Goal: Task Accomplishment & Management: Manage account settings

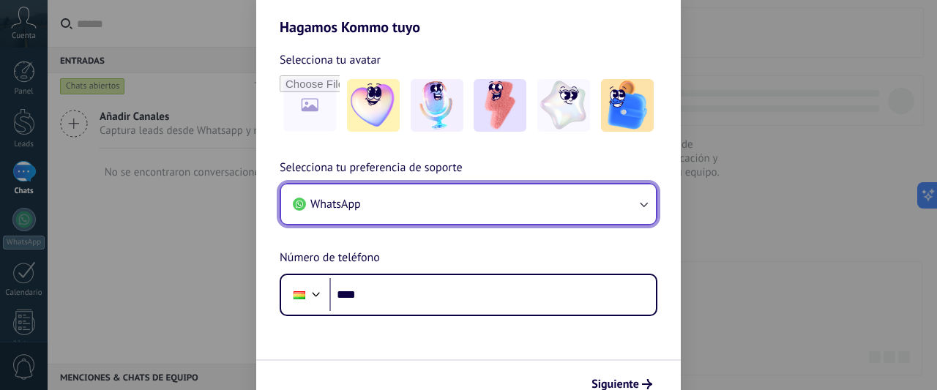
click at [393, 202] on button "WhatsApp" at bounding box center [468, 205] width 375 height 40
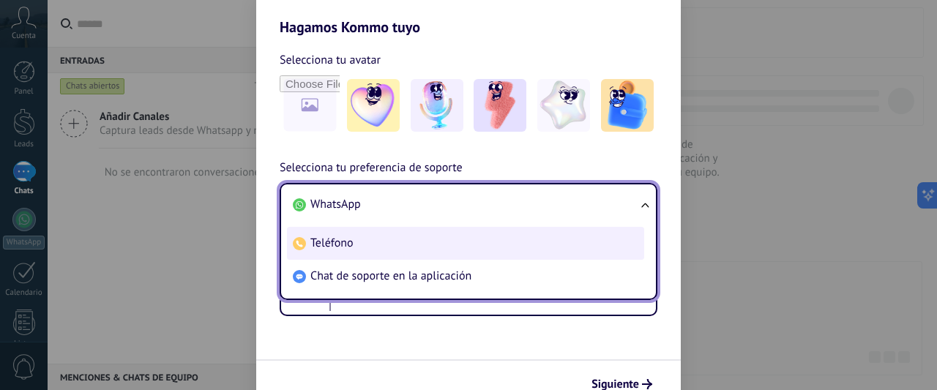
click at [328, 247] on span "Teléfono" at bounding box center [332, 243] width 43 height 15
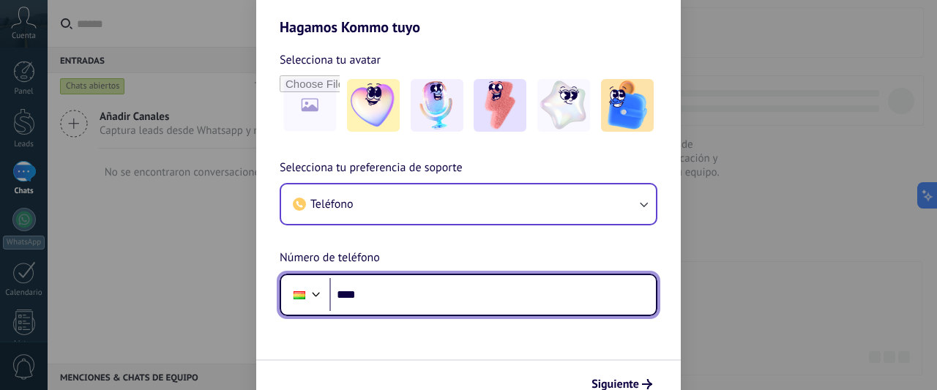
click at [384, 302] on input "****" at bounding box center [493, 295] width 327 height 34
type input "**********"
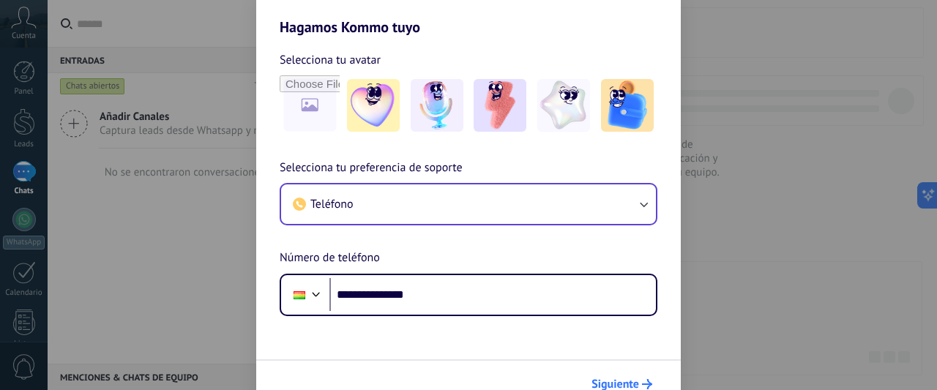
click at [611, 382] on span "Siguiente" at bounding box center [616, 384] width 48 height 10
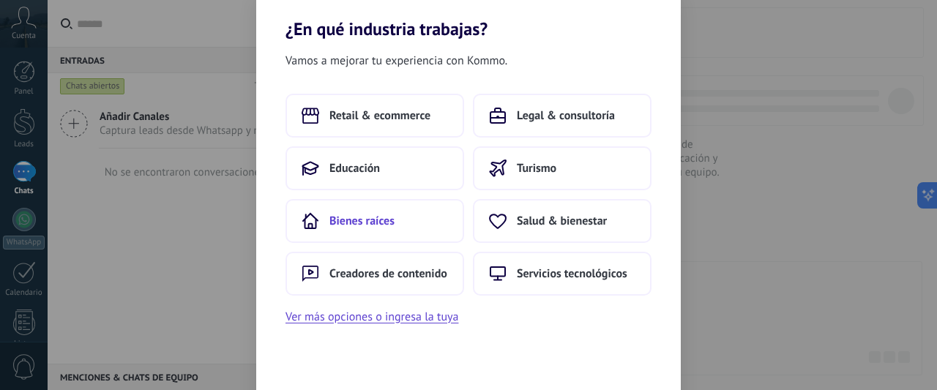
click at [371, 224] on span "Bienes raíces" at bounding box center [362, 221] width 65 height 15
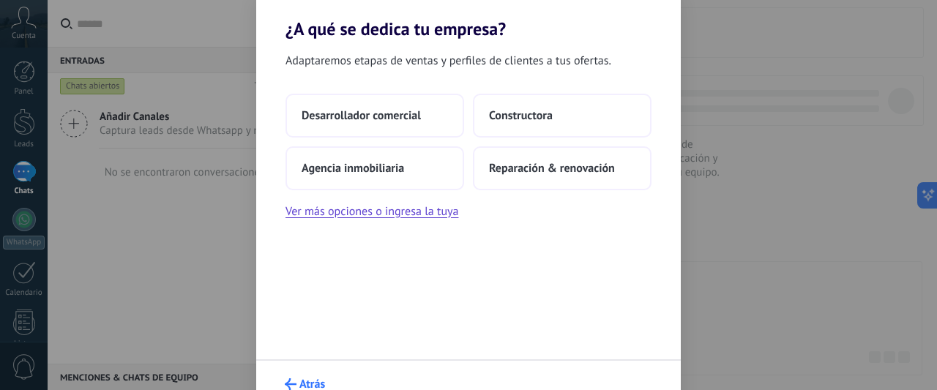
click at [305, 379] on span "Atrás" at bounding box center [313, 384] width 26 height 10
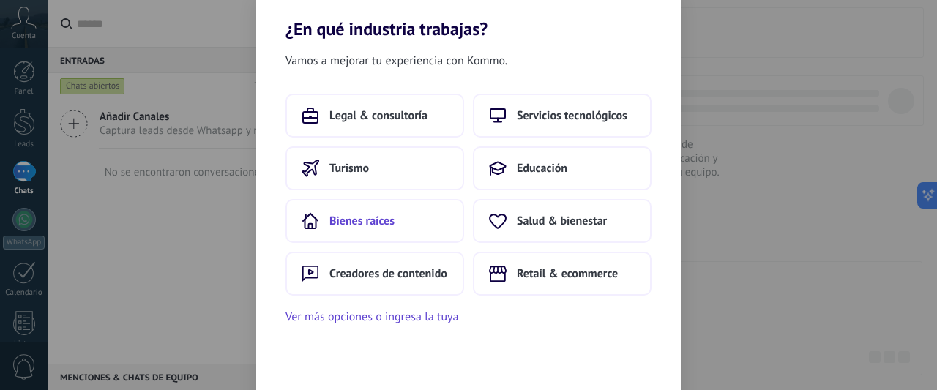
click at [354, 217] on span "Bienes raíces" at bounding box center [362, 221] width 65 height 15
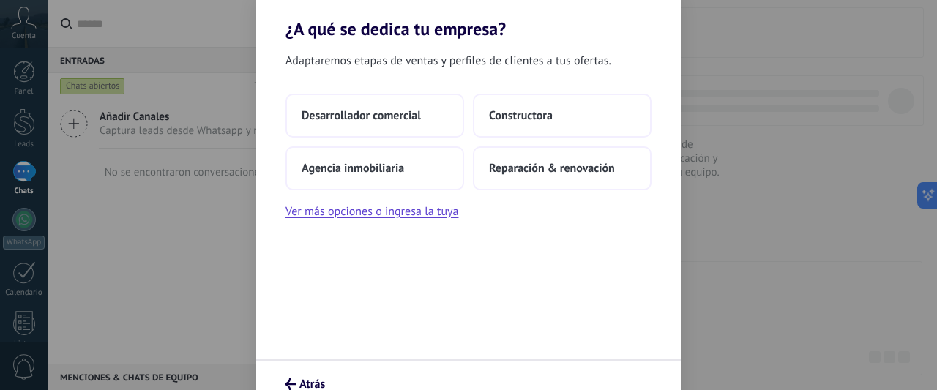
click at [354, 217] on button "Ver más opciones o ingresa la tuya" at bounding box center [372, 211] width 173 height 19
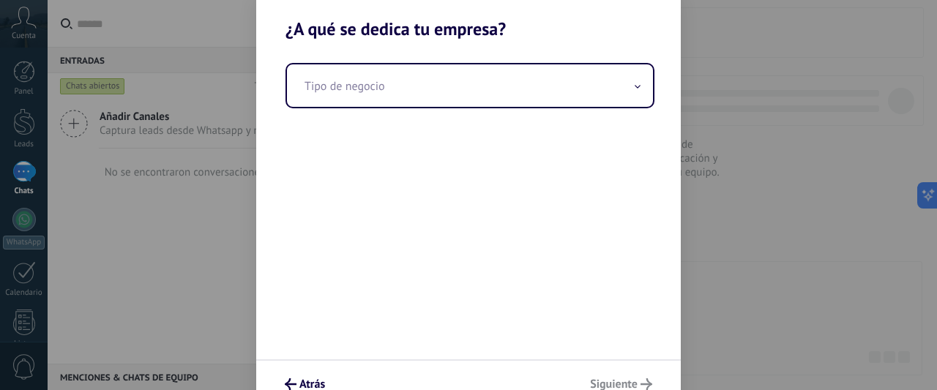
click at [625, 379] on div "Atrás Siguiente" at bounding box center [468, 384] width 425 height 48
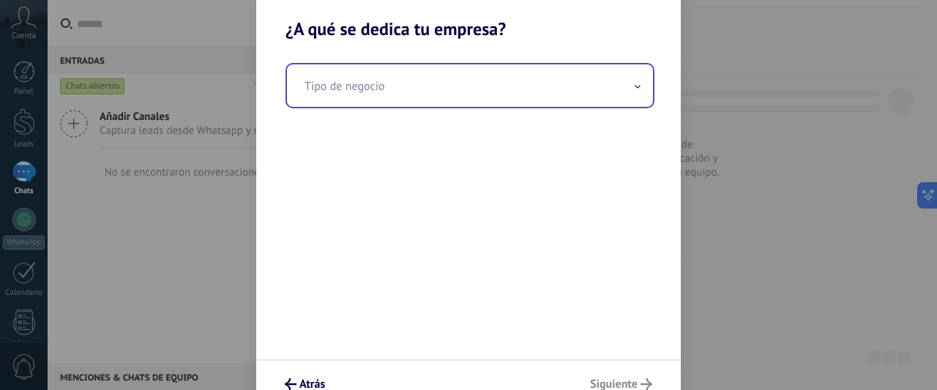
click at [401, 87] on input "text" at bounding box center [470, 85] width 366 height 42
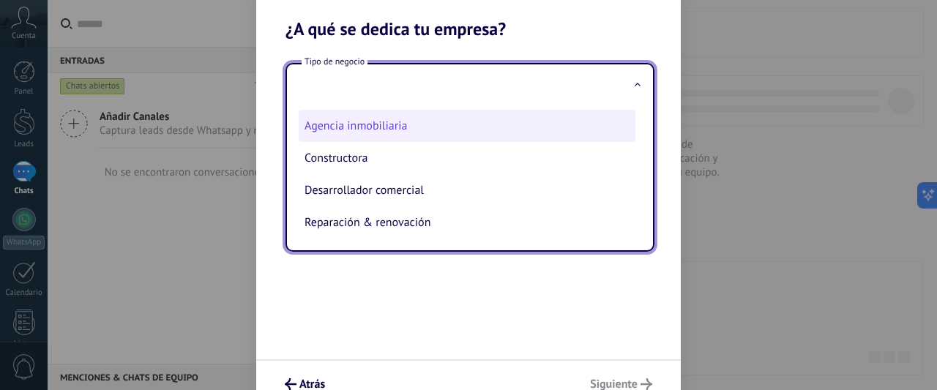
click at [354, 124] on li "Agencia inmobiliaria" at bounding box center [467, 126] width 337 height 32
type input "**********"
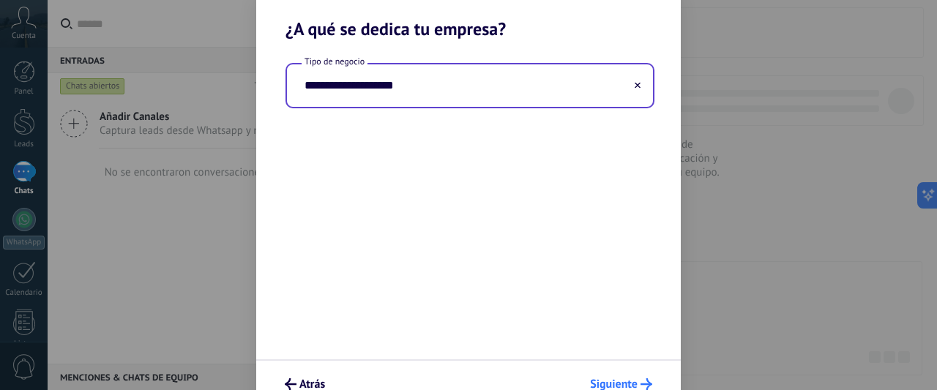
click at [605, 379] on span "Siguiente" at bounding box center [614, 384] width 48 height 10
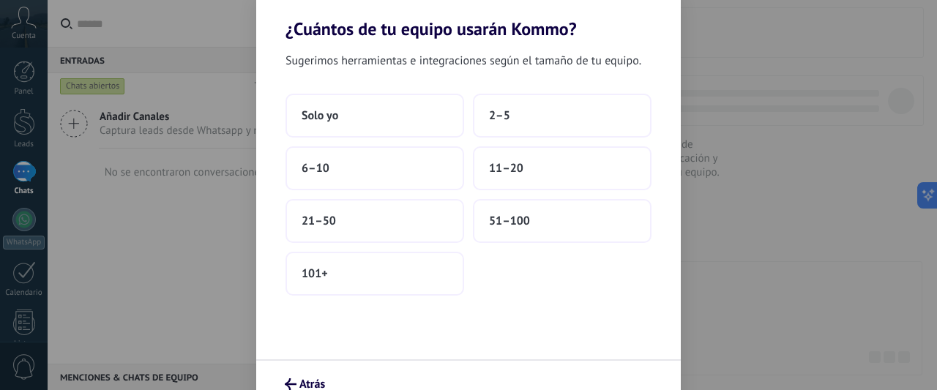
click at [605, 379] on div "Atrás" at bounding box center [468, 384] width 425 height 48
click at [404, 115] on button "Solo yo" at bounding box center [375, 116] width 179 height 44
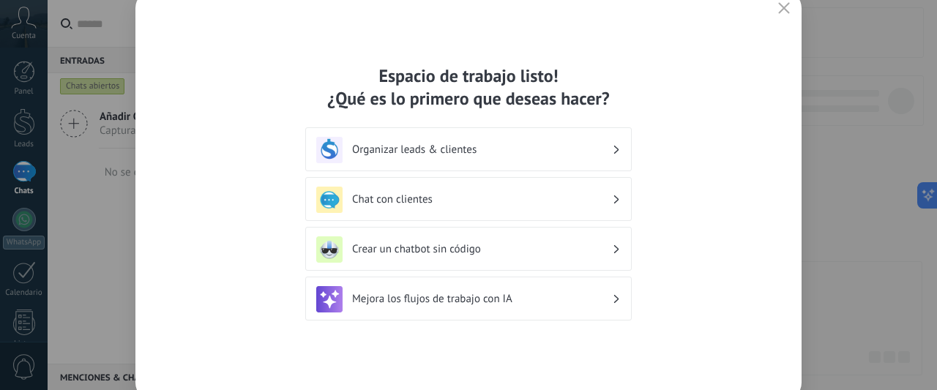
click at [453, 144] on h3 "Organizar leads & clientes" at bounding box center [482, 150] width 260 height 14
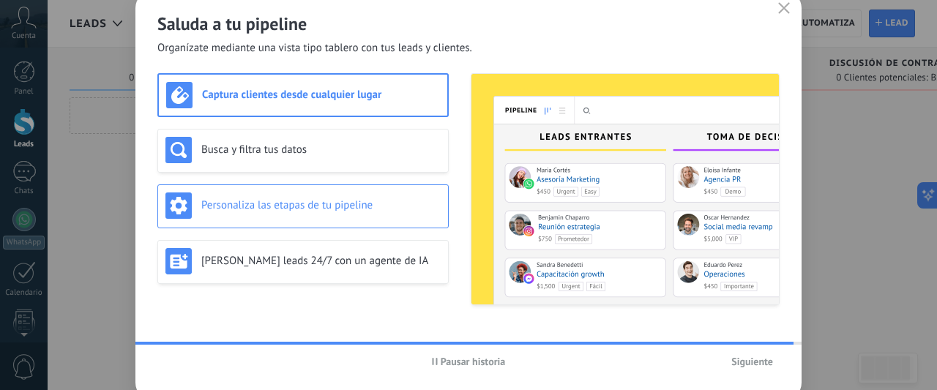
click at [315, 216] on div "Personaliza las etapas de tu pipeline" at bounding box center [303, 206] width 275 height 26
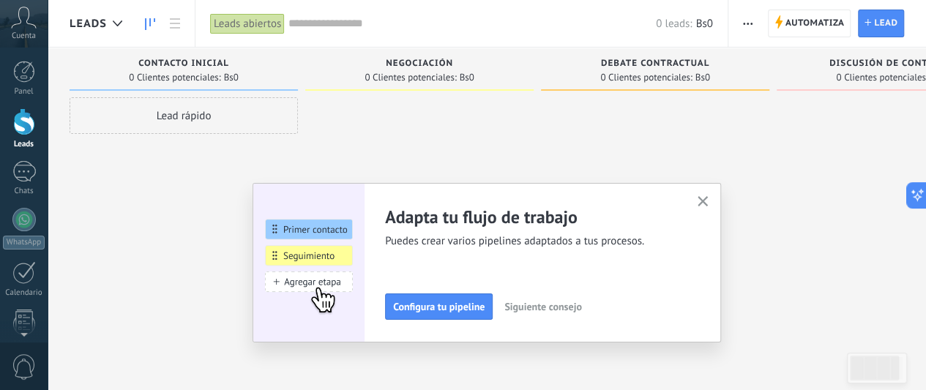
click at [709, 200] on icon "button" at bounding box center [703, 201] width 11 height 11
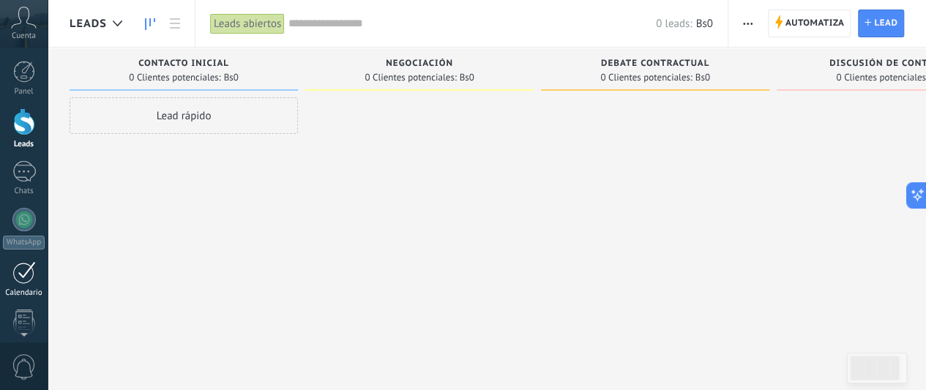
click at [24, 277] on div at bounding box center [23, 272] width 23 height 23
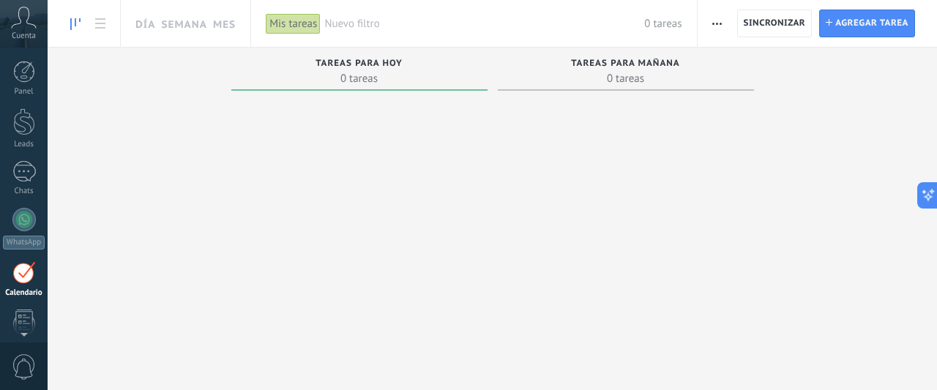
scroll to position [94, 0]
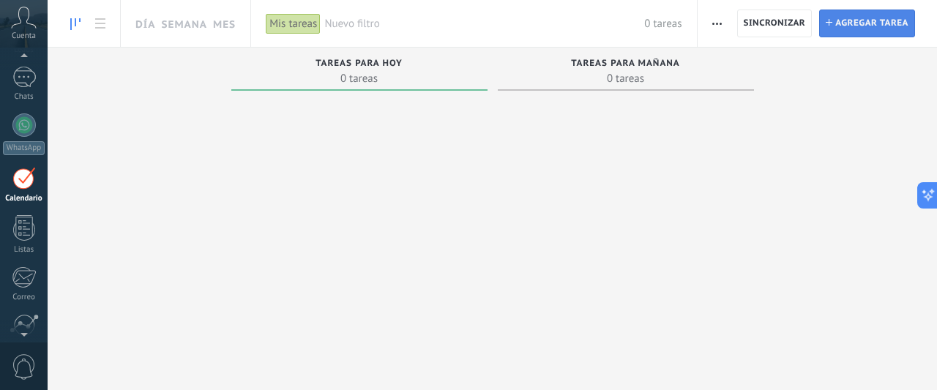
click at [889, 21] on span "Agregar tarea" at bounding box center [872, 23] width 73 height 26
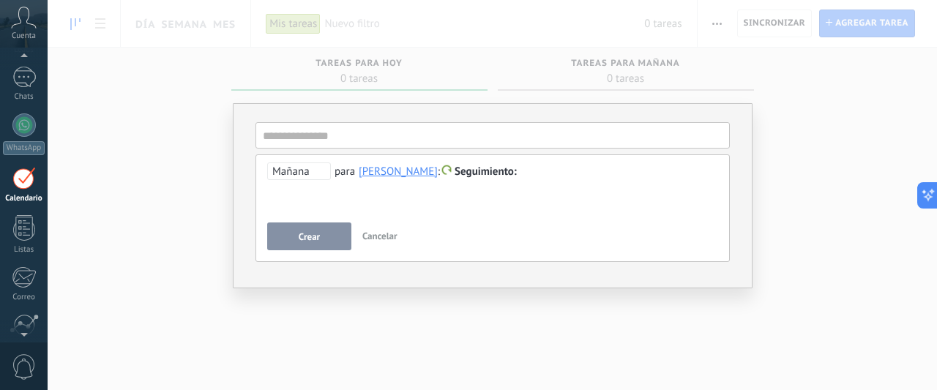
click at [499, 177] on span "Seguimiento" at bounding box center [486, 172] width 62 height 14
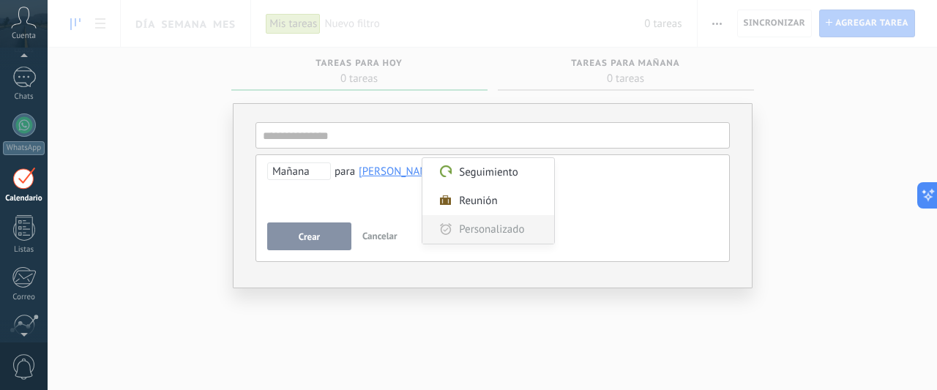
click at [475, 228] on label "Personalizado" at bounding box center [489, 229] width 132 height 29
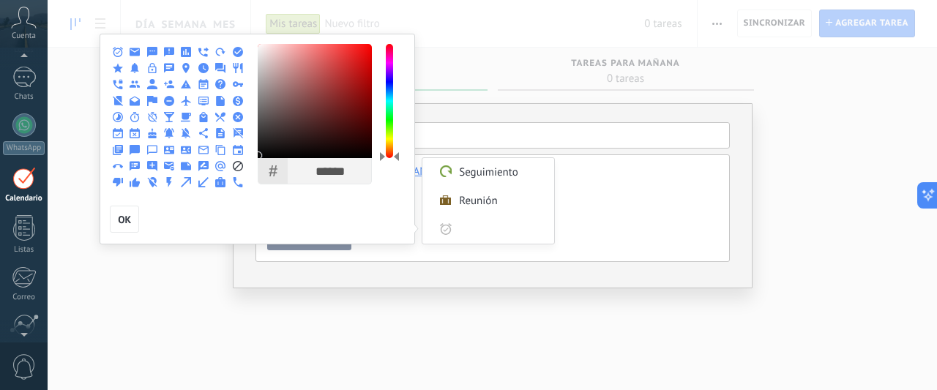
click at [115, 73] on use at bounding box center [118, 68] width 10 height 10
click at [480, 234] on input "Personalizado" at bounding box center [502, 229] width 89 height 29
type input "******"
click at [135, 87] on use at bounding box center [135, 84] width 10 height 7
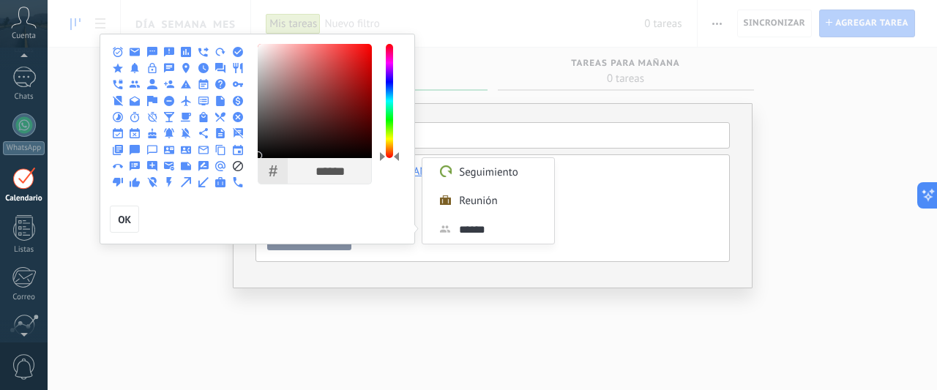
click at [122, 70] on icon at bounding box center [118, 68] width 10 height 10
click at [123, 222] on span "OK" at bounding box center [124, 220] width 13 height 10
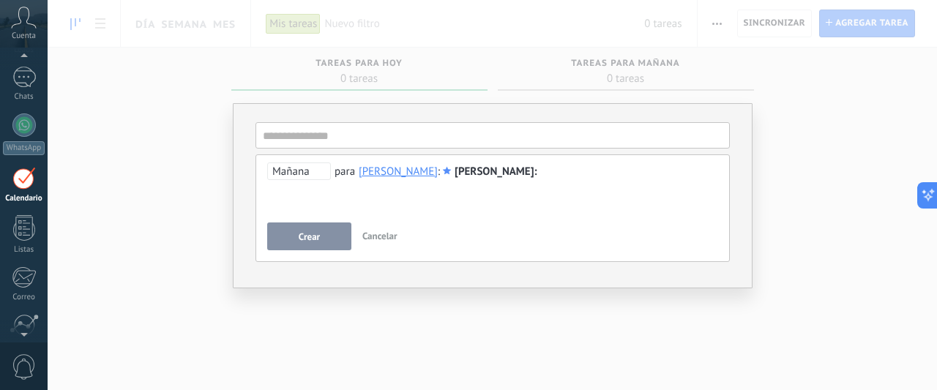
click at [477, 168] on span "XIMENA" at bounding box center [496, 172] width 82 height 14
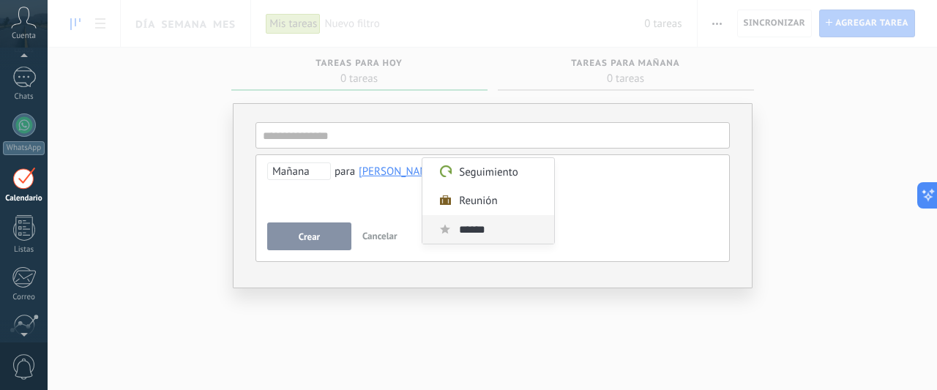
click at [485, 237] on input "******" at bounding box center [502, 229] width 89 height 29
drag, startPoint x: 498, startPoint y: 226, endPoint x: 456, endPoint y: 221, distance: 42.1
click at [456, 221] on label "Personalizado ******" at bounding box center [489, 229] width 132 height 29
click at [560, 326] on div at bounding box center [468, 195] width 937 height 390
click at [25, 28] on div at bounding box center [468, 195] width 937 height 390
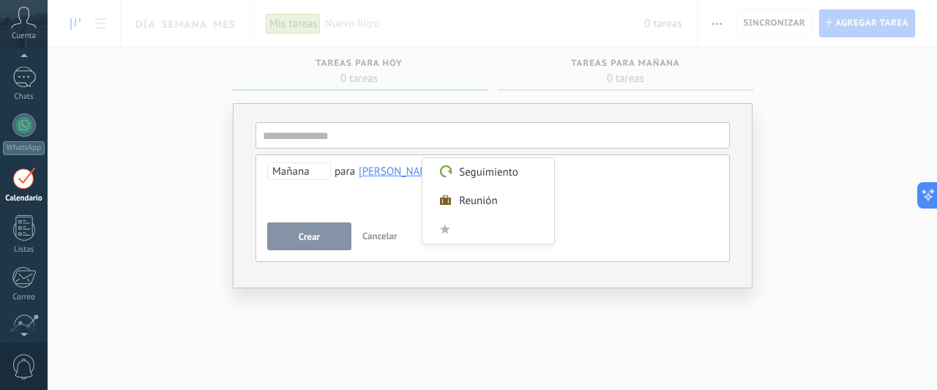
click at [26, 81] on div at bounding box center [468, 195] width 937 height 390
click at [21, 140] on div at bounding box center [468, 195] width 937 height 390
click at [30, 242] on div at bounding box center [468, 195] width 937 height 390
click at [379, 237] on div at bounding box center [468, 195] width 937 height 390
click at [479, 227] on input "Personalizado" at bounding box center [502, 229] width 89 height 29
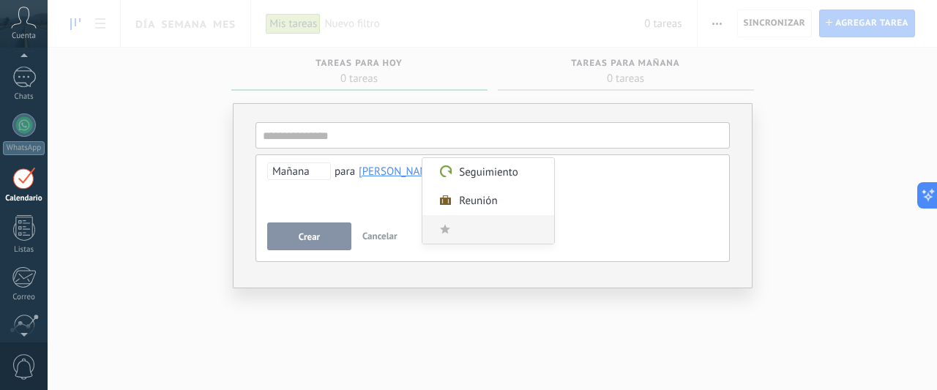
type input "*"
click at [441, 231] on icon at bounding box center [445, 229] width 10 height 10
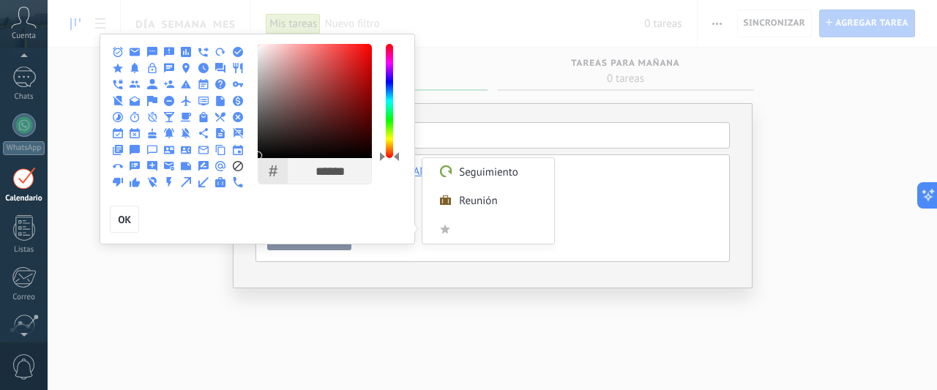
click at [150, 181] on icon at bounding box center [152, 182] width 10 height 10
click at [186, 67] on icon at bounding box center [186, 68] width 10 height 10
click at [475, 228] on input "Personalizado" at bounding box center [502, 229] width 89 height 29
type input "******"
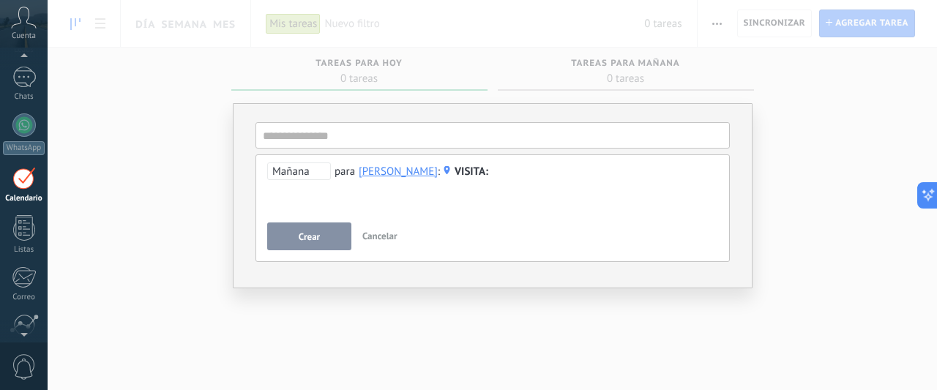
click at [416, 176] on div "[PERSON_NAME]" at bounding box center [398, 171] width 79 height 13
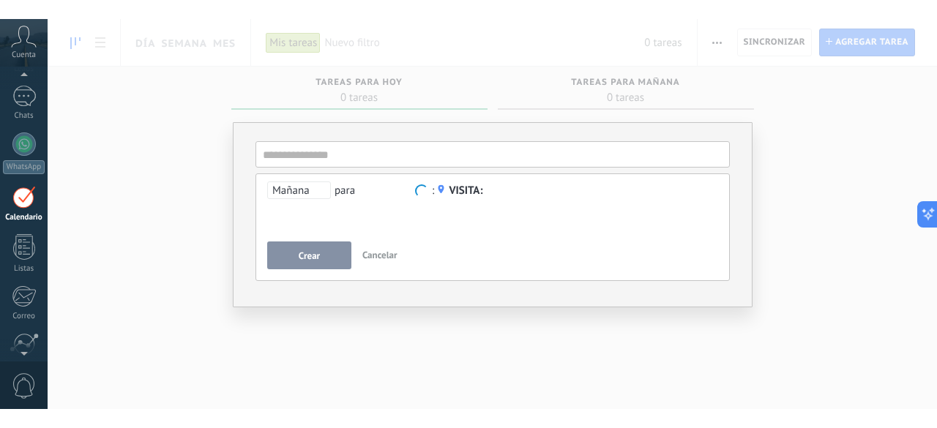
scroll to position [0, 0]
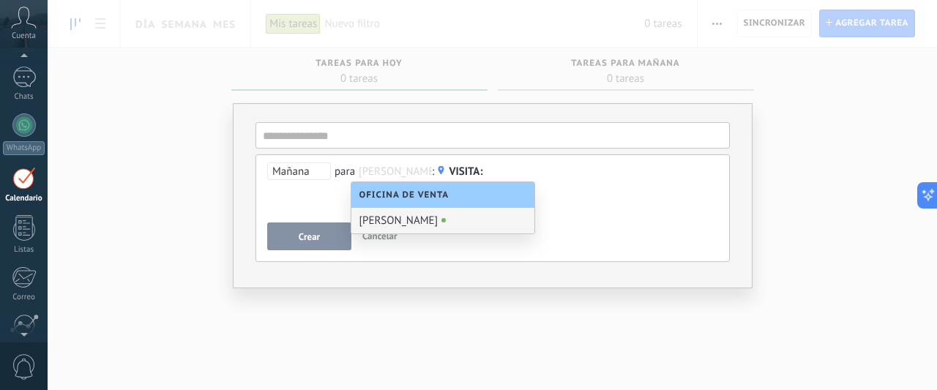
click at [670, 249] on div "Crear Cancelar" at bounding box center [492, 237] width 451 height 28
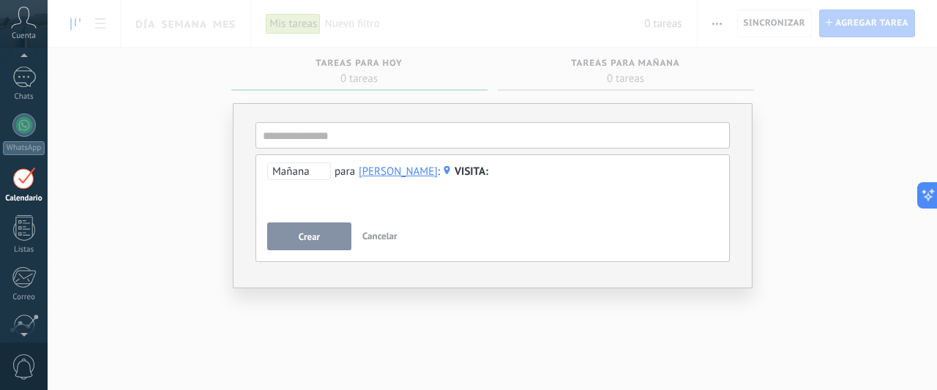
click at [470, 168] on span "VISITA" at bounding box center [472, 172] width 34 height 14
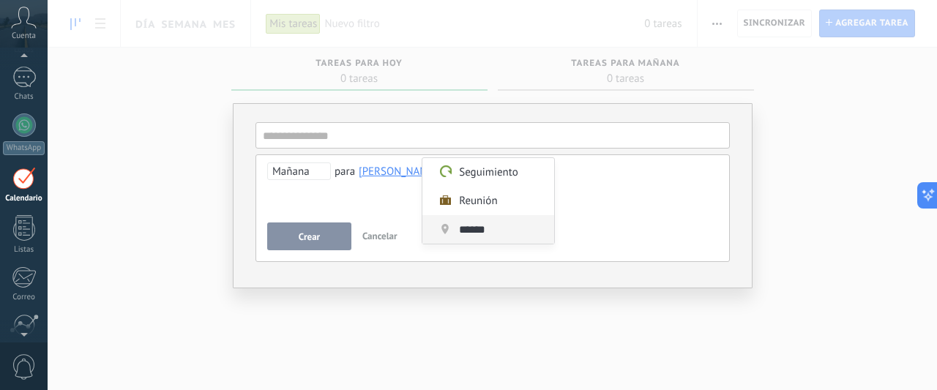
click at [512, 240] on input "******" at bounding box center [502, 229] width 89 height 29
click at [395, 333] on div at bounding box center [468, 195] width 937 height 390
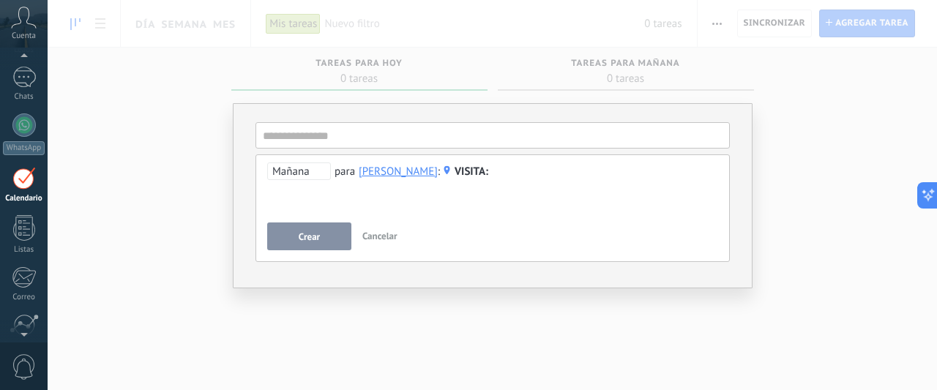
click at [482, 170] on span "VISITA" at bounding box center [472, 172] width 34 height 14
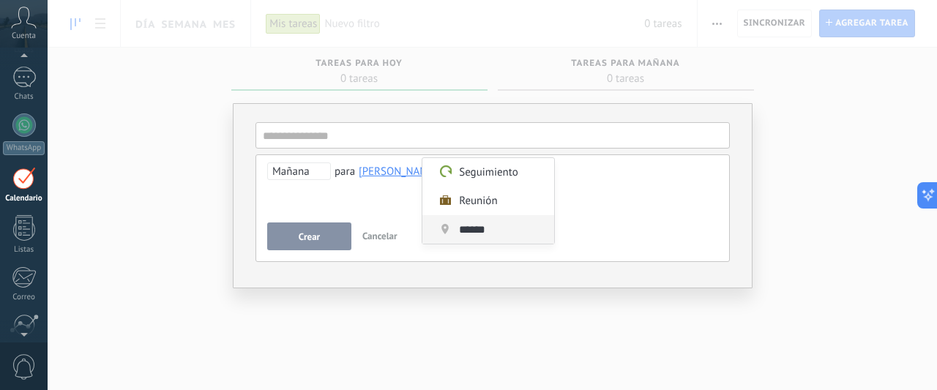
click at [476, 229] on input "******" at bounding box center [502, 229] width 89 height 29
drag, startPoint x: 496, startPoint y: 232, endPoint x: 455, endPoint y: 228, distance: 41.2
click at [455, 228] on label "Personalizado ******" at bounding box center [489, 229] width 132 height 29
type input "*******"
click at [444, 228] on use at bounding box center [445, 229] width 7 height 10
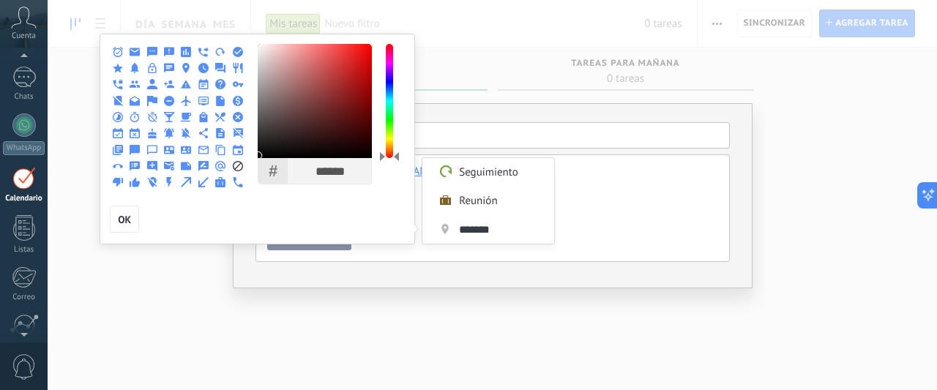
click at [237, 181] on icon at bounding box center [238, 182] width 10 height 10
click at [337, 348] on div at bounding box center [468, 195] width 937 height 390
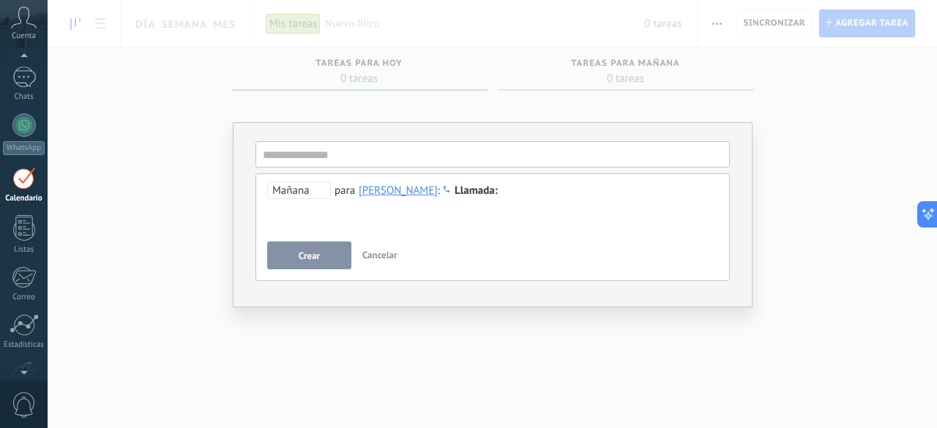
scroll to position [42, 0]
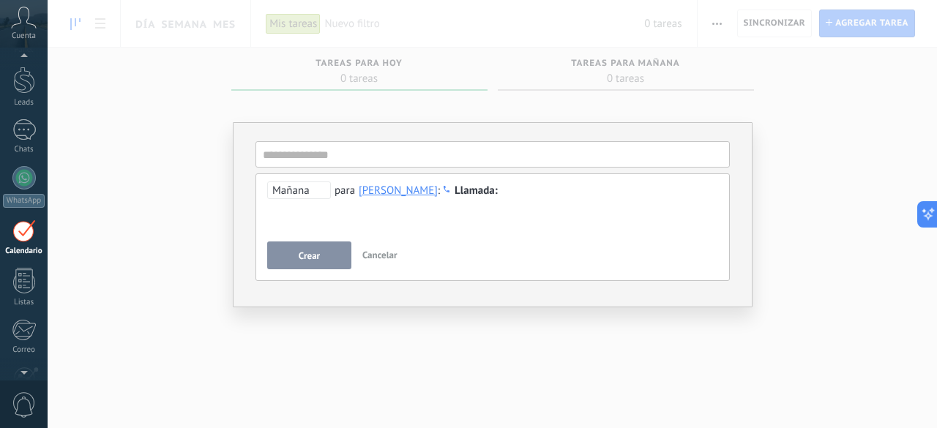
click at [324, 94] on div "**********" at bounding box center [493, 214] width 890 height 428
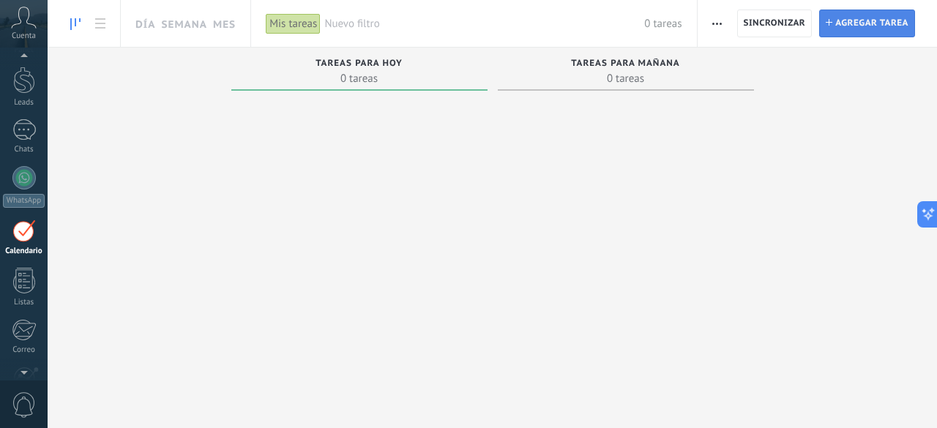
click at [861, 27] on span "Agregar tarea" at bounding box center [872, 23] width 73 height 26
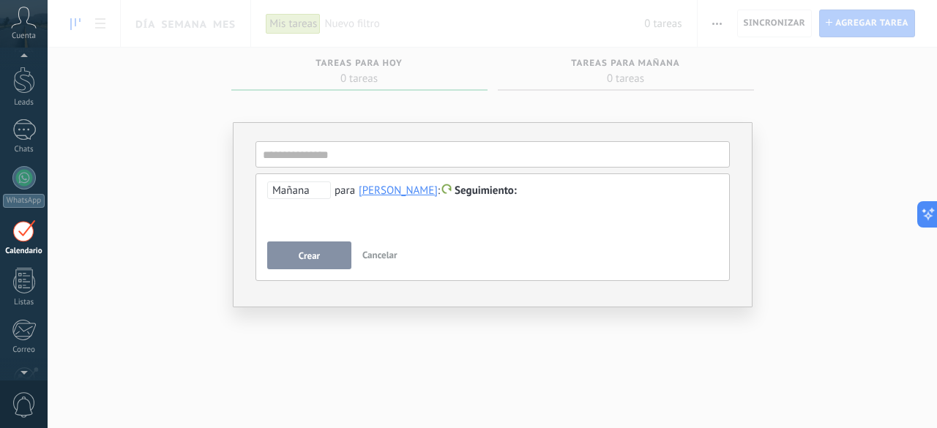
click at [495, 187] on span "Seguimiento" at bounding box center [486, 191] width 62 height 14
click at [486, 259] on label "Personalizado" at bounding box center [489, 248] width 132 height 29
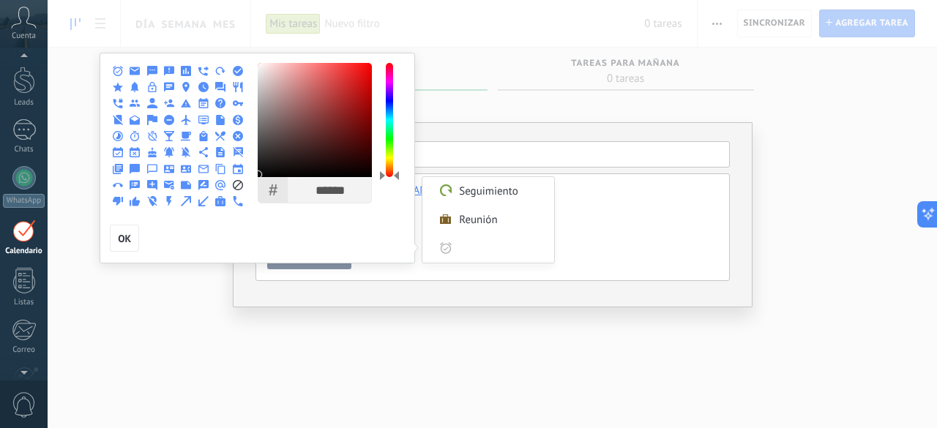
click at [238, 199] on icon at bounding box center [238, 201] width 10 height 10
click at [482, 251] on input "Personalizado" at bounding box center [502, 248] width 89 height 29
type input "*"
type input "********"
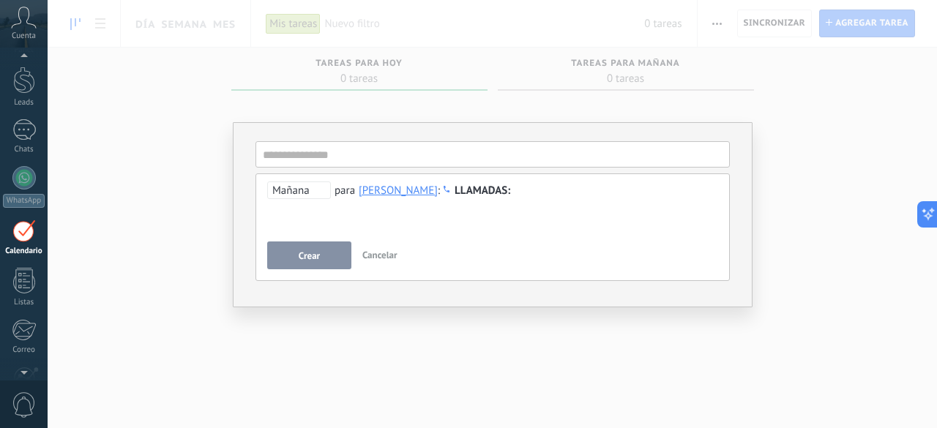
click at [299, 260] on span "Crear" at bounding box center [309, 256] width 21 height 10
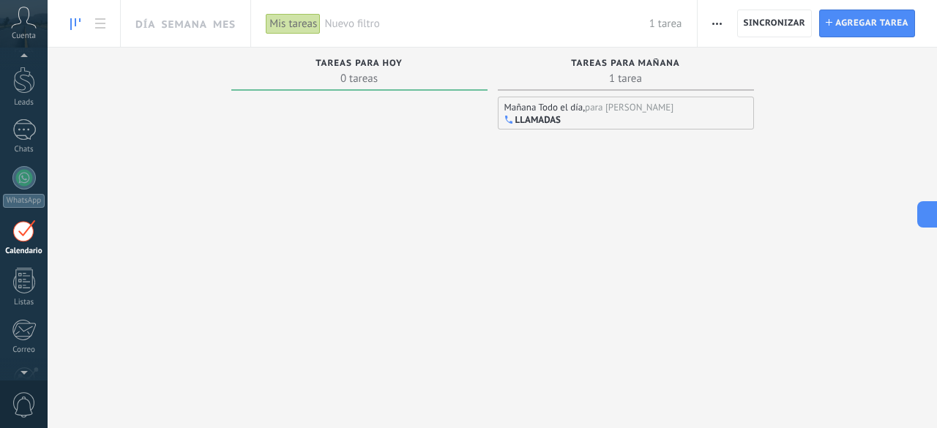
click at [571, 114] on div "Mañana Todo el día, para Rosangela Cossio LLAMADAS" at bounding box center [626, 113] width 256 height 33
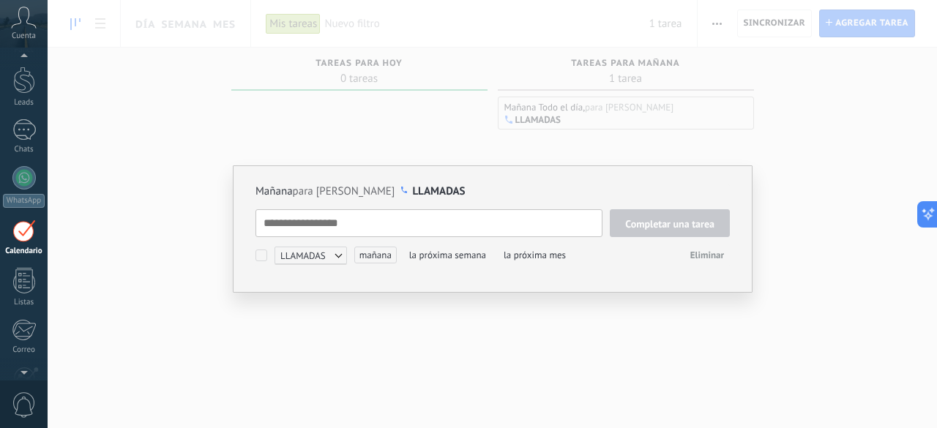
click at [394, 226] on textarea at bounding box center [429, 223] width 347 height 28
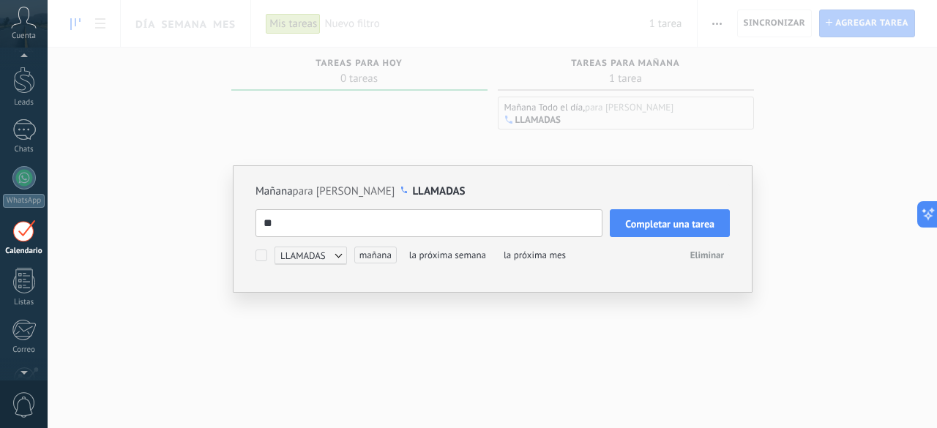
type textarea "*"
type textarea "****"
click at [359, 215] on textarea "****" at bounding box center [429, 223] width 347 height 28
type textarea "*"
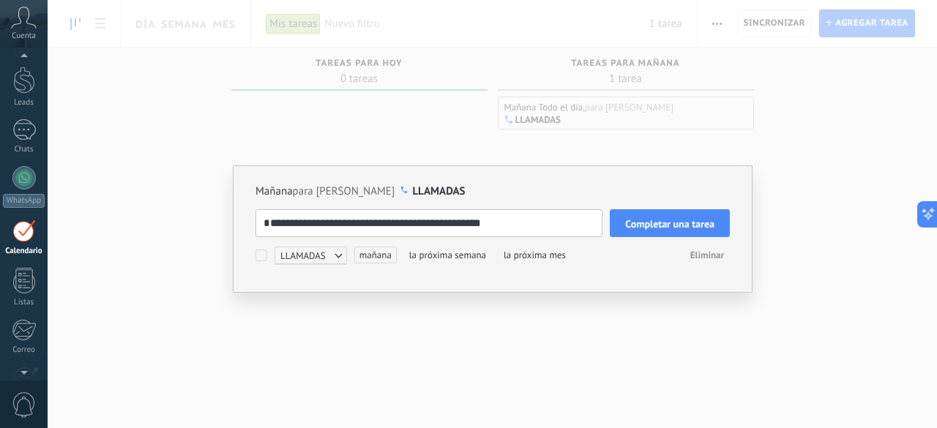
type textarea "**********"
click at [453, 257] on span "la próxima semana" at bounding box center [447, 255] width 87 height 17
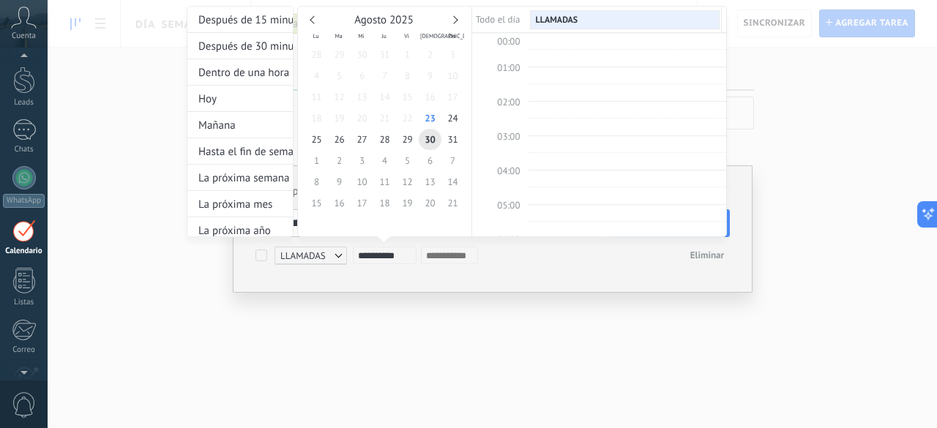
scroll to position [272, 0]
type input "**********"
click at [316, 159] on span "1" at bounding box center [316, 160] width 23 height 21
click at [442, 259] on input at bounding box center [449, 256] width 47 height 10
click at [508, 331] on div at bounding box center [468, 214] width 937 height 428
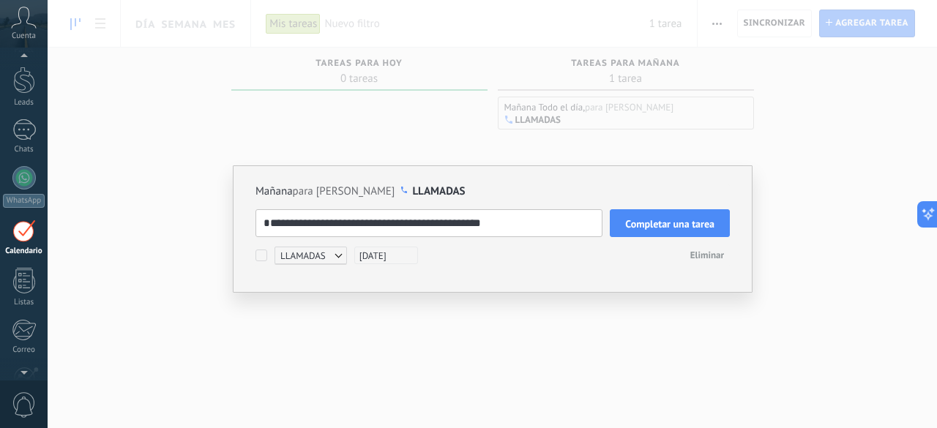
click at [543, 234] on textarea "**********" at bounding box center [429, 223] width 347 height 28
type textarea "**********"
click at [379, 250] on span "01/09/2025" at bounding box center [386, 256] width 64 height 18
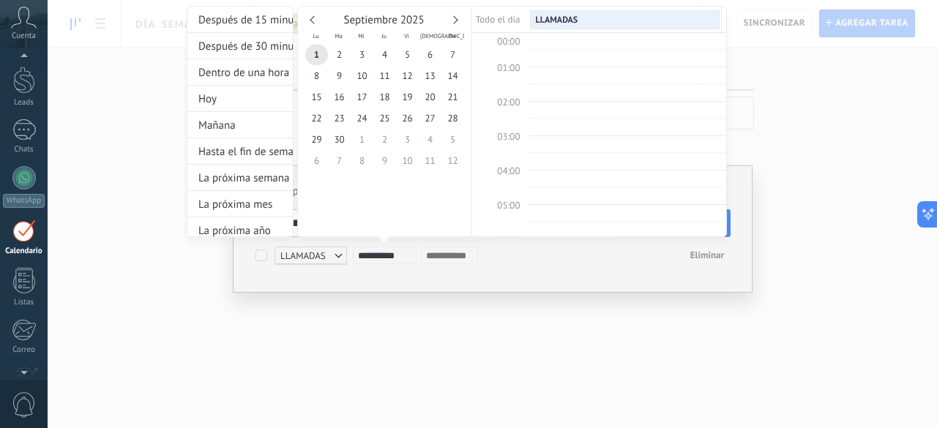
scroll to position [272, 0]
click at [314, 21] on link at bounding box center [314, 19] width 8 height 8
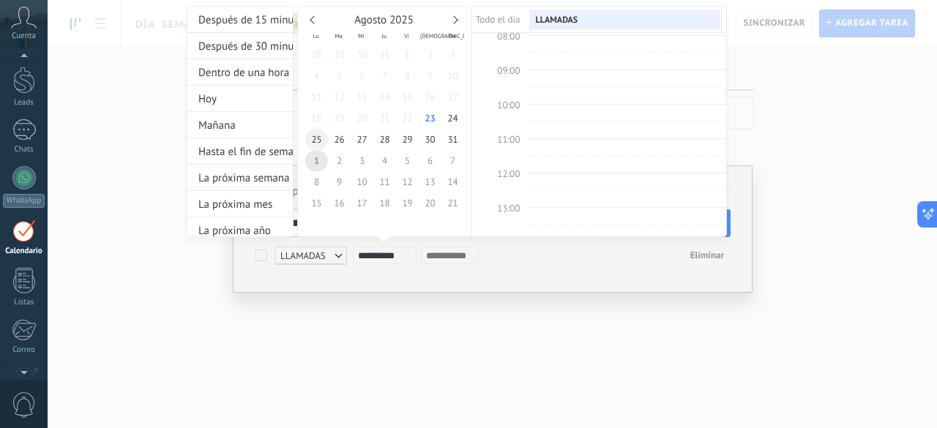
type input "**********"
click at [314, 144] on span "25" at bounding box center [316, 139] width 23 height 21
click at [521, 295] on div at bounding box center [468, 214] width 937 height 428
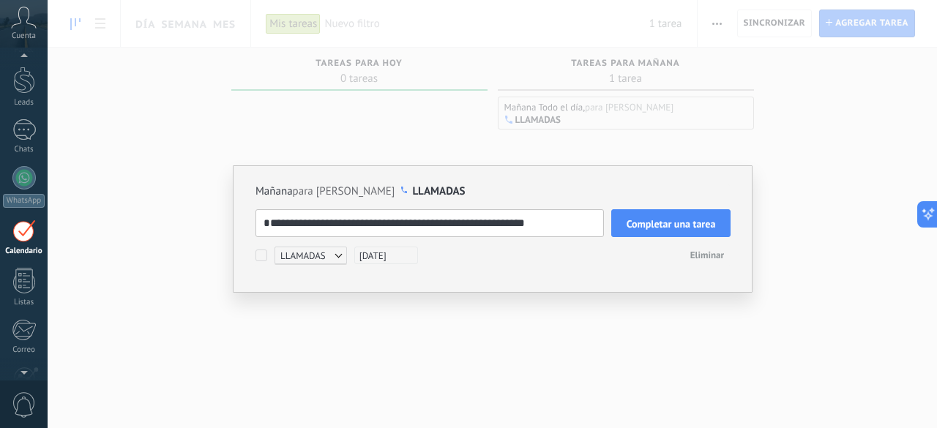
click at [379, 253] on span "[DATE]" at bounding box center [386, 256] width 64 height 18
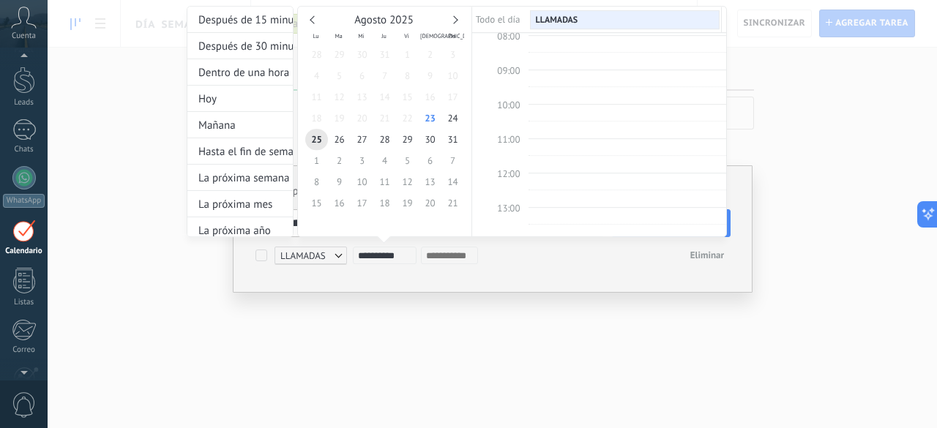
click at [467, 323] on div at bounding box center [468, 214] width 937 height 428
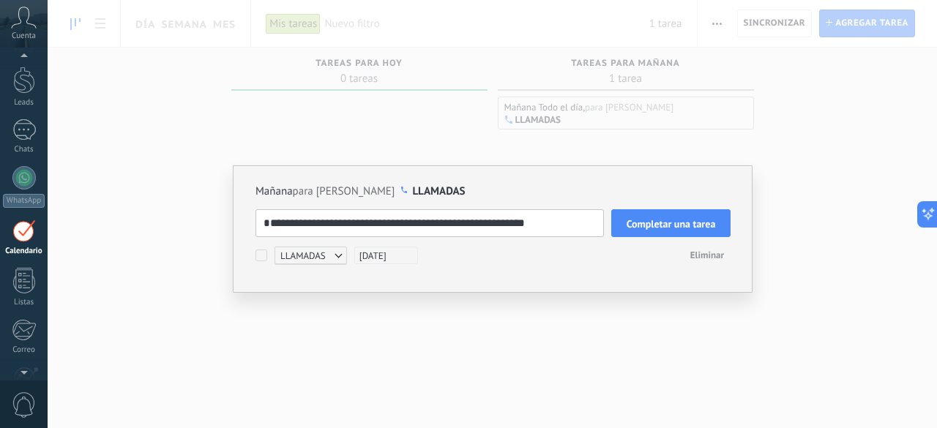
click at [669, 221] on span "Completar una tarea" at bounding box center [671, 224] width 89 height 10
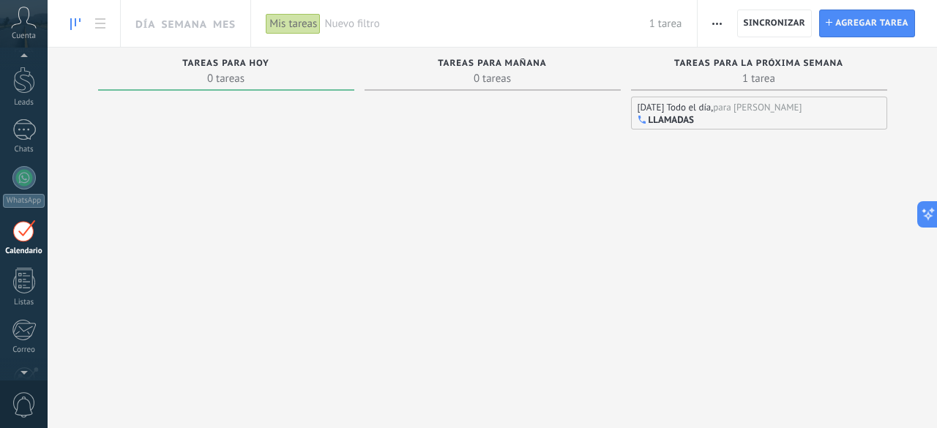
click at [716, 118] on div "LLAMADAS" at bounding box center [759, 120] width 243 height 12
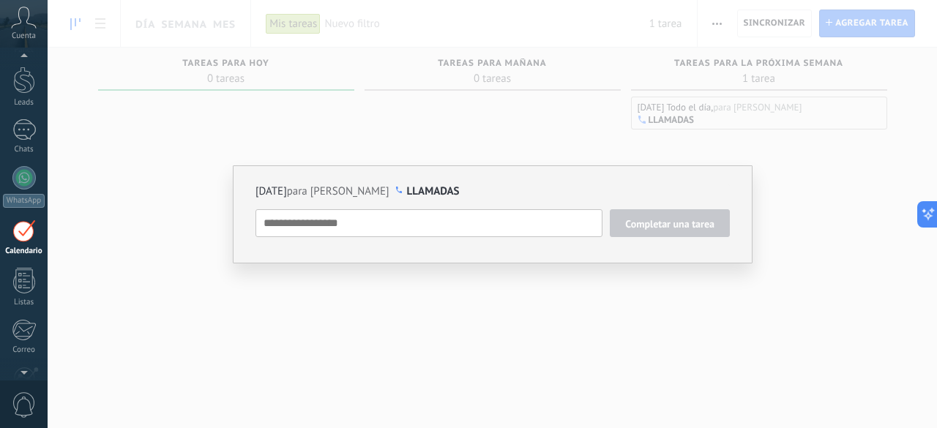
click at [705, 311] on div "25/08/2025 para Rosangela Cossio LLAMADAS Completar una tarea LLAMADAS Seguimie…" at bounding box center [493, 214] width 890 height 428
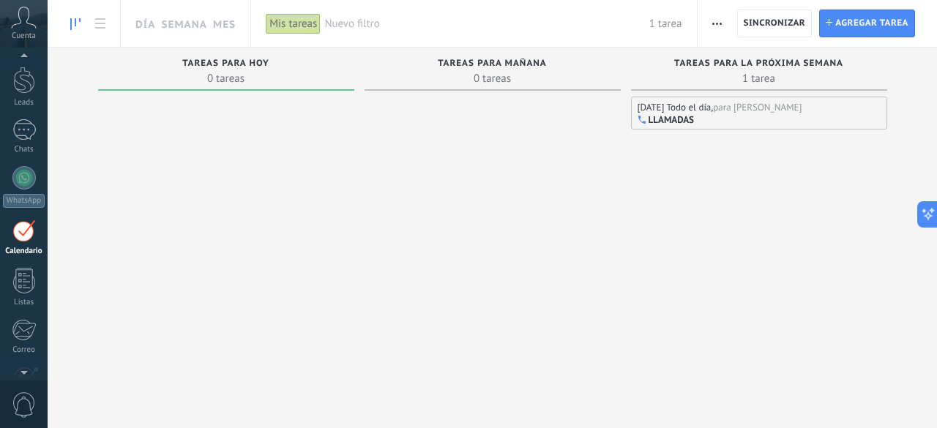
click at [732, 119] on div "LLAMADAS" at bounding box center [759, 120] width 243 height 12
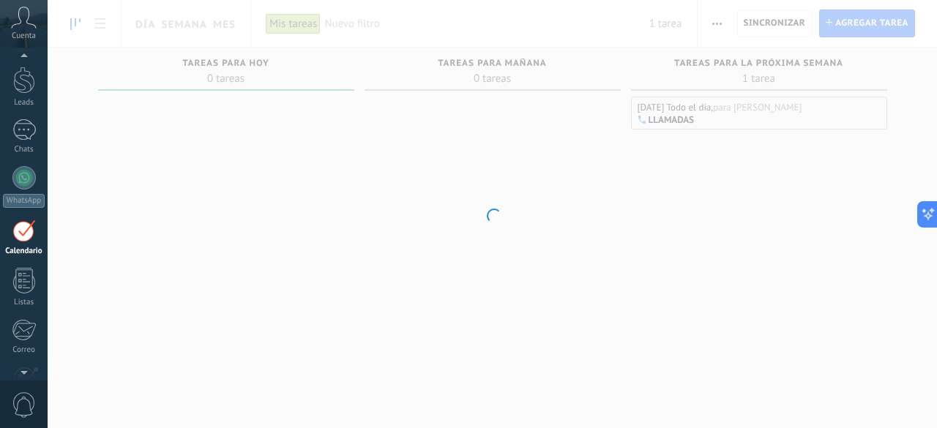
click at [732, 119] on div at bounding box center [493, 214] width 890 height 428
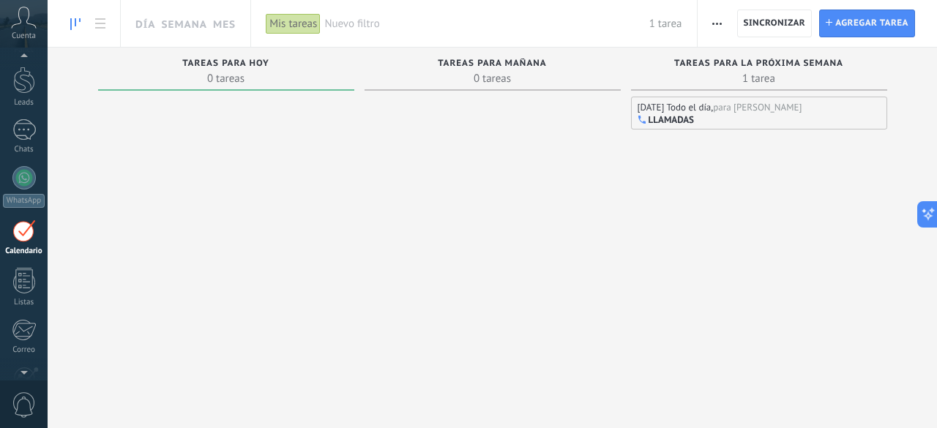
click at [685, 111] on div "25/08/2025 Todo el día," at bounding box center [676, 107] width 76 height 12
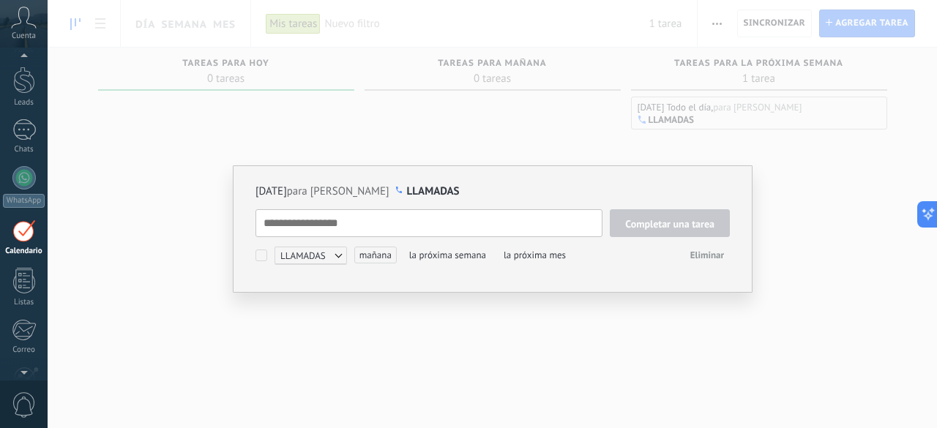
click at [297, 228] on textarea at bounding box center [429, 223] width 347 height 28
click at [598, 341] on div "25/08/2025 para Rosangela Cossio LLAMADAS Completar una tarea LLAMADAS Seguimie…" at bounding box center [493, 214] width 890 height 428
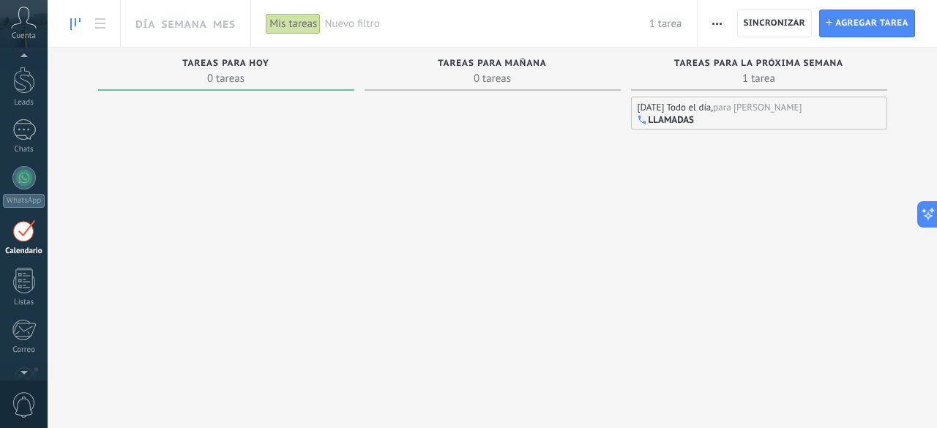
drag, startPoint x: 674, startPoint y: 113, endPoint x: 772, endPoint y: 209, distance: 137.8
click at [772, 209] on div "25/08/2025 Todo el día, para Rosangela Cossio LLAMADAS" at bounding box center [759, 244] width 256 height 295
click at [724, 115] on div "LLAMADAS" at bounding box center [759, 120] width 243 height 12
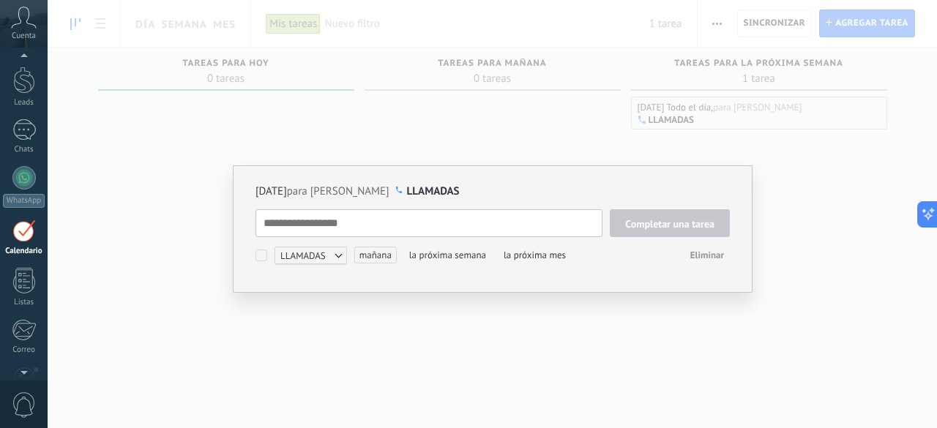
click at [323, 227] on textarea at bounding box center [429, 223] width 347 height 28
click at [316, 231] on textarea at bounding box center [429, 223] width 347 height 28
click at [460, 194] on span "LLAMADAS" at bounding box center [433, 192] width 53 height 14
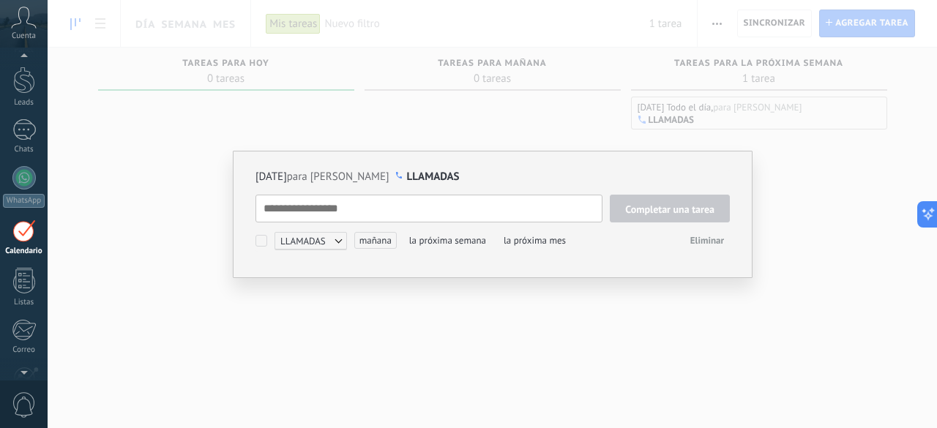
scroll to position [15, 0]
click at [706, 244] on span "Eliminar" at bounding box center [708, 240] width 34 height 12
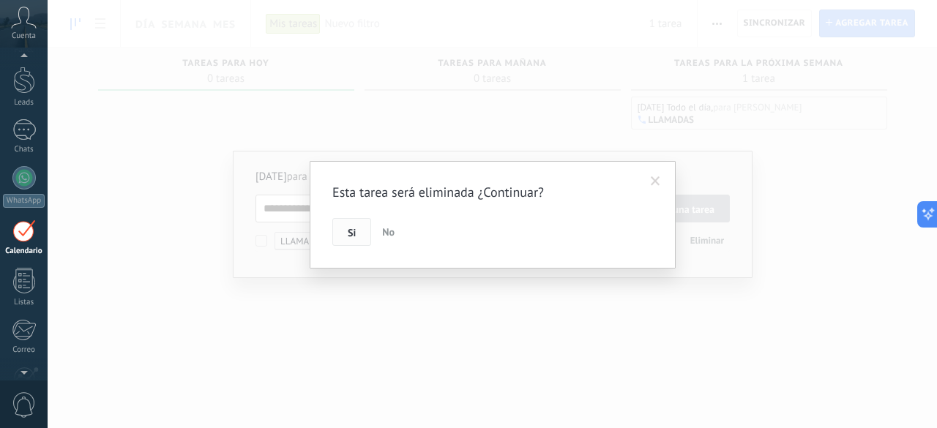
click at [357, 234] on button "Si" at bounding box center [351, 232] width 39 height 28
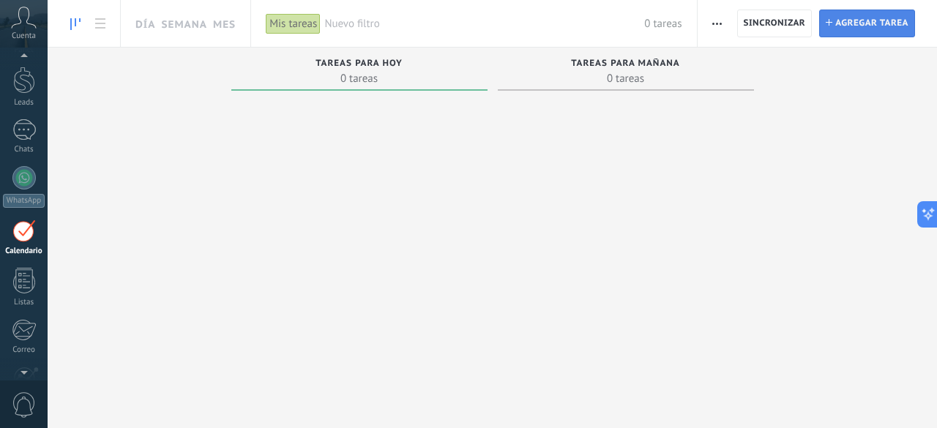
click at [847, 26] on span "Agregar tarea" at bounding box center [872, 23] width 73 height 26
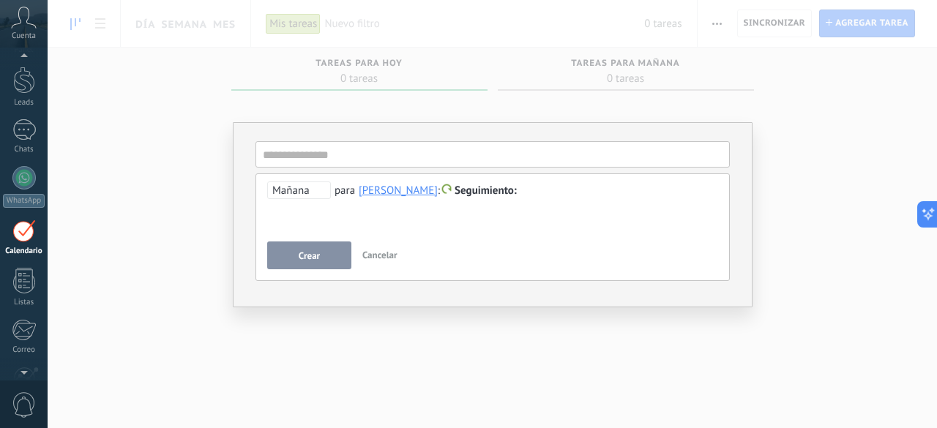
click at [494, 196] on span "Seguimiento" at bounding box center [486, 191] width 62 height 14
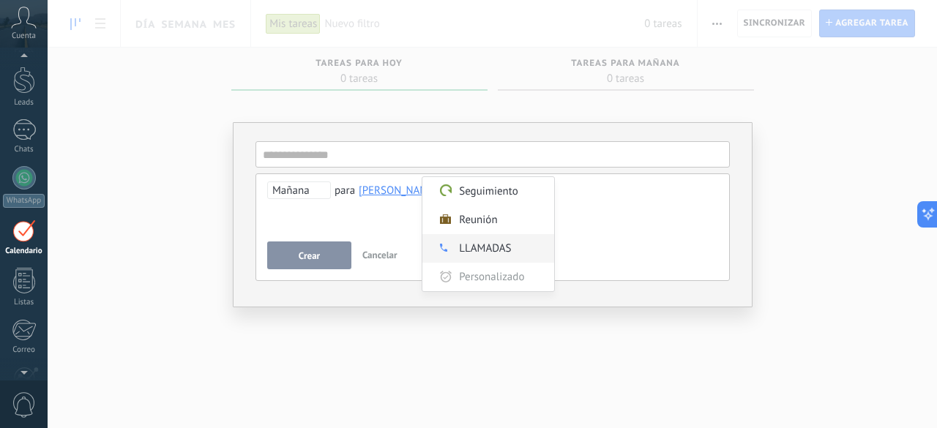
click at [489, 248] on label "LLAMADAS" at bounding box center [489, 248] width 132 height 29
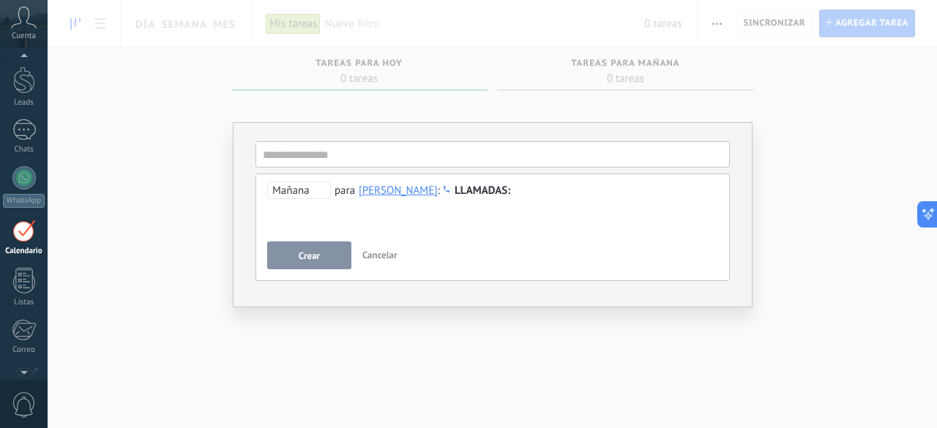
click at [305, 194] on span "Mañana" at bounding box center [299, 191] width 64 height 18
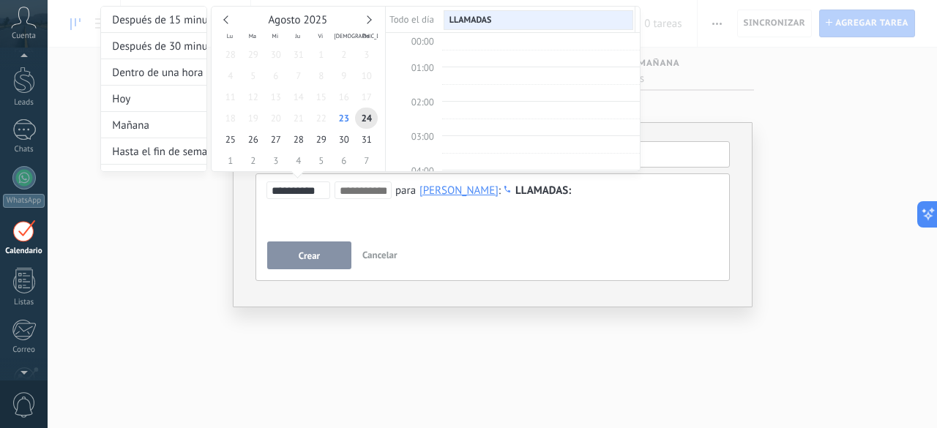
scroll to position [272, 0]
type input "**********"
click at [236, 142] on span "25" at bounding box center [230, 139] width 23 height 21
click at [309, 250] on div at bounding box center [468, 214] width 937 height 428
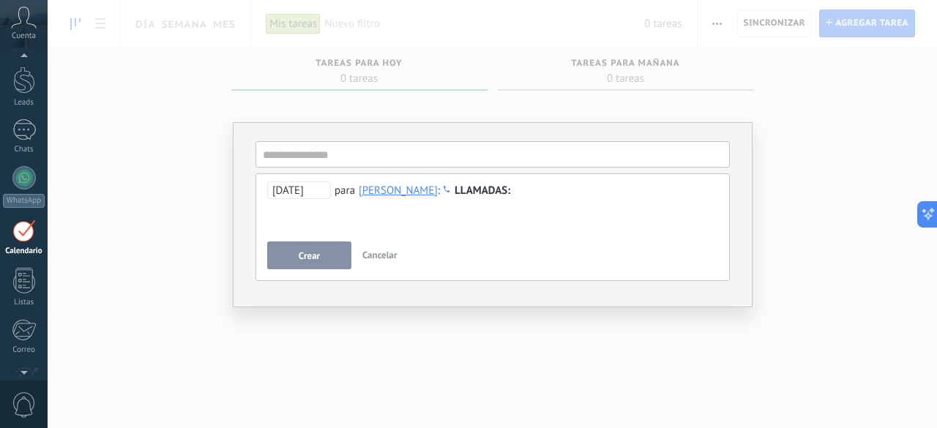
click at [577, 196] on div at bounding box center [493, 191] width 452 height 18
click at [316, 258] on span "Crear" at bounding box center [309, 256] width 21 height 10
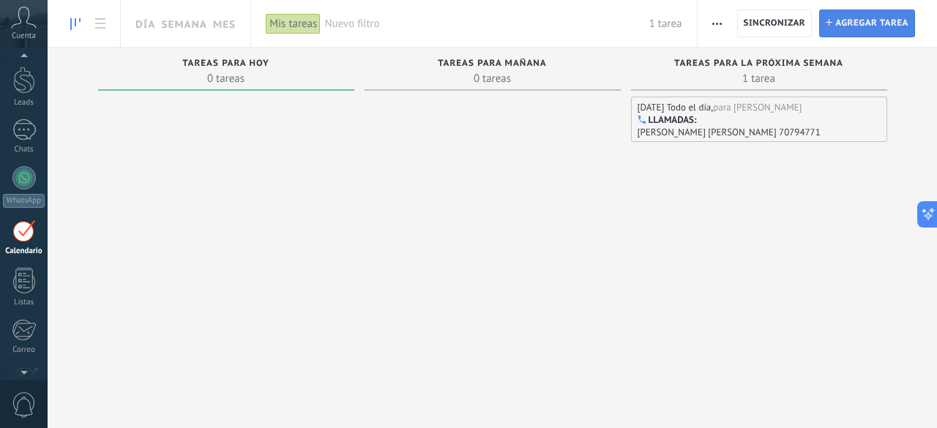
click at [891, 21] on span "Agregar tarea" at bounding box center [872, 23] width 73 height 26
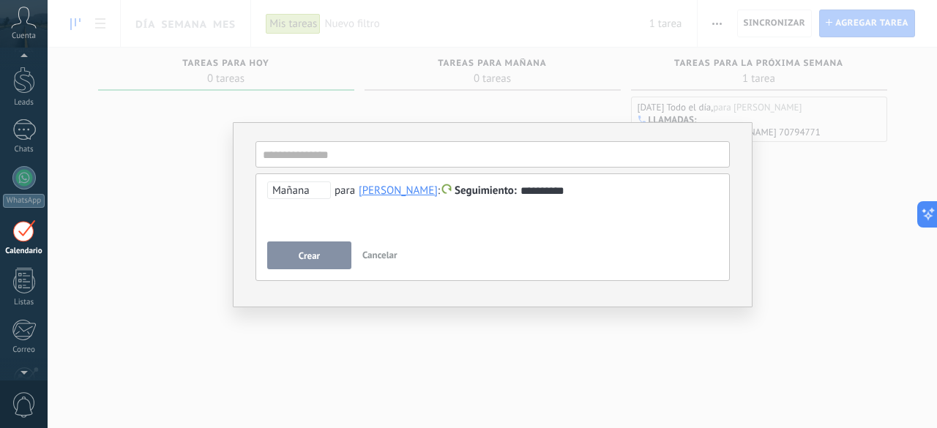
click at [316, 191] on span "Mañana" at bounding box center [299, 191] width 64 height 18
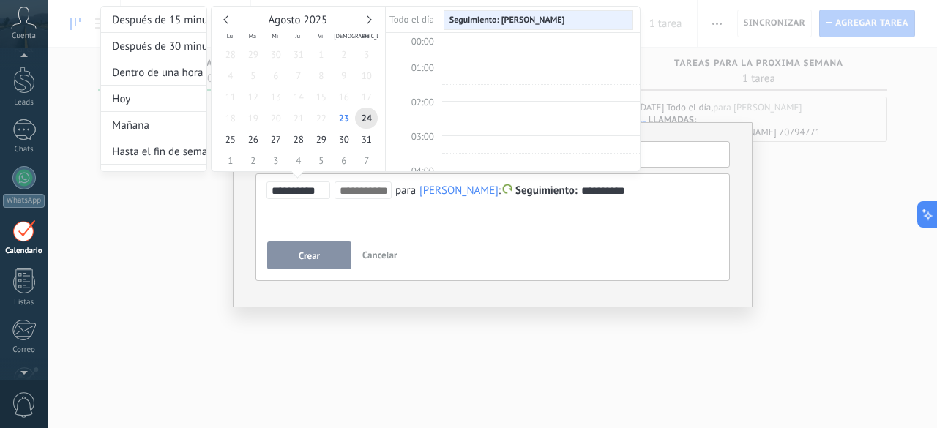
scroll to position [272, 0]
type input "**********"
click at [256, 141] on span "26" at bounding box center [253, 139] width 23 height 21
click at [309, 253] on div at bounding box center [468, 214] width 937 height 428
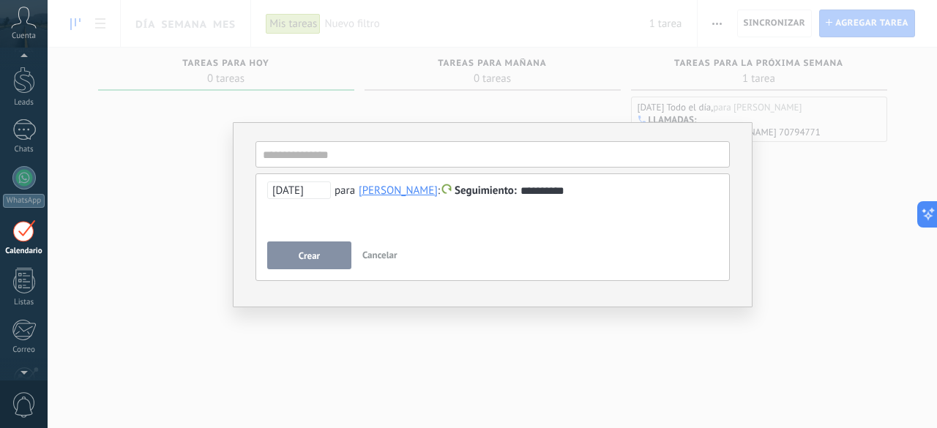
click at [309, 253] on span "Crear" at bounding box center [309, 256] width 21 height 10
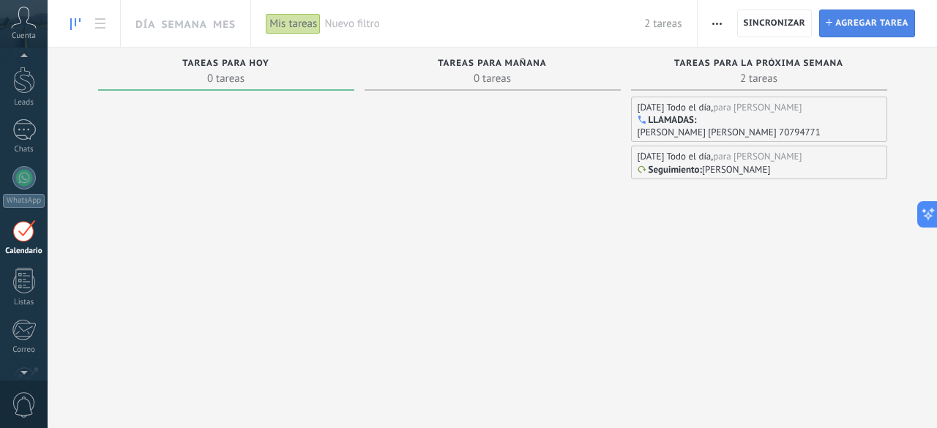
click at [861, 20] on span "Agregar tarea" at bounding box center [872, 23] width 73 height 26
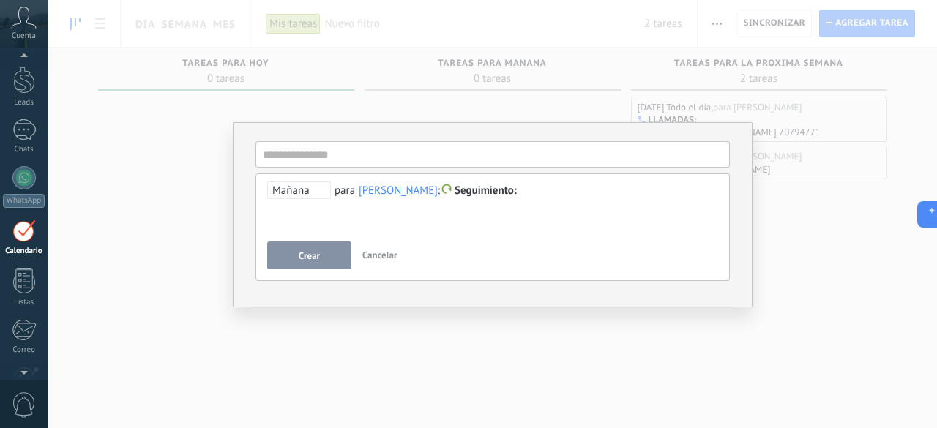
click at [305, 193] on span "Mañana" at bounding box center [299, 191] width 64 height 18
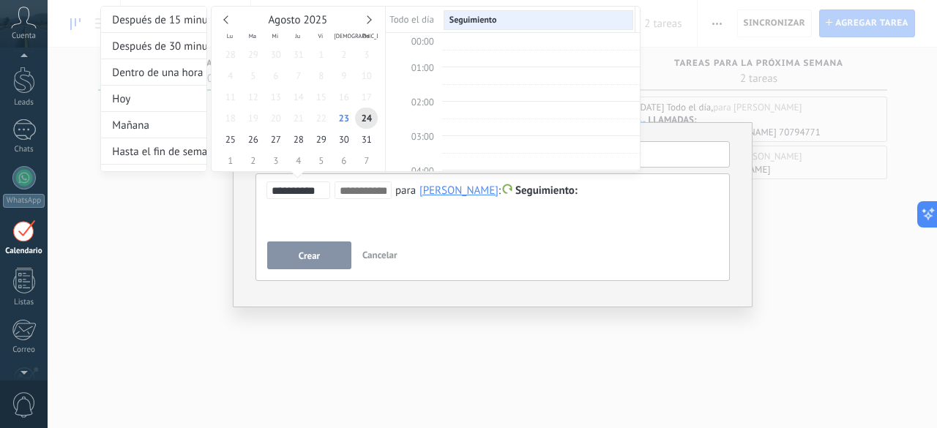
scroll to position [272, 0]
type input "**********"
click at [257, 140] on span "26" at bounding box center [253, 139] width 23 height 21
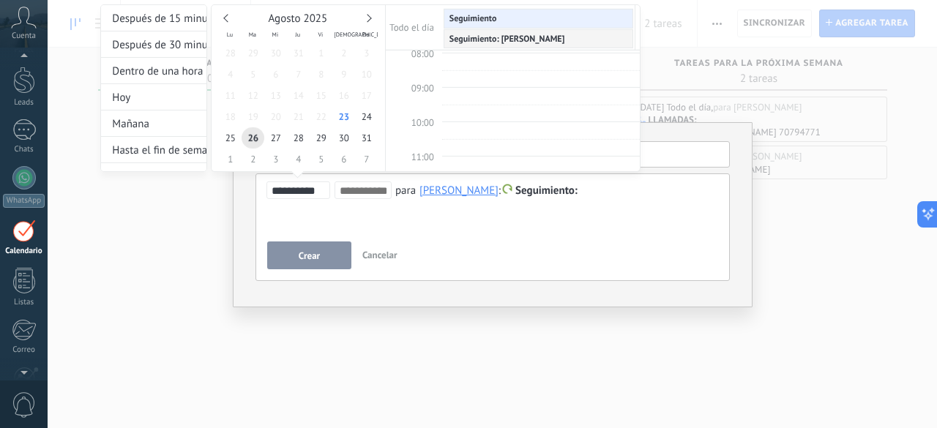
click at [552, 187] on div "**********" at bounding box center [370, 101] width 540 height 195
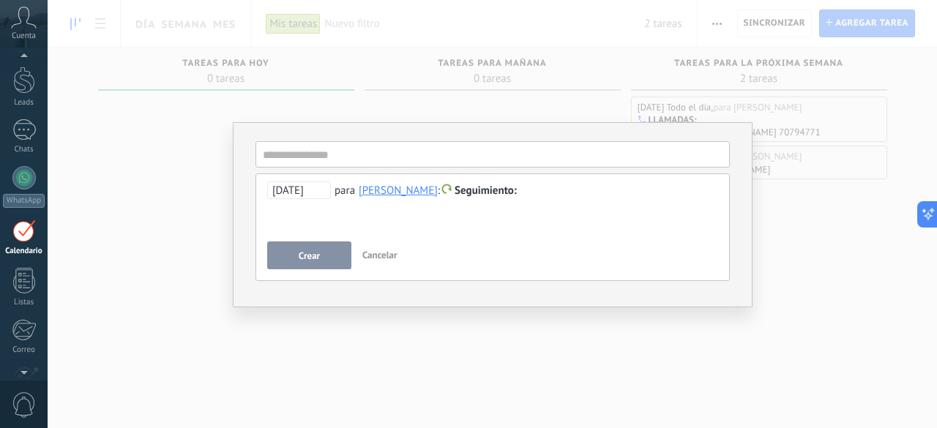
click at [504, 188] on span "Seguimiento" at bounding box center [486, 191] width 62 height 14
click at [485, 215] on label "Reunión" at bounding box center [489, 220] width 132 height 29
click at [313, 190] on span "26/08/2025" at bounding box center [299, 191] width 64 height 18
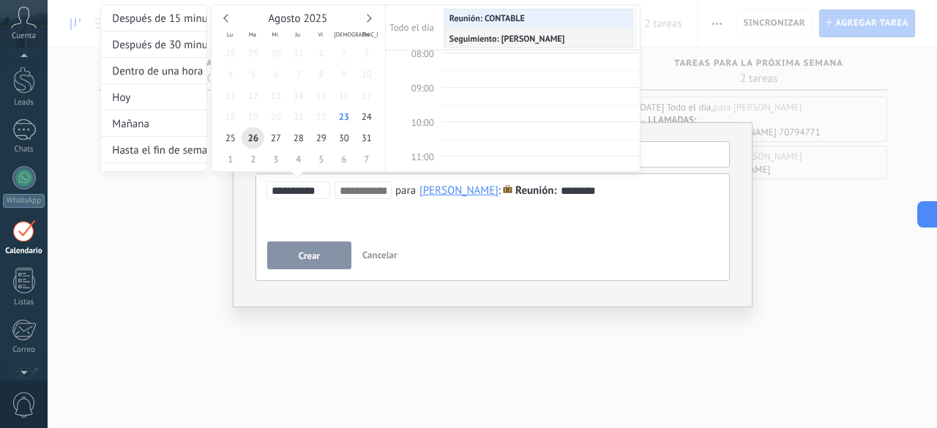
click at [313, 190] on input "**********" at bounding box center [301, 191] width 58 height 12
click at [327, 256] on div at bounding box center [468, 214] width 937 height 428
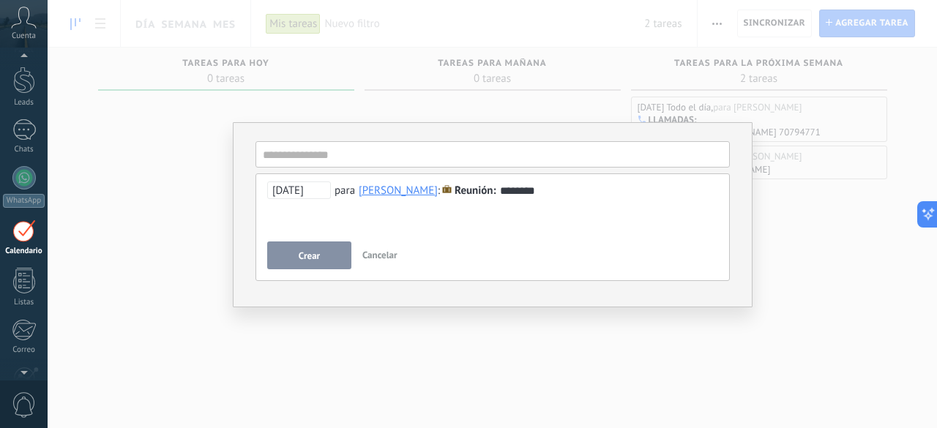
click at [316, 251] on span "Crear" at bounding box center [309, 256] width 21 height 10
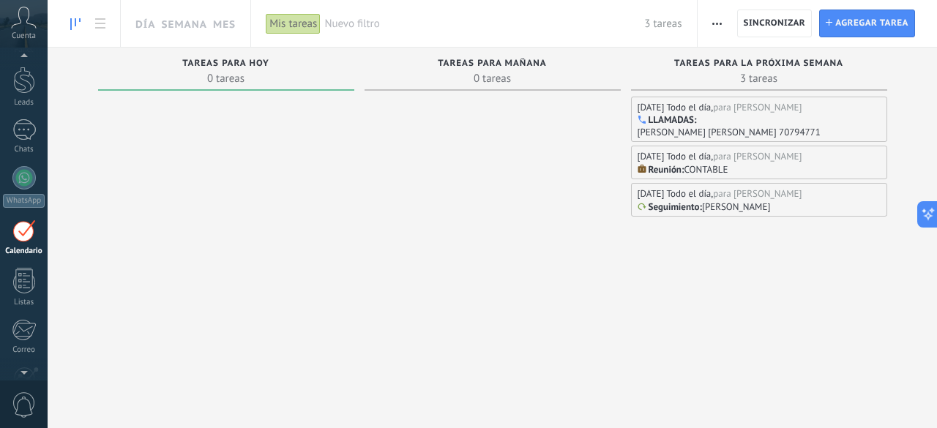
click at [713, 169] on p "CONTABLE" at bounding box center [706, 169] width 44 height 12
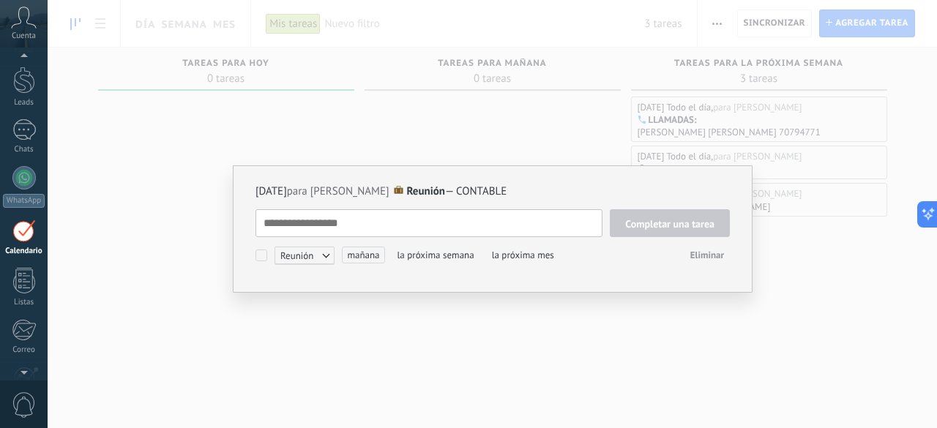
click at [478, 226] on textarea at bounding box center [429, 223] width 347 height 28
click at [321, 259] on span "Reunión" at bounding box center [305, 256] width 60 height 18
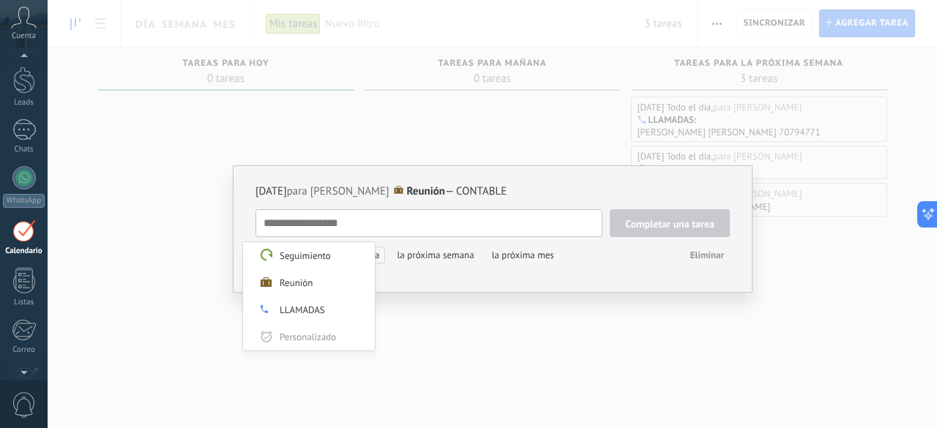
click at [321, 259] on label "Seguimiento" at bounding box center [309, 255] width 132 height 27
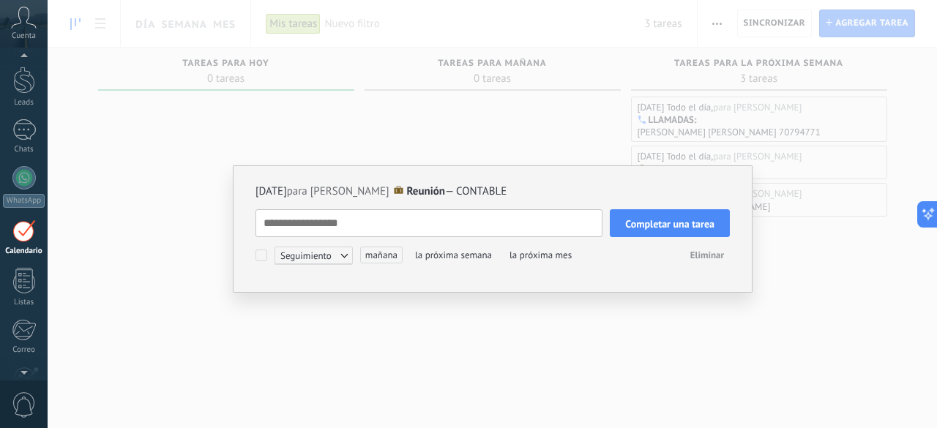
click at [358, 218] on textarea at bounding box center [429, 223] width 347 height 28
click at [287, 191] on span "26/08/2025" at bounding box center [271, 192] width 31 height 14
type textarea "**********"
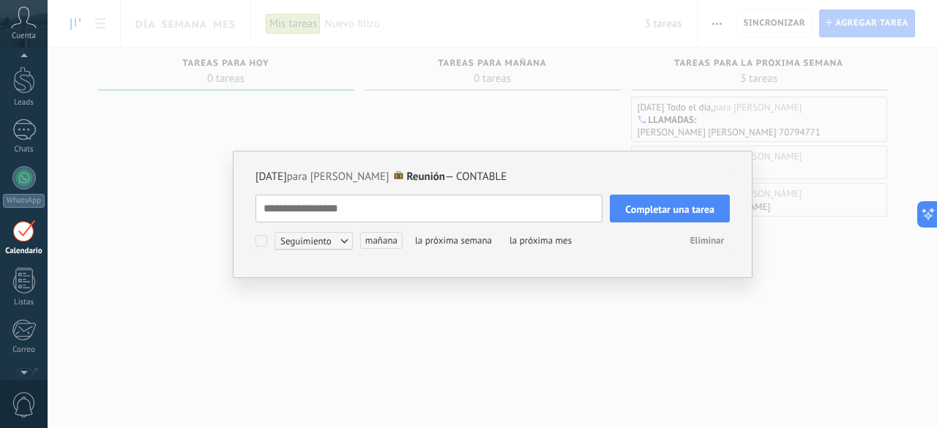
click at [287, 178] on span "26/08/2025" at bounding box center [271, 177] width 31 height 14
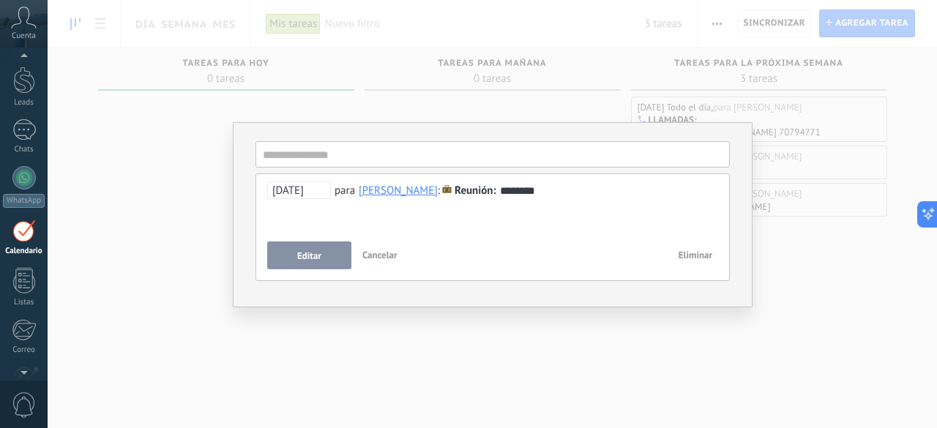
click at [294, 195] on span "26/08/2025" at bounding box center [299, 191] width 64 height 18
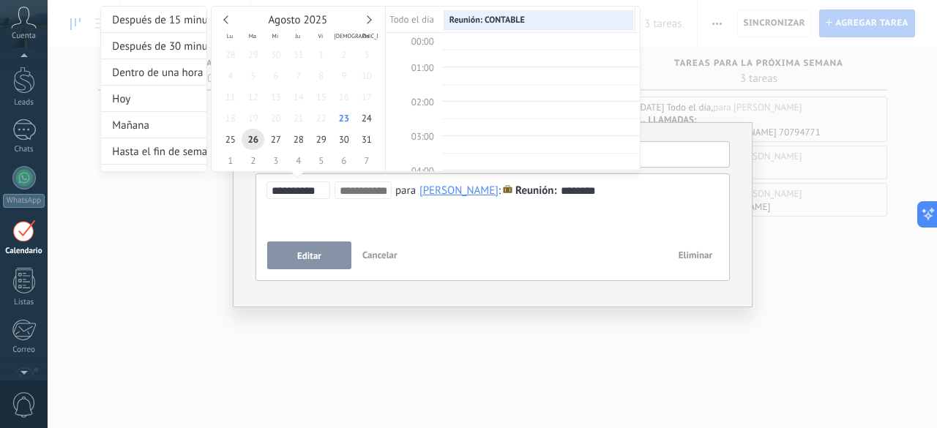
scroll to position [272, 0]
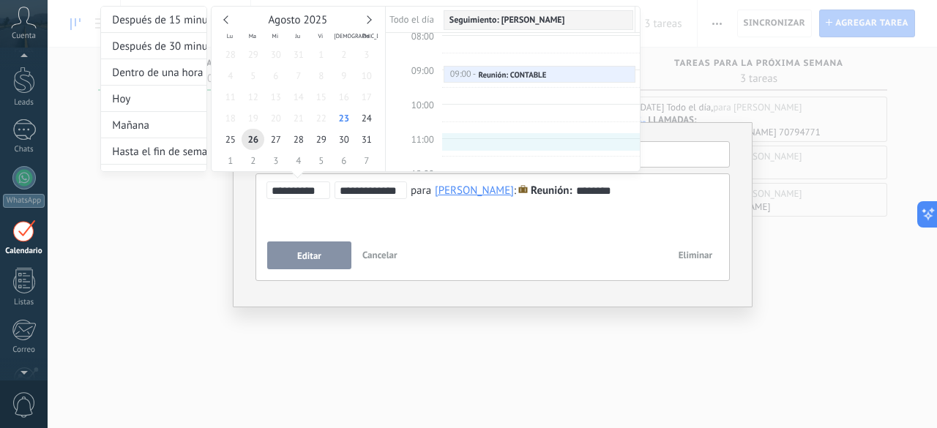
type input "**********"
drag, startPoint x: 641, startPoint y: 89, endPoint x: 647, endPoint y: 132, distance: 43.7
click at [647, 132] on div at bounding box center [468, 214] width 937 height 428
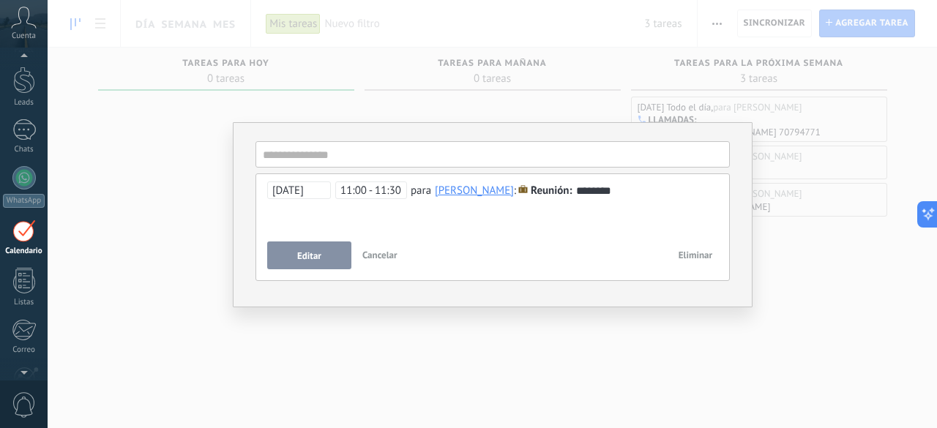
click at [347, 185] on span "11:00 - 11:30" at bounding box center [371, 191] width 72 height 18
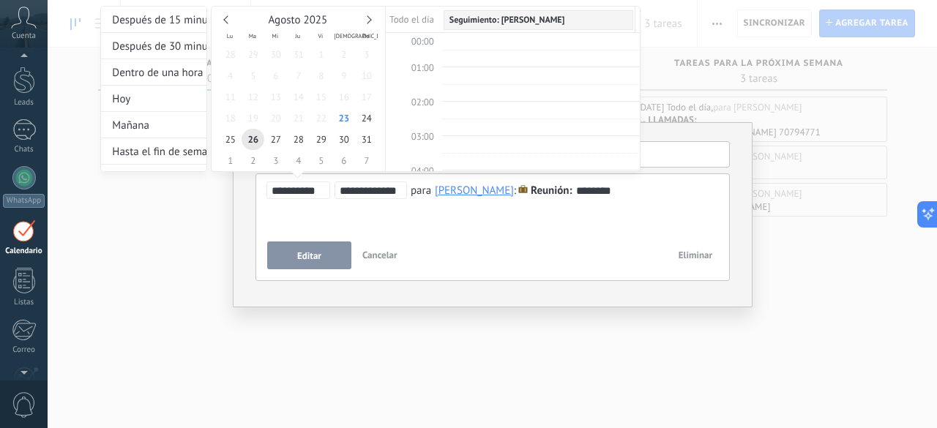
scroll to position [356, 0]
click at [349, 193] on input "**********" at bounding box center [371, 191] width 62 height 12
click at [361, 193] on input "**********" at bounding box center [371, 191] width 62 height 12
type input "**********"
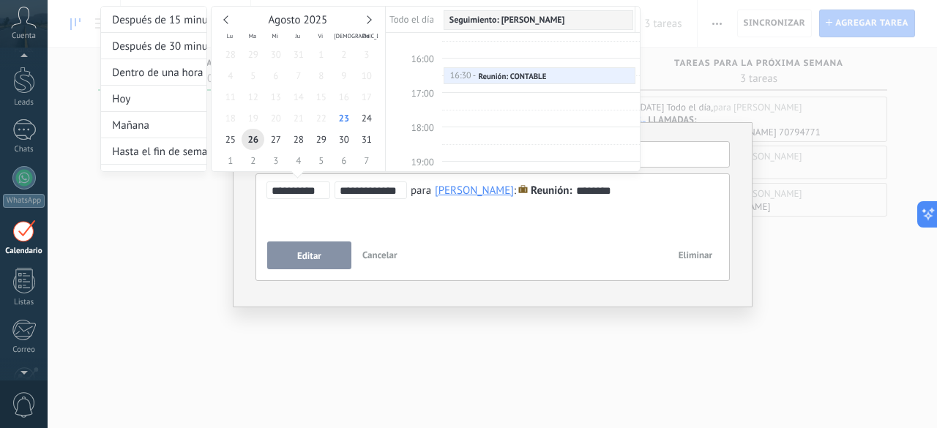
scroll to position [356, 0]
click at [325, 259] on div at bounding box center [468, 214] width 937 height 428
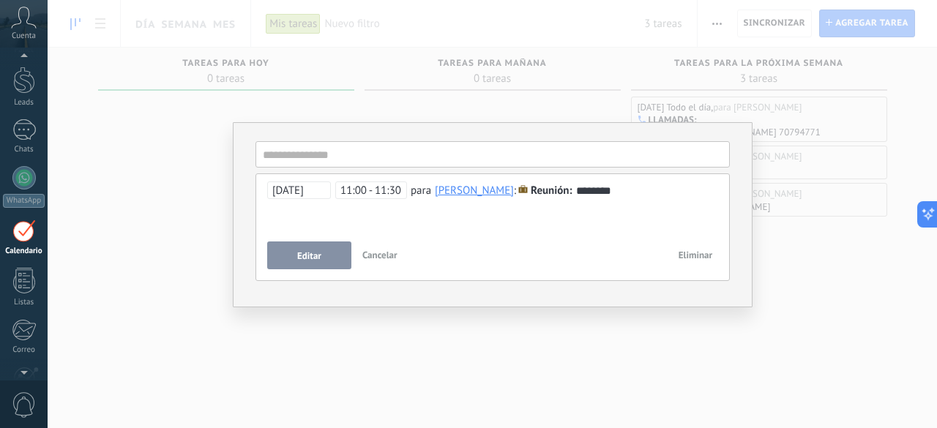
click at [325, 259] on button "Editar" at bounding box center [309, 256] width 84 height 28
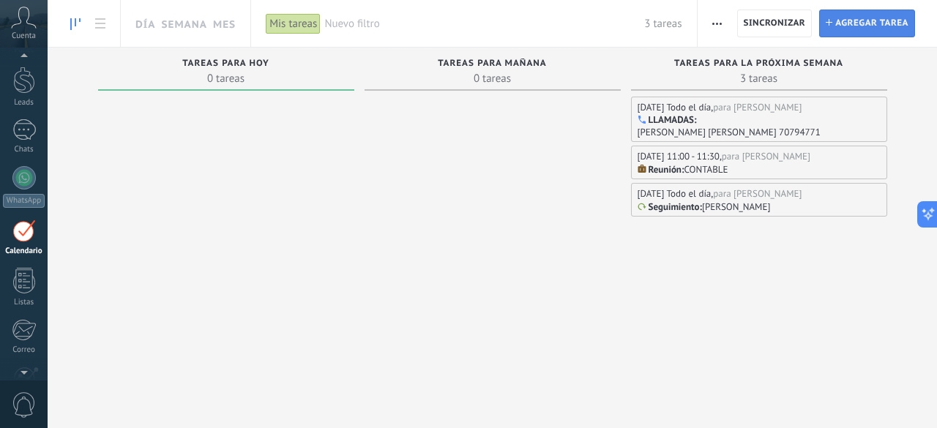
click at [833, 23] on button "Tarea Agregar tarea" at bounding box center [868, 24] width 96 height 28
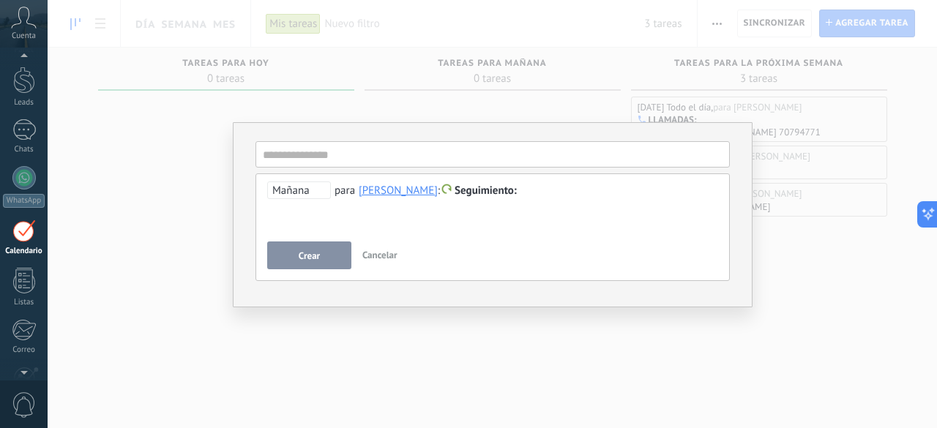
click at [305, 182] on span "Mañana" at bounding box center [299, 191] width 64 height 18
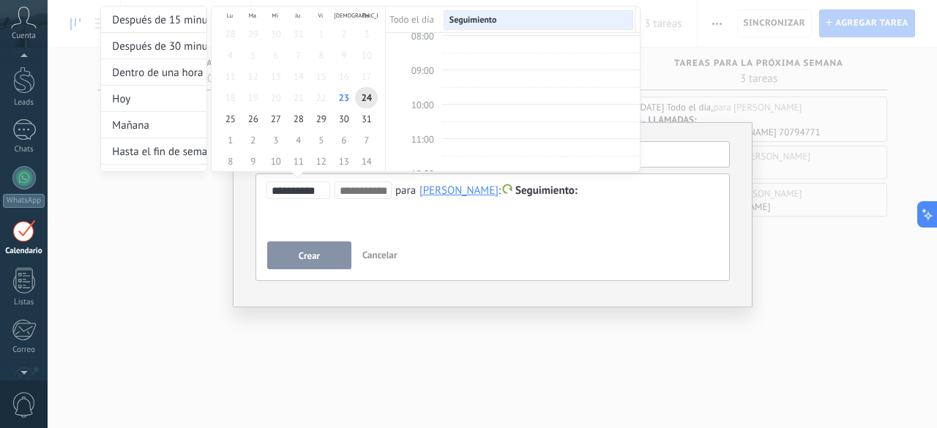
scroll to position [4, 0]
type input "**********"
click at [256, 138] on span "26" at bounding box center [253, 135] width 23 height 21
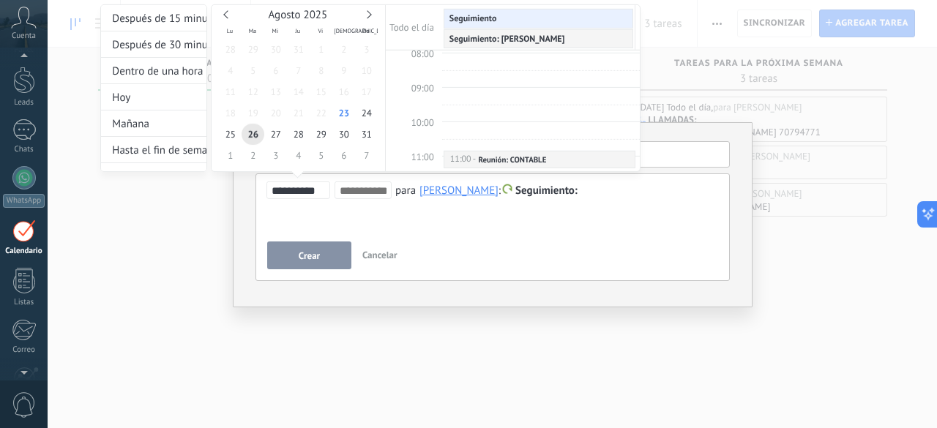
click at [374, 191] on input at bounding box center [363, 191] width 47 height 12
click at [371, 190] on input at bounding box center [363, 191] width 47 height 12
click at [560, 163] on div "11:00 - 11:30 Reunión: CONTABLE" at bounding box center [540, 161] width 180 height 12
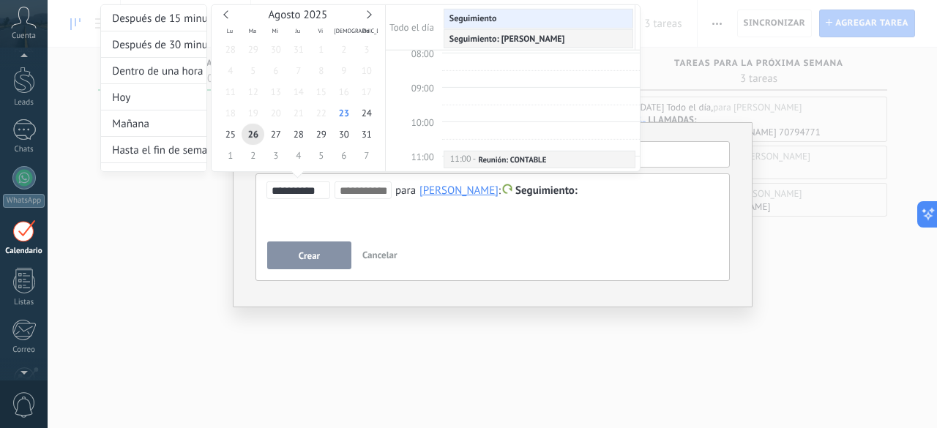
click at [823, 345] on div at bounding box center [468, 214] width 937 height 428
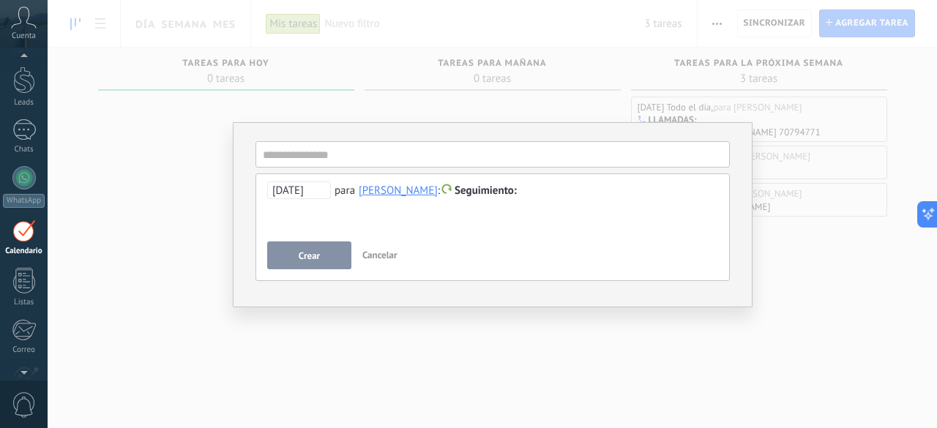
click at [324, 255] on button "Crear" at bounding box center [309, 256] width 84 height 28
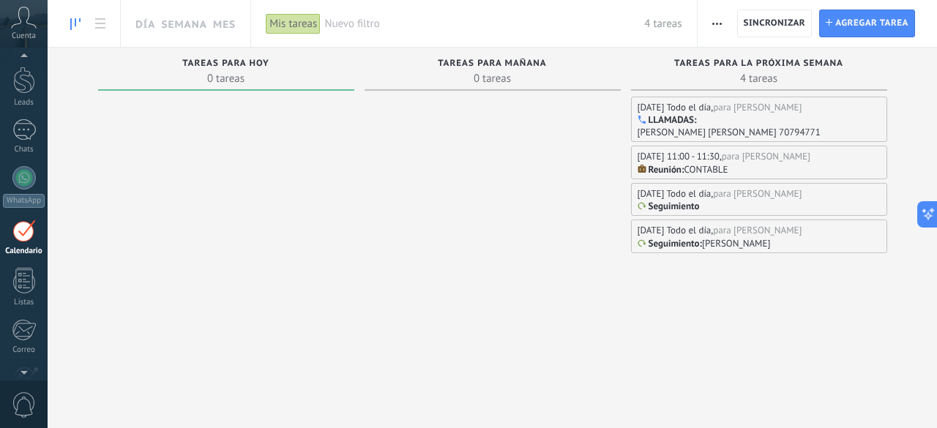
click at [719, 160] on div "26/08/2025 11:00 - 11:30," at bounding box center [680, 156] width 84 height 12
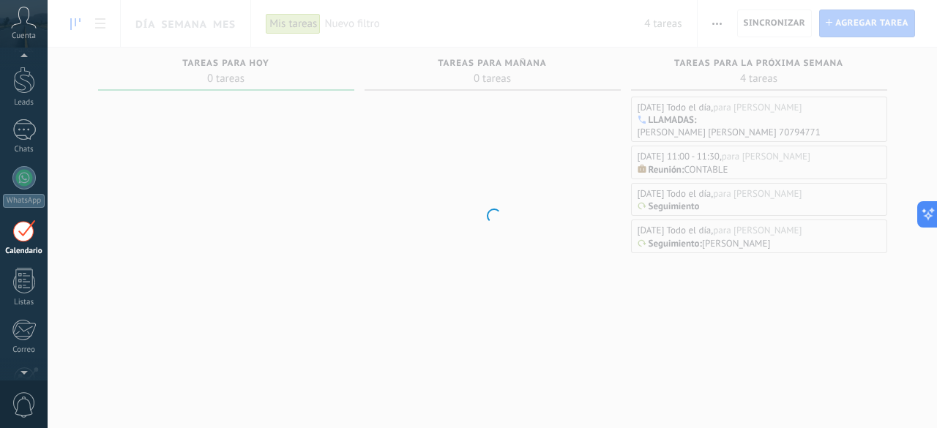
click at [719, 160] on div at bounding box center [493, 214] width 890 height 428
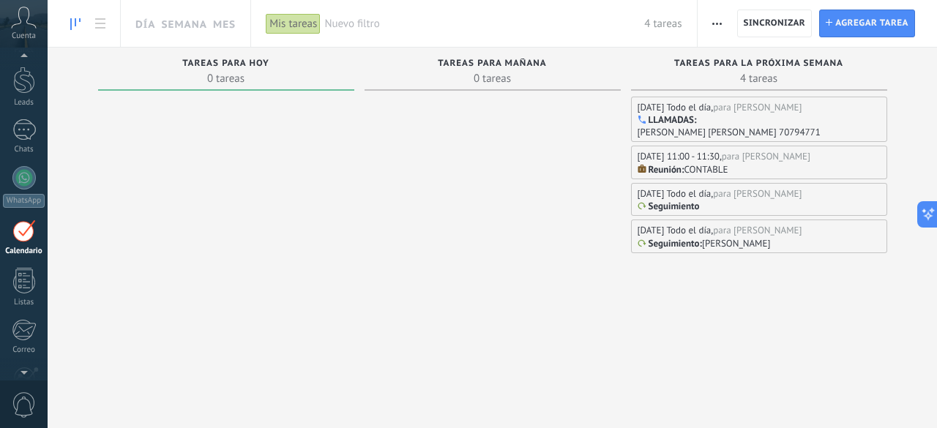
click at [719, 160] on div "26/08/2025 11:00 - 11:30," at bounding box center [680, 156] width 84 height 12
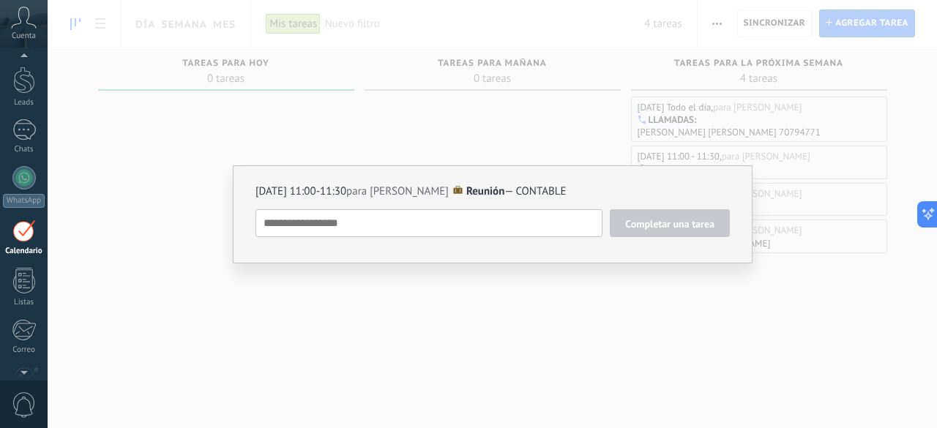
click at [329, 188] on span "26/08/2025 11:00-11:30" at bounding box center [301, 192] width 91 height 14
type textarea "**********"
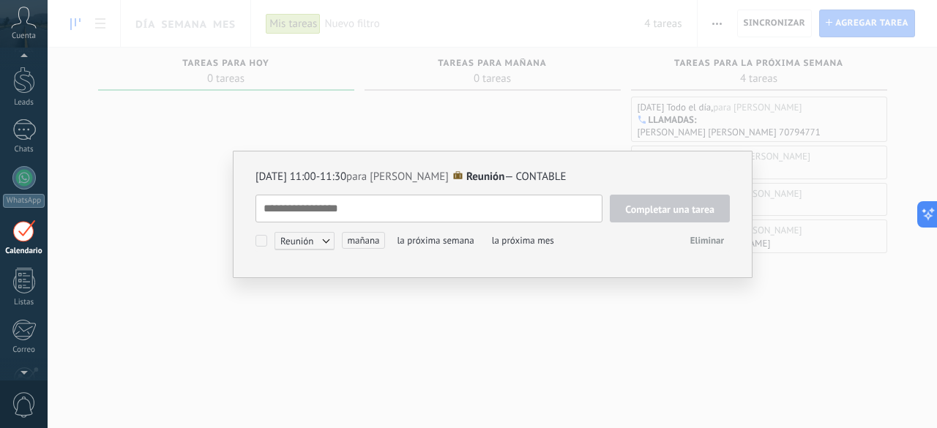
click at [322, 175] on span "26/08/2025 11:00-11:30" at bounding box center [301, 177] width 91 height 14
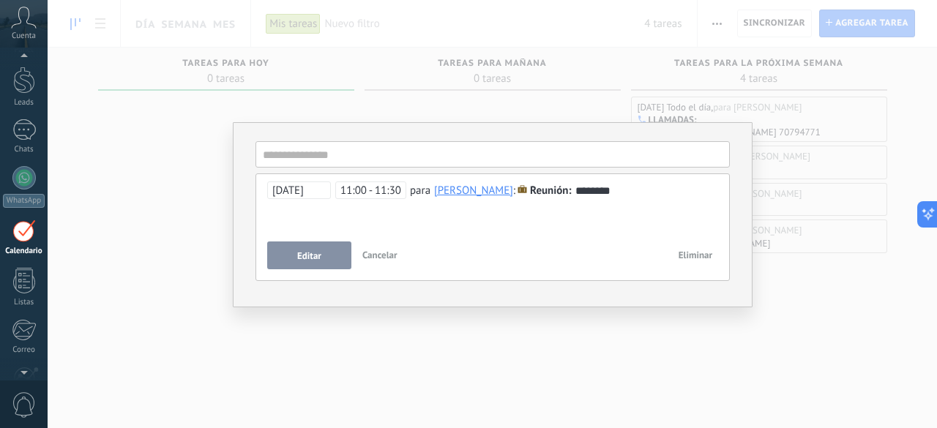
drag, startPoint x: 341, startPoint y: 190, endPoint x: 354, endPoint y: 185, distance: 13.9
click at [354, 185] on span "11:00 - 11:30" at bounding box center [370, 191] width 71 height 18
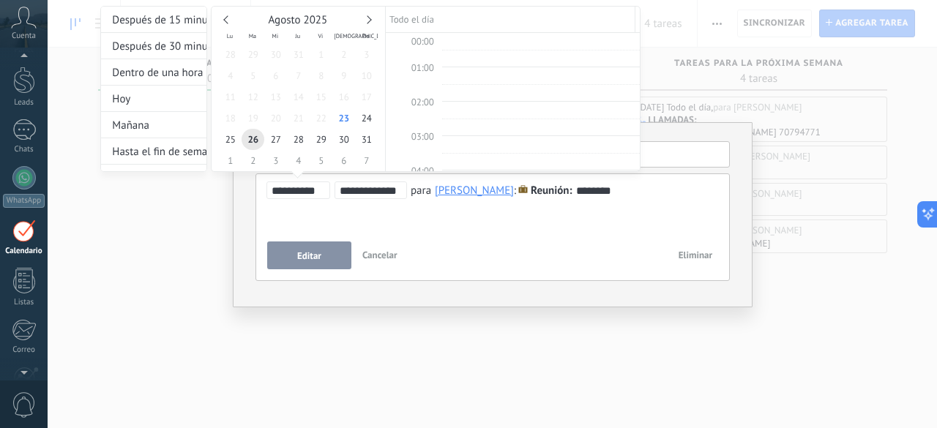
scroll to position [356, 0]
click at [354, 186] on input "**********" at bounding box center [371, 191] width 62 height 12
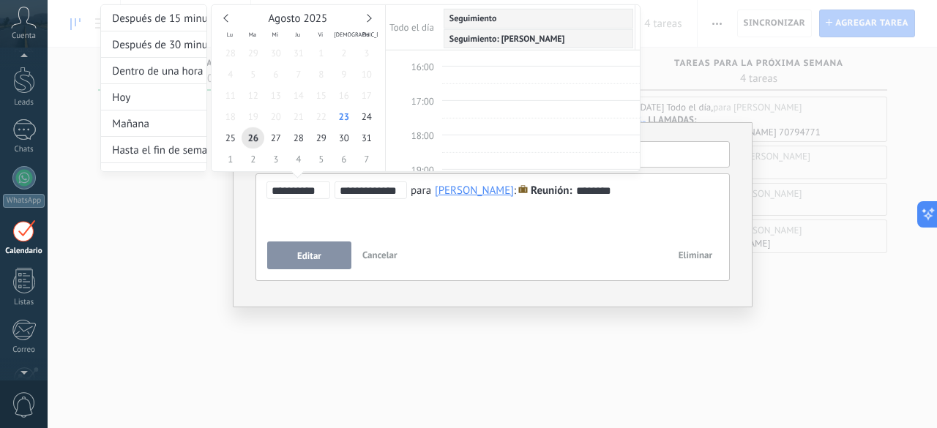
scroll to position [527, 0]
click at [435, 74] on td "16:00" at bounding box center [414, 83] width 56 height 18
click at [420, 68] on span "16:00" at bounding box center [423, 74] width 23 height 12
click at [421, 68] on span "16:00" at bounding box center [423, 74] width 23 height 12
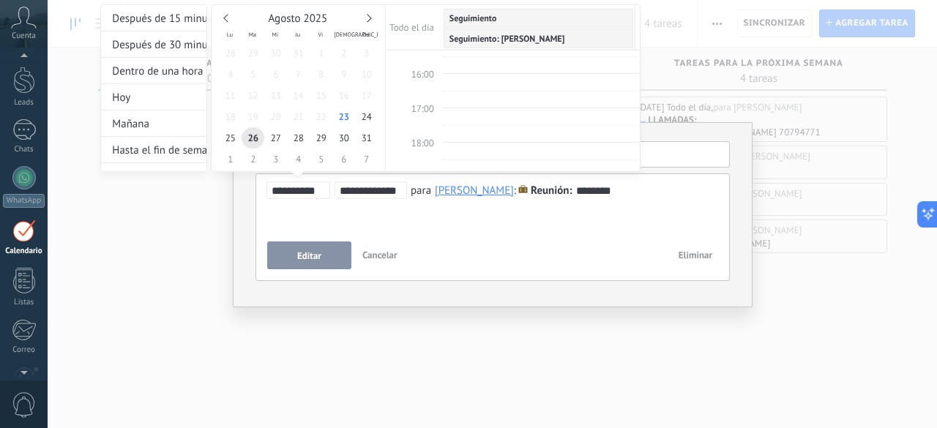
click at [429, 68] on span "16:00" at bounding box center [423, 74] width 23 height 12
click at [352, 190] on input "**********" at bounding box center [371, 191] width 62 height 12
click at [361, 190] on input "**********" at bounding box center [371, 191] width 62 height 12
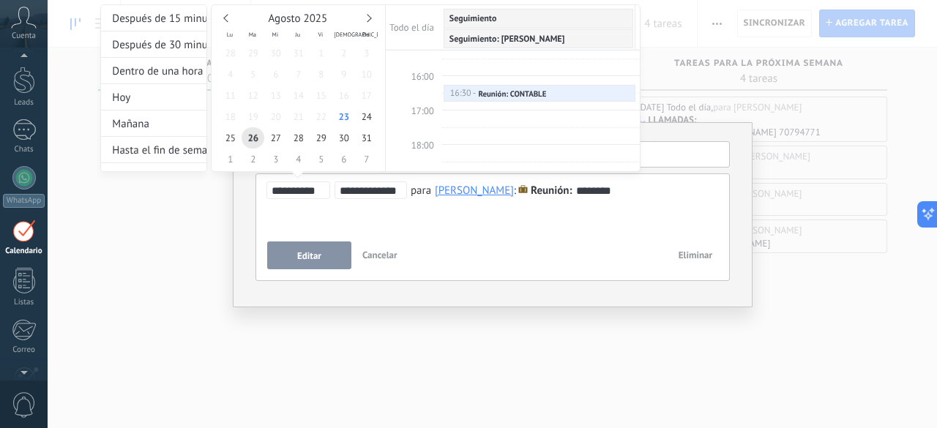
type input "**********"
click at [308, 254] on div at bounding box center [468, 214] width 937 height 428
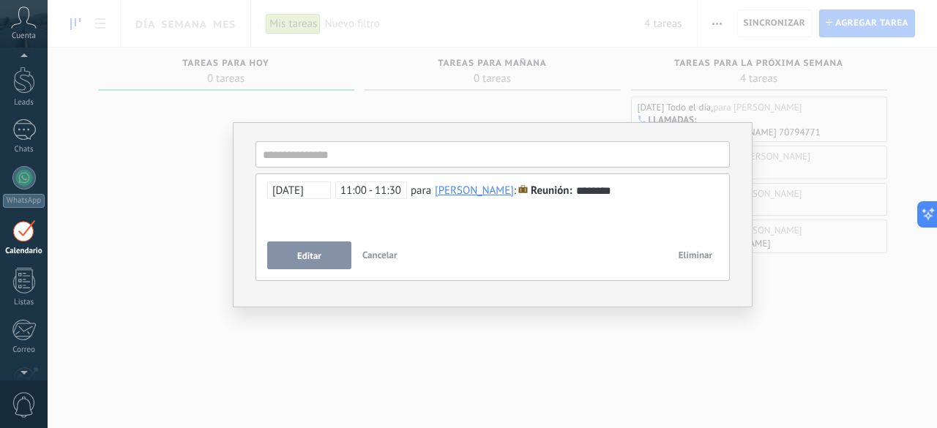
click at [358, 199] on div "********" at bounding box center [493, 191] width 452 height 18
click at [350, 191] on span "11:00 - 11:30" at bounding box center [371, 191] width 72 height 18
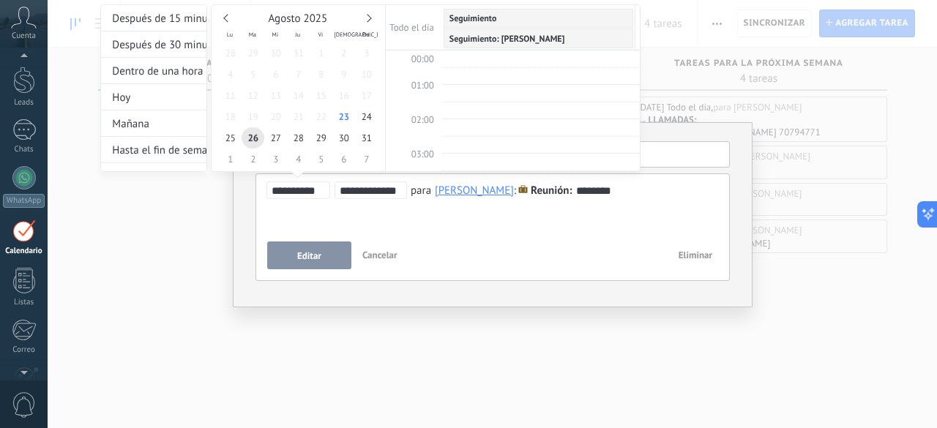
scroll to position [356, 0]
click at [346, 191] on input "**********" at bounding box center [371, 191] width 62 height 12
click at [360, 188] on input "**********" at bounding box center [371, 191] width 62 height 12
click at [473, 92] on div "16:30 - 17:00" at bounding box center [464, 94] width 29 height 10
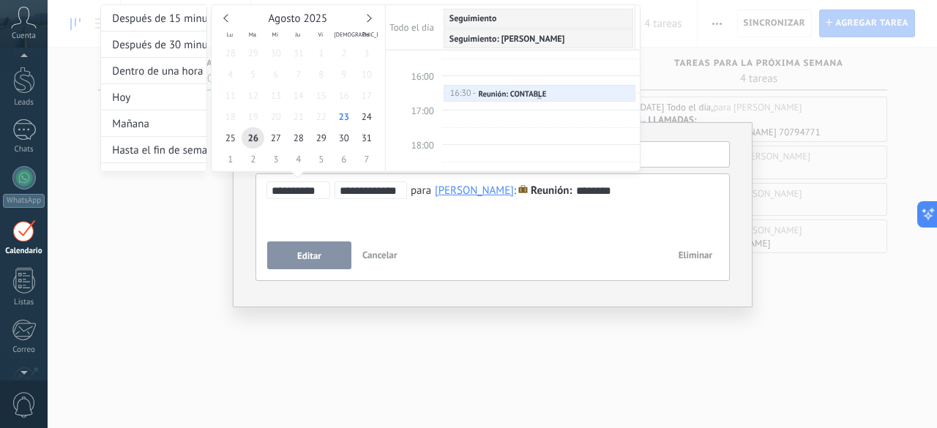
click at [473, 92] on div "16:30 - 17:00" at bounding box center [464, 94] width 29 height 10
type input "**********"
click at [308, 268] on div at bounding box center [468, 214] width 937 height 428
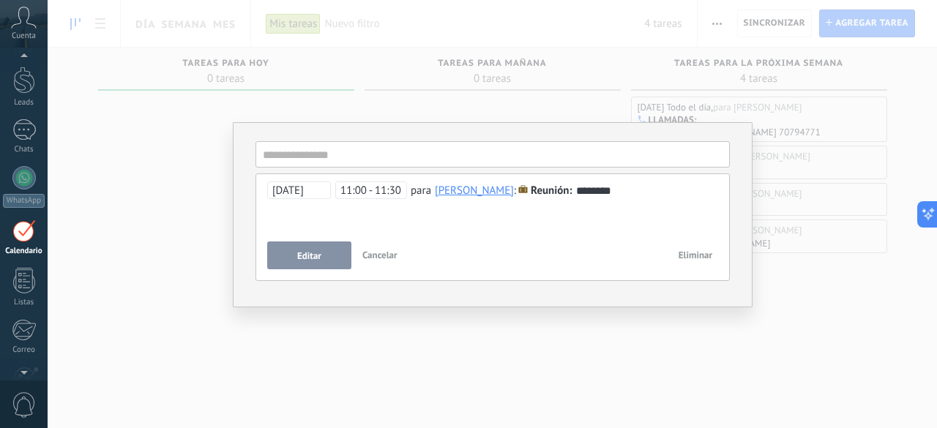
click at [702, 259] on span "Eliminar" at bounding box center [696, 255] width 34 height 12
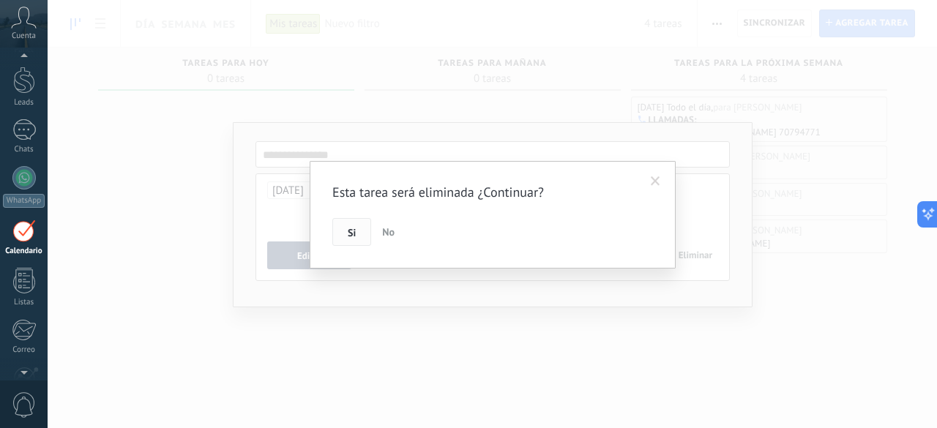
click at [359, 227] on button "Si" at bounding box center [351, 232] width 39 height 28
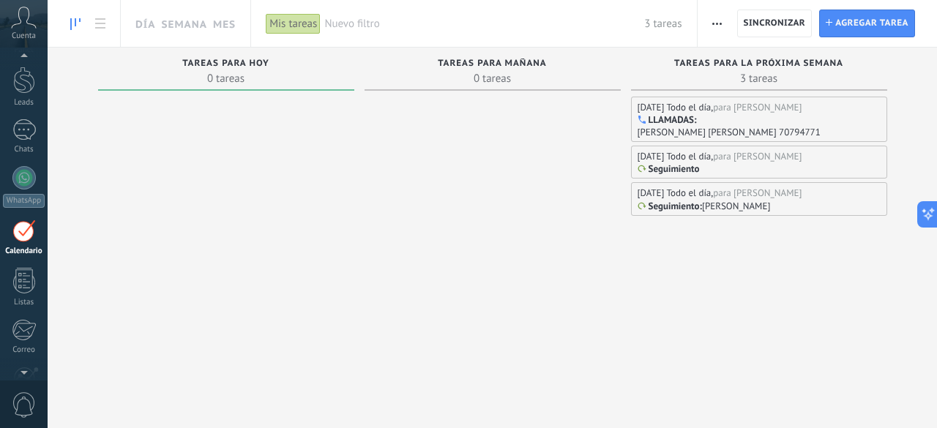
click at [694, 168] on p "Seguimiento" at bounding box center [674, 169] width 51 height 12
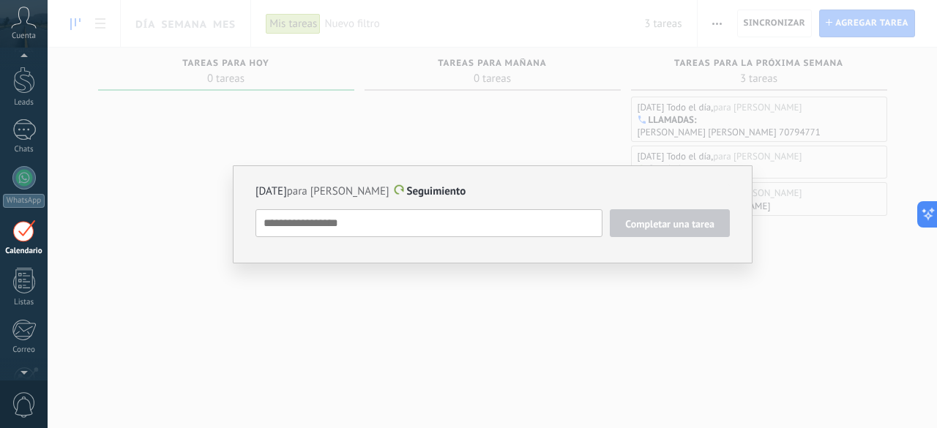
click at [520, 223] on textarea at bounding box center [429, 223] width 347 height 28
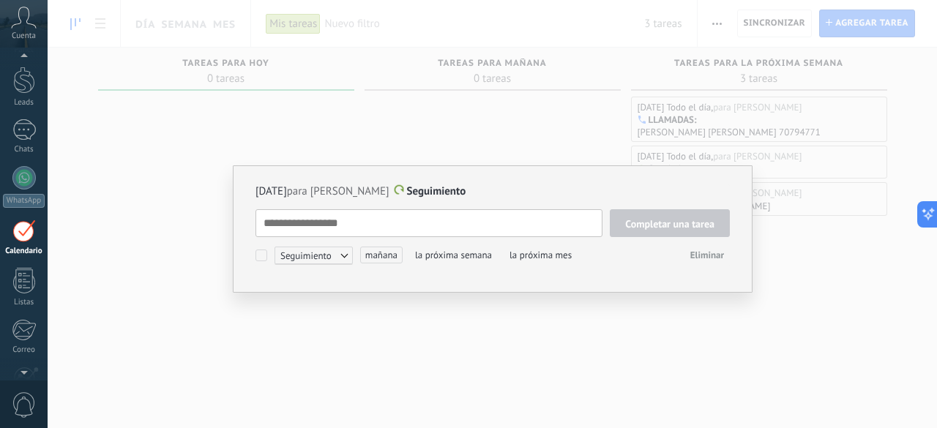
click at [275, 190] on span "26/08/2025" at bounding box center [271, 192] width 31 height 14
type textarea "**********"
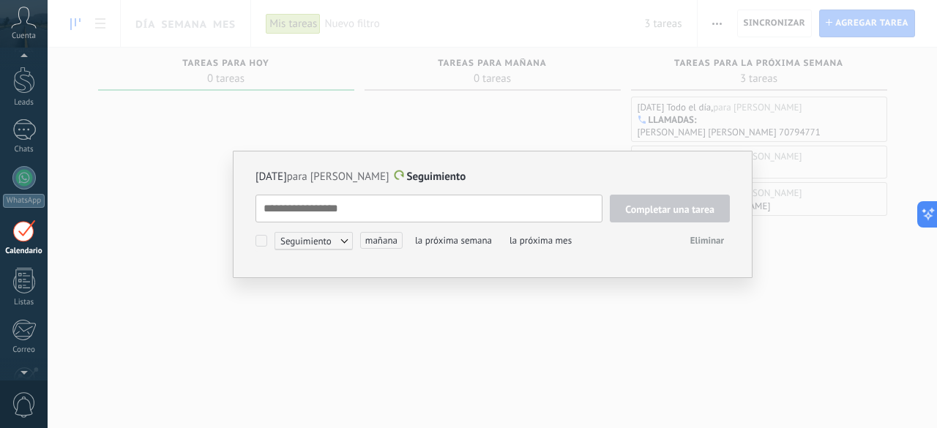
click at [706, 245] on span "Eliminar" at bounding box center [708, 240] width 34 height 12
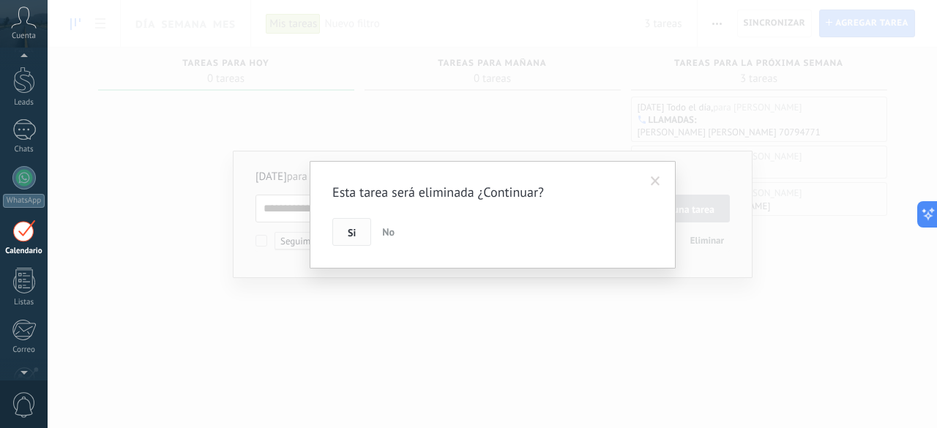
click at [352, 236] on span "Si" at bounding box center [352, 233] width 8 height 10
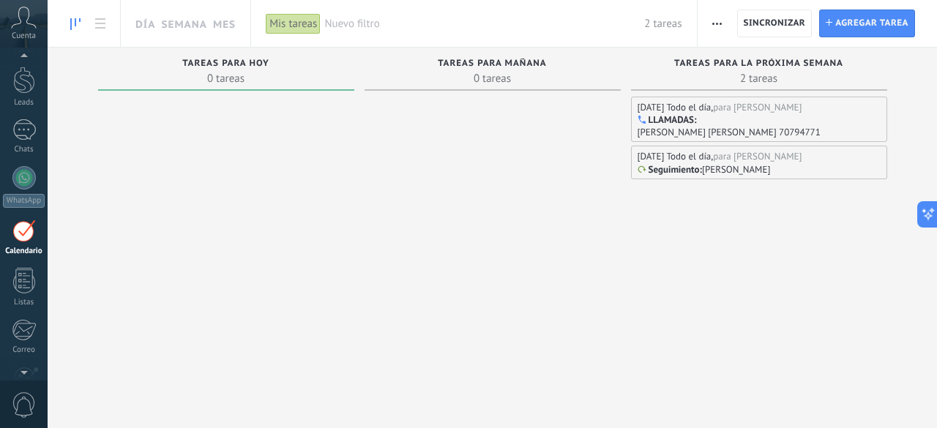
click at [683, 166] on p "Seguimiento" at bounding box center [674, 170] width 51 height 12
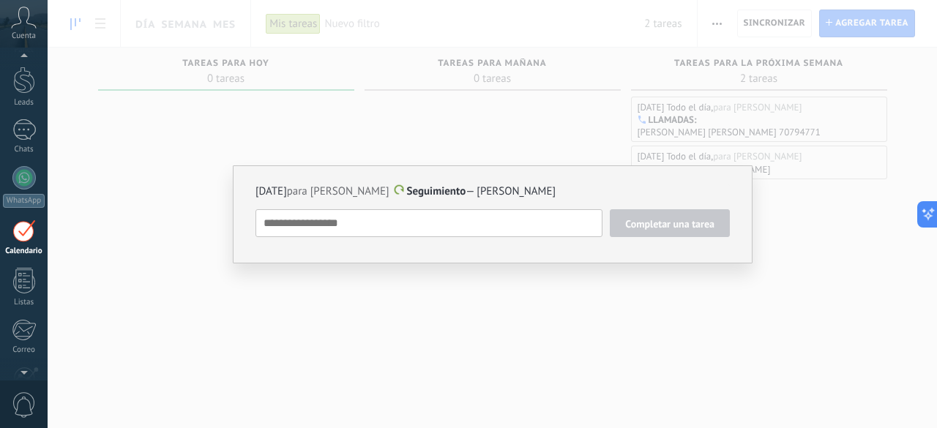
click at [605, 302] on div "26/08/2025 para Rosangela Cossio Seguimiento — JOSE MARIA Completar una tarea S…" at bounding box center [493, 214] width 890 height 428
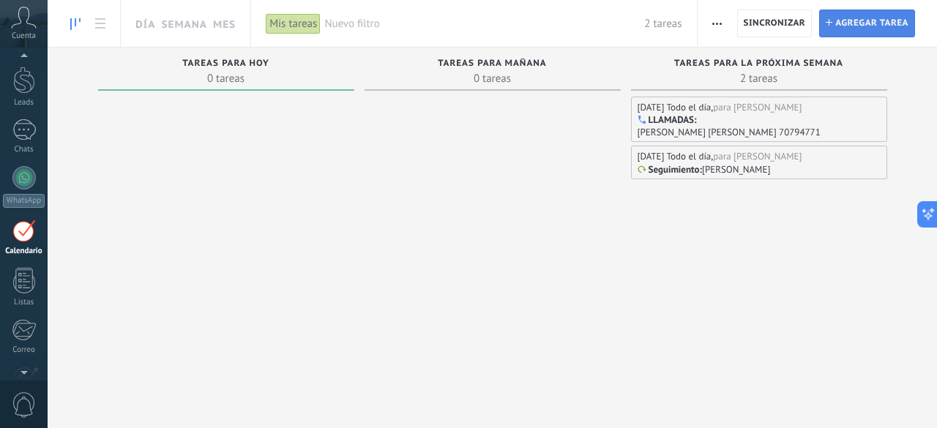
click at [846, 21] on span "Agregar tarea" at bounding box center [872, 23] width 73 height 26
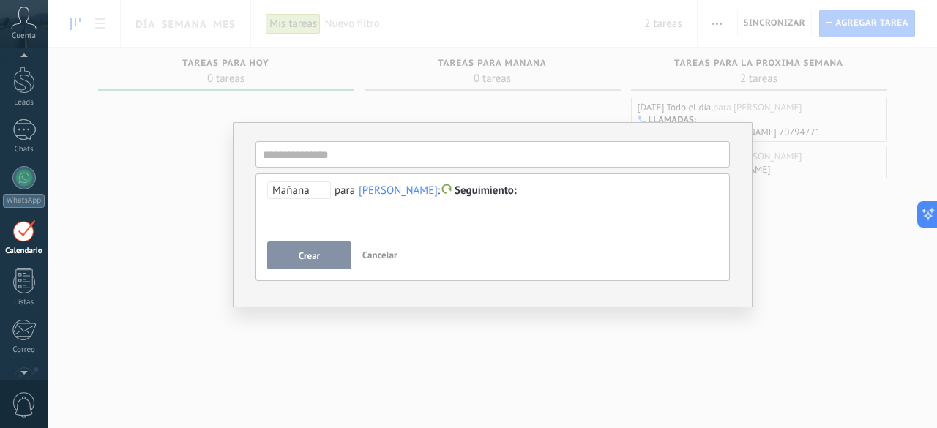
click at [302, 190] on span "Mañana" at bounding box center [299, 191] width 64 height 18
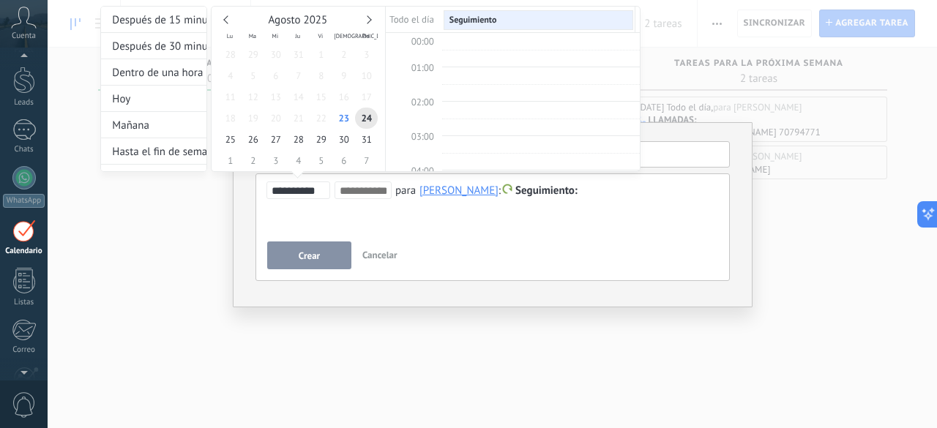
scroll to position [272, 0]
type input "**********"
click at [256, 141] on span "26" at bounding box center [253, 139] width 23 height 21
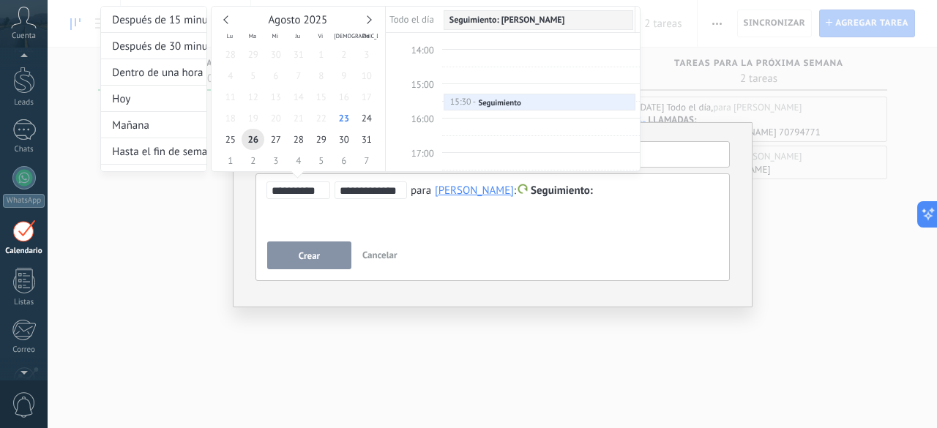
scroll to position [474, 0]
click at [424, 104] on span "16:00" at bounding box center [423, 110] width 23 height 12
click at [345, 189] on input "**********" at bounding box center [371, 191] width 62 height 12
drag, startPoint x: 345, startPoint y: 189, endPoint x: 353, endPoint y: 192, distance: 8.6
click at [353, 192] on input "**********" at bounding box center [371, 191] width 62 height 12
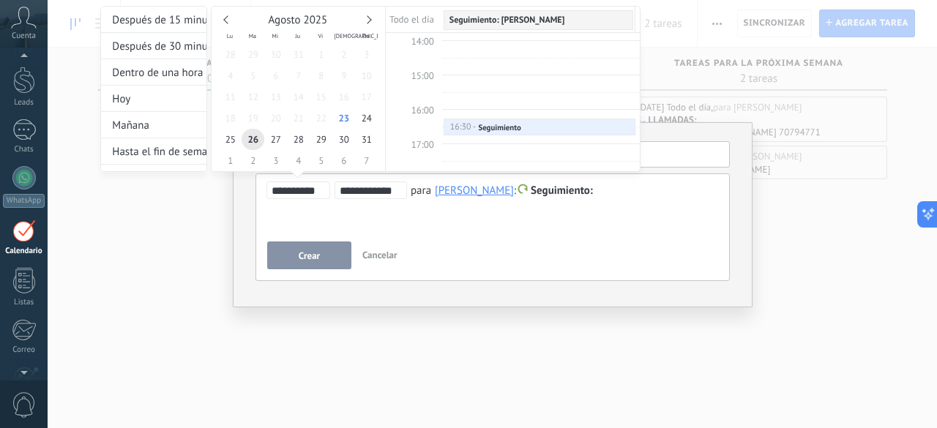
scroll to position [525, 0]
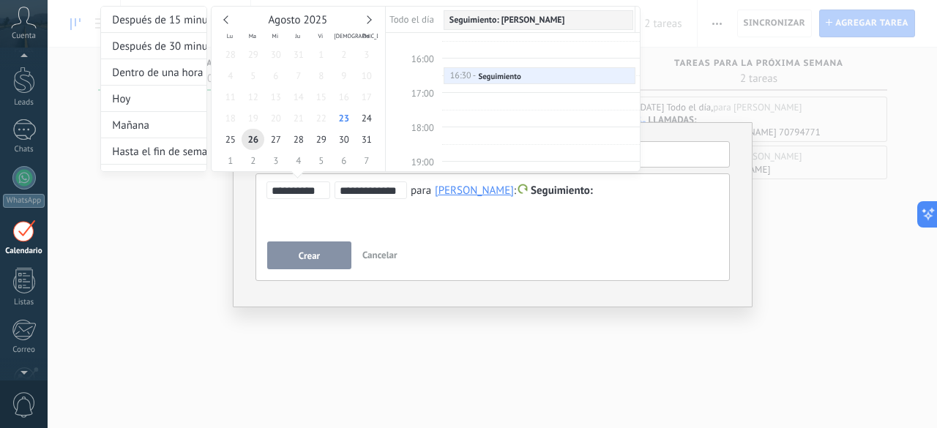
type input "**********"
click at [435, 210] on div at bounding box center [468, 214] width 937 height 428
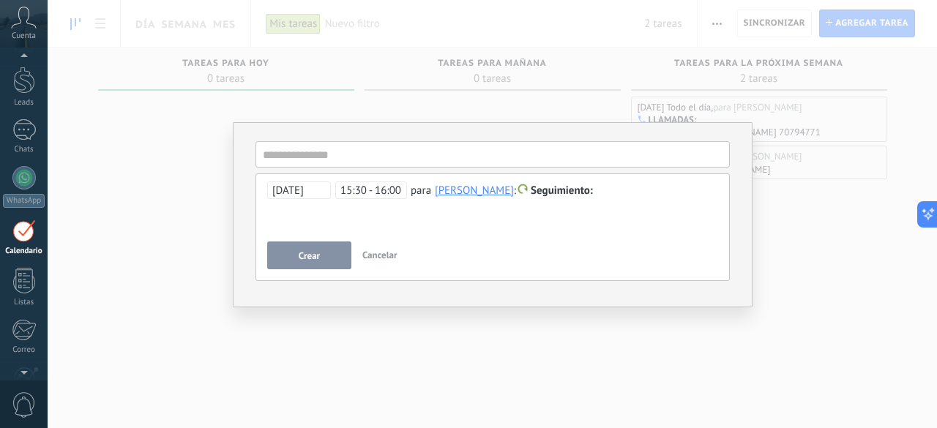
click at [350, 194] on span "15:30 - 16:00" at bounding box center [371, 191] width 72 height 18
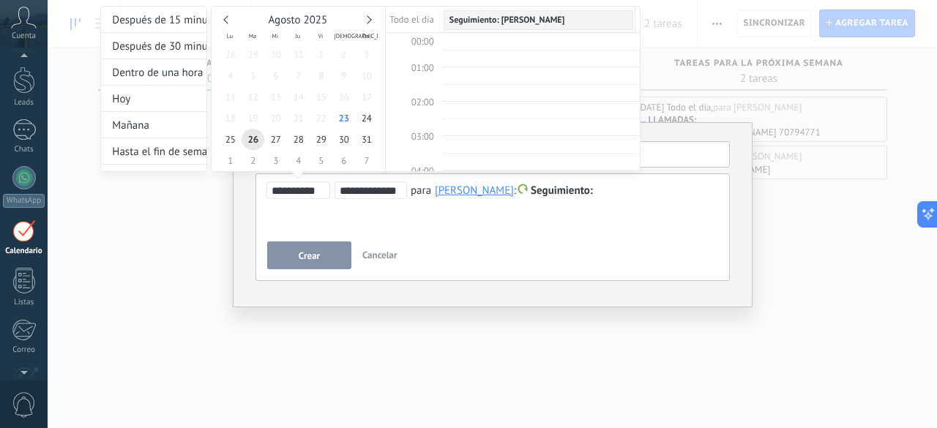
scroll to position [491, 0]
click at [426, 111] on td at bounding box center [414, 118] width 56 height 18
click at [343, 190] on input "**********" at bounding box center [371, 191] width 62 height 12
click at [385, 191] on input "**********" at bounding box center [371, 191] width 62 height 12
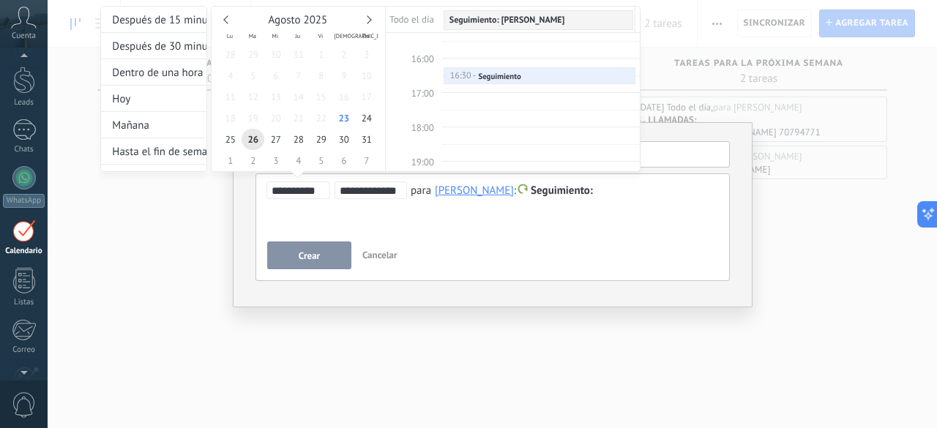
type input "**********"
click at [331, 254] on div at bounding box center [468, 214] width 937 height 428
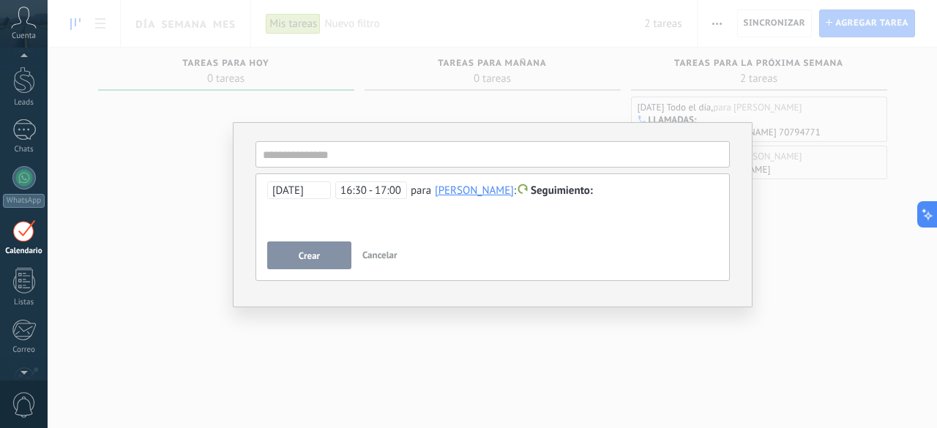
click at [630, 196] on div at bounding box center [493, 191] width 452 height 18
click at [573, 190] on span "Seguimiento" at bounding box center [562, 191] width 62 height 14
click at [565, 226] on label "Reunión" at bounding box center [565, 220] width 132 height 29
click at [307, 185] on span "26/08/2025" at bounding box center [299, 191] width 64 height 18
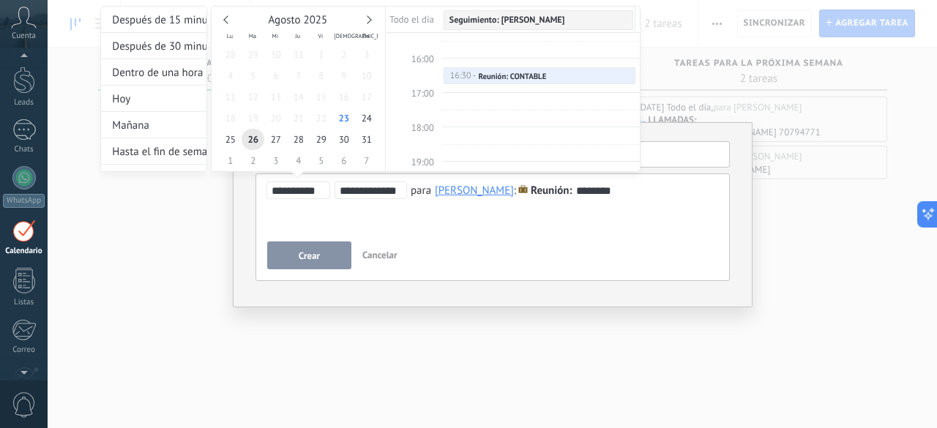
click at [311, 256] on div at bounding box center [468, 214] width 937 height 428
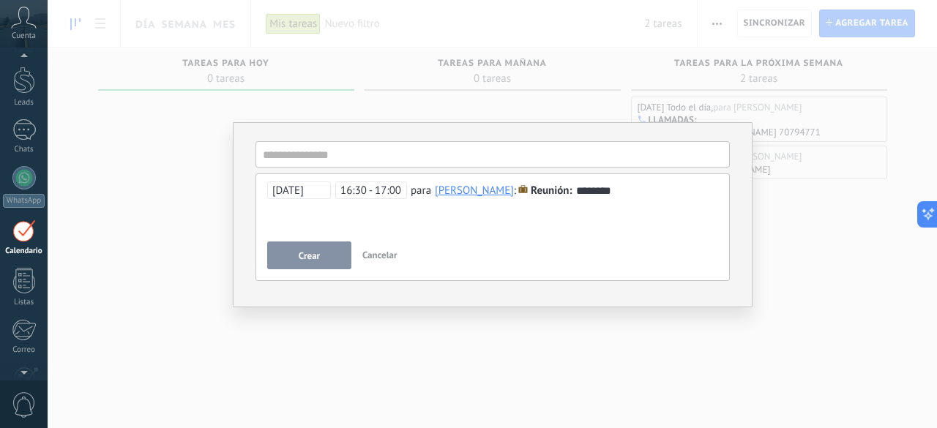
click at [325, 245] on button "Crear" at bounding box center [309, 256] width 84 height 28
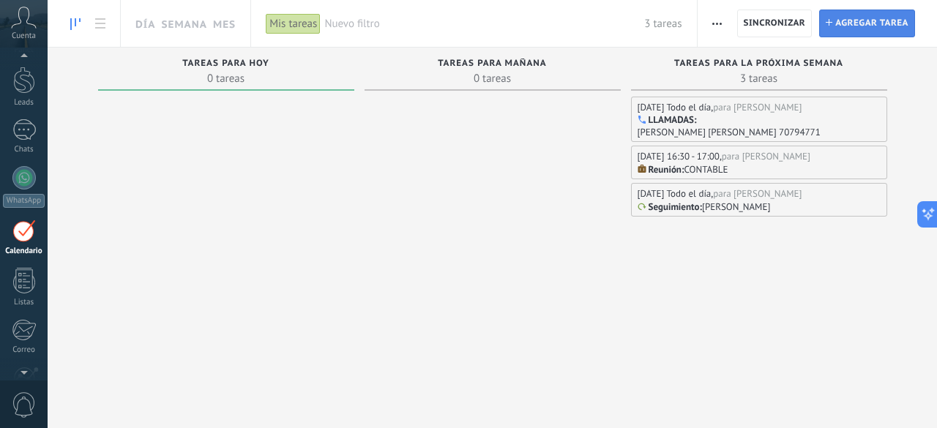
click at [861, 18] on span "Agregar tarea" at bounding box center [872, 23] width 73 height 26
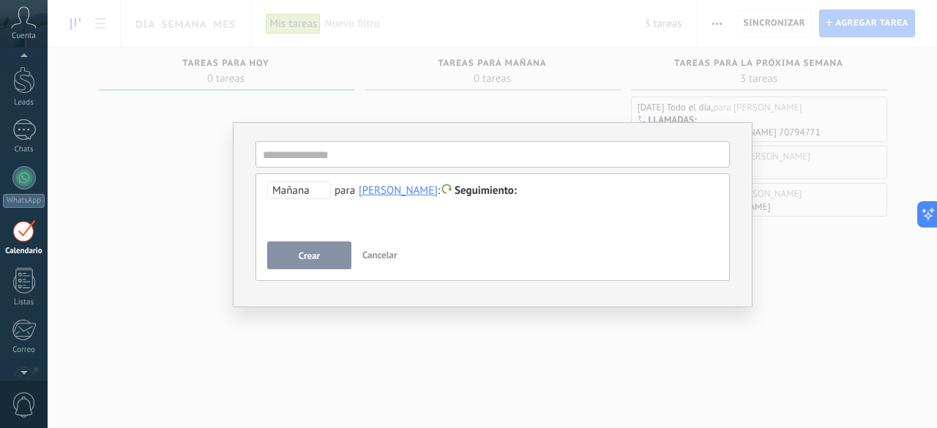
click at [305, 195] on span "Mañana" at bounding box center [299, 191] width 64 height 18
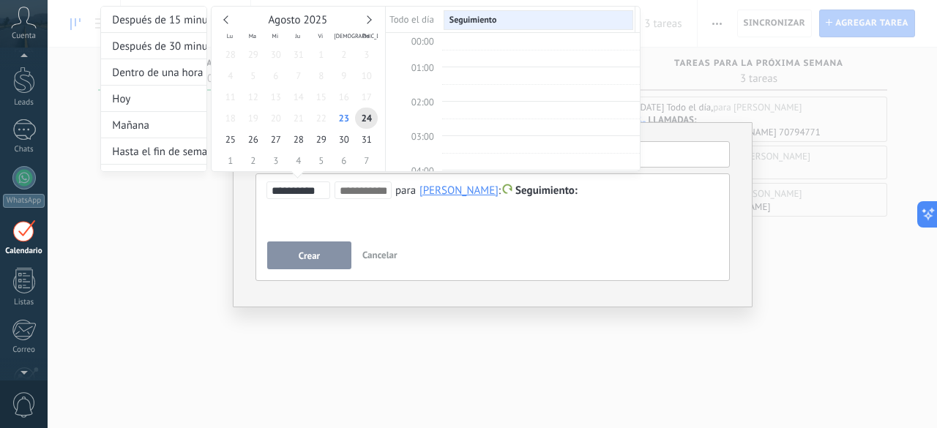
scroll to position [272, 0]
type input "**********"
click at [256, 139] on span "26" at bounding box center [253, 139] width 23 height 21
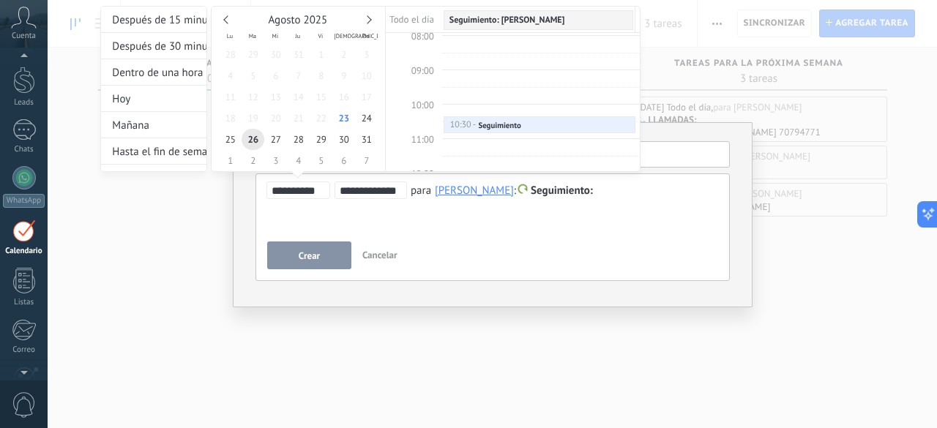
click at [417, 134] on span "11:00" at bounding box center [423, 139] width 23 height 12
click at [349, 193] on input "**********" at bounding box center [371, 191] width 62 height 12
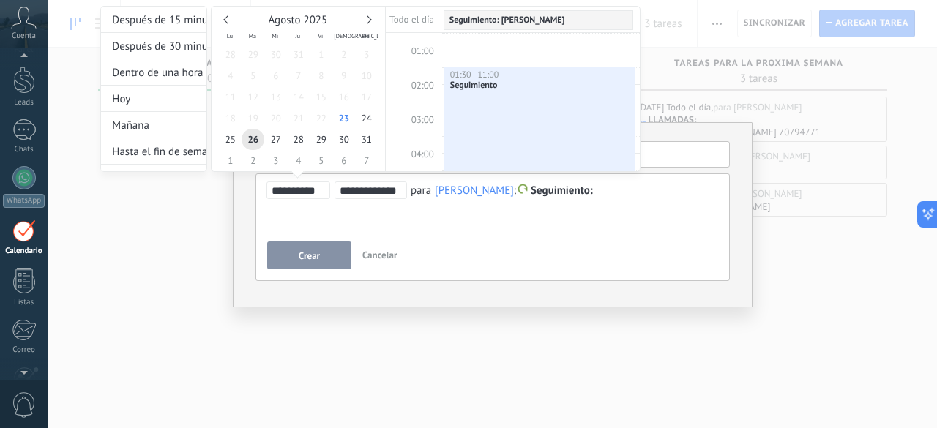
scroll to position [356, 0]
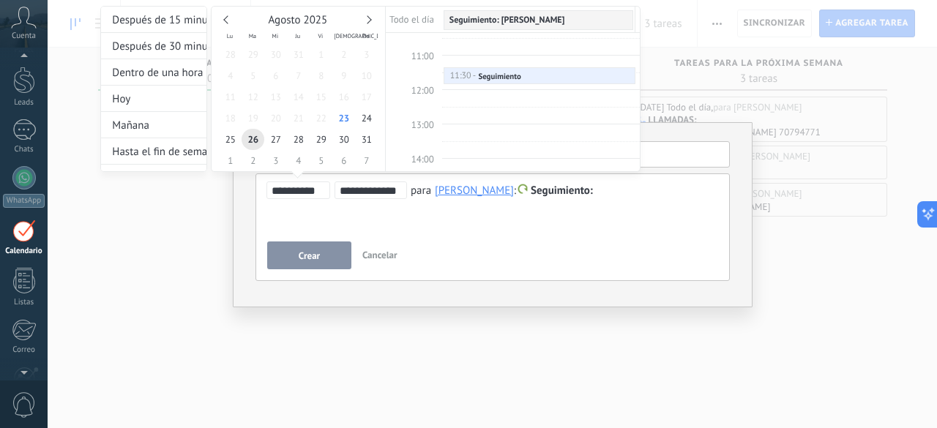
click at [360, 190] on input "**********" at bounding box center [371, 191] width 62 height 12
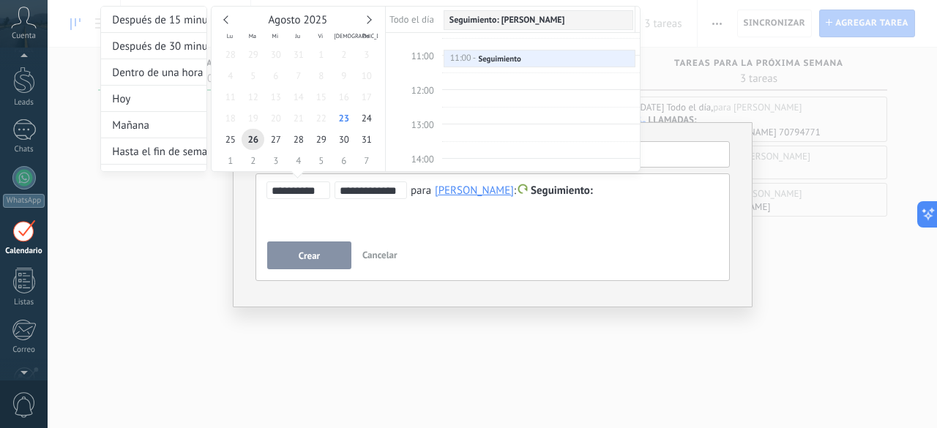
drag, startPoint x: 379, startPoint y: 192, endPoint x: 390, endPoint y: 190, distance: 11.2
click at [390, 190] on input "**********" at bounding box center [371, 191] width 62 height 12
type input "**********"
click at [661, 194] on div at bounding box center [468, 214] width 937 height 428
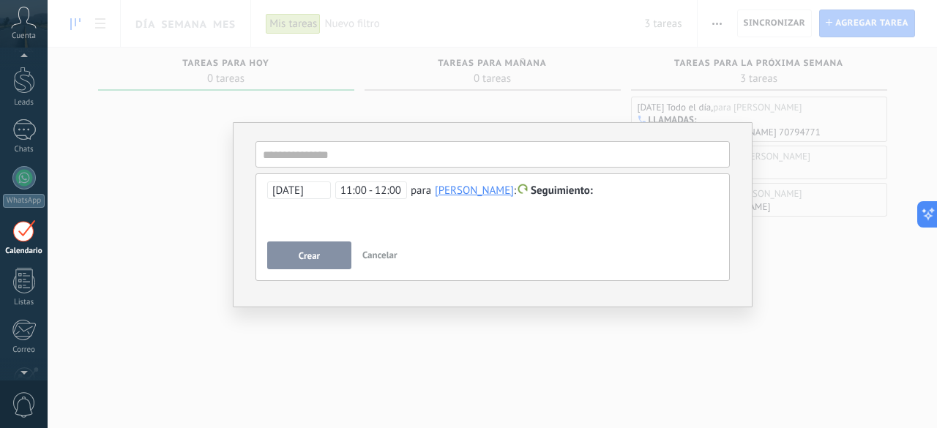
click at [568, 190] on span "Seguimiento" at bounding box center [562, 191] width 62 height 14
click at [561, 217] on label "Reunión" at bounding box center [565, 220] width 132 height 29
click at [311, 257] on span "Crear" at bounding box center [309, 256] width 21 height 10
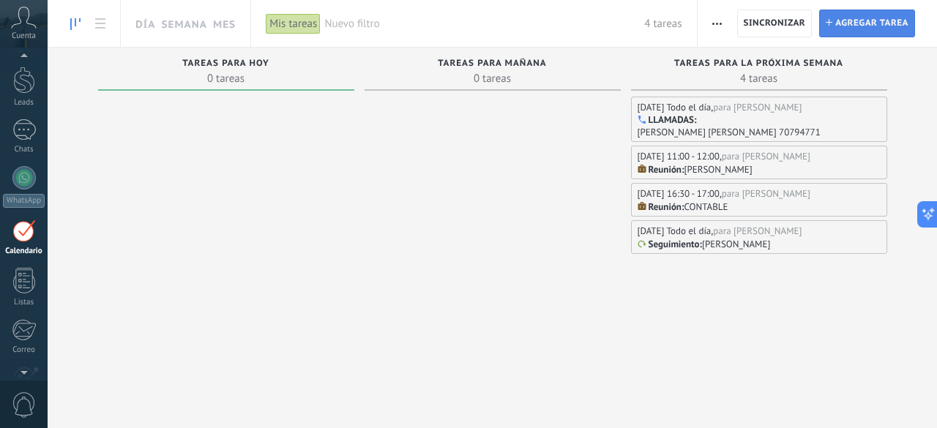
click at [861, 21] on span "Agregar tarea" at bounding box center [872, 23] width 73 height 26
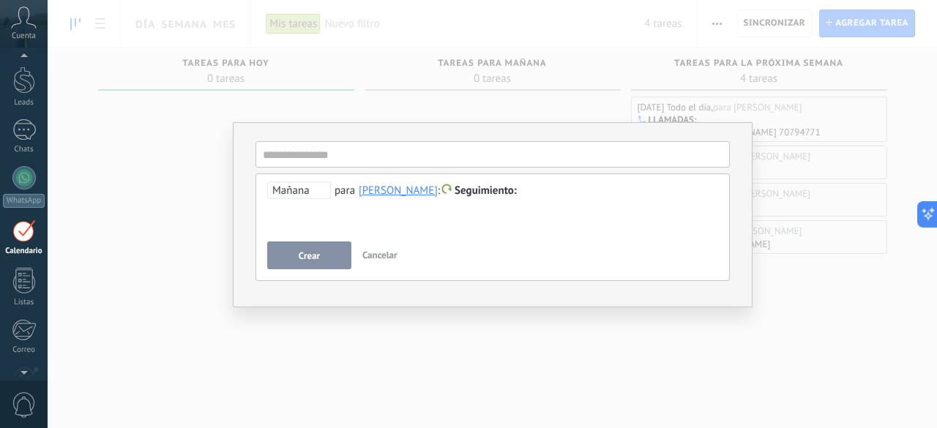
click at [294, 192] on span "Mañana" at bounding box center [299, 191] width 64 height 18
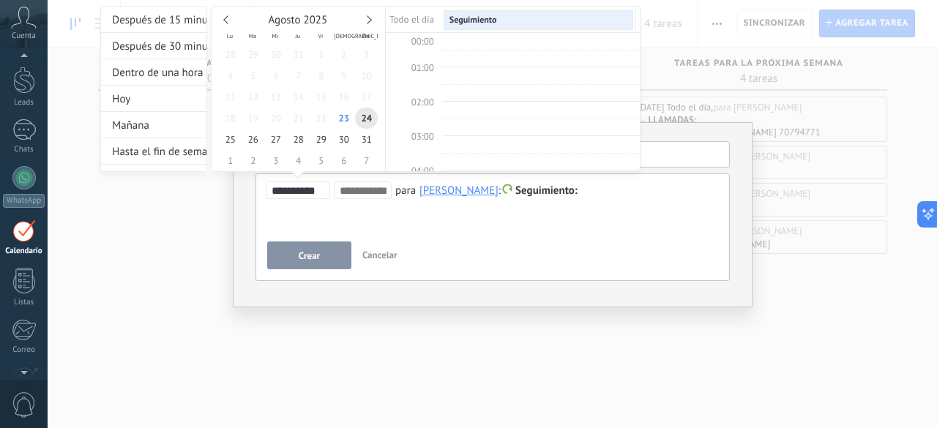
scroll to position [272, 0]
type input "**********"
click at [255, 140] on span "26" at bounding box center [253, 139] width 23 height 21
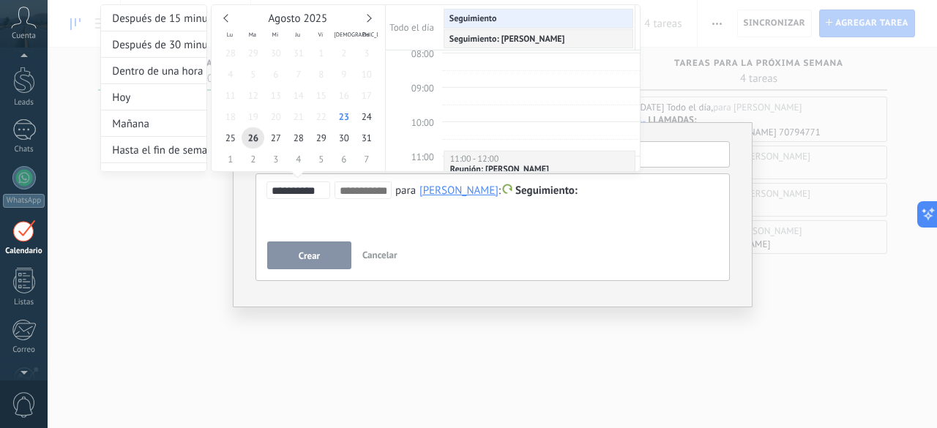
click at [567, 193] on div "**********" at bounding box center [370, 101] width 540 height 195
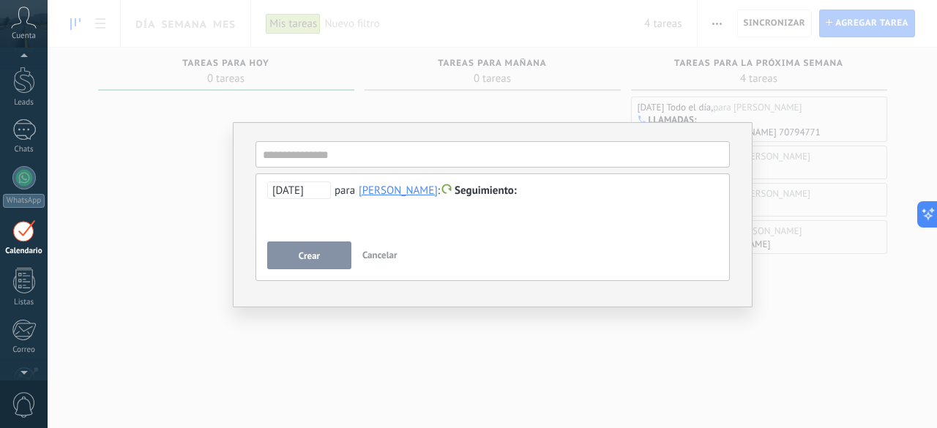
click at [498, 188] on span "Seguimiento" at bounding box center [486, 191] width 62 height 14
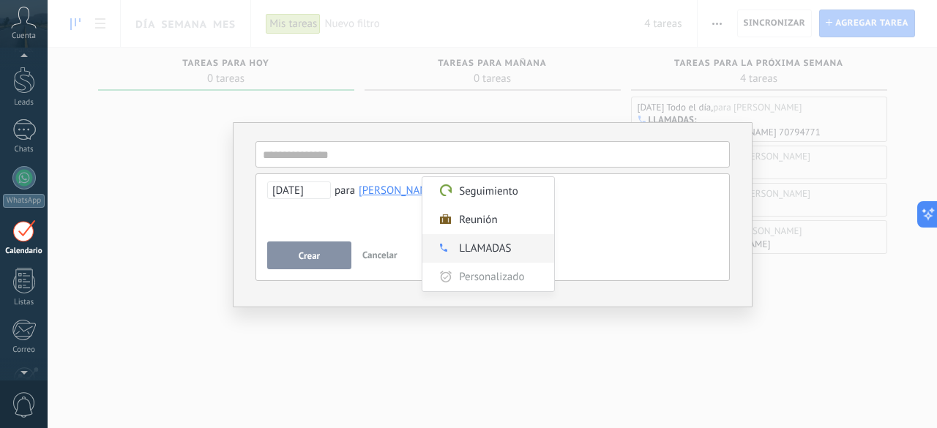
click at [488, 248] on label "LLAMADAS" at bounding box center [489, 248] width 132 height 29
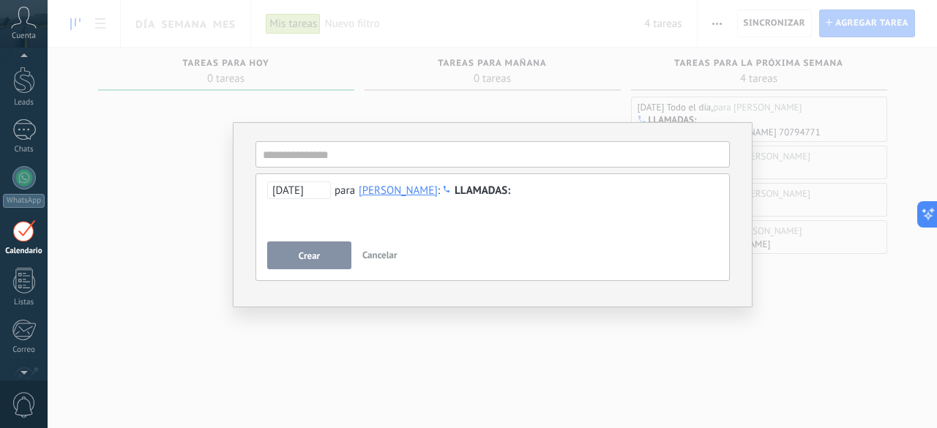
click at [300, 196] on span "26/08/2025" at bounding box center [299, 191] width 64 height 18
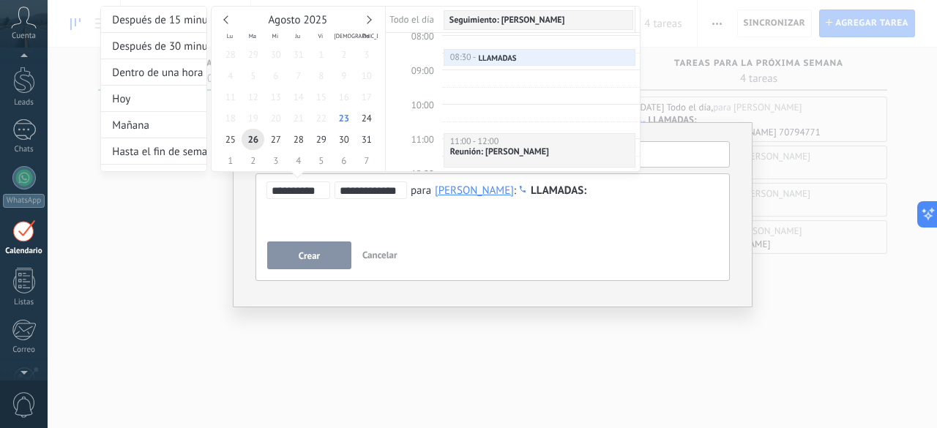
click at [351, 188] on input "**********" at bounding box center [371, 191] width 62 height 12
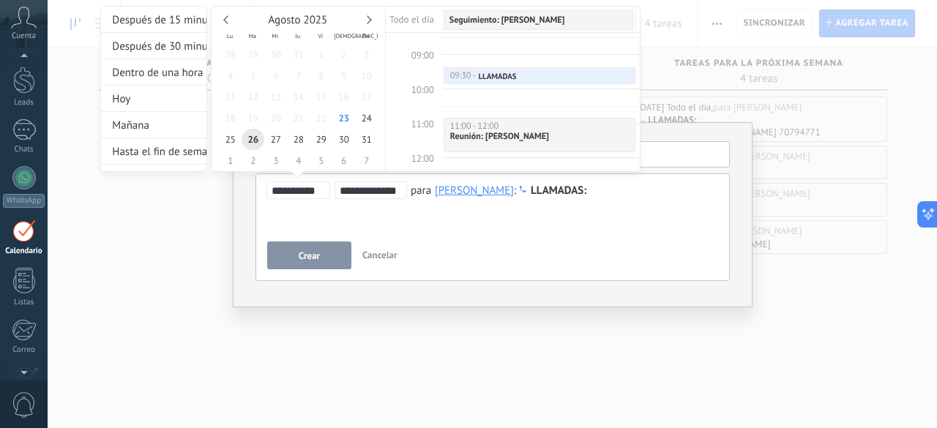
click at [356, 188] on input "**********" at bounding box center [371, 191] width 62 height 12
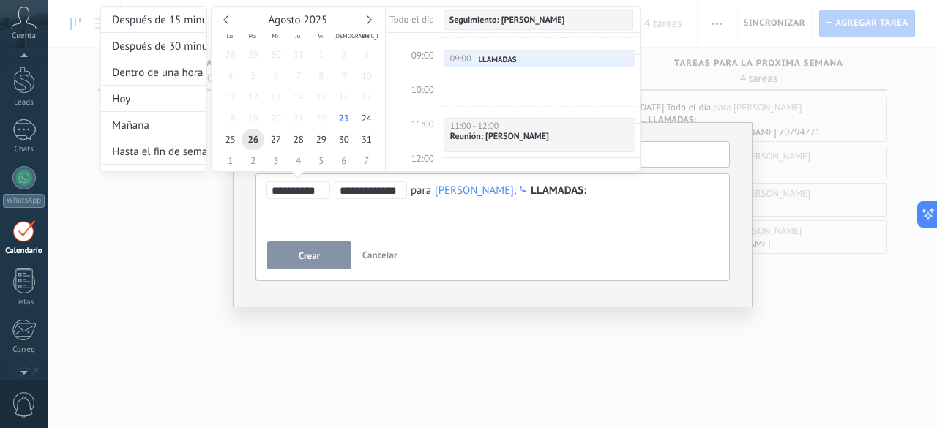
click at [394, 191] on input "**********" at bounding box center [371, 191] width 62 height 12
click at [398, 191] on input "**********" at bounding box center [371, 191] width 62 height 12
type input "**********"
click at [607, 197] on div "**********" at bounding box center [370, 102] width 540 height 193
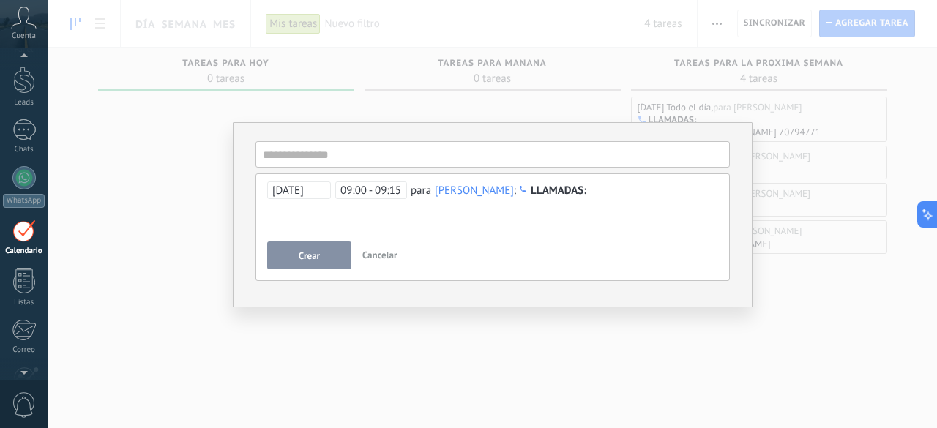
click at [593, 190] on div at bounding box center [493, 191] width 452 height 18
click at [363, 157] on input "text" at bounding box center [493, 154] width 475 height 26
click at [314, 261] on span "Crear" at bounding box center [309, 256] width 21 height 10
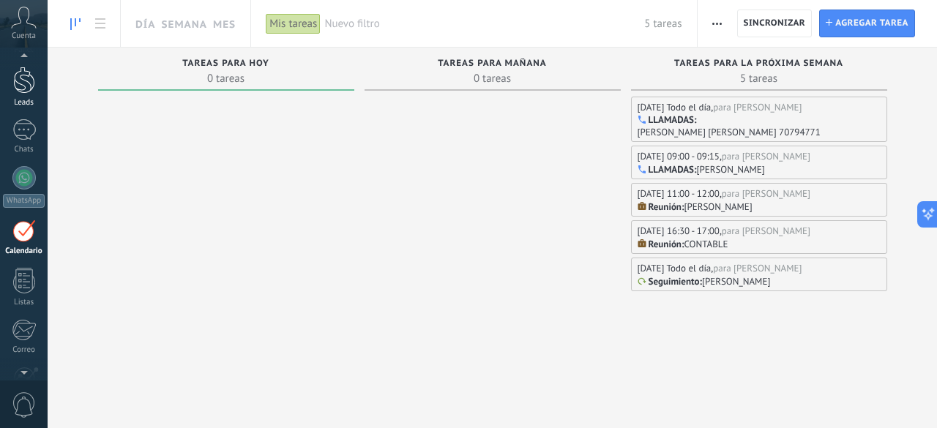
click at [27, 83] on div at bounding box center [24, 80] width 22 height 27
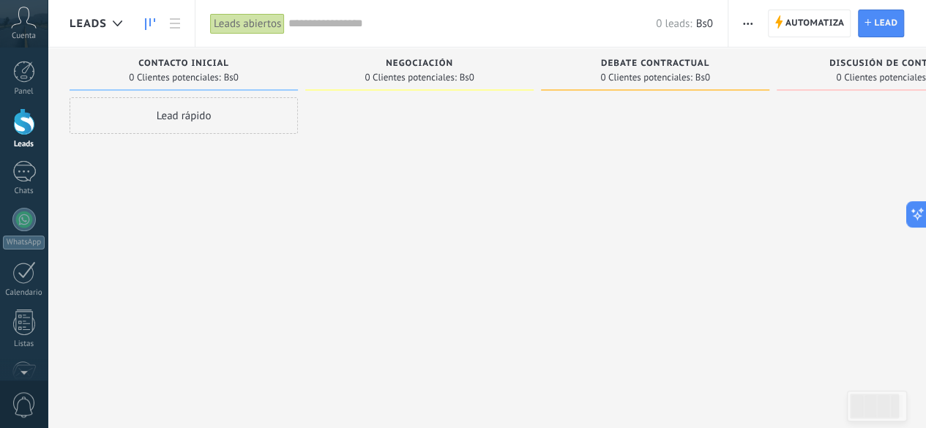
click at [185, 120] on div "Lead rápido" at bounding box center [184, 115] width 228 height 37
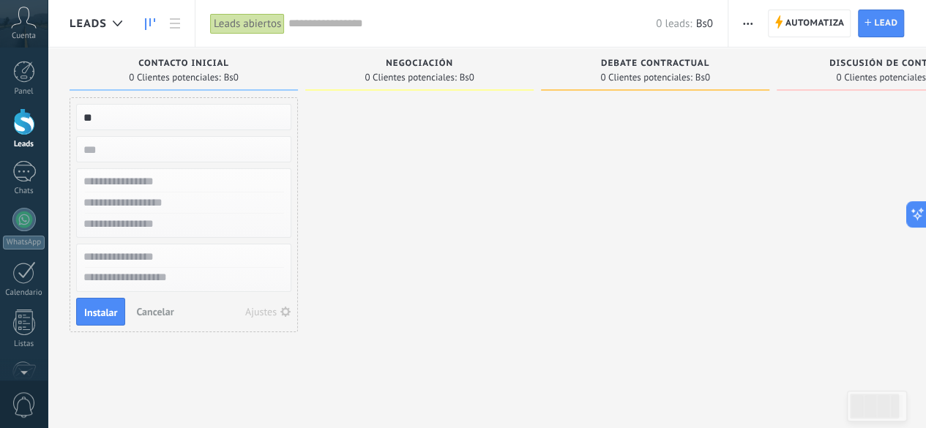
type input "*"
type input "**********"
click at [103, 155] on input "numeric" at bounding box center [182, 149] width 214 height 21
type input "******"
click at [155, 181] on input "text" at bounding box center [182, 181] width 214 height 21
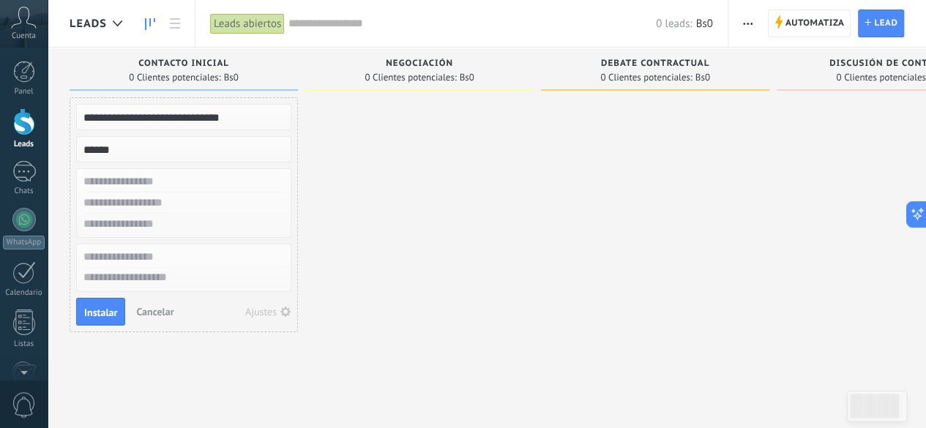
click at [153, 181] on input "text" at bounding box center [182, 181] width 214 height 21
type input "*********"
click at [117, 197] on input "text" at bounding box center [182, 203] width 214 height 21
type input "********"
click at [148, 277] on textarea at bounding box center [184, 278] width 214 height 21
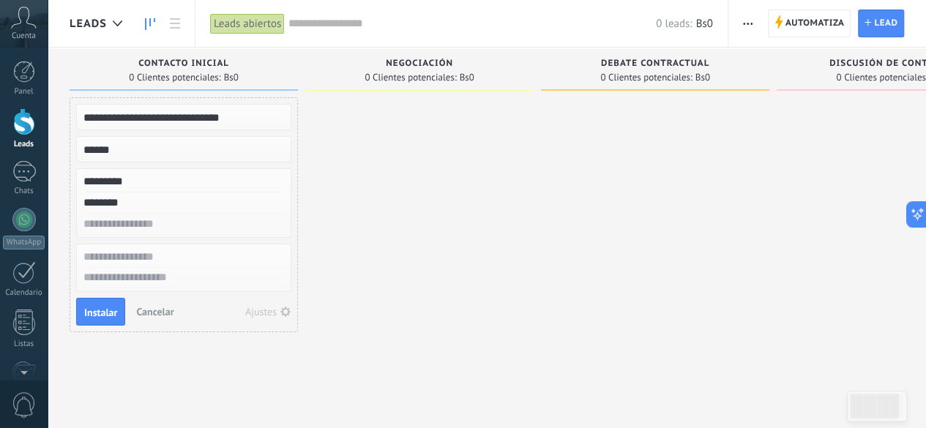
type textarea "*"
type textarea "**"
type textarea "***"
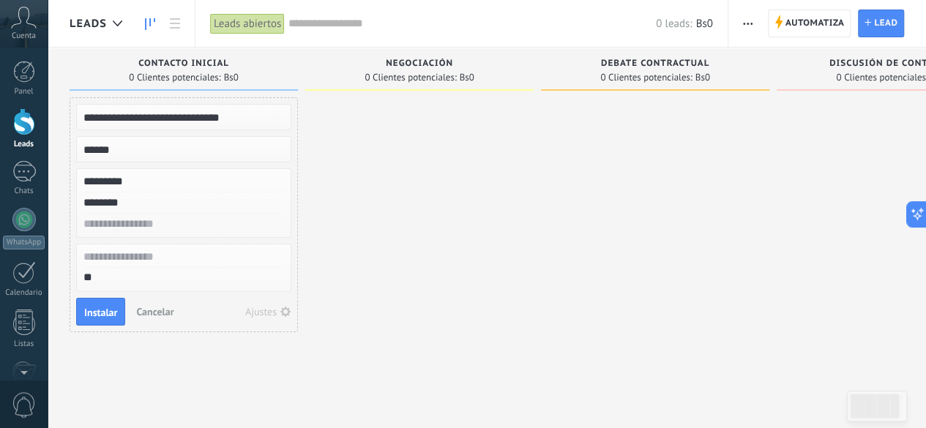
type textarea "***"
type textarea "****"
type textarea "*****"
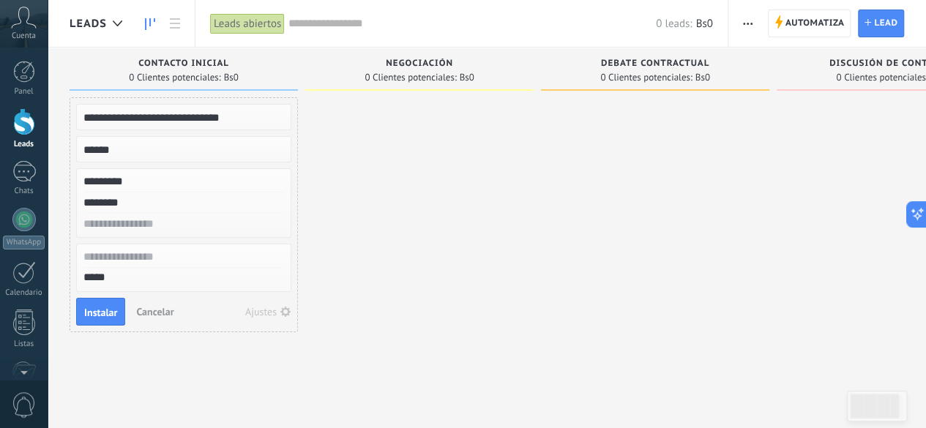
type textarea "******"
click at [110, 314] on span "Instalar" at bounding box center [100, 313] width 33 height 10
type textarea "**********"
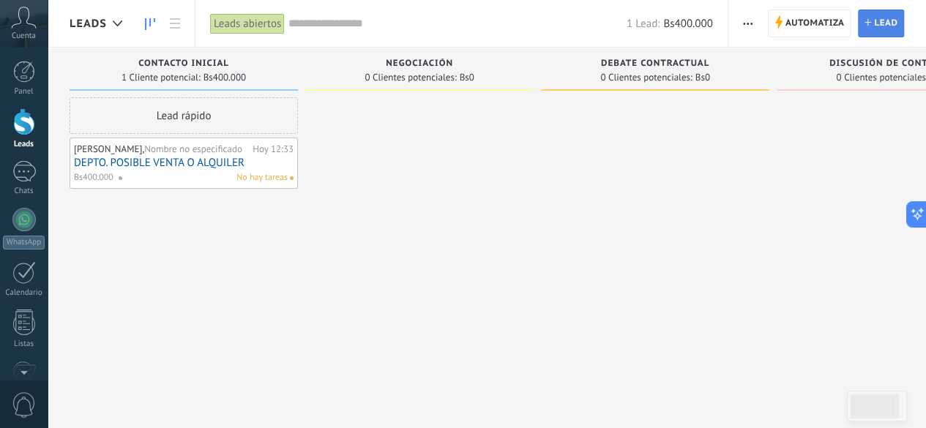
click at [886, 23] on span "Lead" at bounding box center [885, 23] width 23 height 26
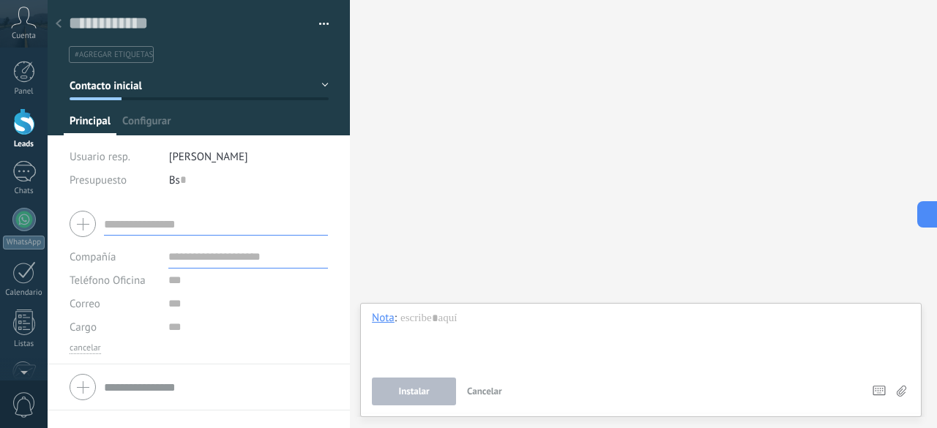
click at [139, 228] on input "text" at bounding box center [216, 223] width 224 height 23
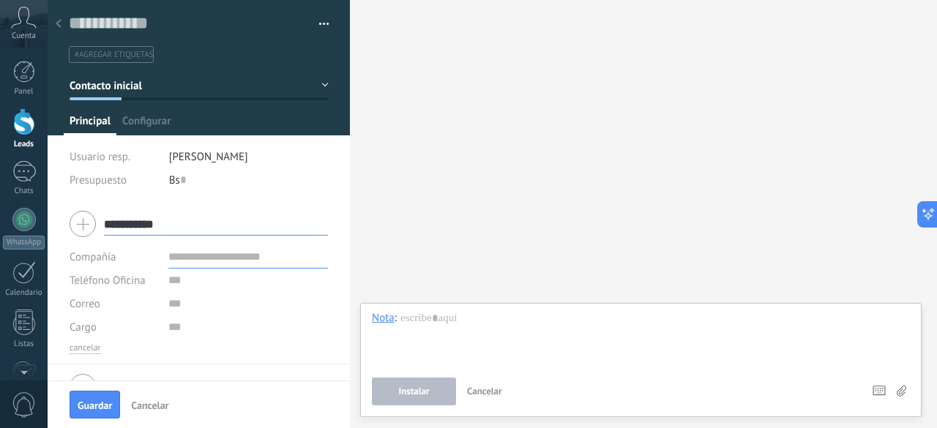
type input "**********"
click at [185, 280] on input "text" at bounding box center [248, 280] width 160 height 23
type input "********"
click at [350, 218] on div at bounding box center [350, 214] width 0 height 428
type textarea "**********"
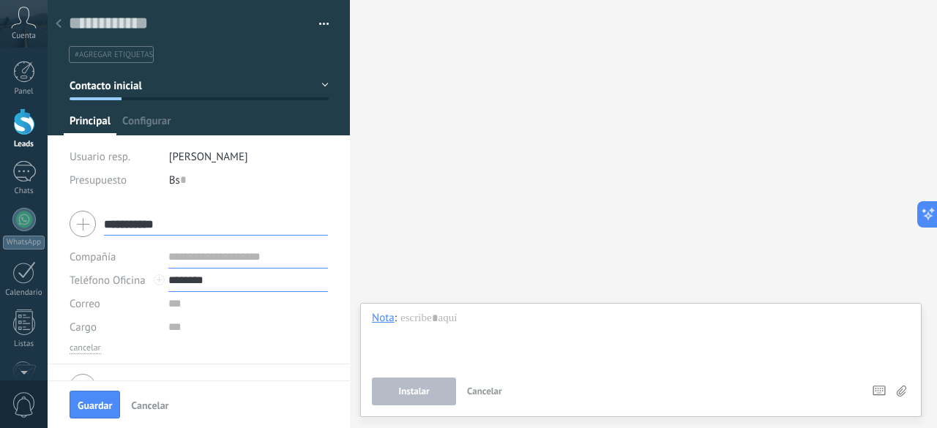
scroll to position [29, 0]
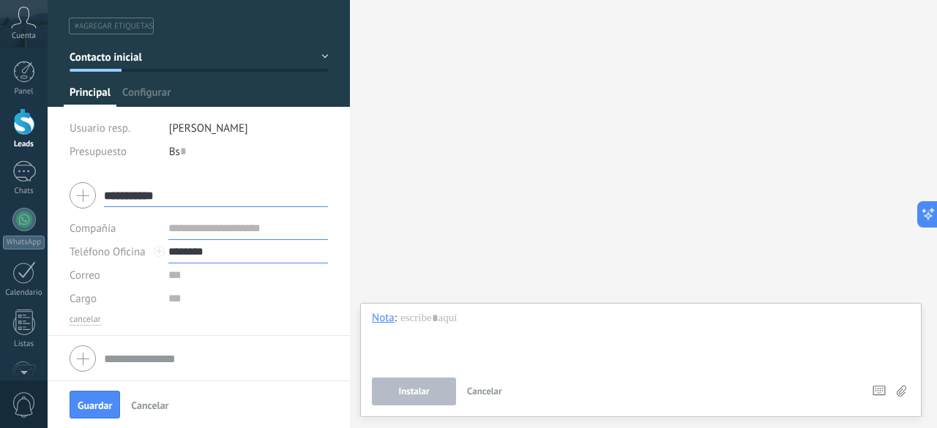
type input "********"
click at [226, 124] on span "[PERSON_NAME]" at bounding box center [208, 129] width 79 height 14
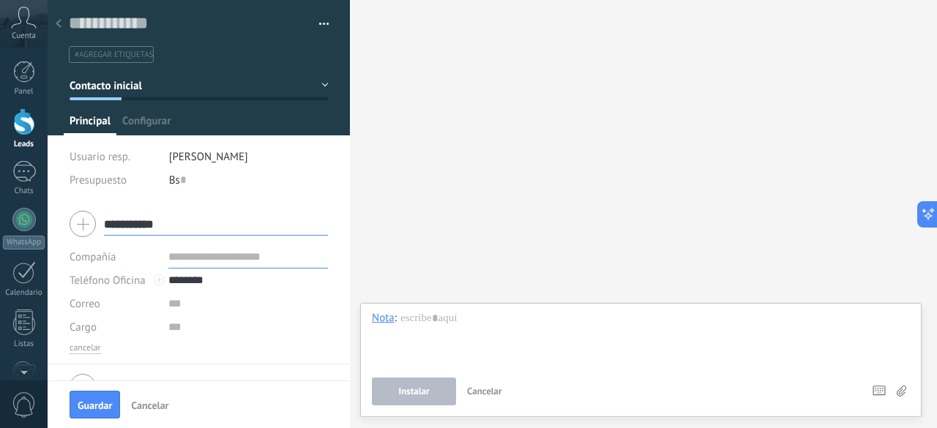
click at [138, 220] on input "**********" at bounding box center [216, 223] width 224 height 23
click at [182, 180] on input "text" at bounding box center [183, 179] width 6 height 23
click at [163, 29] on input "text" at bounding box center [188, 23] width 239 height 22
type input "*"
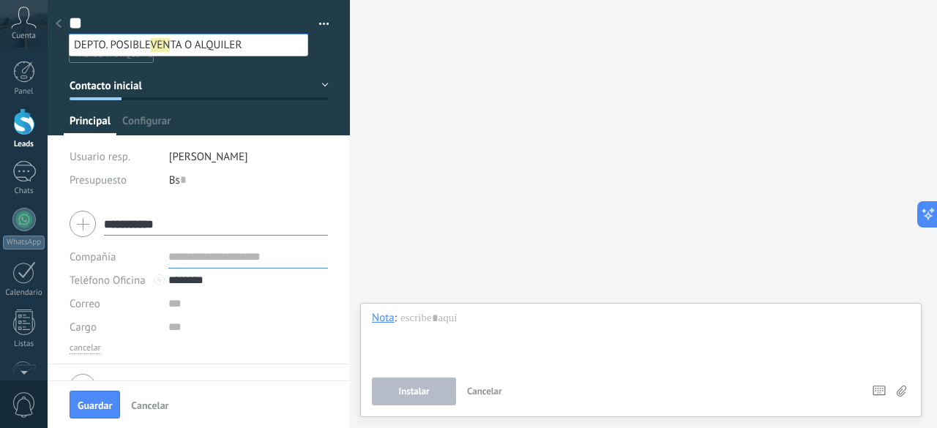
type input "*"
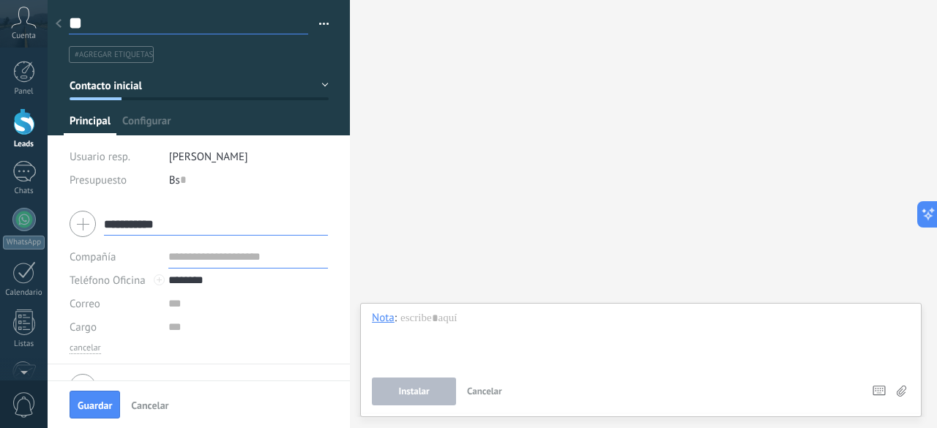
type input "*"
type input "**********"
click at [190, 176] on div "Bs 0" at bounding box center [249, 179] width 160 height 23
type input "*******"
click at [164, 26] on input "**********" at bounding box center [188, 23] width 239 height 22
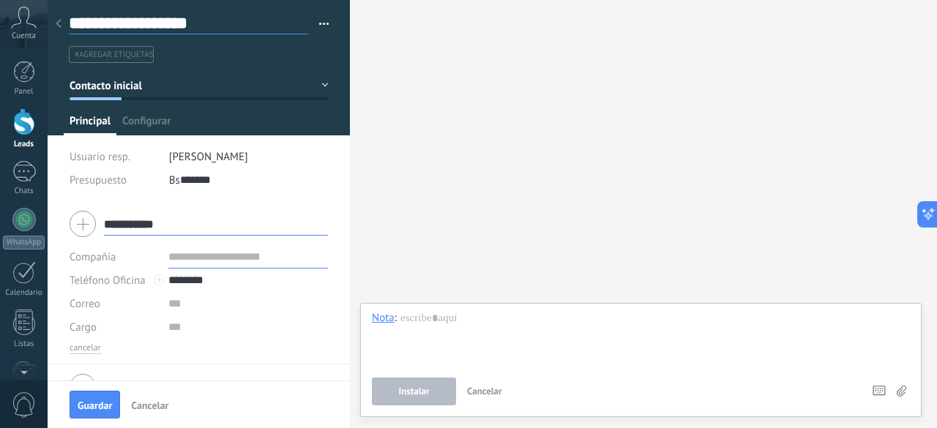
scroll to position [29, 0]
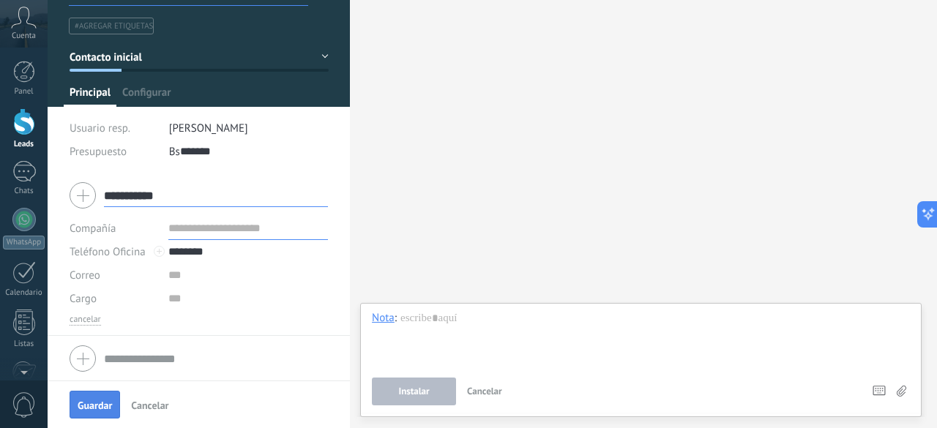
type input "**********"
click at [95, 390] on span "Guardar" at bounding box center [95, 406] width 34 height 10
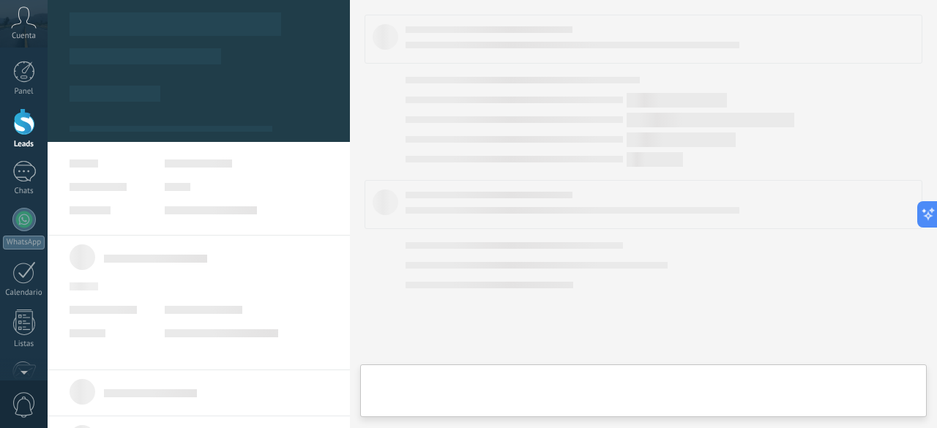
type textarea "**********"
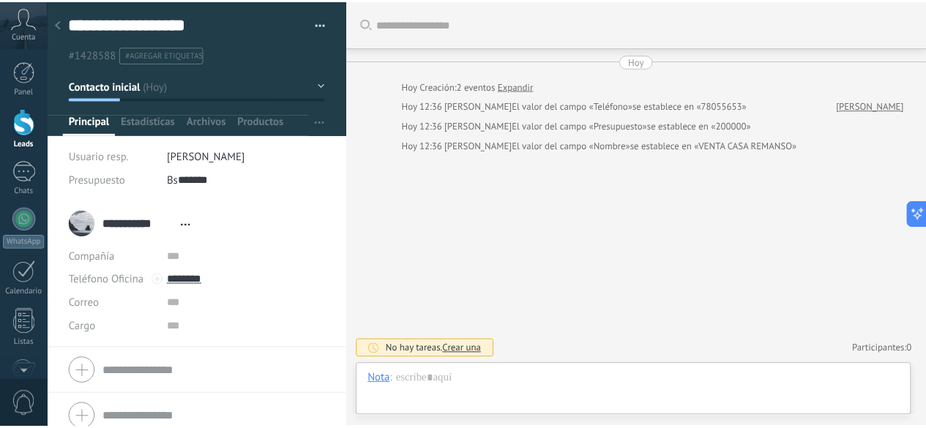
scroll to position [22, 0]
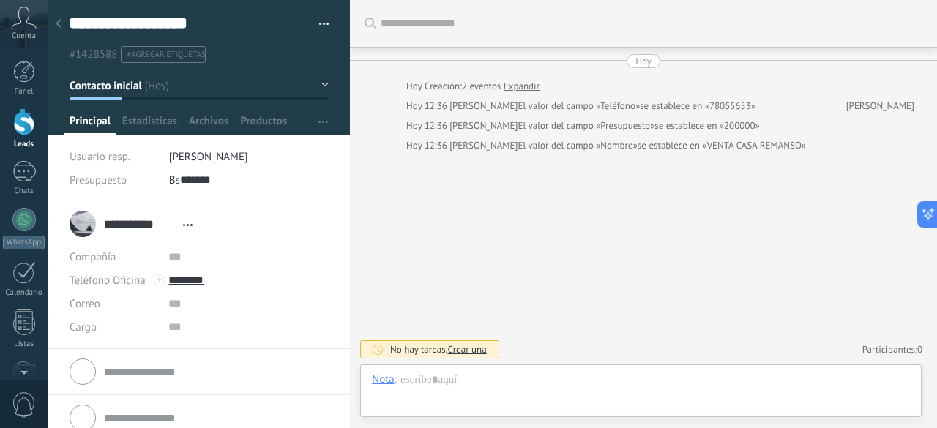
click at [19, 131] on div at bounding box center [24, 121] width 22 height 27
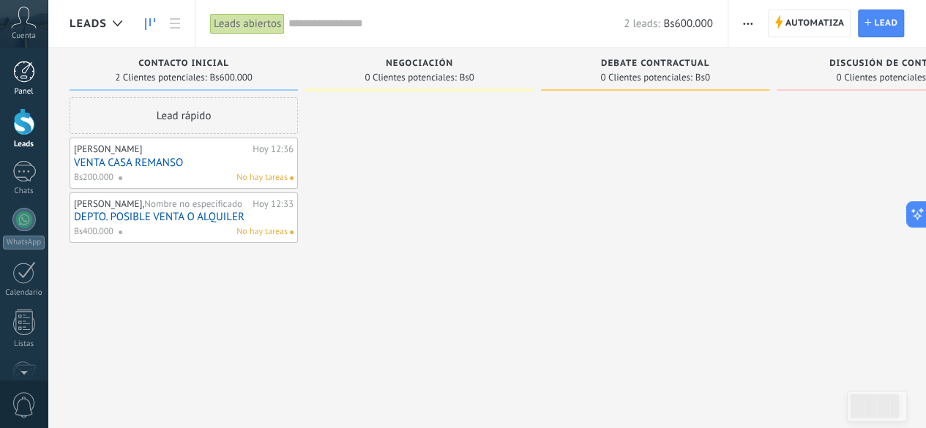
click at [26, 81] on div at bounding box center [24, 72] width 22 height 22
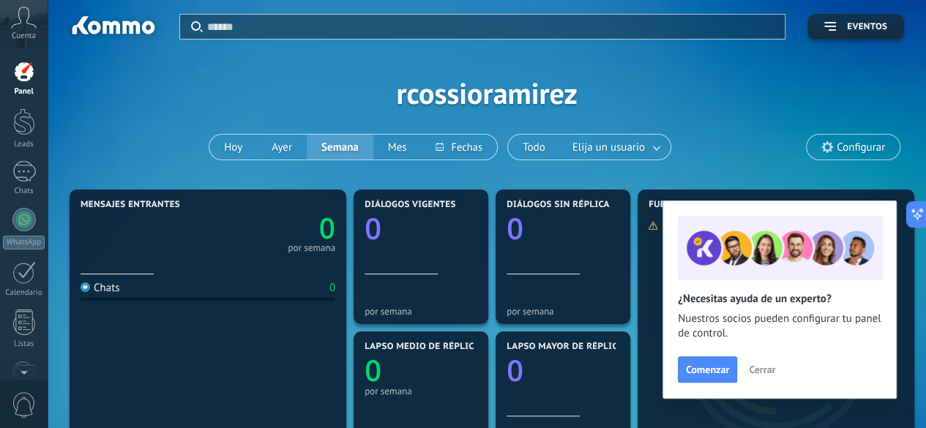
click at [25, 86] on link "Panel" at bounding box center [24, 79] width 48 height 36
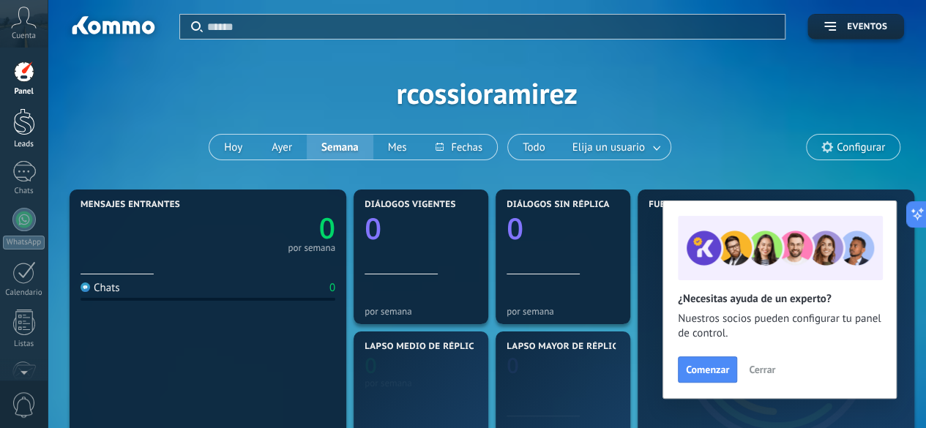
click at [25, 125] on div at bounding box center [24, 121] width 22 height 27
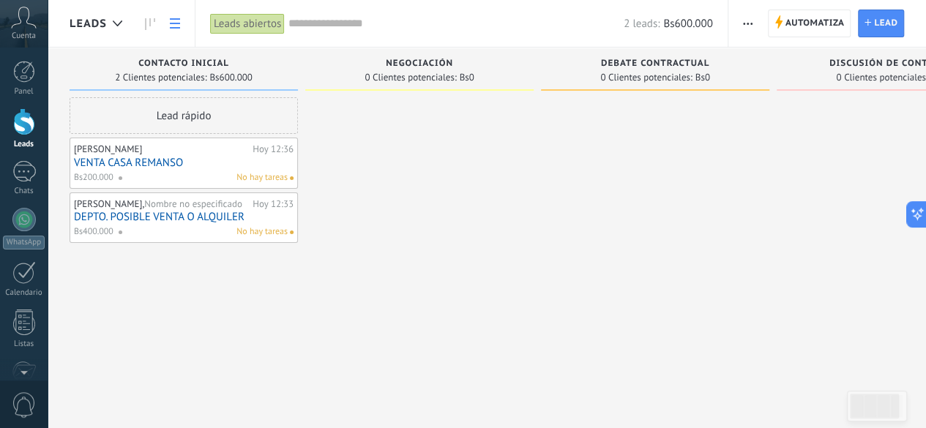
click at [170, 22] on icon at bounding box center [175, 23] width 10 height 10
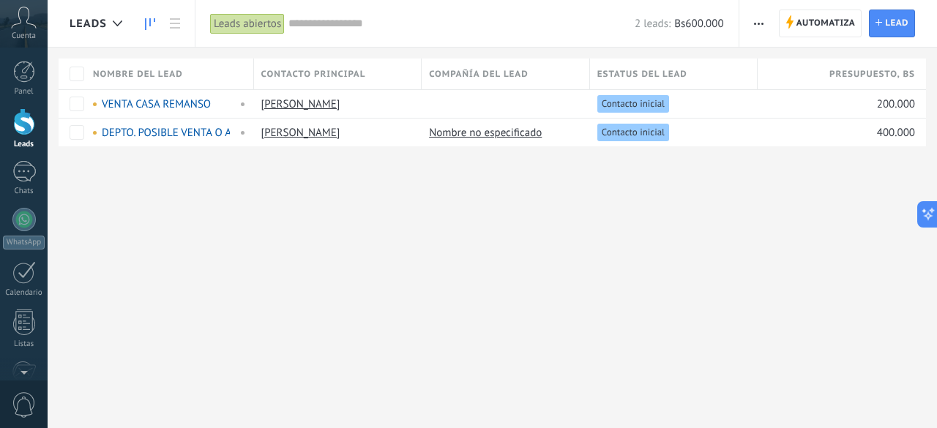
click at [145, 21] on icon at bounding box center [150, 24] width 10 height 12
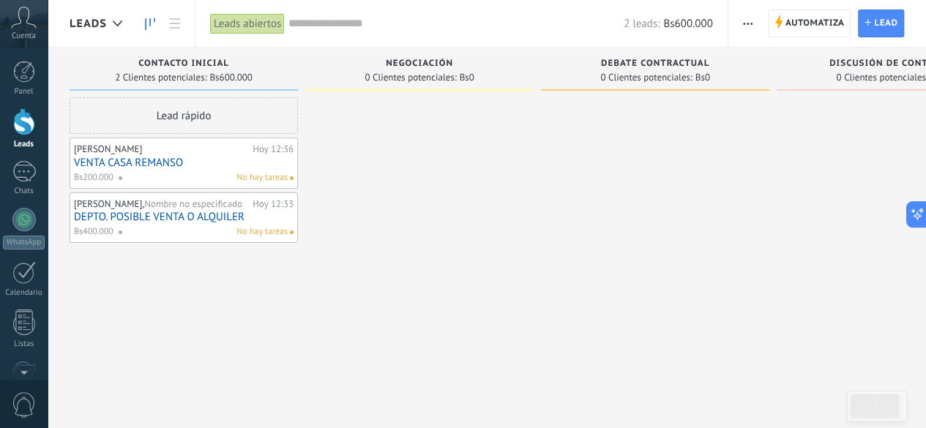
drag, startPoint x: 328, startPoint y: 64, endPoint x: 743, endPoint y: 200, distance: 436.3
click at [743, 200] on div at bounding box center [655, 215] width 228 height 237
drag, startPoint x: 408, startPoint y: 69, endPoint x: 863, endPoint y: 232, distance: 483.2
click at [863, 232] on div at bounding box center [891, 215] width 228 height 237
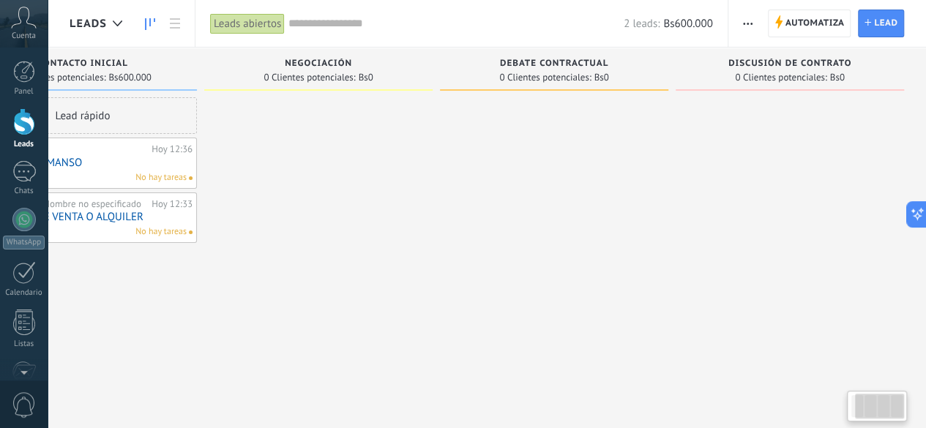
drag, startPoint x: 879, startPoint y: 402, endPoint x: 937, endPoint y: 416, distance: 59.5
click at [926, 390] on html ".abccls-1,.abccls-2{fill-rule:evenodd}.abccls-2{fill:#fff} .abfcls-1{fill:none}…" at bounding box center [463, 214] width 926 height 428
click at [885, 390] on div at bounding box center [879, 406] width 49 height 25
click at [25, 71] on div at bounding box center [24, 72] width 22 height 22
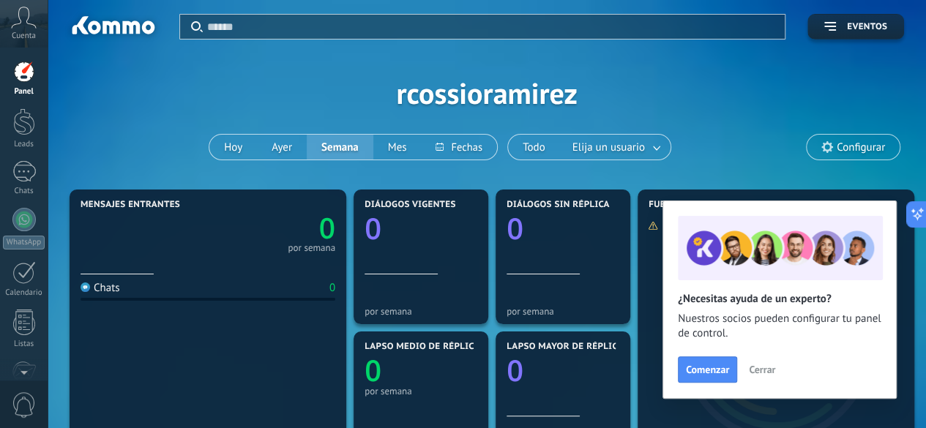
click at [27, 25] on icon at bounding box center [24, 18] width 26 height 22
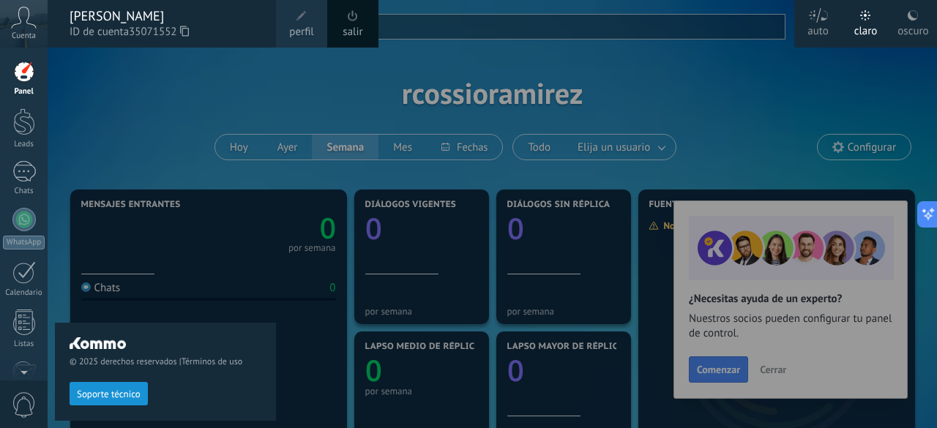
click at [26, 86] on link "Panel" at bounding box center [24, 79] width 48 height 36
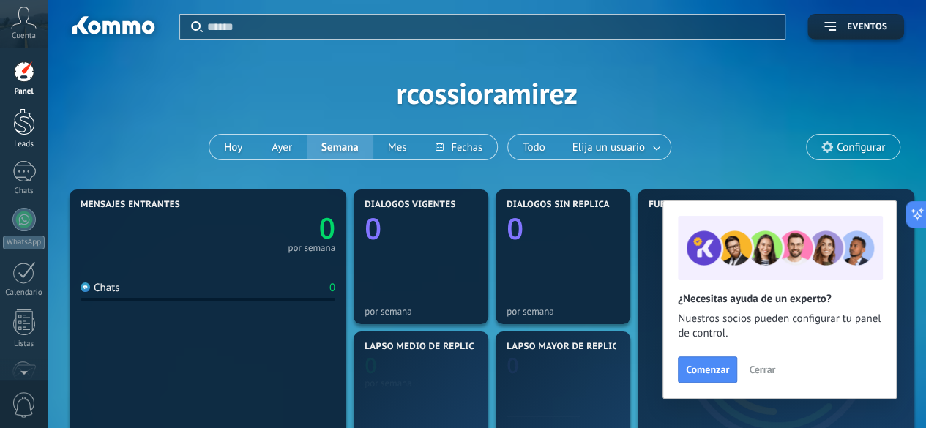
click at [27, 124] on div at bounding box center [24, 121] width 22 height 27
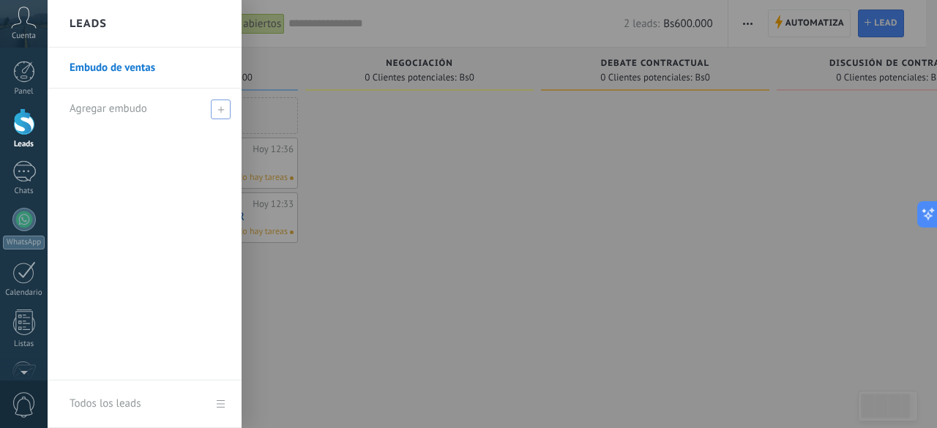
click at [225, 113] on span at bounding box center [221, 110] width 20 height 20
type input "***"
click at [225, 105] on span at bounding box center [222, 109] width 13 height 10
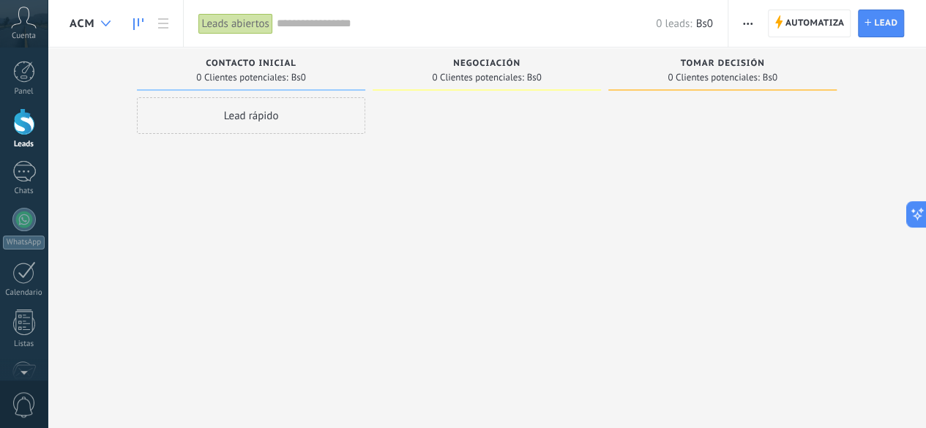
click at [105, 24] on icon at bounding box center [106, 24] width 10 height 6
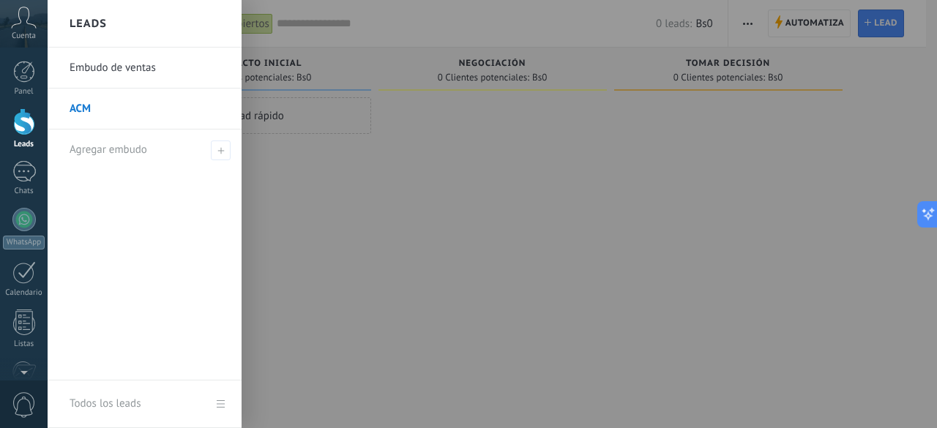
click at [397, 240] on div at bounding box center [516, 214] width 937 height 428
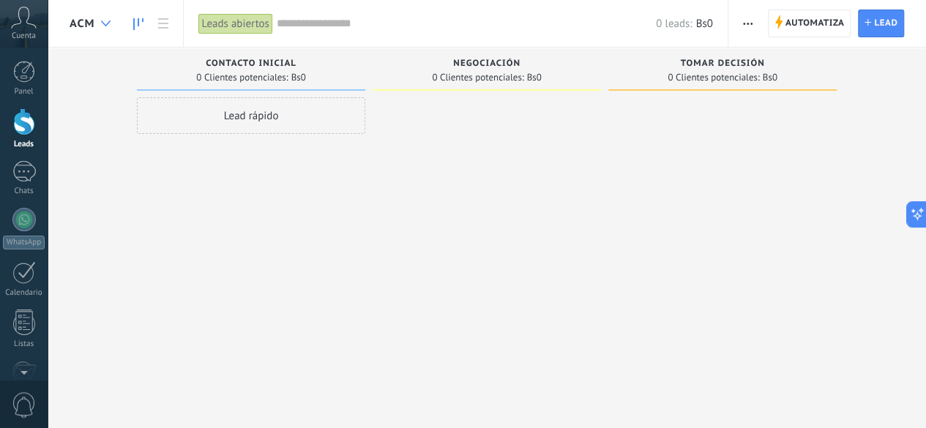
click at [108, 24] on icon at bounding box center [106, 24] width 10 height 6
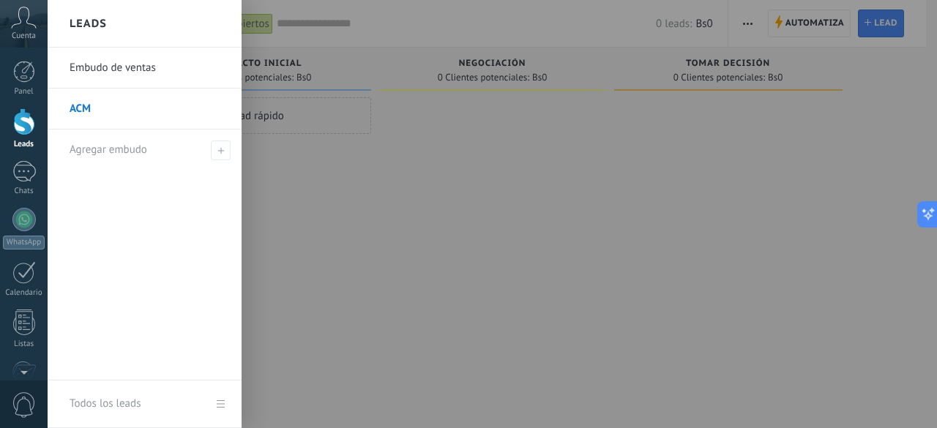
drag, startPoint x: 104, startPoint y: 117, endPoint x: 75, endPoint y: 103, distance: 32.4
click at [75, 103] on link "ACM" at bounding box center [148, 109] width 157 height 41
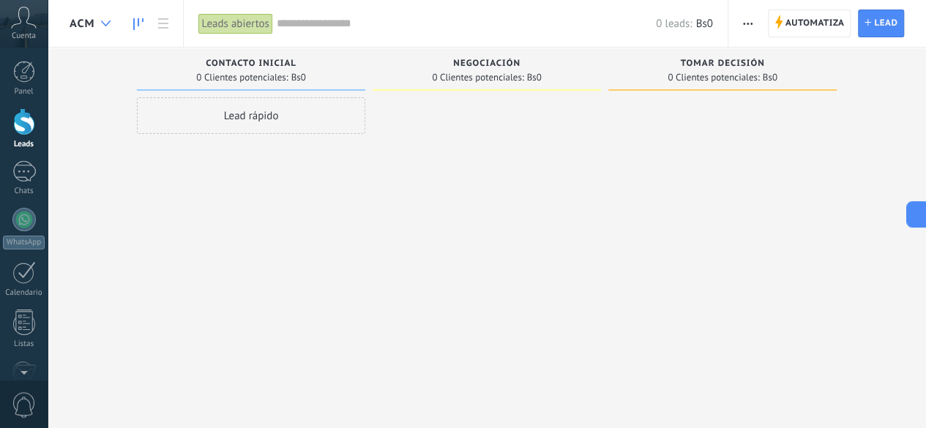
click at [105, 21] on icon at bounding box center [106, 24] width 10 height 6
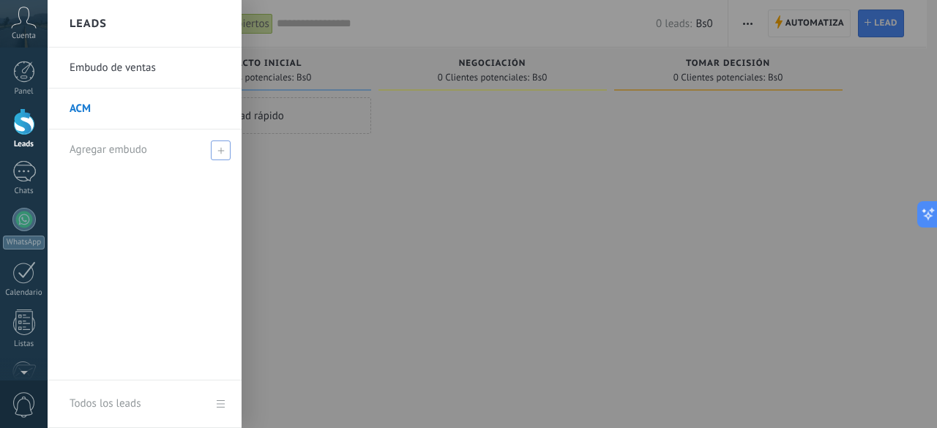
click at [219, 147] on icon at bounding box center [221, 150] width 7 height 7
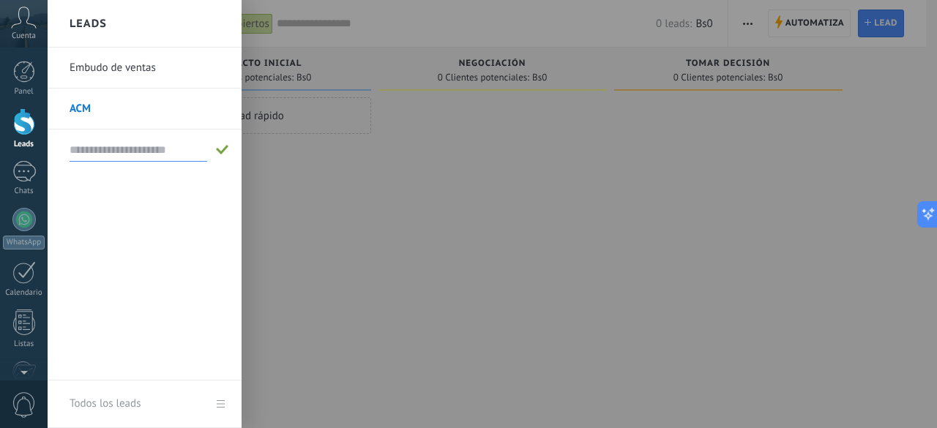
click at [79, 113] on link "ACM" at bounding box center [148, 109] width 157 height 41
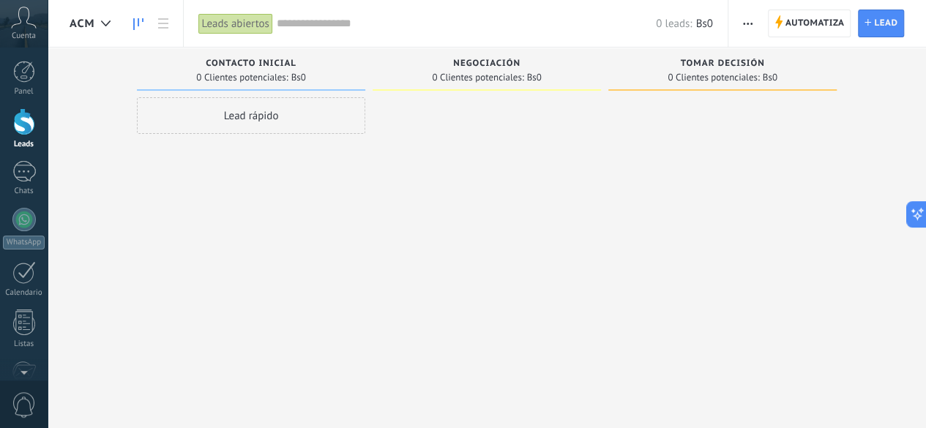
click at [89, 27] on span "ACM" at bounding box center [83, 24] width 26 height 14
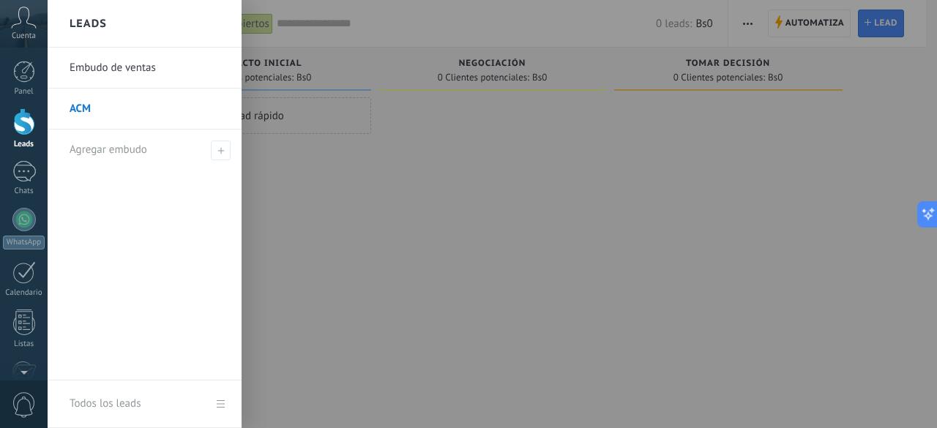
click at [113, 65] on link "Embudo de ventas" at bounding box center [148, 68] width 157 height 41
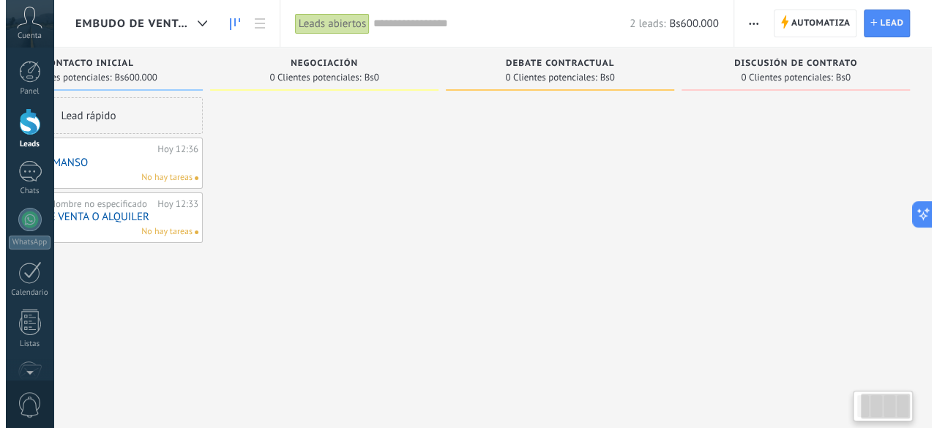
scroll to position [0, 9]
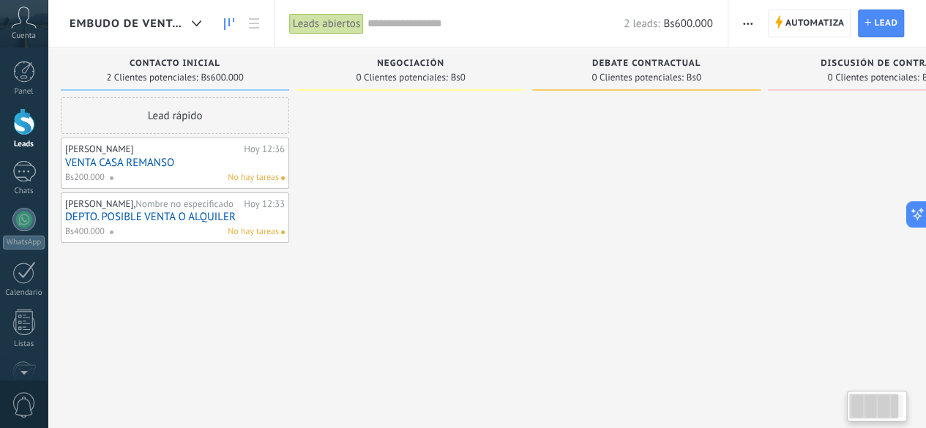
drag, startPoint x: 873, startPoint y: 409, endPoint x: 798, endPoint y: 408, distance: 75.4
click at [798, 390] on body ".abccls-1,.abccls-2{fill-rule:evenodd}.abccls-2{fill:#fff} .abfcls-1{fill:none}…" at bounding box center [463, 214] width 926 height 428
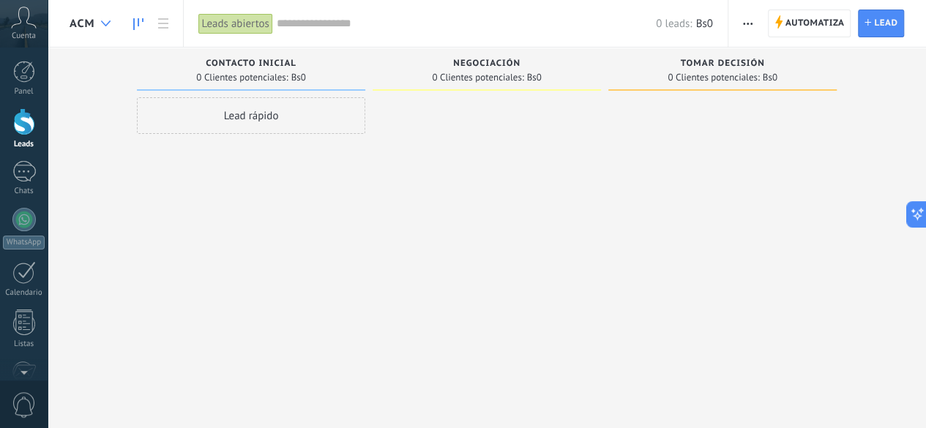
click at [103, 23] on use at bounding box center [106, 24] width 10 height 6
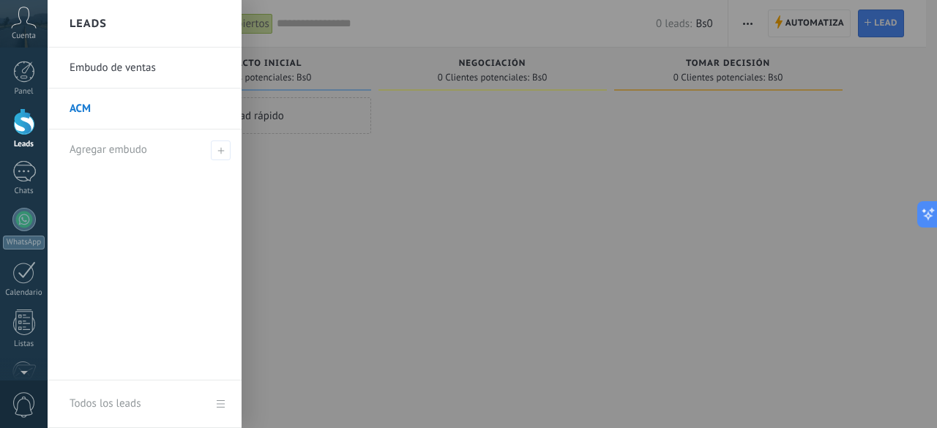
click at [83, 105] on link "ACM" at bounding box center [148, 109] width 157 height 41
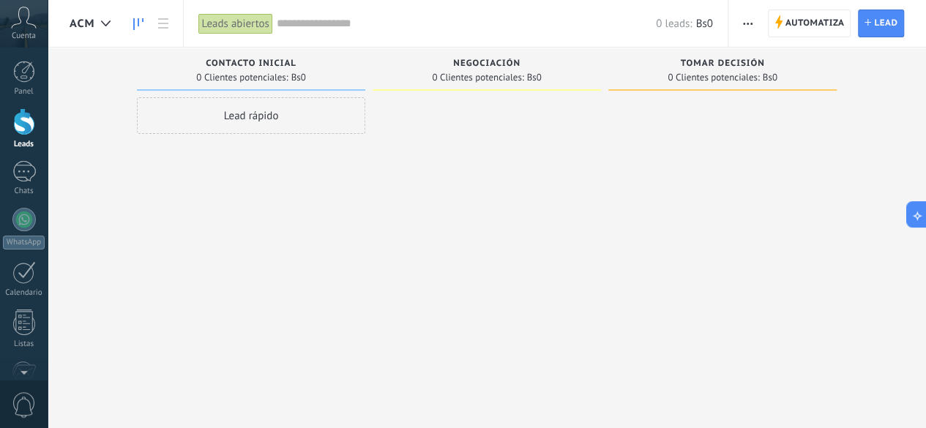
click at [88, 22] on span "ACM" at bounding box center [83, 24] width 26 height 14
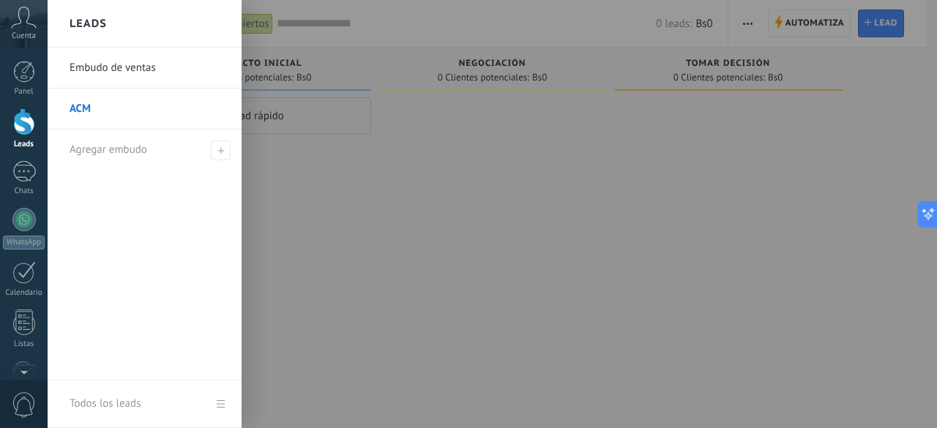
click at [360, 224] on div at bounding box center [516, 214] width 937 height 428
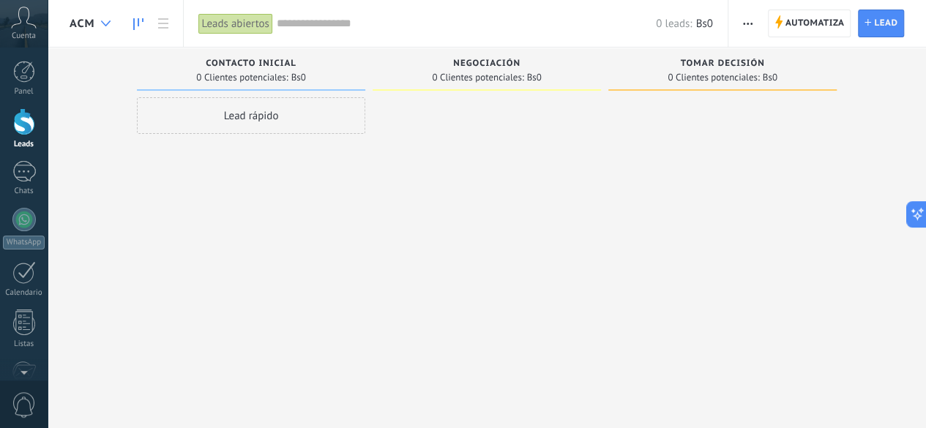
click at [110, 20] on div at bounding box center [106, 24] width 24 height 29
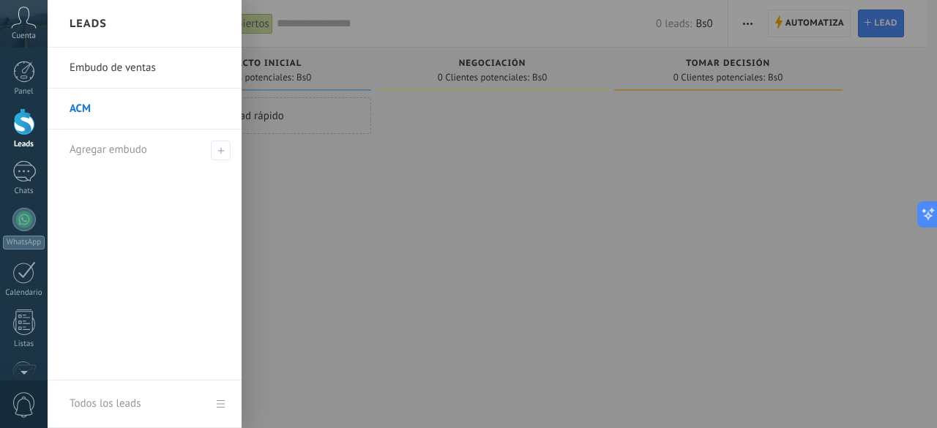
click at [113, 60] on link "Embudo de ventas" at bounding box center [148, 68] width 157 height 41
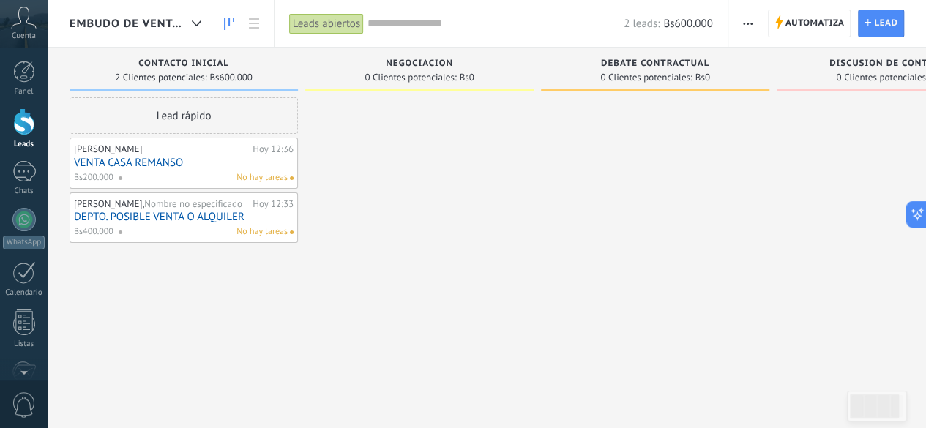
click at [165, 24] on span "Embudo de ventas" at bounding box center [128, 24] width 116 height 14
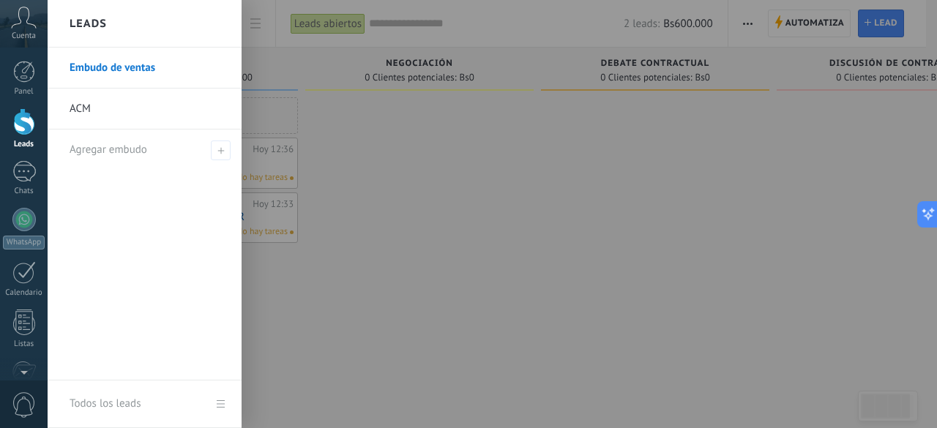
click at [85, 103] on link "ACM" at bounding box center [148, 109] width 157 height 41
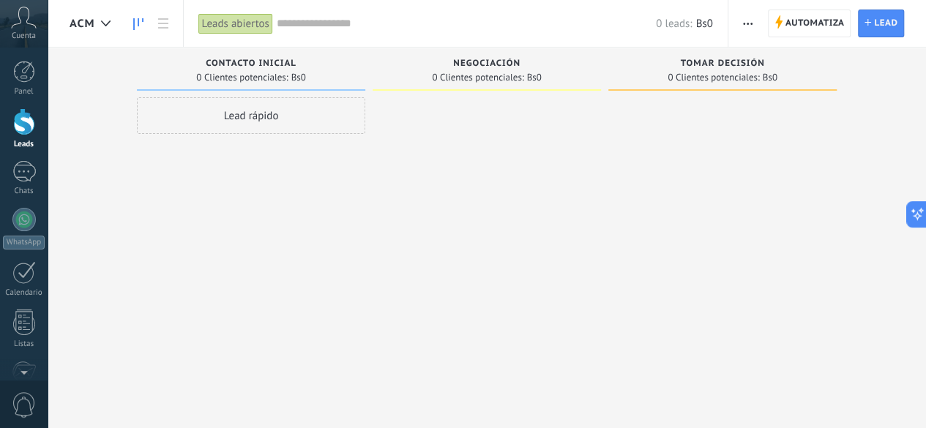
click at [86, 23] on span "ACM" at bounding box center [83, 24] width 26 height 14
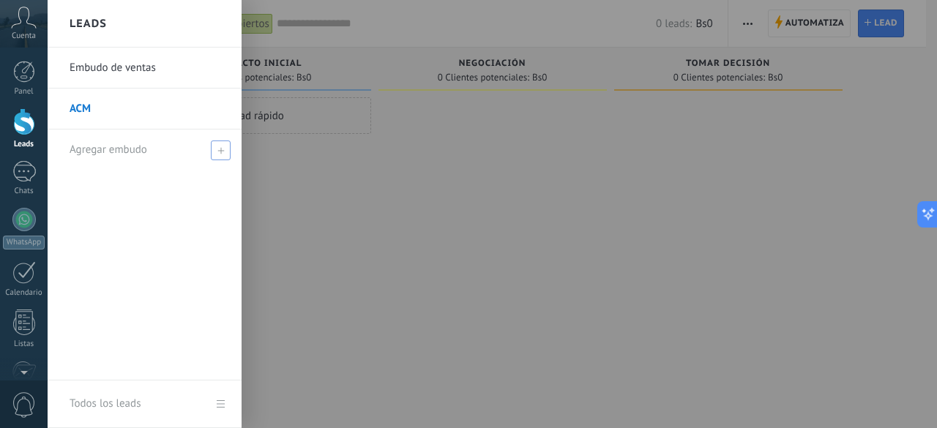
click at [223, 152] on icon at bounding box center [221, 150] width 7 height 7
click at [283, 239] on div at bounding box center [516, 214] width 937 height 428
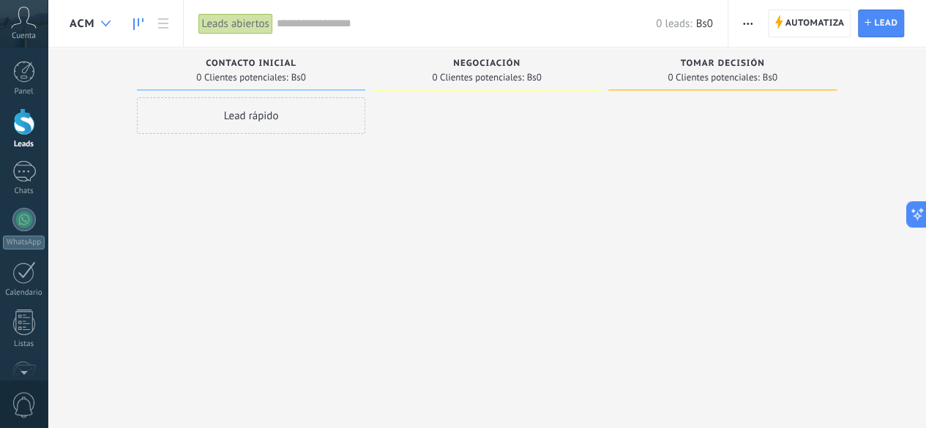
click at [103, 21] on icon at bounding box center [106, 24] width 10 height 6
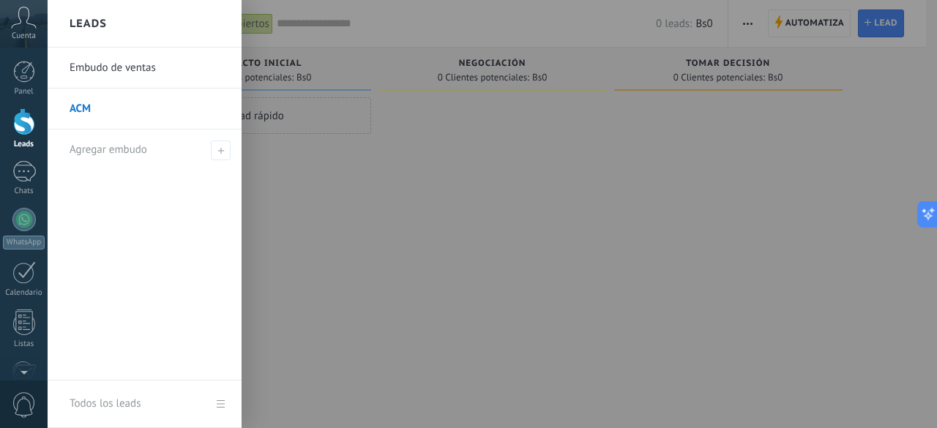
click at [100, 17] on h2 "Leads" at bounding box center [88, 24] width 37 height 46
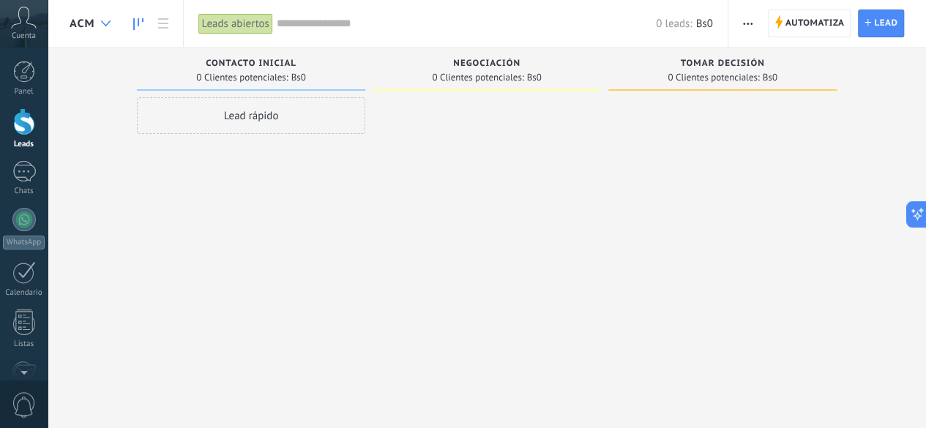
click at [103, 23] on use at bounding box center [106, 24] width 10 height 6
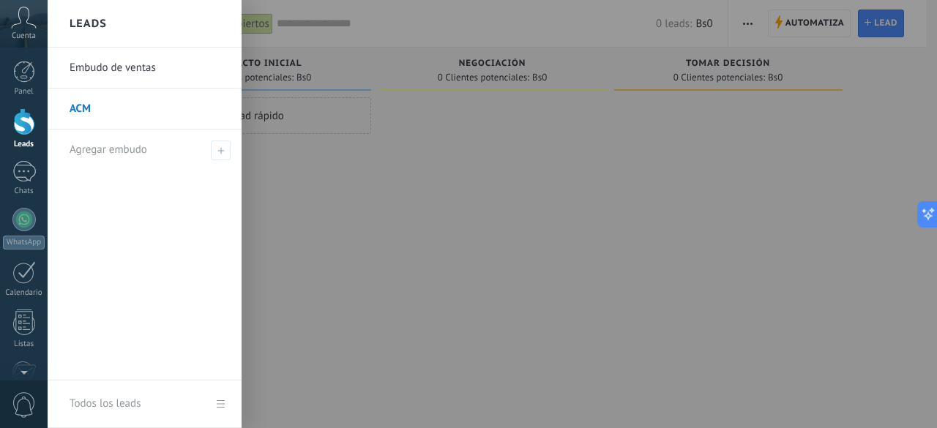
click at [77, 122] on link "ACM" at bounding box center [148, 109] width 157 height 41
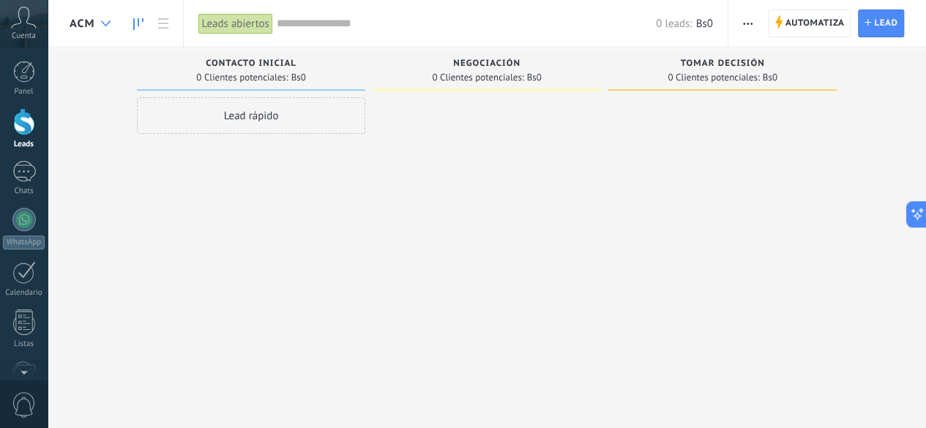
click at [107, 21] on icon at bounding box center [106, 24] width 10 height 6
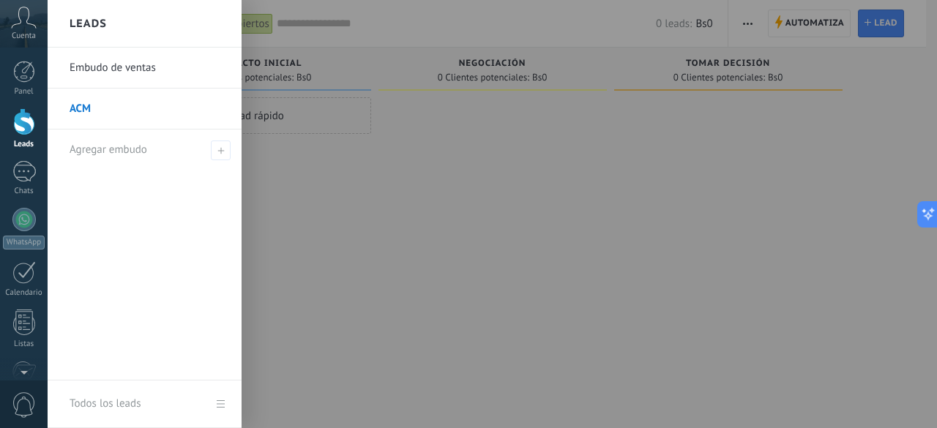
click at [220, 390] on link "Todos los leads" at bounding box center [145, 405] width 194 height 48
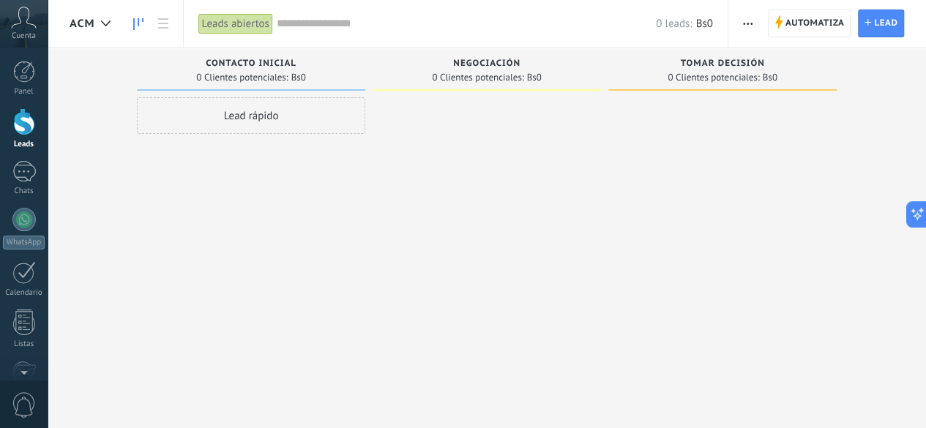
drag, startPoint x: 82, startPoint y: 29, endPoint x: 490, endPoint y: 327, distance: 505.7
click at [490, 327] on div at bounding box center [487, 215] width 228 height 237
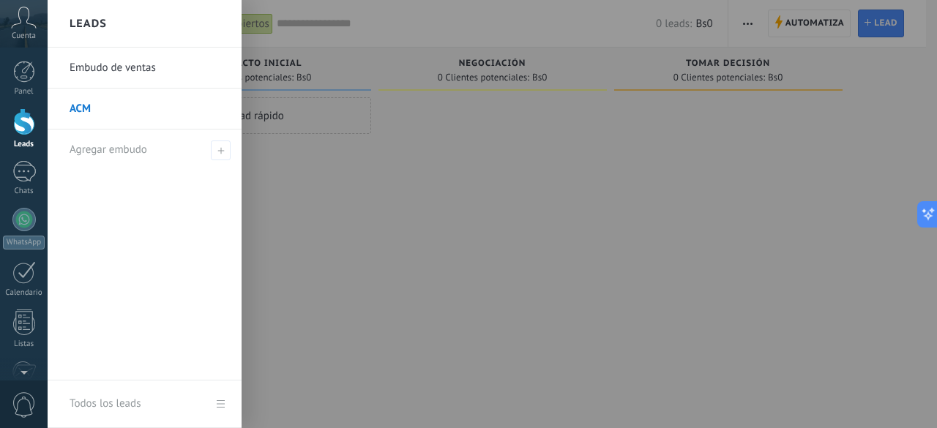
click at [22, 124] on div at bounding box center [24, 121] width 22 height 27
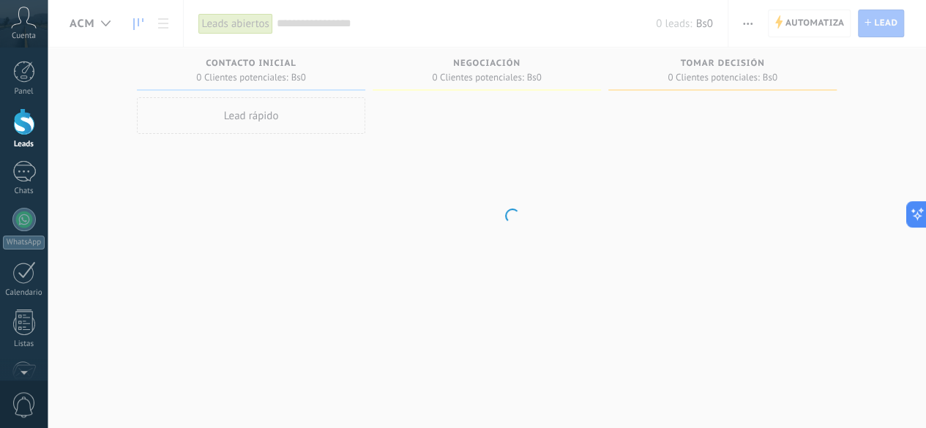
click at [22, 124] on div at bounding box center [24, 121] width 22 height 27
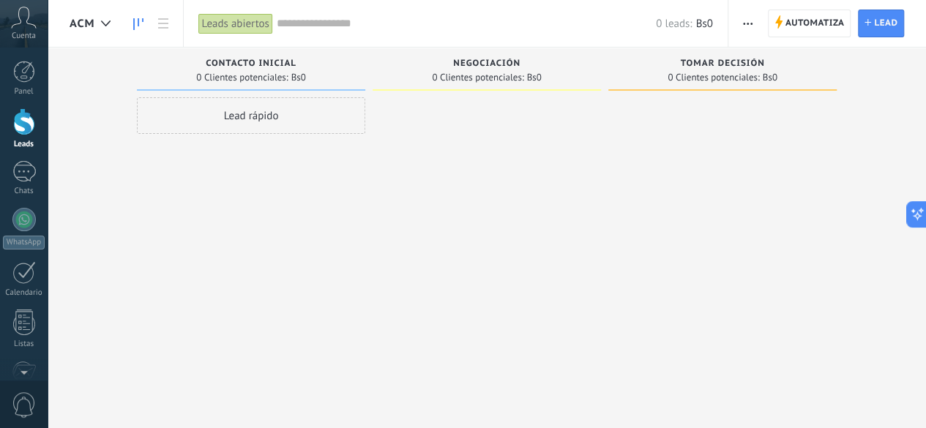
click at [22, 124] on div at bounding box center [24, 121] width 22 height 27
click at [108, 26] on icon at bounding box center [106, 24] width 10 height 6
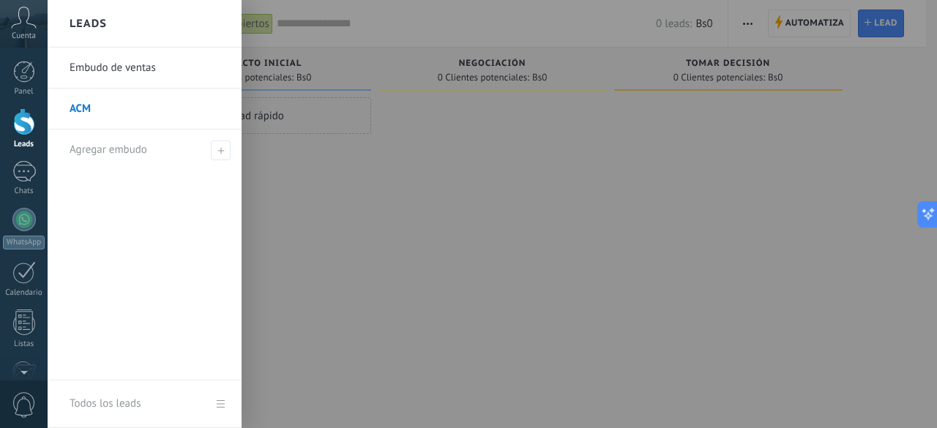
click at [343, 248] on div at bounding box center [516, 214] width 937 height 428
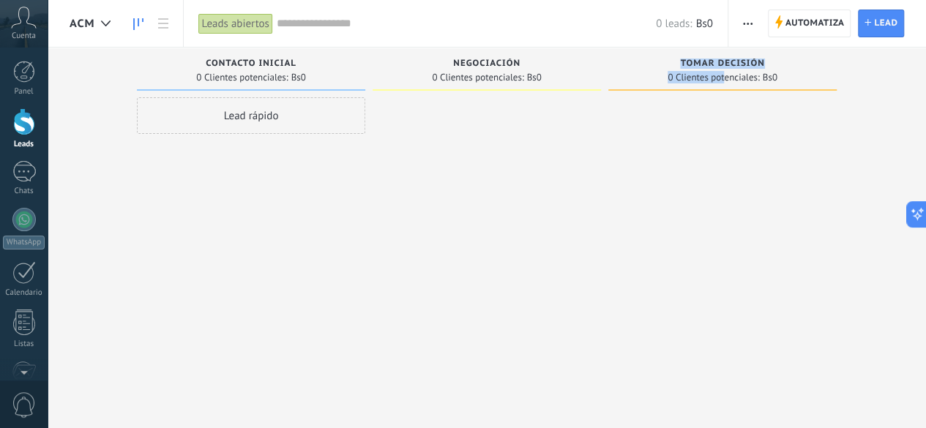
drag, startPoint x: 724, startPoint y: 77, endPoint x: 571, endPoint y: 182, distance: 185.9
click at [571, 182] on div "Lamentablemente, no hay leads con estos parámetros. Mostrar todo Leads Entrante…" at bounding box center [498, 191] width 857 height 287
click at [580, 220] on div at bounding box center [487, 215] width 228 height 237
click at [81, 24] on span "ACM" at bounding box center [83, 24] width 26 height 14
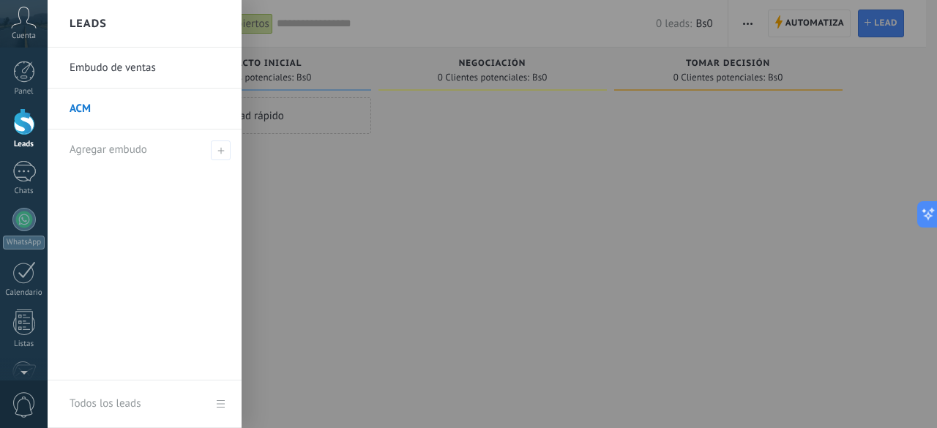
click at [388, 228] on div at bounding box center [516, 214] width 937 height 428
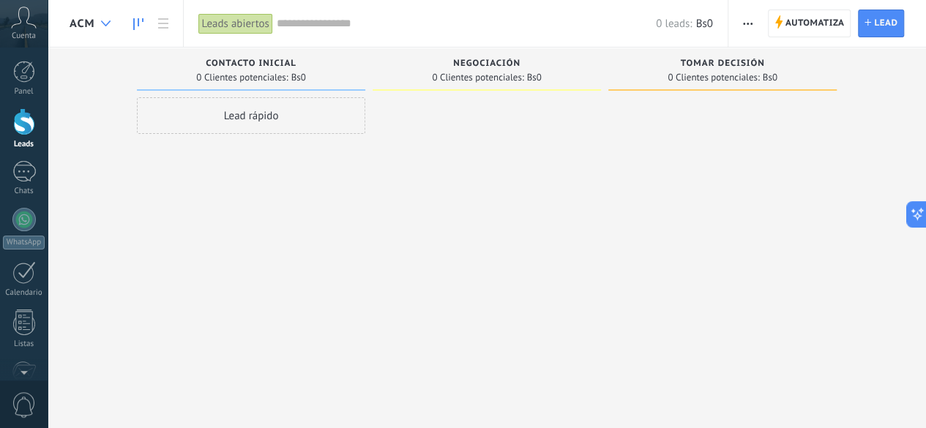
click at [102, 27] on div at bounding box center [106, 24] width 24 height 29
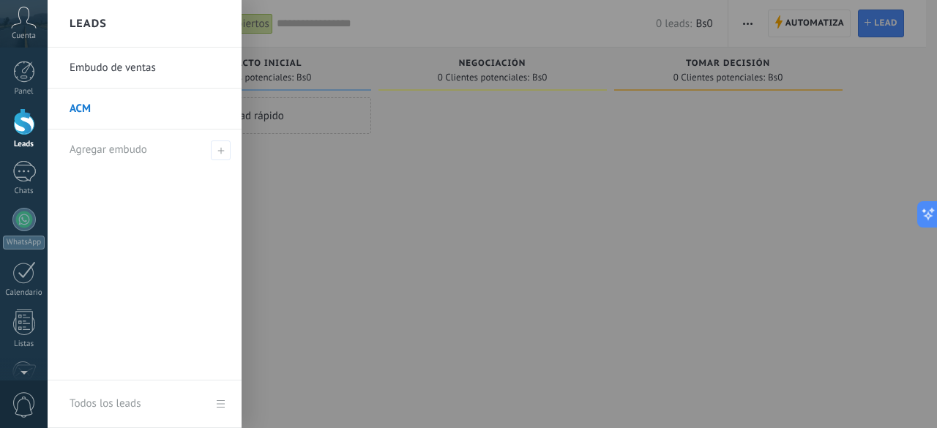
click at [134, 390] on div "Todos los leads" at bounding box center [105, 404] width 71 height 41
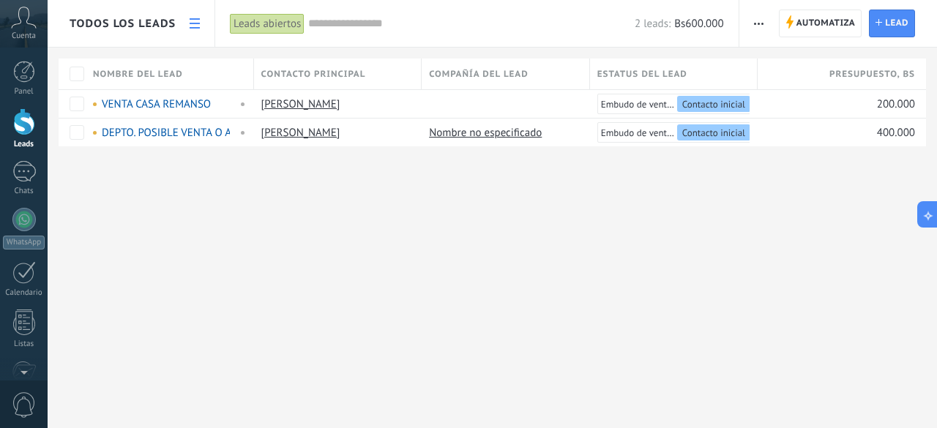
click at [22, 36] on span "Cuenta" at bounding box center [24, 36] width 24 height 10
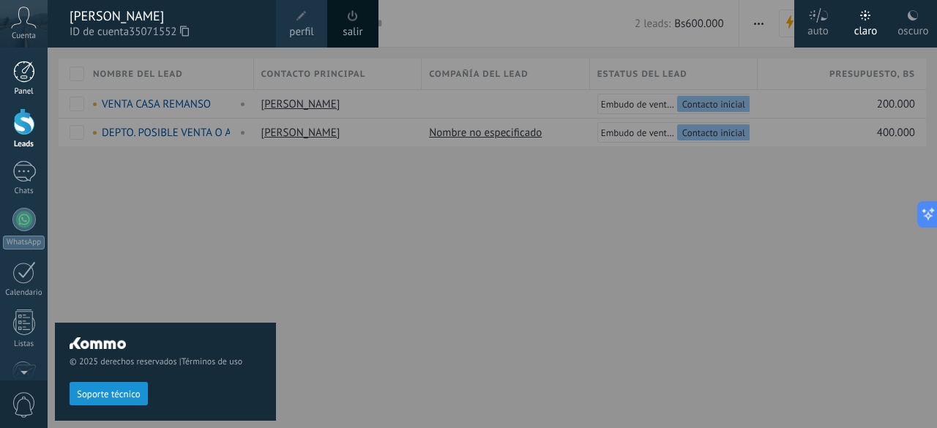
click at [26, 83] on link "Panel" at bounding box center [24, 79] width 48 height 36
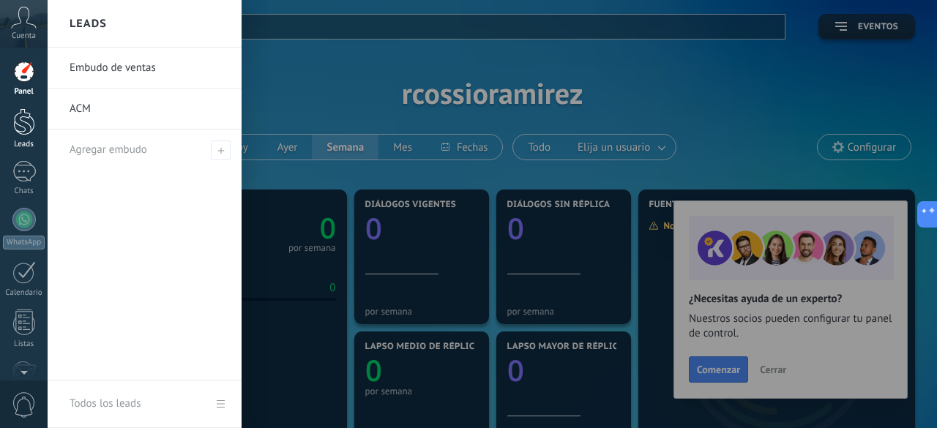
click at [20, 133] on div at bounding box center [24, 121] width 22 height 27
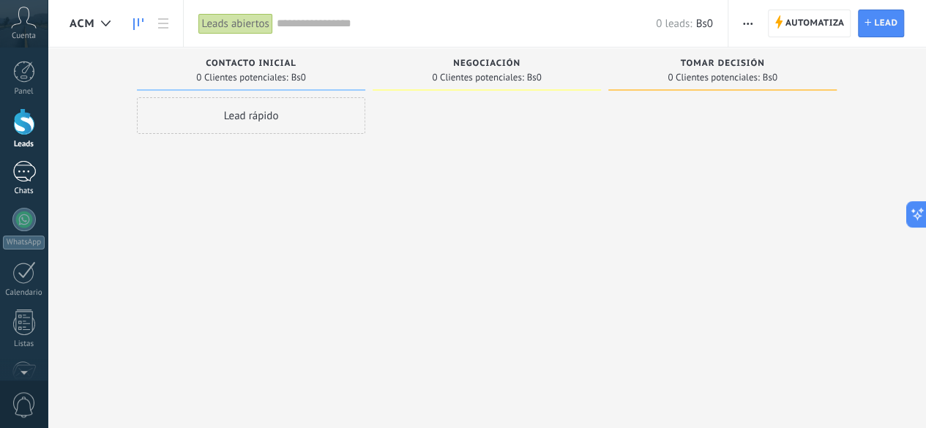
click at [23, 175] on div at bounding box center [23, 171] width 23 height 21
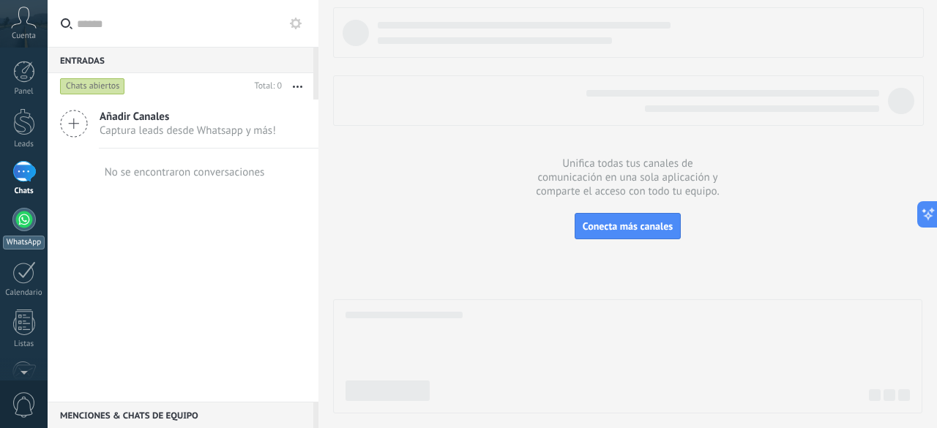
click at [31, 220] on div at bounding box center [23, 219] width 23 height 23
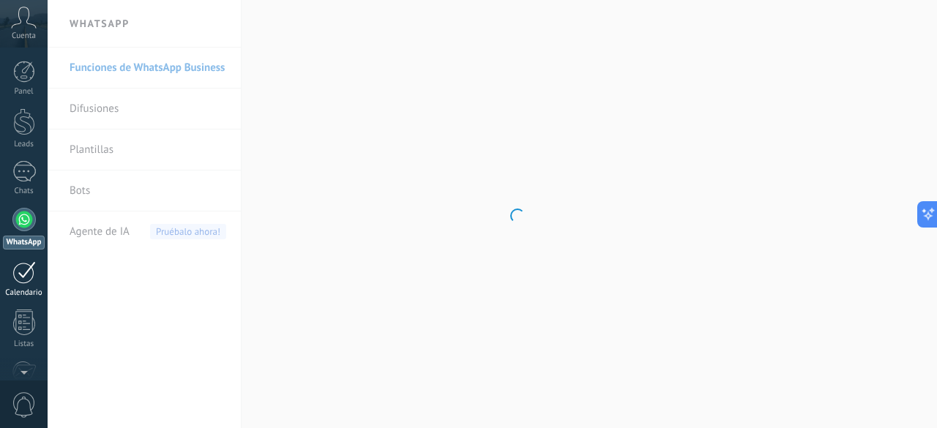
click at [30, 278] on div at bounding box center [23, 272] width 23 height 23
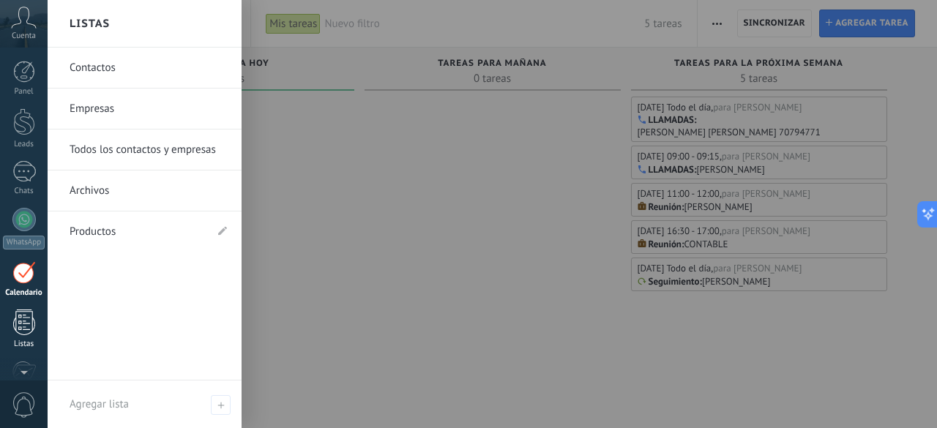
click at [26, 325] on div at bounding box center [24, 323] width 22 height 26
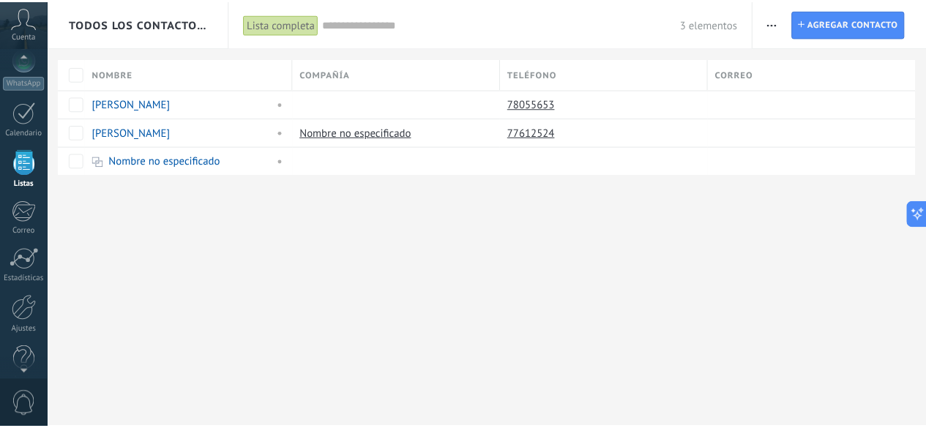
scroll to position [179, 0]
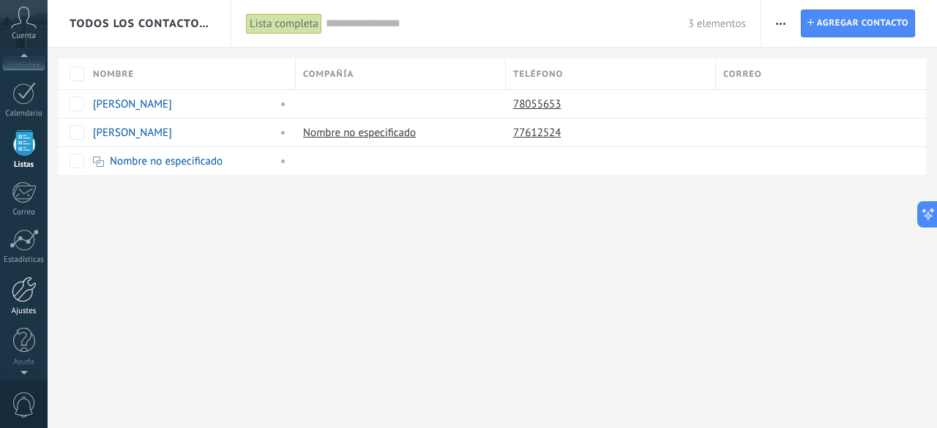
click at [24, 300] on div at bounding box center [24, 290] width 25 height 26
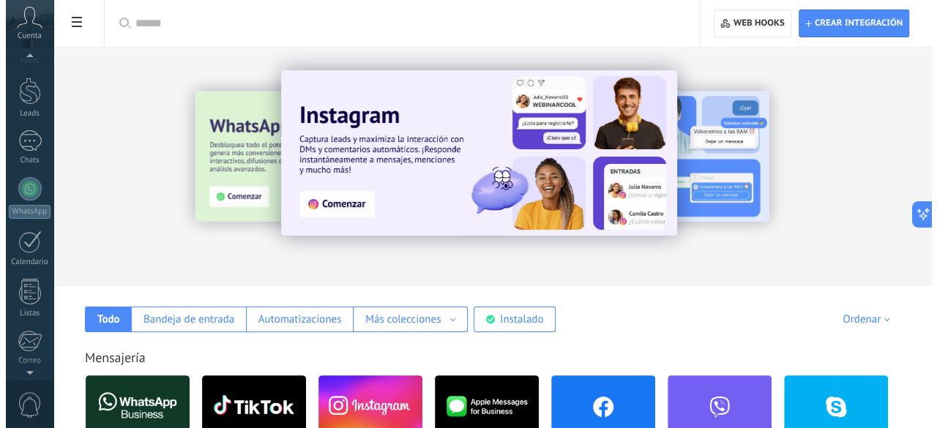
scroll to position [179, 0]
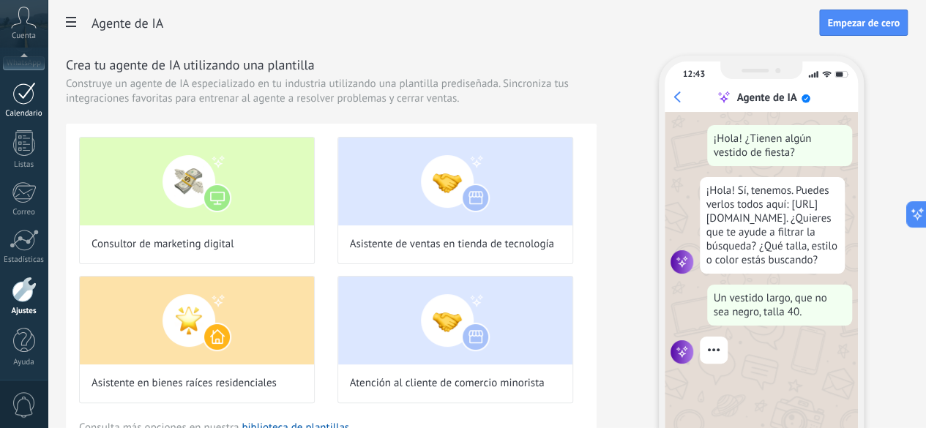
click at [22, 93] on div at bounding box center [23, 93] width 23 height 23
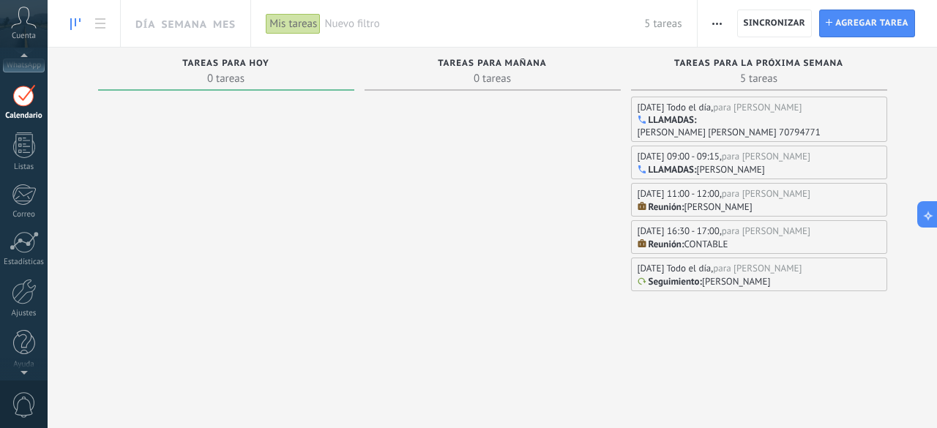
scroll to position [170, 0]
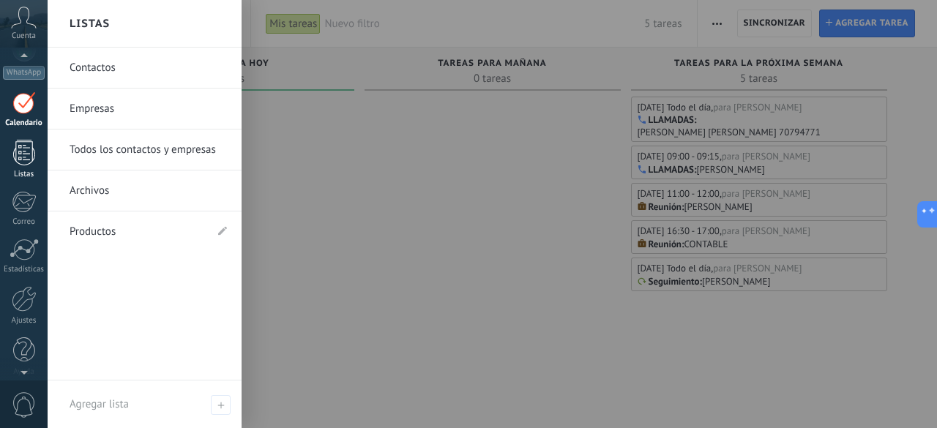
click at [21, 163] on div at bounding box center [24, 153] width 22 height 26
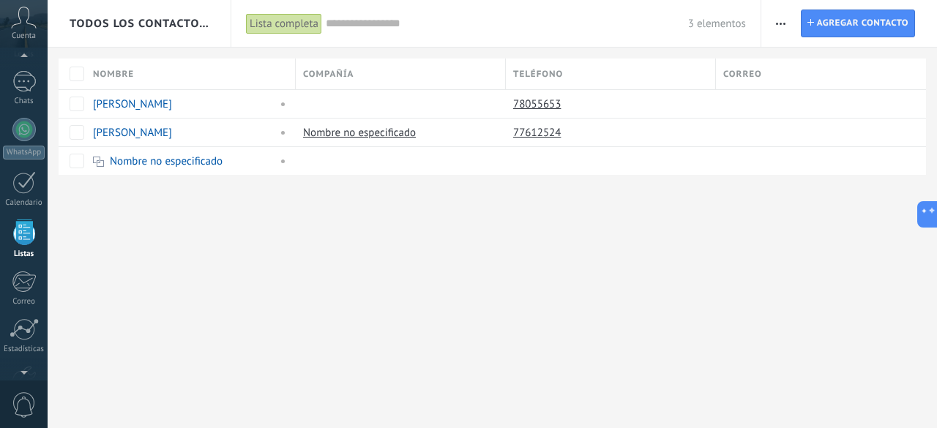
scroll to position [86, 0]
click at [24, 28] on icon at bounding box center [24, 18] width 26 height 22
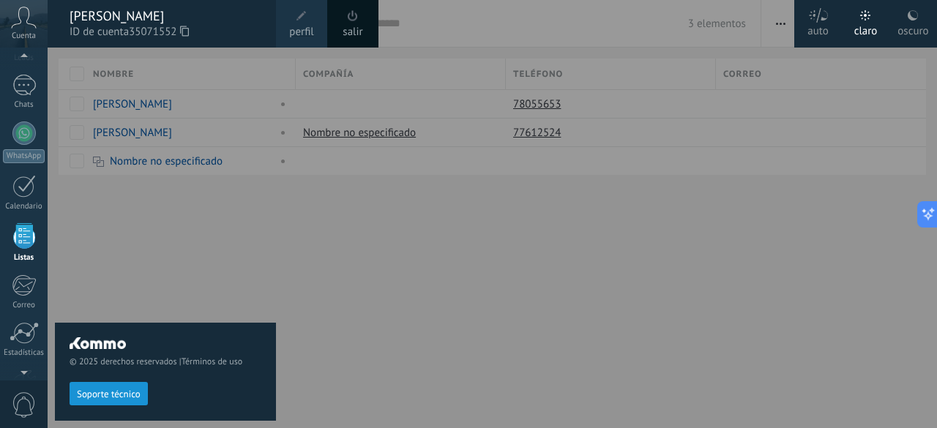
click at [24, 28] on icon at bounding box center [24, 18] width 26 height 22
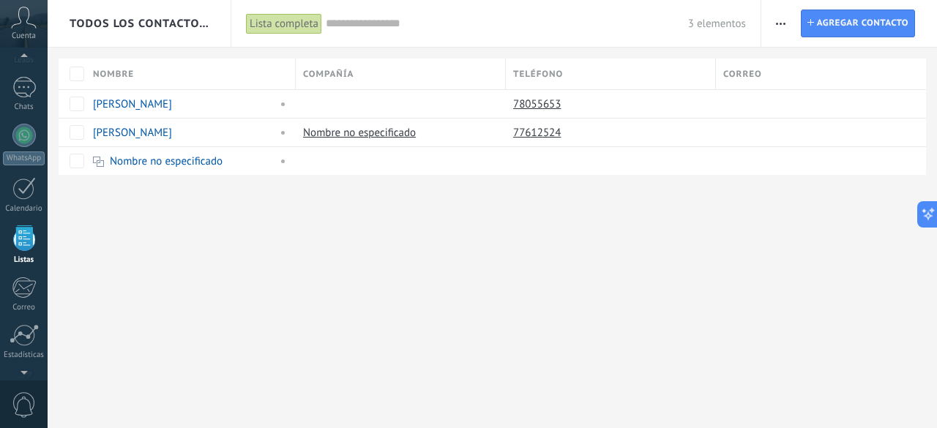
scroll to position [92, 0]
click at [26, 390] on span "0" at bounding box center [24, 406] width 25 height 26
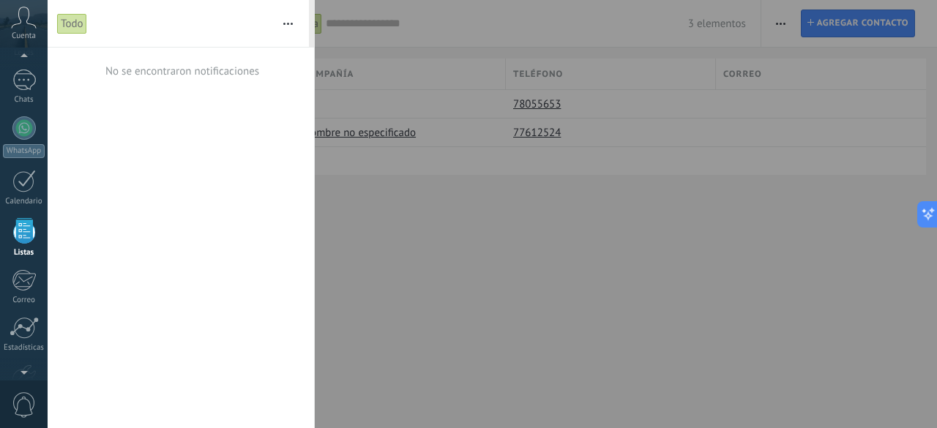
click at [26, 390] on span "0" at bounding box center [24, 406] width 25 height 26
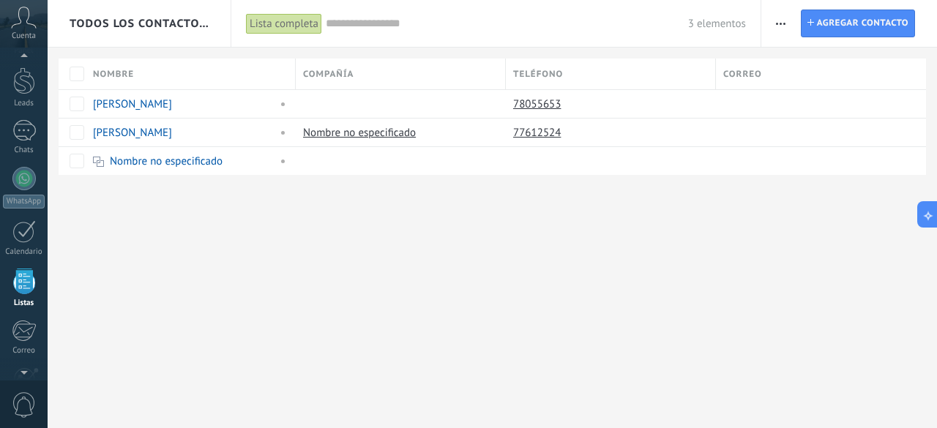
scroll to position [0, 0]
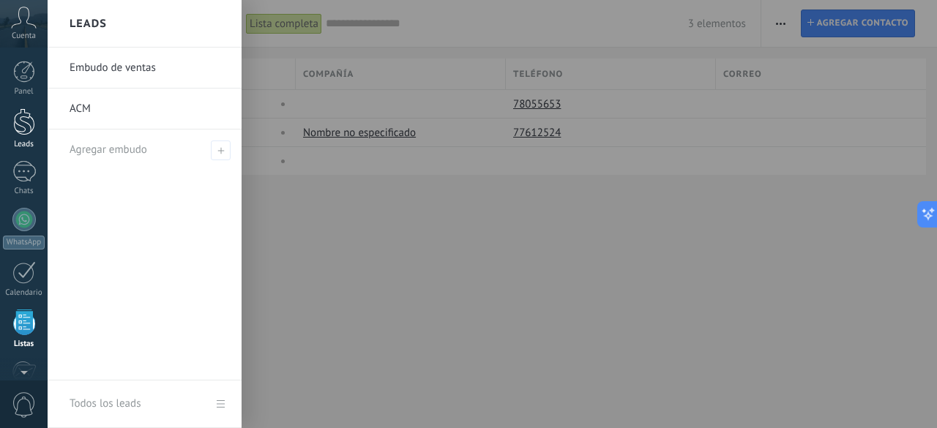
click at [24, 141] on div "Leads" at bounding box center [24, 145] width 42 height 10
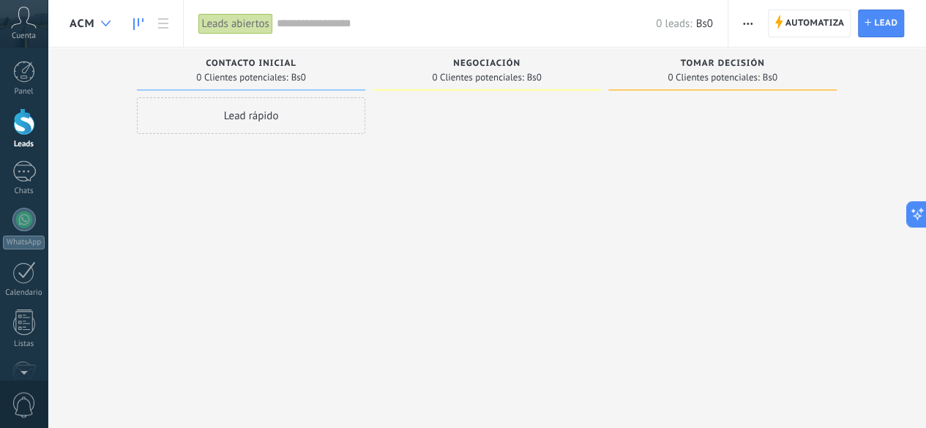
click at [103, 24] on use at bounding box center [106, 24] width 10 height 6
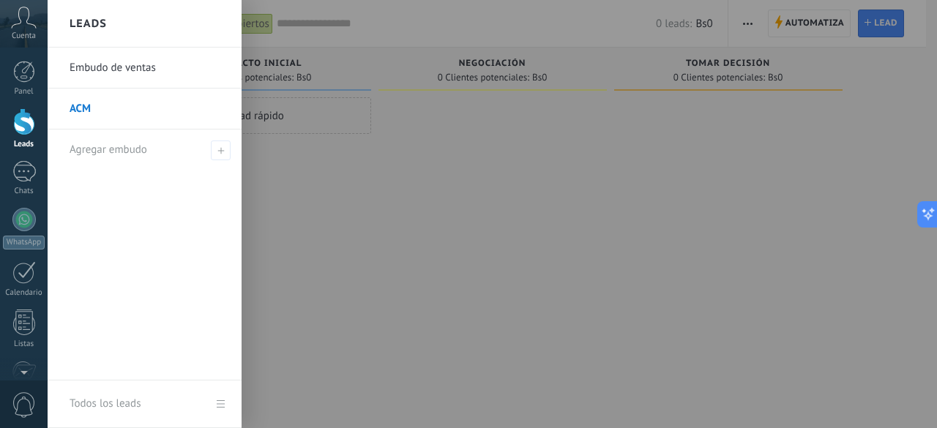
click at [83, 105] on link "ACM" at bounding box center [148, 109] width 157 height 41
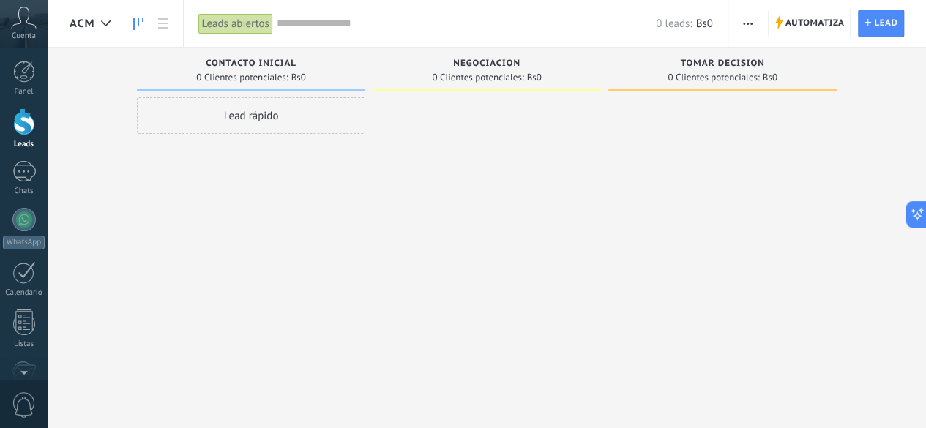
drag, startPoint x: 85, startPoint y: 26, endPoint x: 360, endPoint y: 50, distance: 275.6
click at [360, 50] on div "ACM Leads abiertos Aplicar 0 leads: Bs0 Leads abiertos Mis leads Leads ganados …" at bounding box center [487, 226] width 879 height 453
drag, startPoint x: 82, startPoint y: 21, endPoint x: 439, endPoint y: 102, distance: 366.4
click at [439, 102] on div "ACM Leads abiertos Aplicar 0 leads: Bs0 Leads abiertos Mis leads Leads ganados …" at bounding box center [487, 226] width 879 height 453
click at [113, 23] on div at bounding box center [106, 24] width 24 height 29
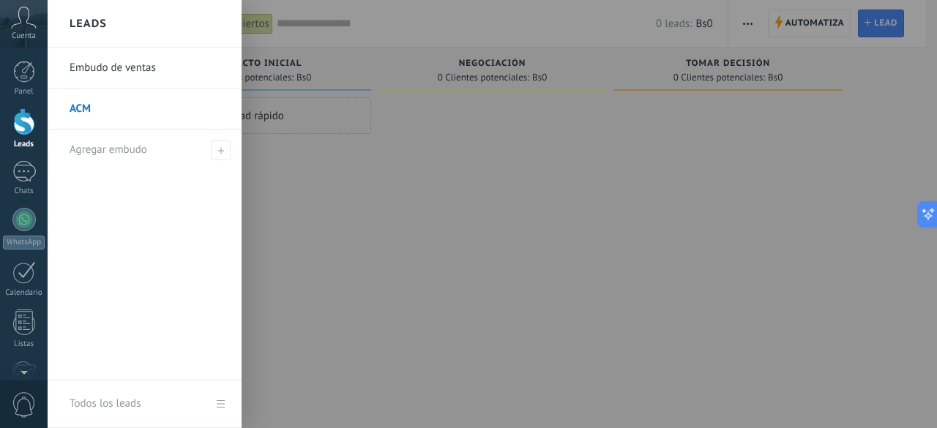
click at [360, 232] on div at bounding box center [516, 214] width 937 height 428
click at [221, 390] on link "Todos los leads" at bounding box center [145, 405] width 194 height 48
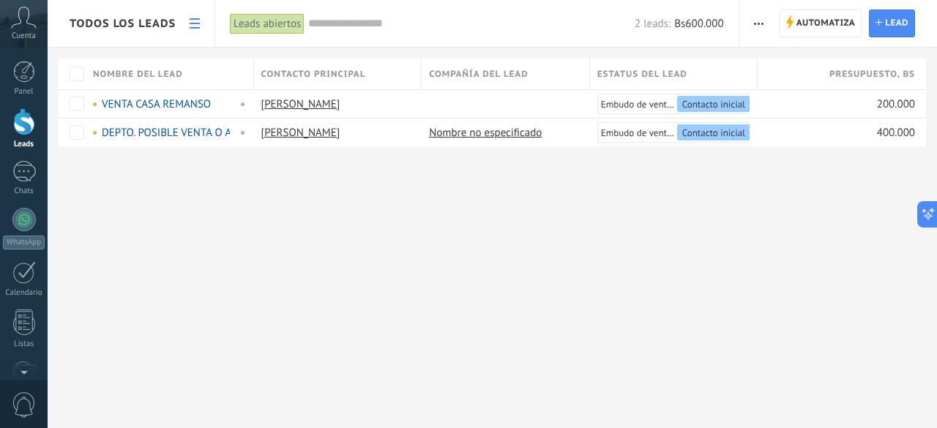
click at [19, 20] on icon at bounding box center [24, 18] width 26 height 22
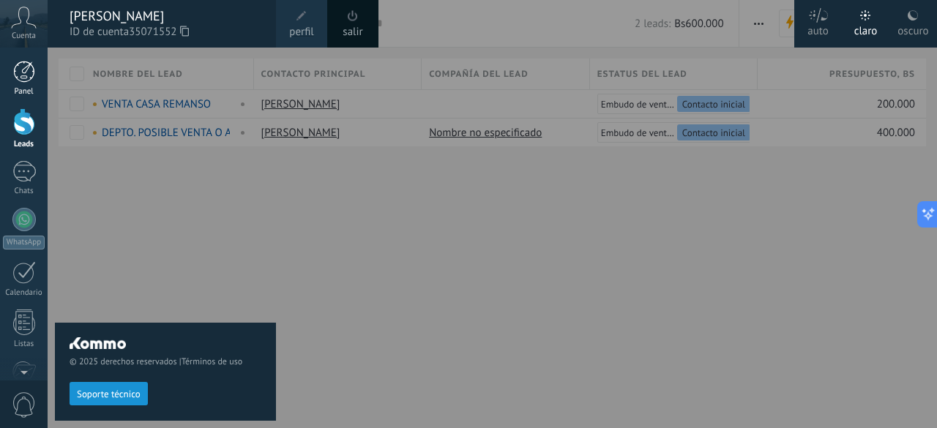
click at [18, 86] on link "Panel" at bounding box center [24, 79] width 48 height 36
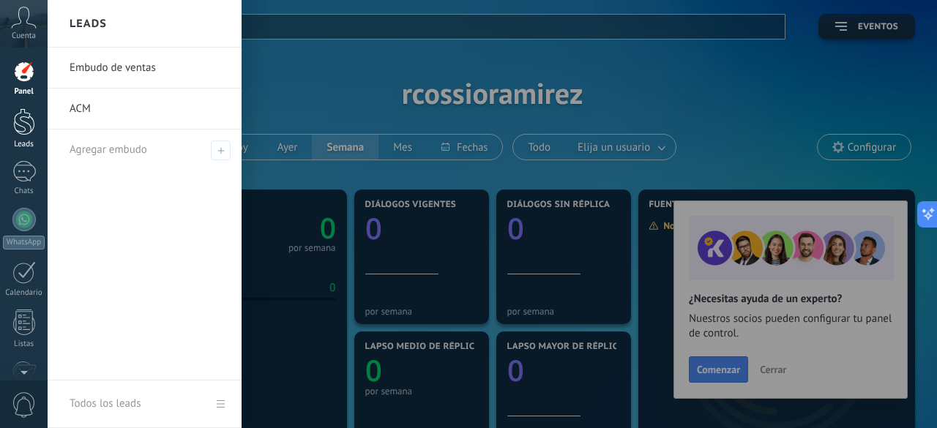
click at [25, 127] on div at bounding box center [24, 121] width 22 height 27
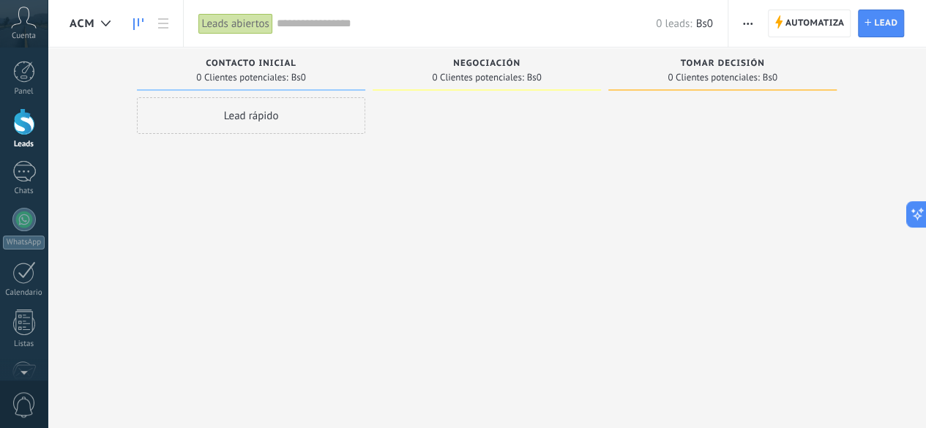
click at [25, 127] on div at bounding box center [24, 121] width 22 height 27
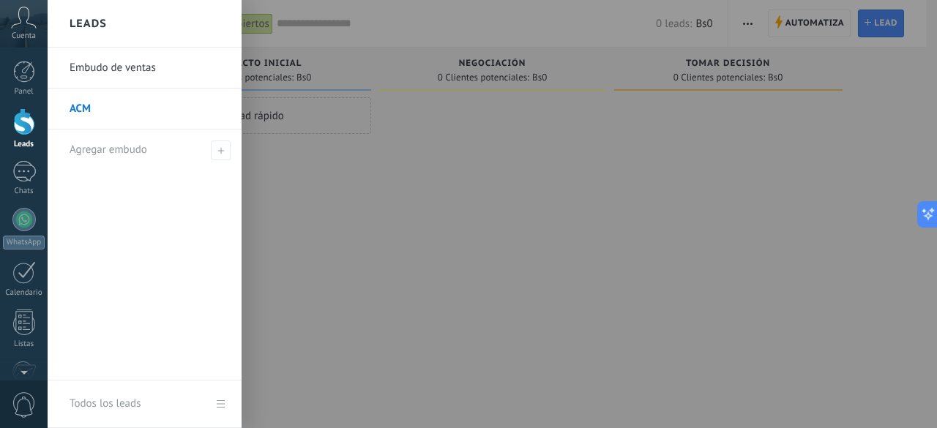
click at [218, 390] on link "Todos los leads" at bounding box center [145, 405] width 194 height 48
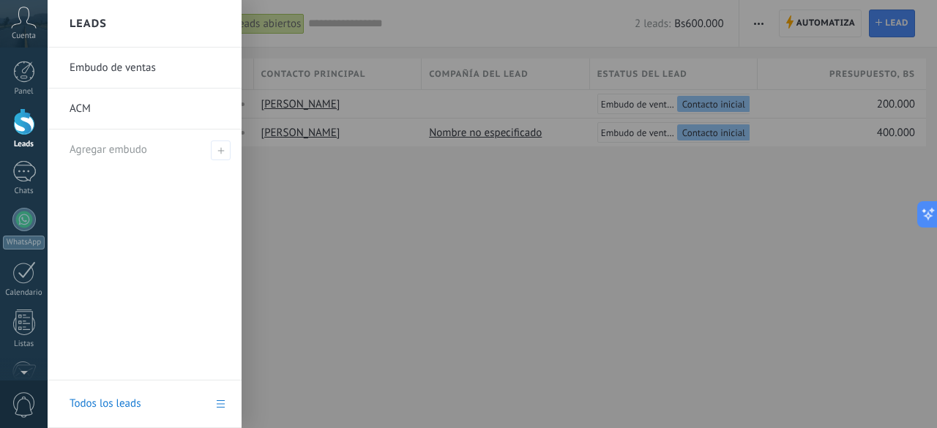
click at [227, 390] on link "Todos los leads" at bounding box center [145, 405] width 194 height 48
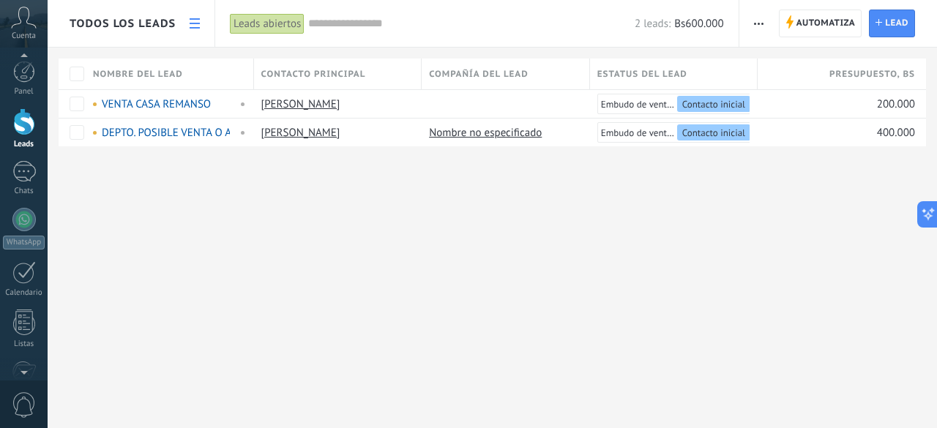
scroll to position [19, 0]
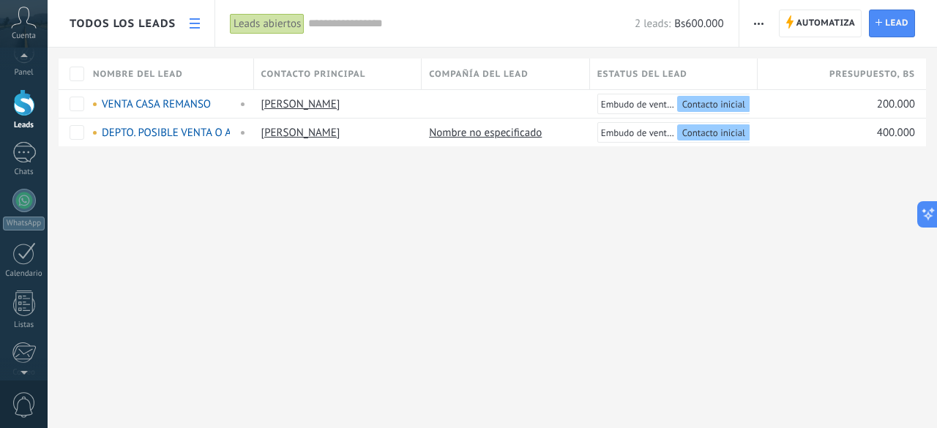
click at [23, 390] on span "0" at bounding box center [24, 406] width 25 height 26
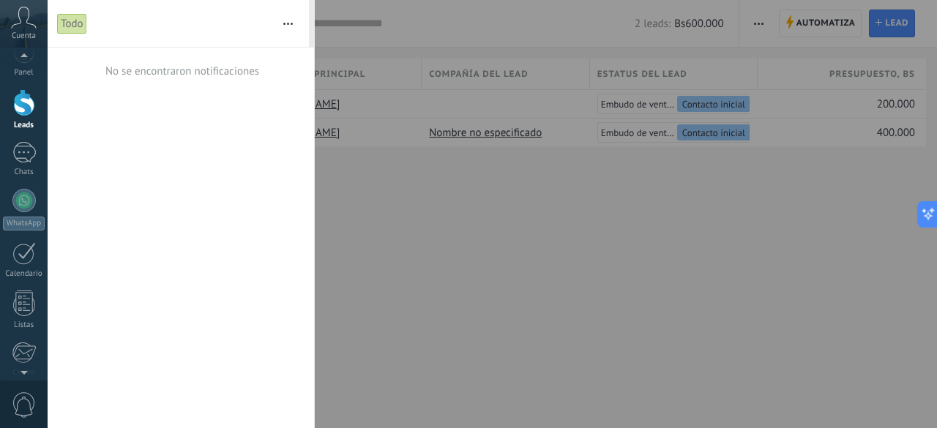
click at [26, 390] on span "0" at bounding box center [24, 406] width 25 height 26
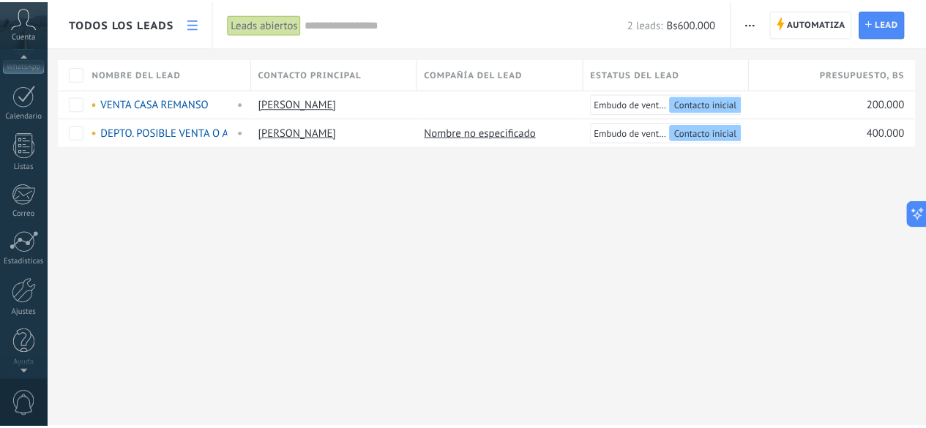
scroll to position [179, 0]
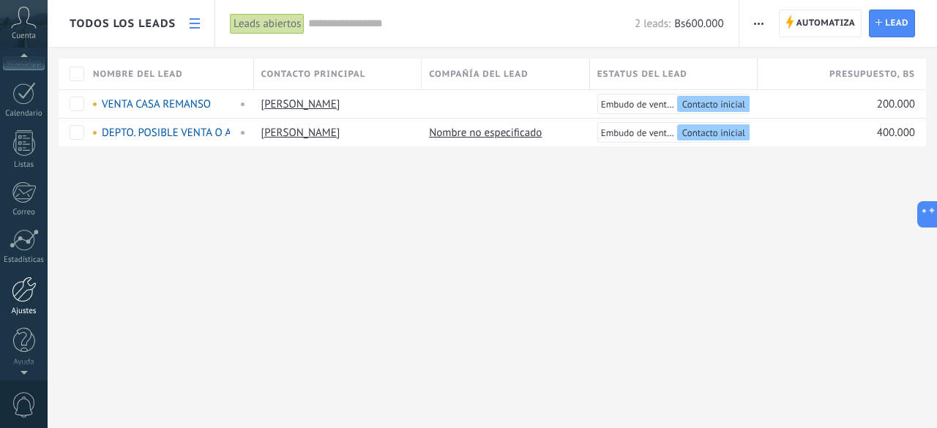
click at [29, 282] on div at bounding box center [24, 290] width 25 height 26
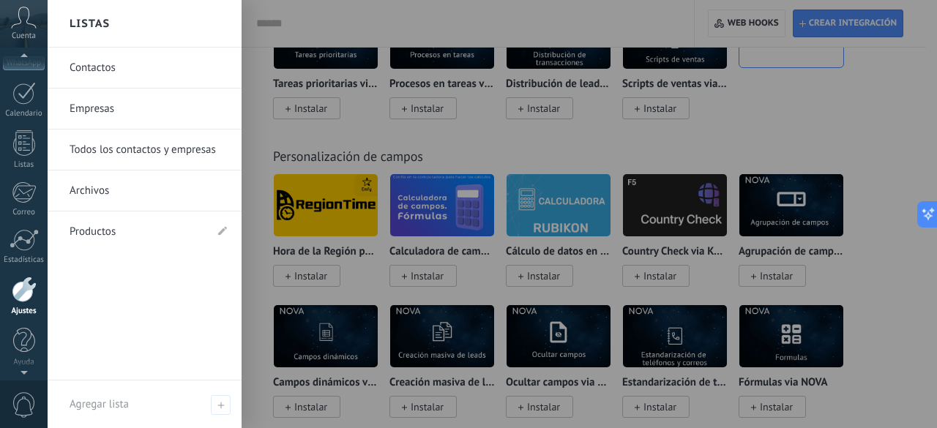
scroll to position [170, 0]
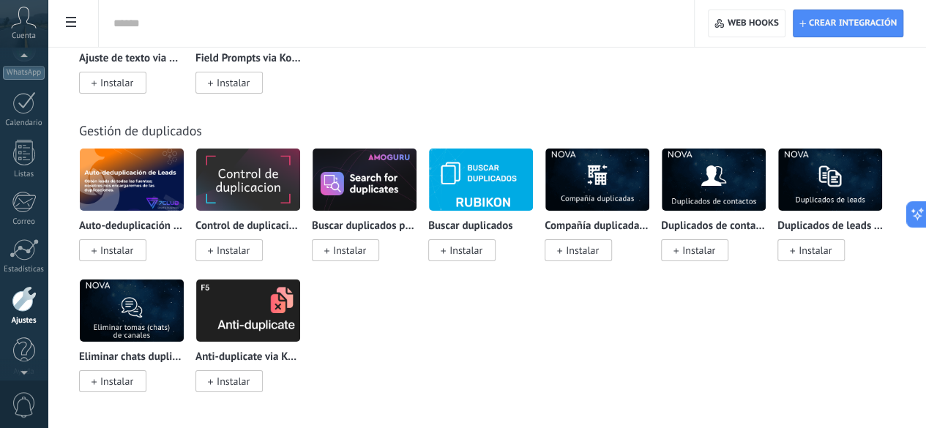
click at [22, 26] on icon at bounding box center [24, 18] width 26 height 22
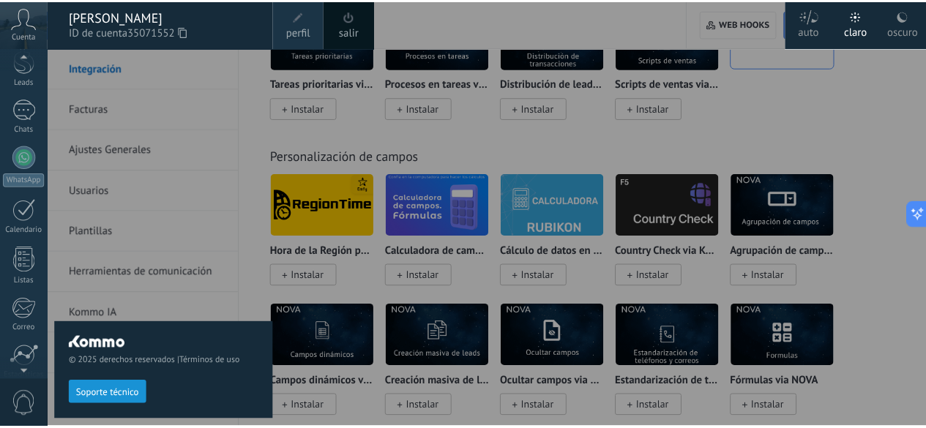
scroll to position [0, 0]
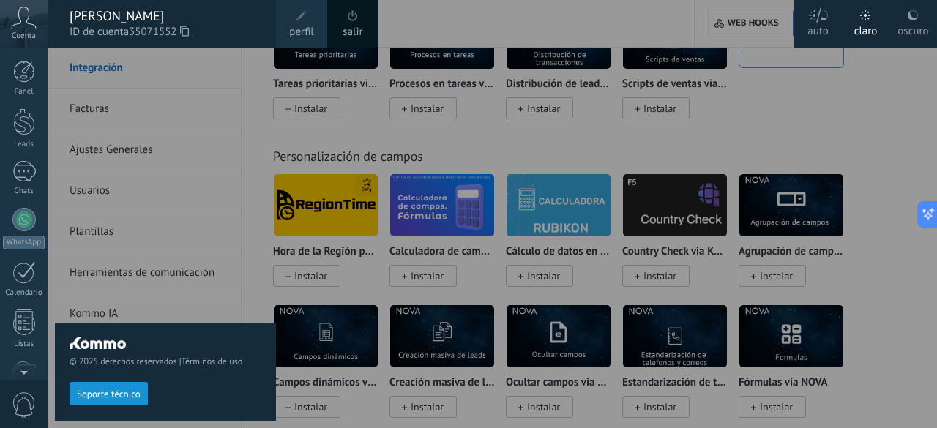
click at [21, 56] on div "Panel Leads Chats WhatsApp Clientes" at bounding box center [47, 214] width 95 height 333
click at [359, 291] on div at bounding box center [516, 214] width 937 height 428
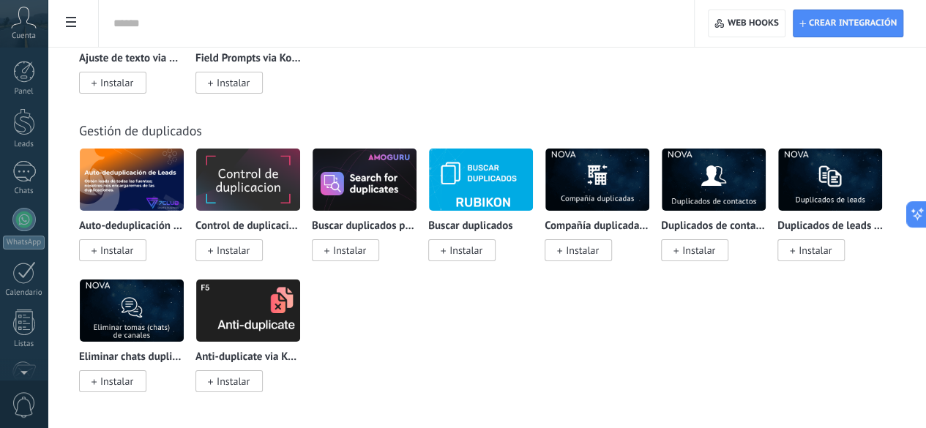
click at [23, 54] on div "Panel Leads Chats WhatsApp Clientes" at bounding box center [47, 214] width 95 height 333
click at [23, 23] on icon at bounding box center [24, 18] width 26 height 22
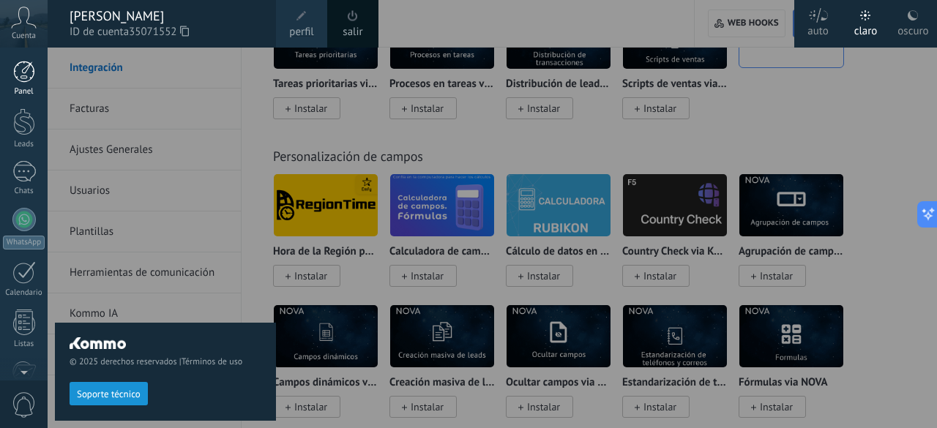
click at [31, 81] on div at bounding box center [24, 72] width 22 height 22
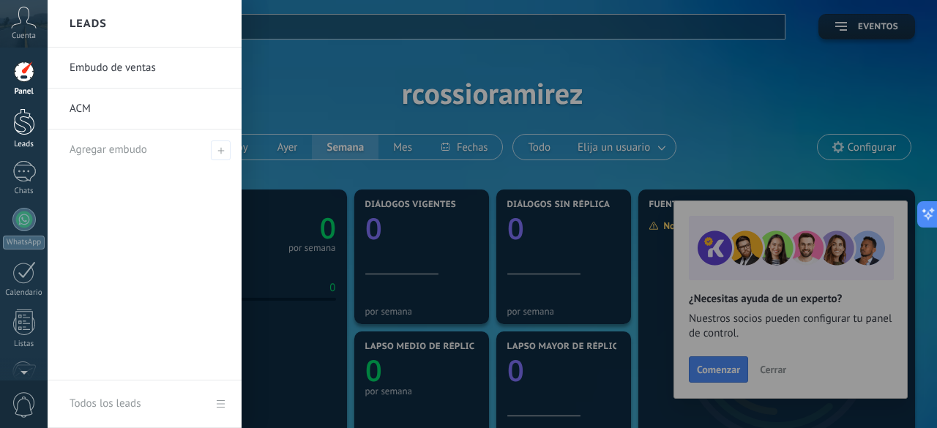
click at [26, 135] on link "Leads" at bounding box center [24, 128] width 48 height 41
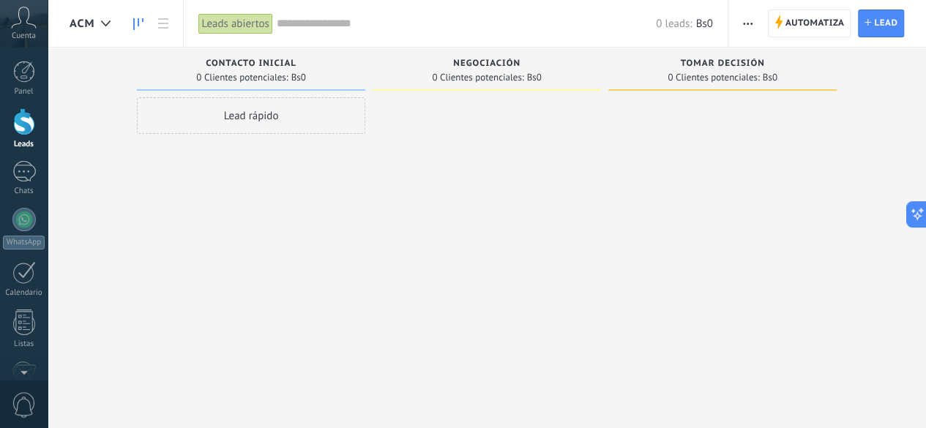
click at [26, 135] on link "Leads" at bounding box center [24, 128] width 48 height 41
click at [108, 21] on use at bounding box center [106, 24] width 10 height 6
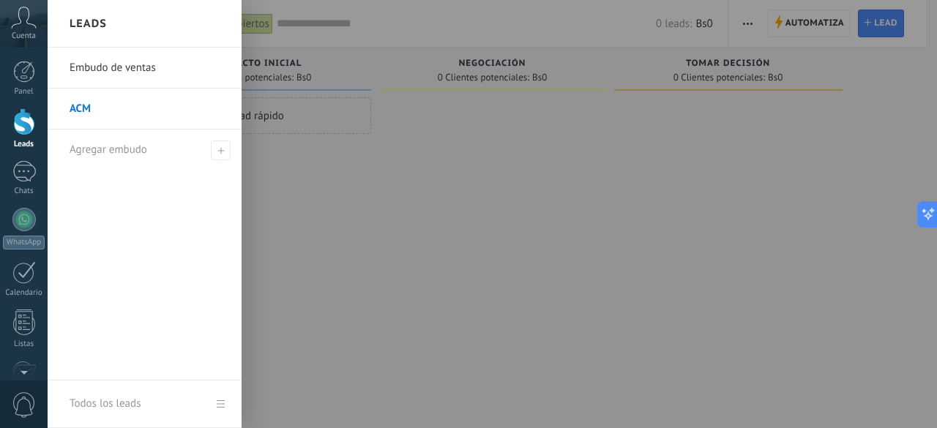
click at [105, 67] on link "Embudo de ventas" at bounding box center [148, 68] width 157 height 41
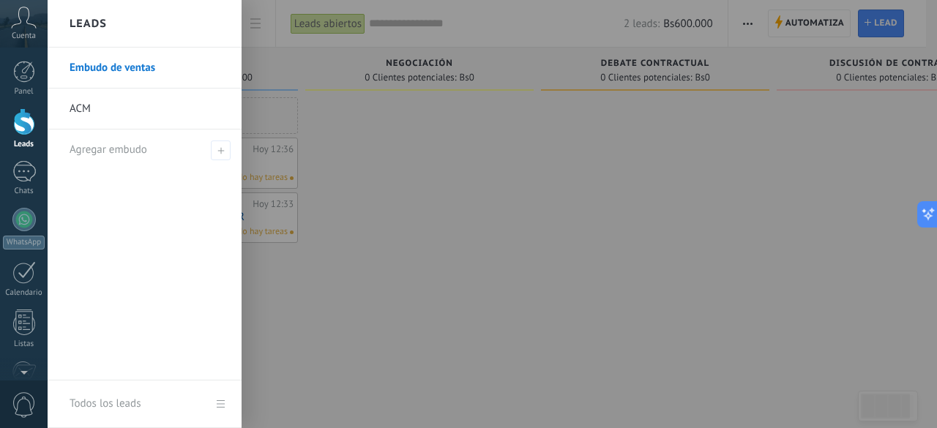
click at [106, 67] on link "Embudo de ventas" at bounding box center [148, 68] width 157 height 41
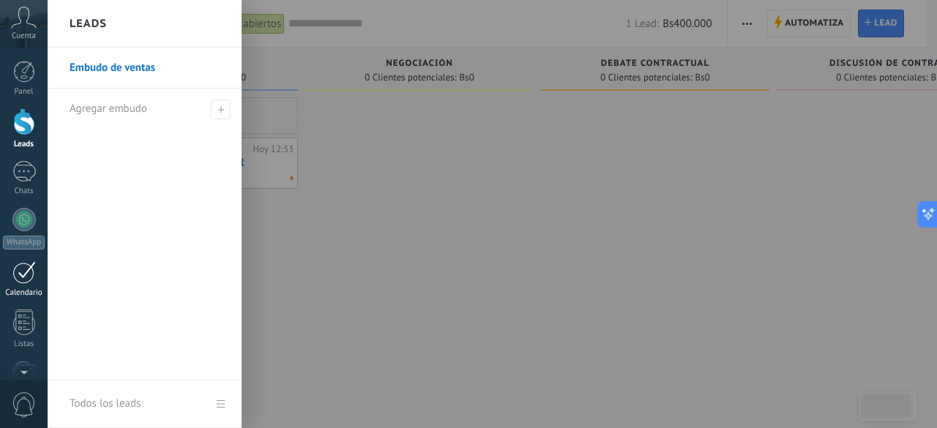
click at [31, 279] on div at bounding box center [23, 272] width 23 height 23
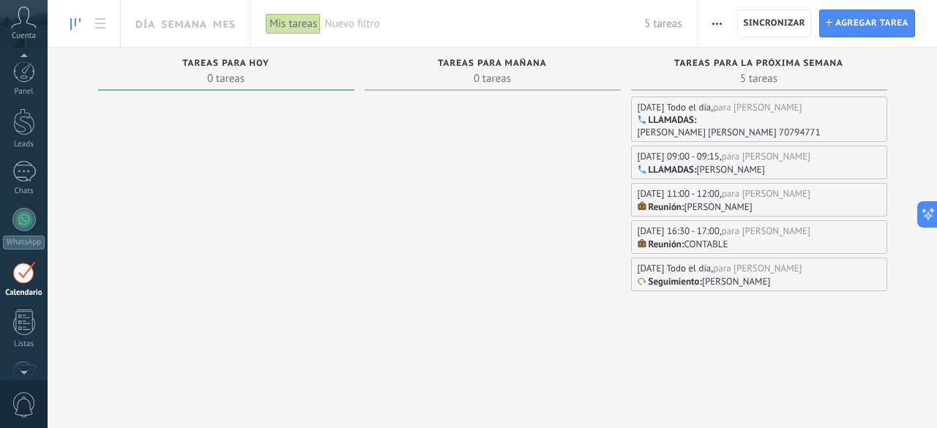
scroll to position [42, 0]
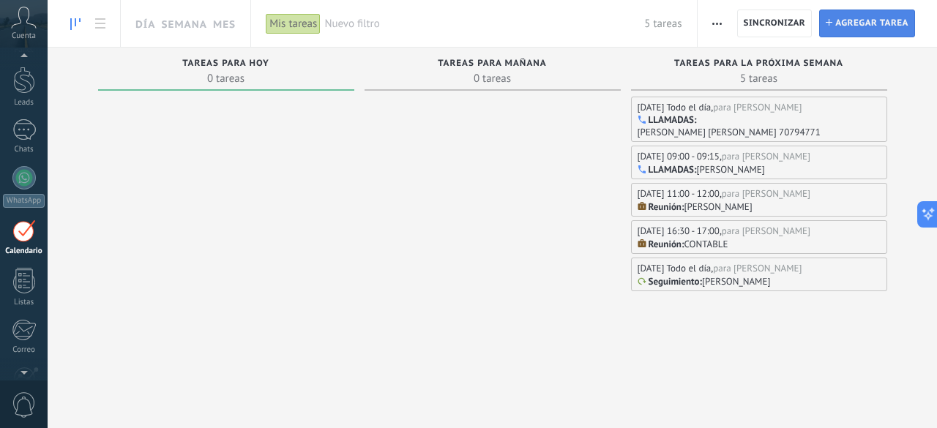
click at [893, 25] on span "Agregar tarea" at bounding box center [872, 23] width 73 height 26
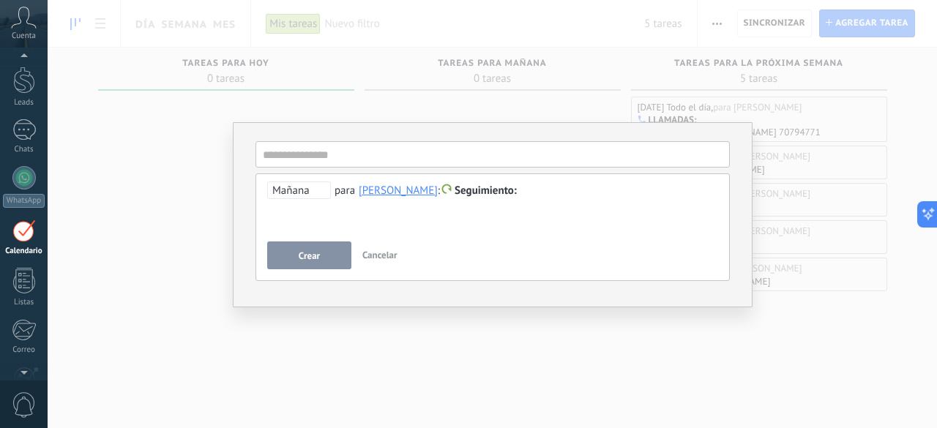
click at [393, 259] on span "Cancelar" at bounding box center [380, 255] width 35 height 12
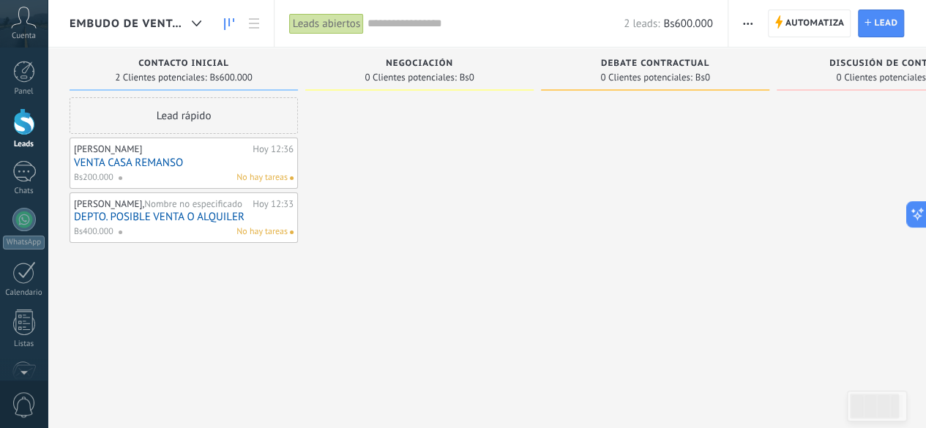
click at [415, 67] on span "Negociación" at bounding box center [419, 64] width 67 height 10
drag, startPoint x: 453, startPoint y: 63, endPoint x: 355, endPoint y: 62, distance: 97.4
click at [355, 62] on div "Negociación" at bounding box center [420, 65] width 214 height 12
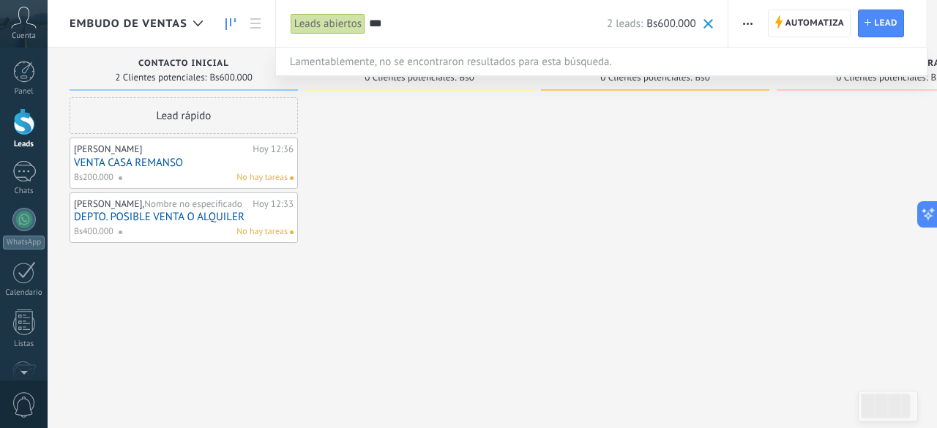
type input "***"
click at [422, 215] on div at bounding box center [468, 214] width 937 height 428
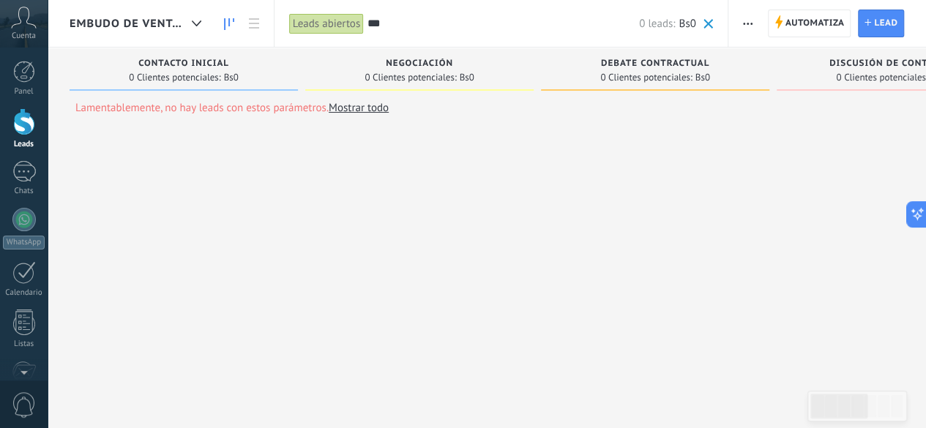
click at [364, 105] on link "Mostrar todo" at bounding box center [359, 108] width 60 height 14
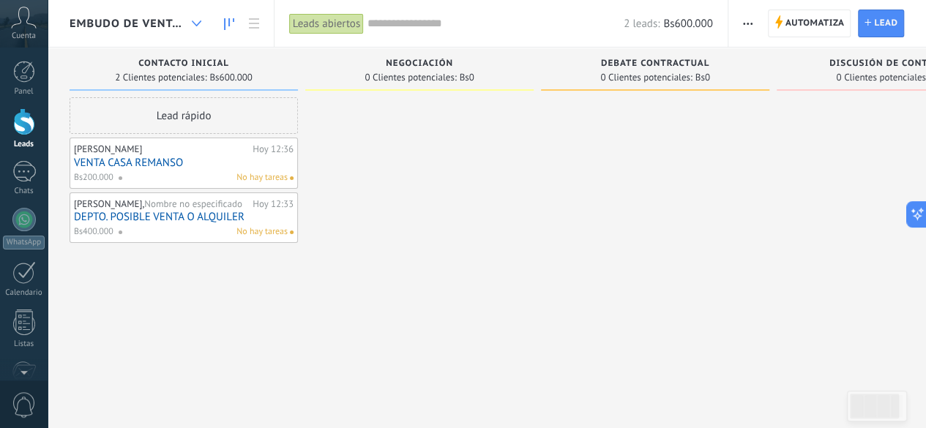
click at [193, 18] on div at bounding box center [197, 24] width 24 height 29
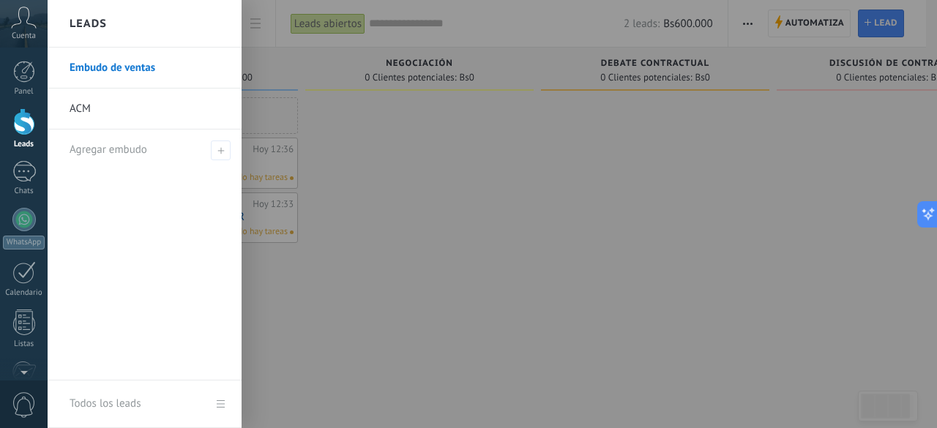
click at [180, 112] on link "ACM" at bounding box center [148, 109] width 157 height 41
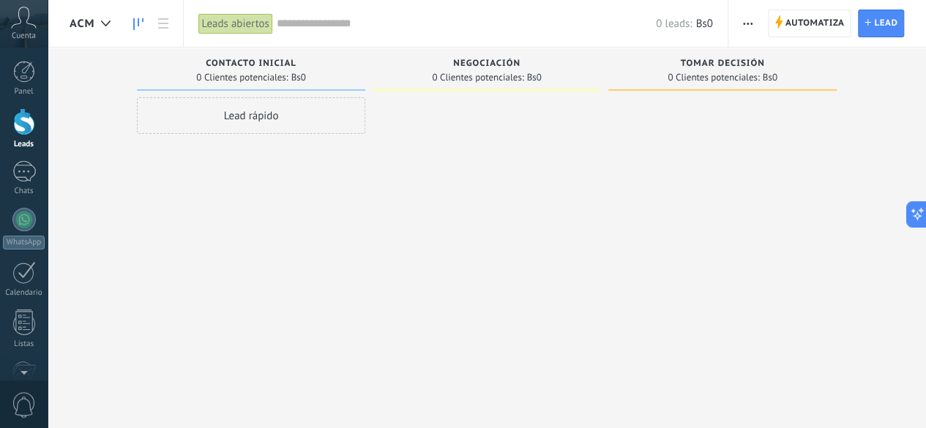
click at [491, 59] on span "Negociación" at bounding box center [486, 64] width 67 height 10
drag, startPoint x: 491, startPoint y: 59, endPoint x: 88, endPoint y: 21, distance: 404.6
click at [88, 21] on span "ACM" at bounding box center [83, 24] width 26 height 14
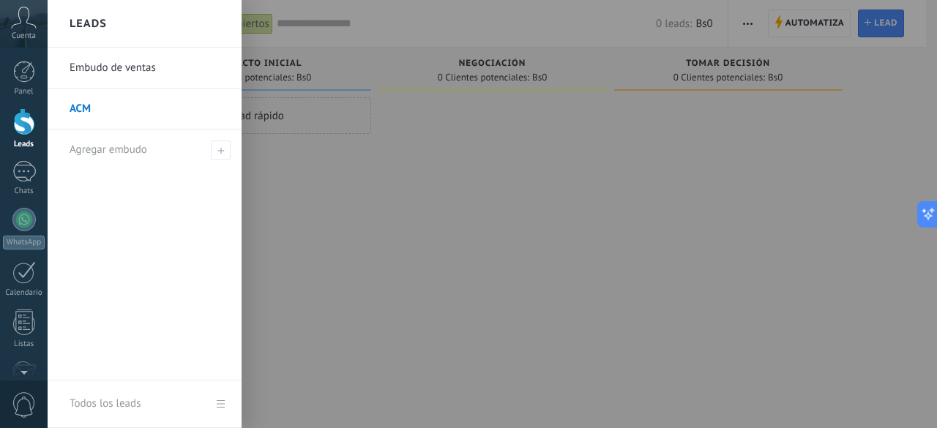
click at [90, 105] on link "ACM" at bounding box center [148, 109] width 157 height 41
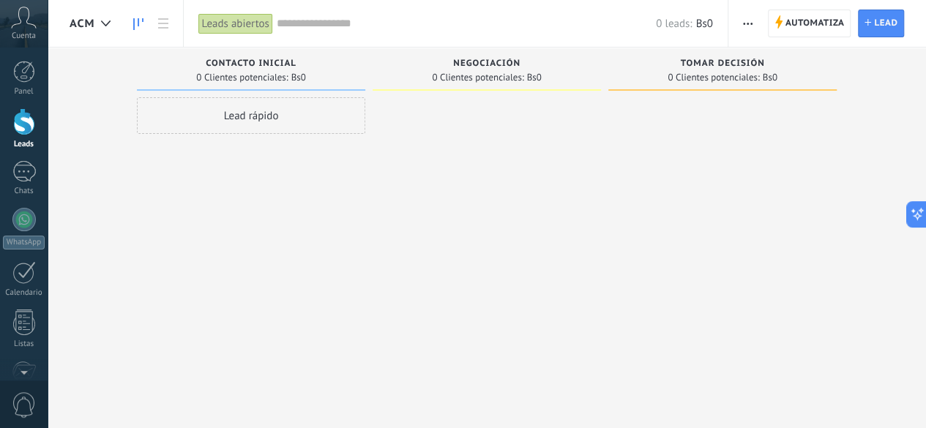
click at [224, 20] on div "Leads abiertos" at bounding box center [235, 23] width 75 height 21
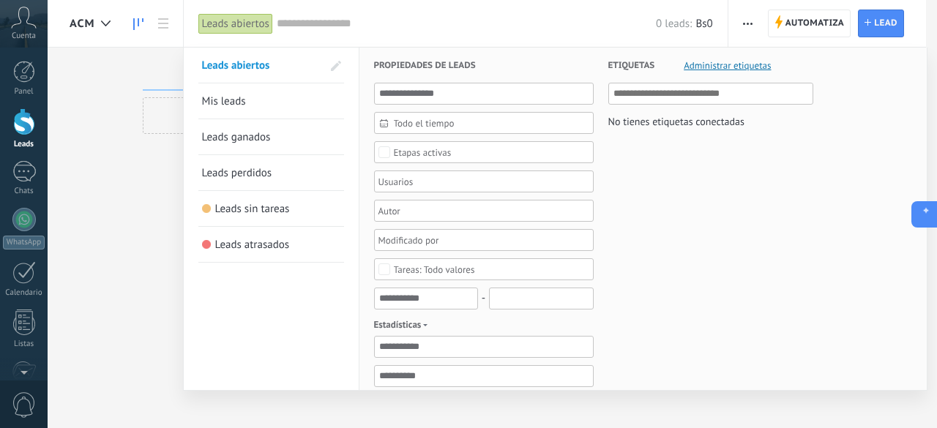
click at [923, 215] on icon at bounding box center [922, 214] width 15 height 15
type textarea "**********"
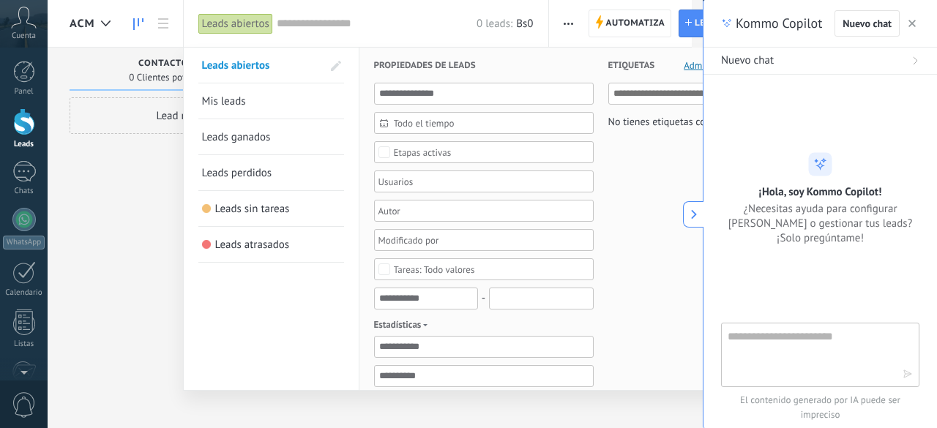
scroll to position [22, 0]
click at [765, 355] on textarea at bounding box center [810, 354] width 165 height 53
type textarea "**********"
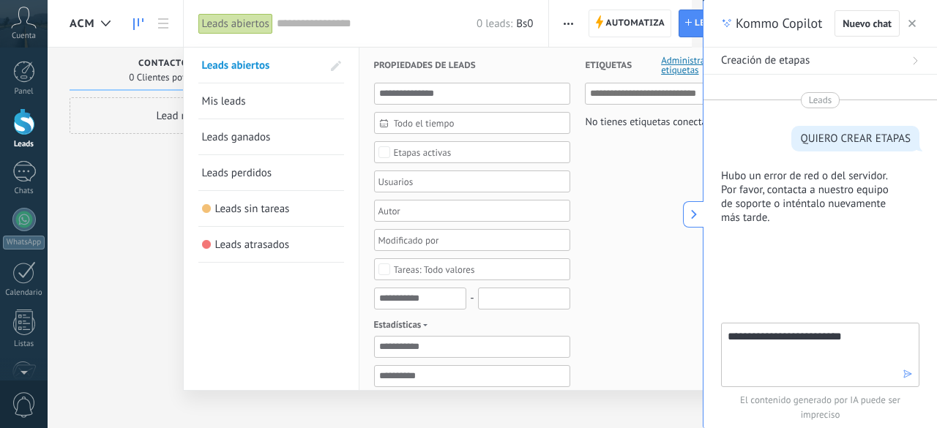
type textarea "**********"
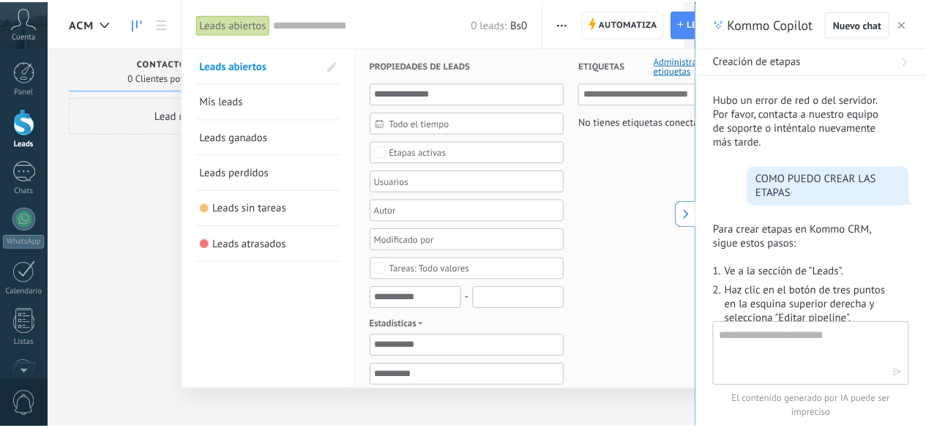
scroll to position [748, 0]
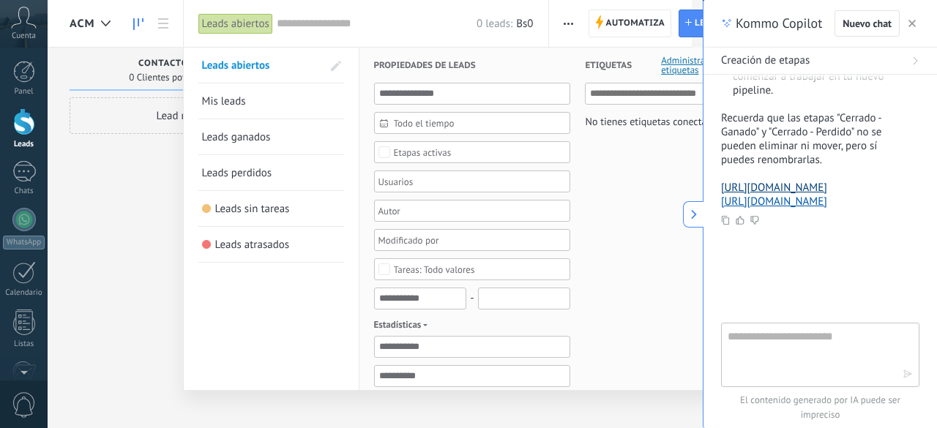
click at [743, 181] on link "[URL][DOMAIN_NAME]" at bounding box center [774, 188] width 106 height 14
click at [131, 309] on div at bounding box center [468, 214] width 937 height 428
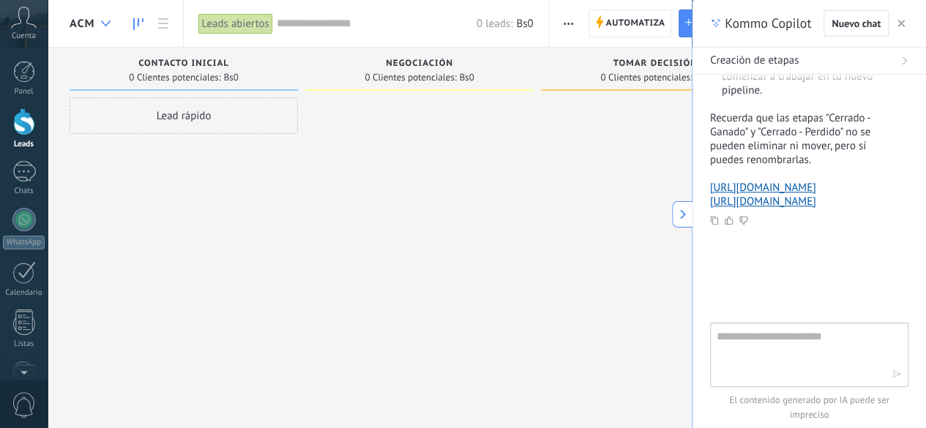
click at [98, 28] on div at bounding box center [106, 24] width 24 height 29
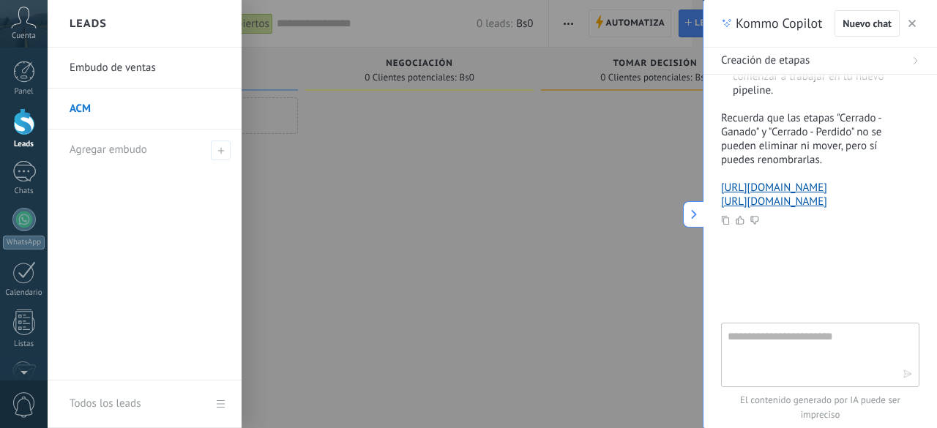
click at [109, 66] on link "Embudo de ventas" at bounding box center [148, 68] width 157 height 41
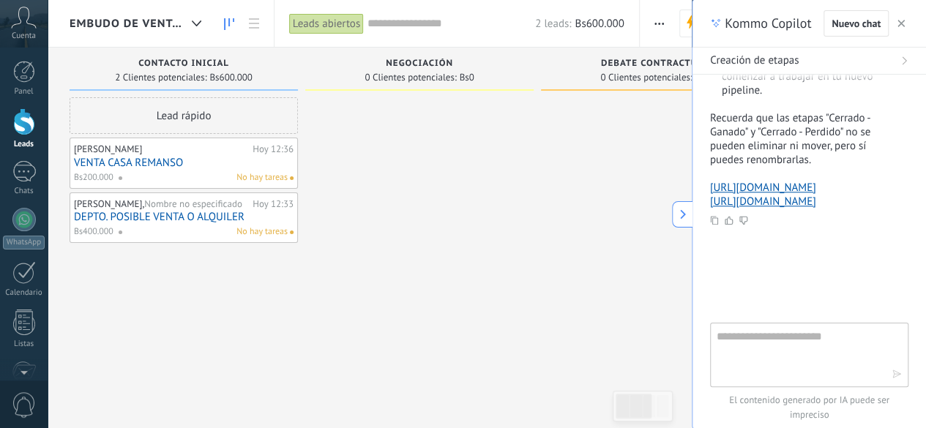
click at [902, 19] on span "button" at bounding box center [901, 23] width 7 height 10
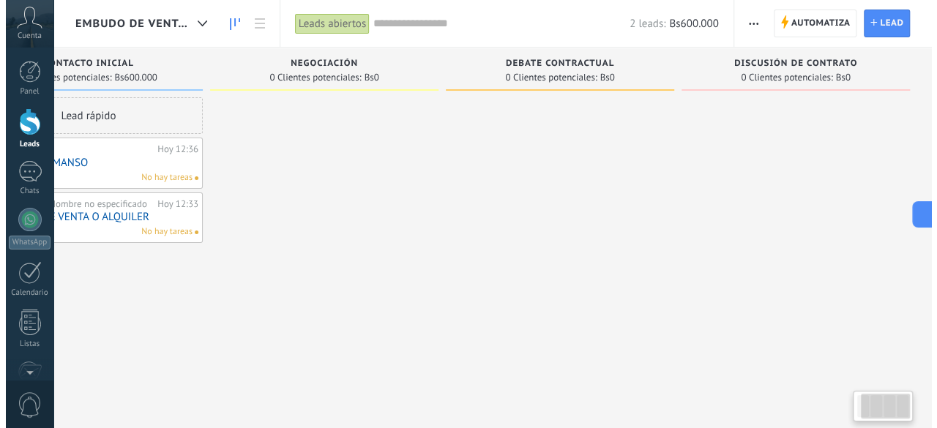
scroll to position [0, 9]
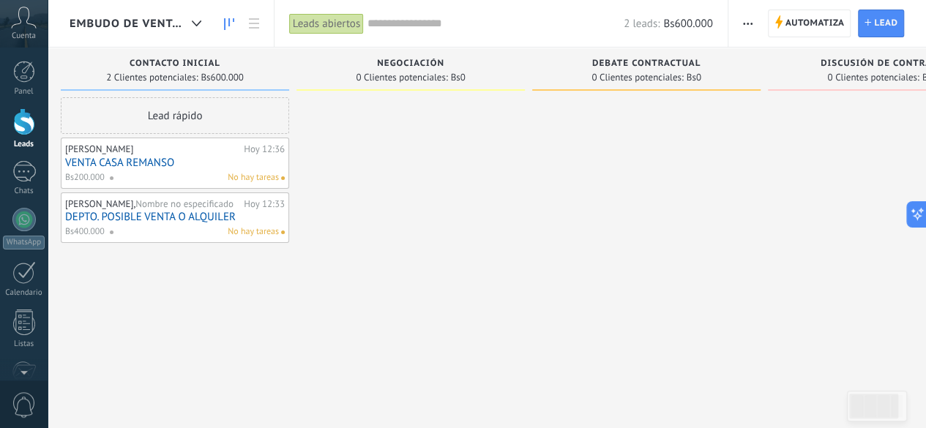
drag, startPoint x: 880, startPoint y: 405, endPoint x: 860, endPoint y: 440, distance: 40.7
click at [860, 428] on html ".abccls-1,.abccls-2{fill-rule:evenodd}.abccls-2{fill:#fff} .abfcls-1{fill:none}…" at bounding box center [463, 214] width 926 height 428
click at [174, 25] on span "Embudo de ventas" at bounding box center [128, 24] width 116 height 14
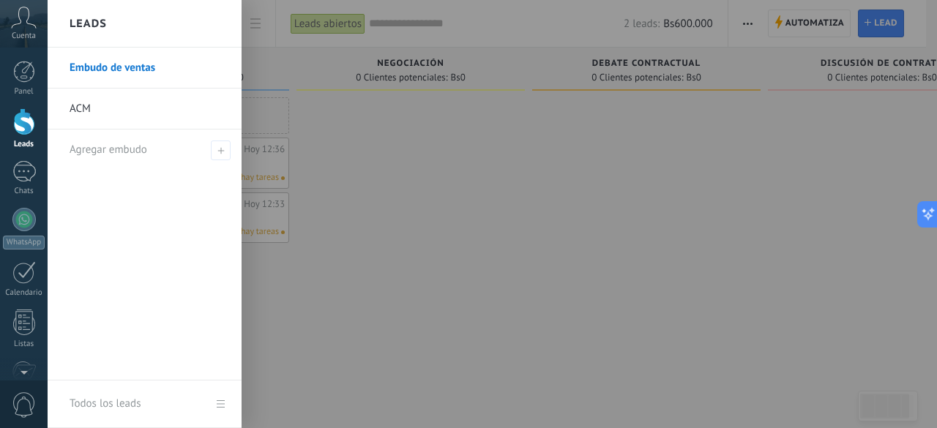
click at [78, 117] on link "ACM" at bounding box center [148, 109] width 157 height 41
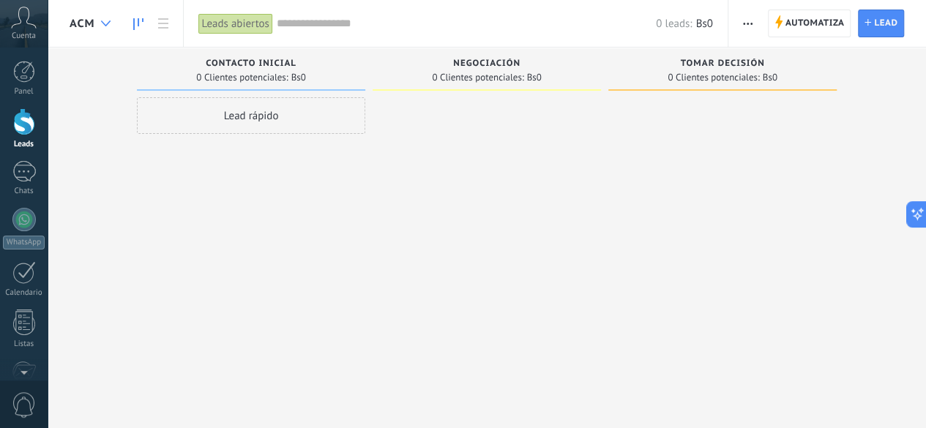
click at [97, 15] on div at bounding box center [106, 24] width 24 height 29
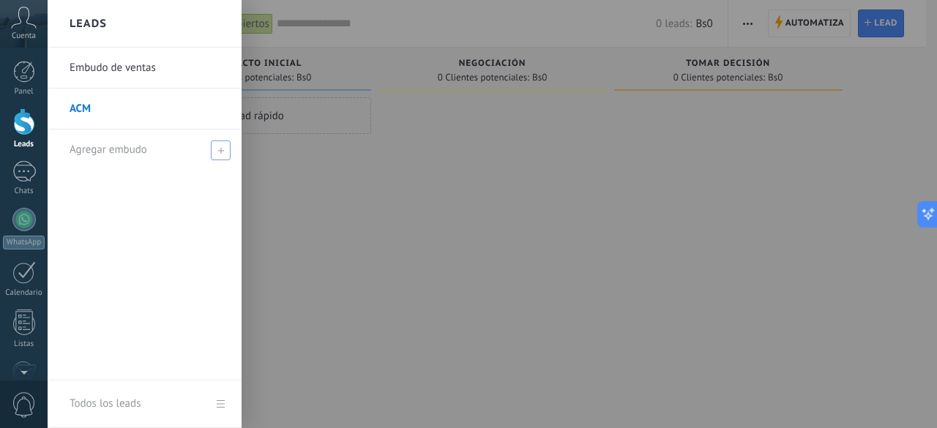
click at [220, 152] on use at bounding box center [221, 150] width 7 height 7
click at [348, 250] on div at bounding box center [516, 214] width 937 height 428
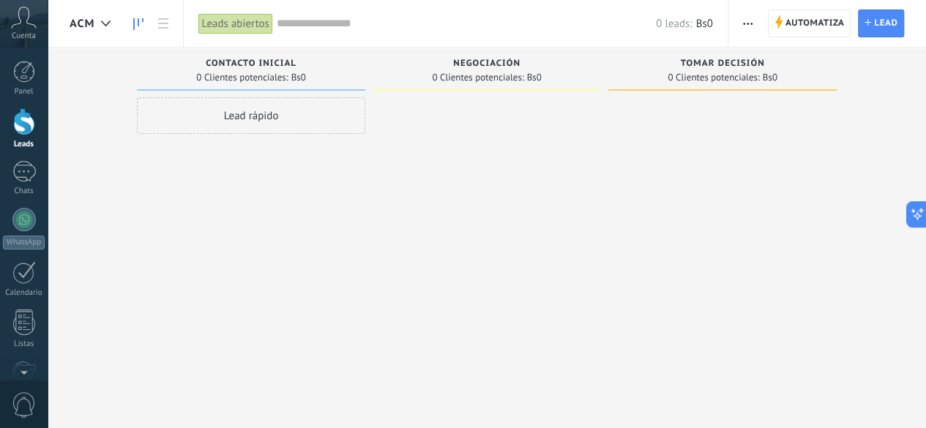
click at [477, 69] on div "Negociación" at bounding box center [487, 65] width 214 height 12
click at [494, 75] on span "0 Clientes potenciales:" at bounding box center [478, 77] width 92 height 9
click at [108, 22] on use at bounding box center [106, 24] width 10 height 6
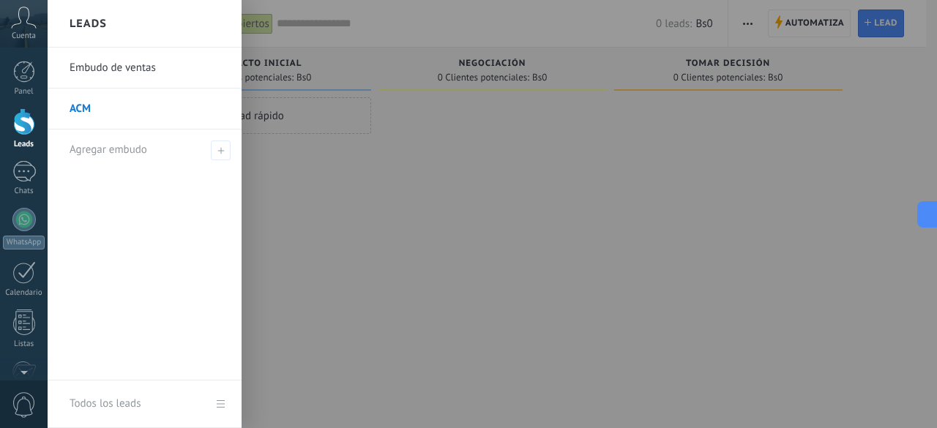
click at [107, 75] on link "Embudo de ventas" at bounding box center [148, 68] width 157 height 41
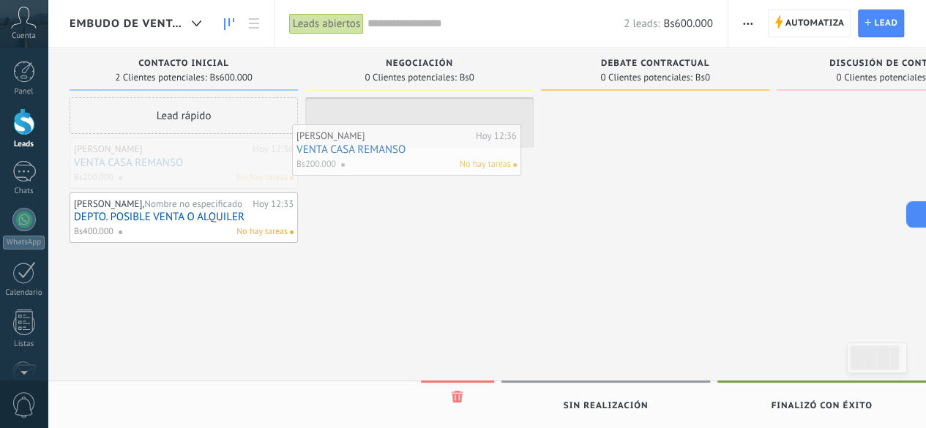
drag, startPoint x: 169, startPoint y: 179, endPoint x: 392, endPoint y: 166, distance: 223.0
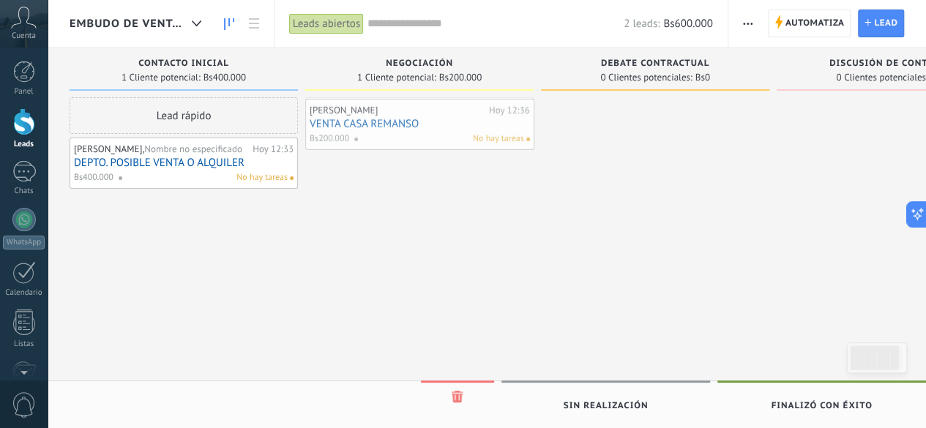
drag, startPoint x: 391, startPoint y: 115, endPoint x: 374, endPoint y: 128, distance: 22.0
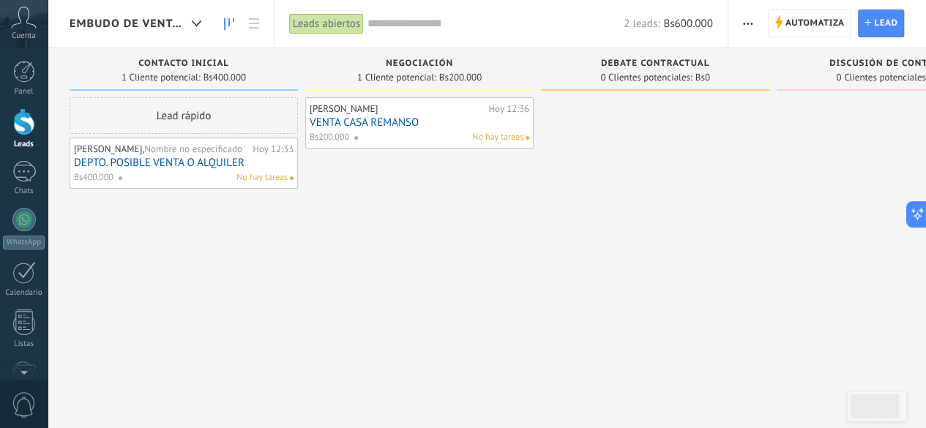
click at [492, 143] on span "No hay tareas" at bounding box center [497, 137] width 51 height 13
click at [486, 140] on span "No hay tareas" at bounding box center [497, 137] width 51 height 13
click at [504, 143] on span "No hay tareas" at bounding box center [497, 137] width 51 height 13
click at [354, 125] on link "VENTA CASA REMANSO" at bounding box center [420, 122] width 220 height 12
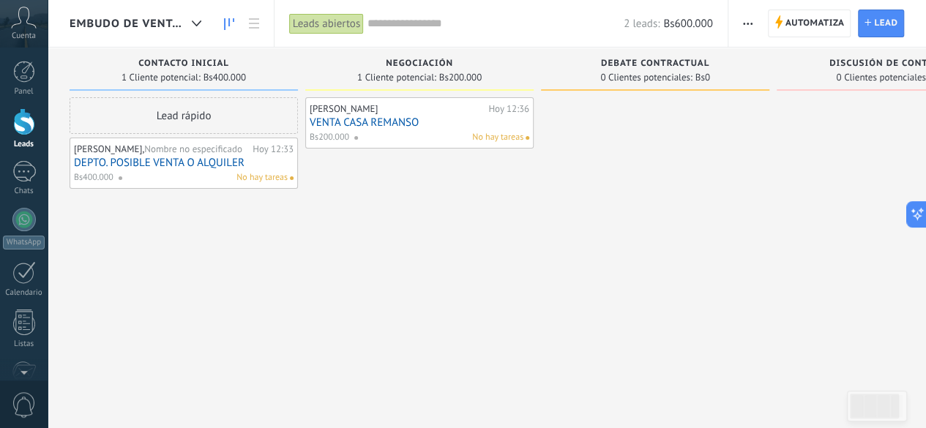
click at [354, 125] on body ".abccls-1,.abccls-2{fill-rule:evenodd}.abccls-2{fill:#fff} .abfcls-1{fill:none}…" at bounding box center [463, 214] width 926 height 428
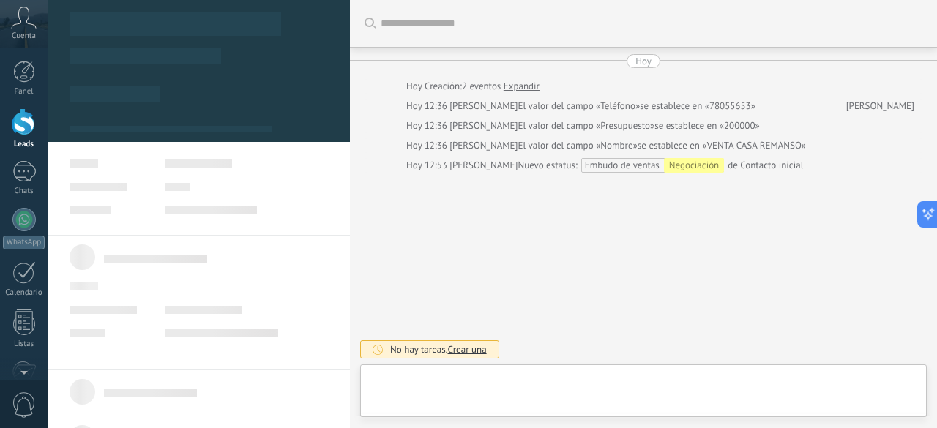
type textarea "**********"
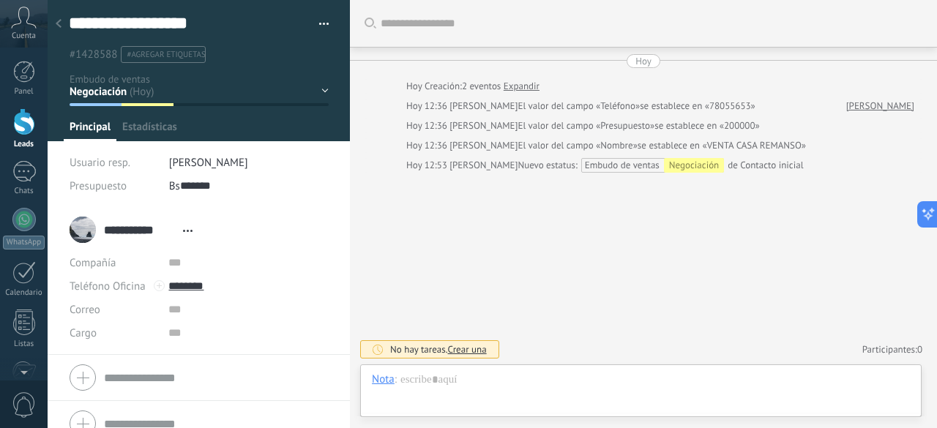
scroll to position [22, 0]
click at [384, 385] on div "Nota" at bounding box center [383, 379] width 23 height 13
click at [384, 357] on div "Tarea" at bounding box center [387, 354] width 52 height 25
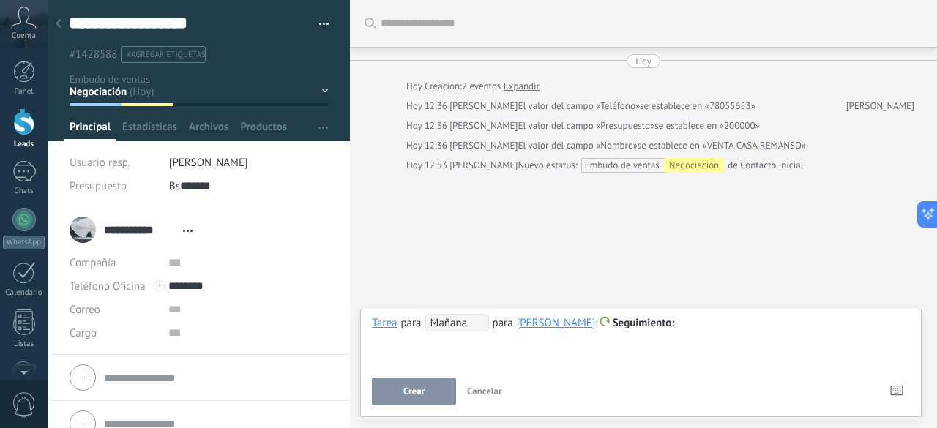
click at [464, 321] on span "Mañana" at bounding box center [458, 323] width 64 height 18
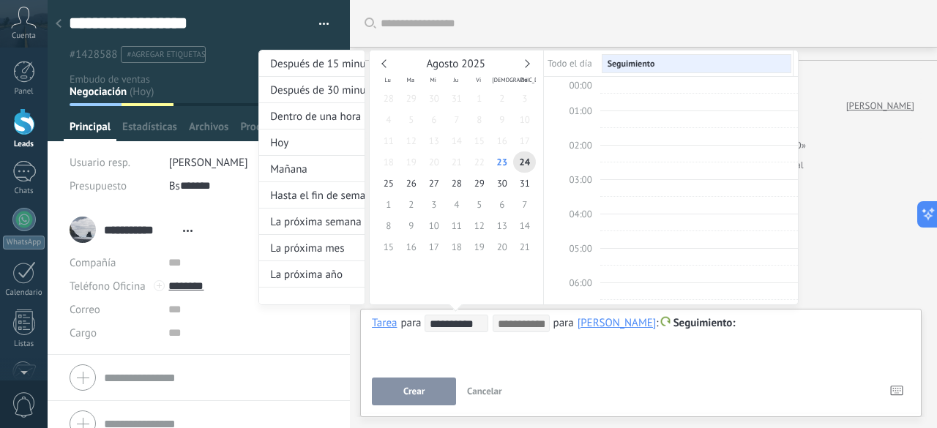
scroll to position [272, 0]
type input "**********"
click at [387, 185] on span "25" at bounding box center [388, 183] width 23 height 21
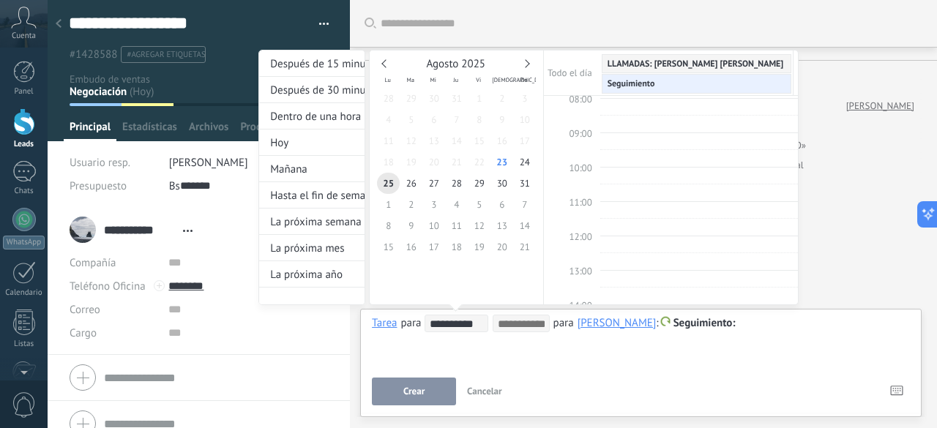
click at [707, 325] on div "**********" at bounding box center [529, 191] width 540 height 283
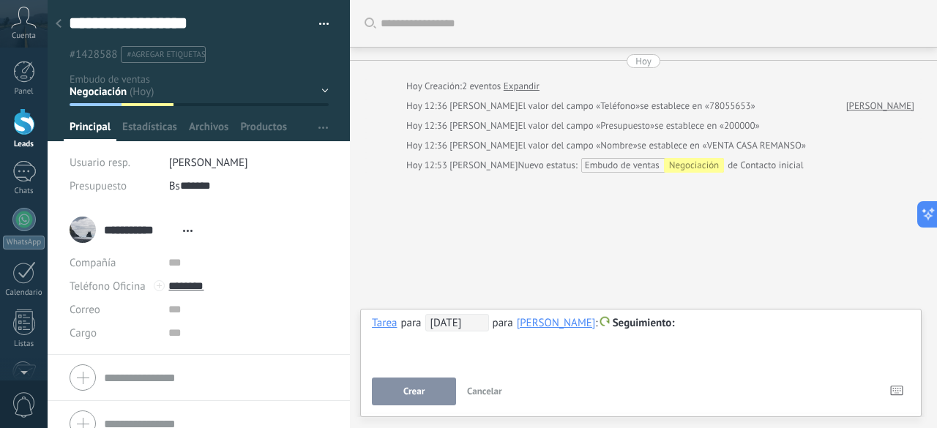
click at [656, 323] on span "Seguimiento" at bounding box center [644, 323] width 62 height 14
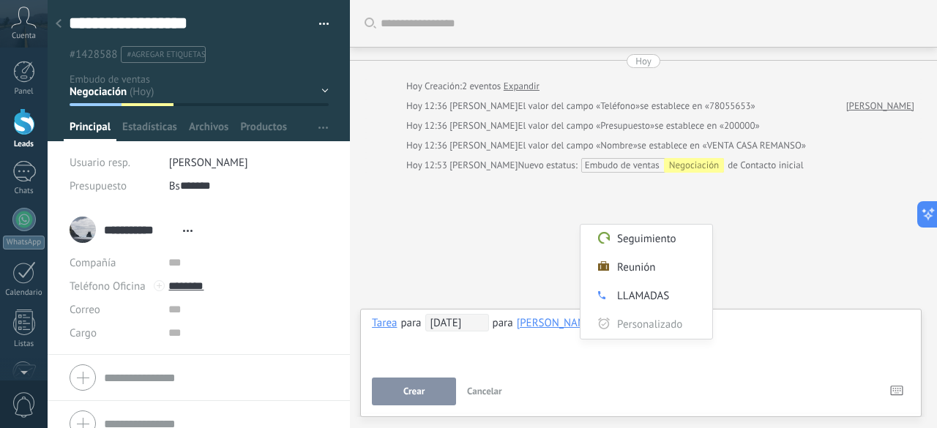
click at [656, 323] on label "Personalizado" at bounding box center [647, 325] width 132 height 29
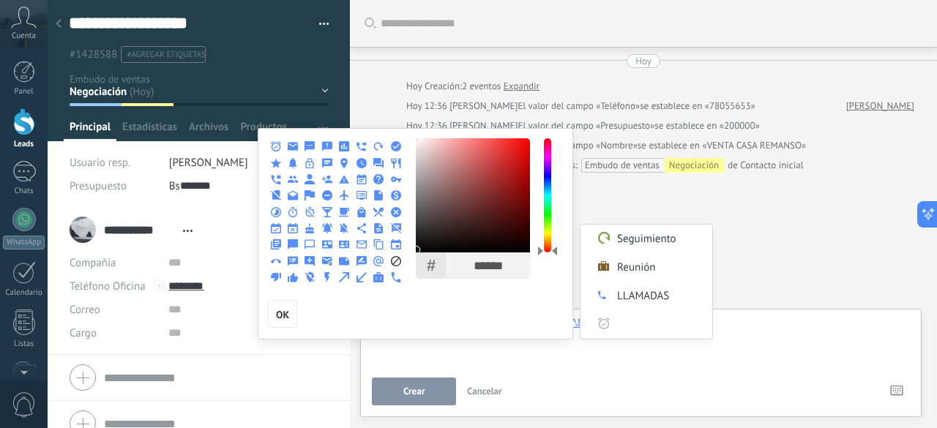
click at [275, 244] on use at bounding box center [276, 244] width 10 height 10
click at [636, 322] on input "Personalizado" at bounding box center [660, 325] width 89 height 29
type input "***"
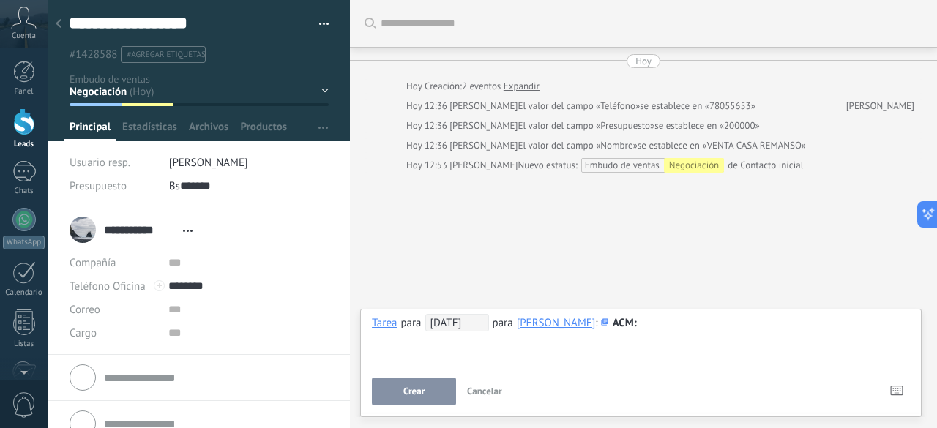
click at [420, 390] on span "Crear" at bounding box center [414, 392] width 21 height 10
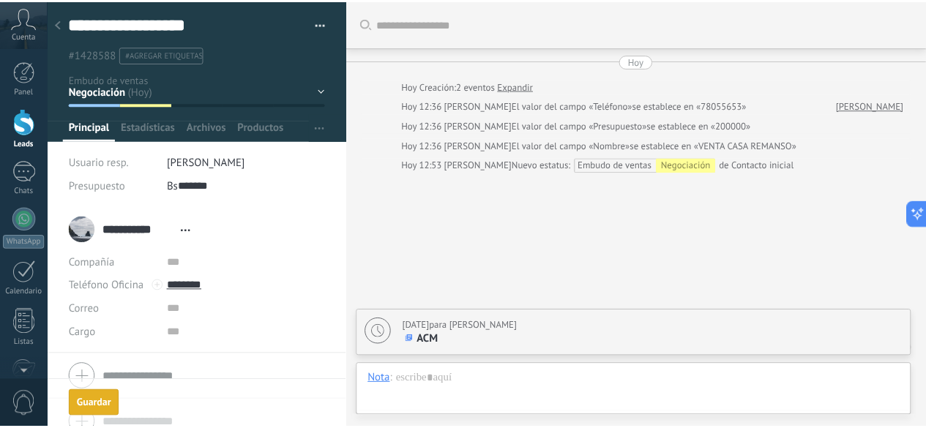
scroll to position [50, 0]
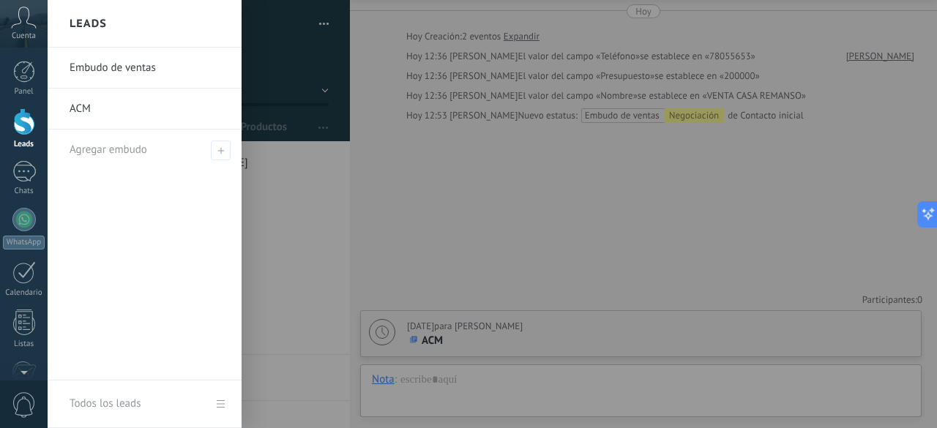
click at [26, 128] on div at bounding box center [24, 121] width 22 height 27
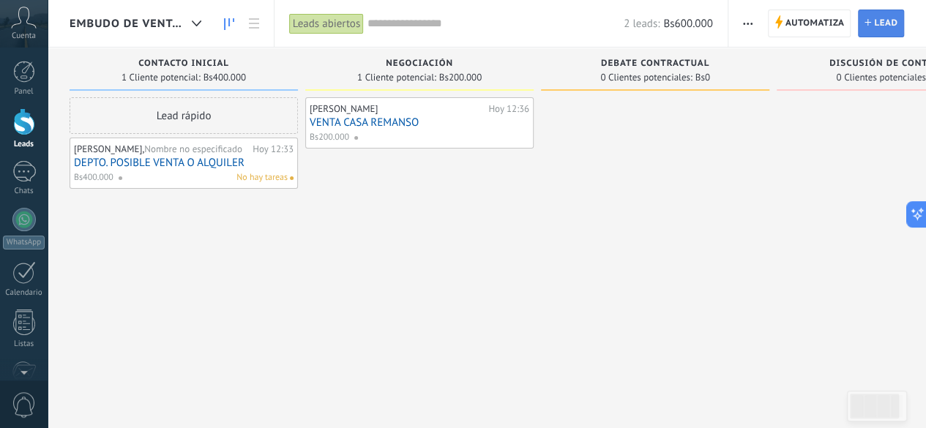
click at [883, 17] on span "Lead" at bounding box center [885, 23] width 23 height 26
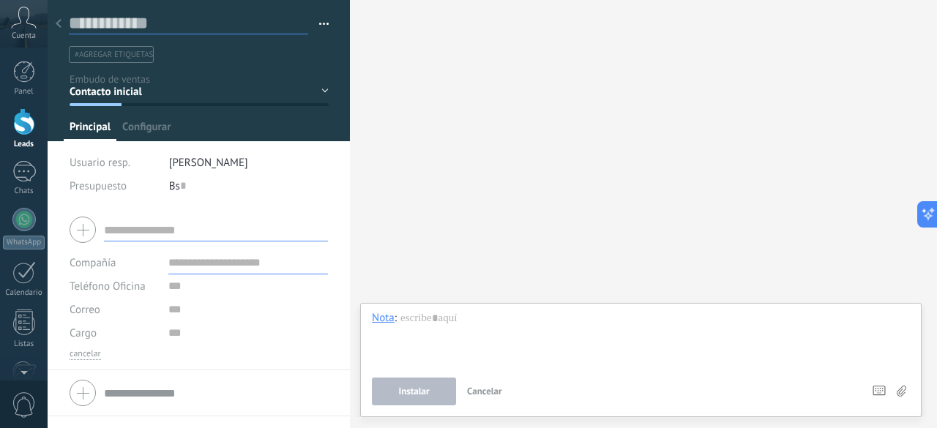
click at [111, 21] on input "text" at bounding box center [188, 23] width 239 height 22
type input "*"
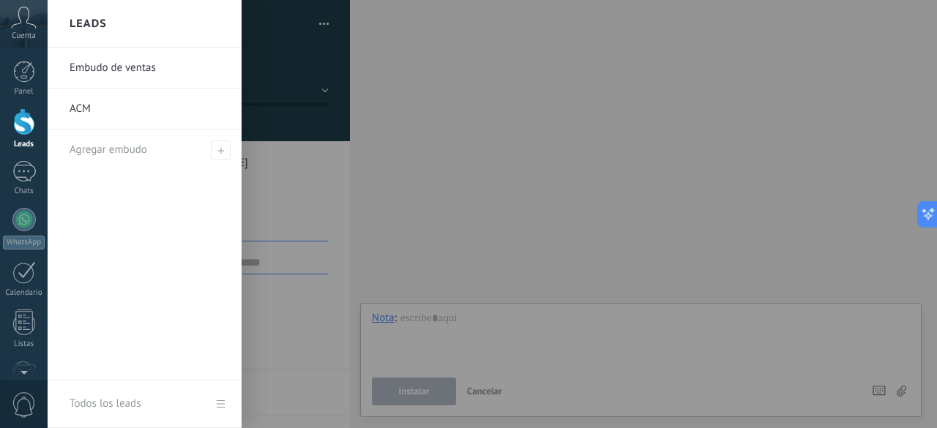
click at [19, 125] on div at bounding box center [24, 121] width 22 height 27
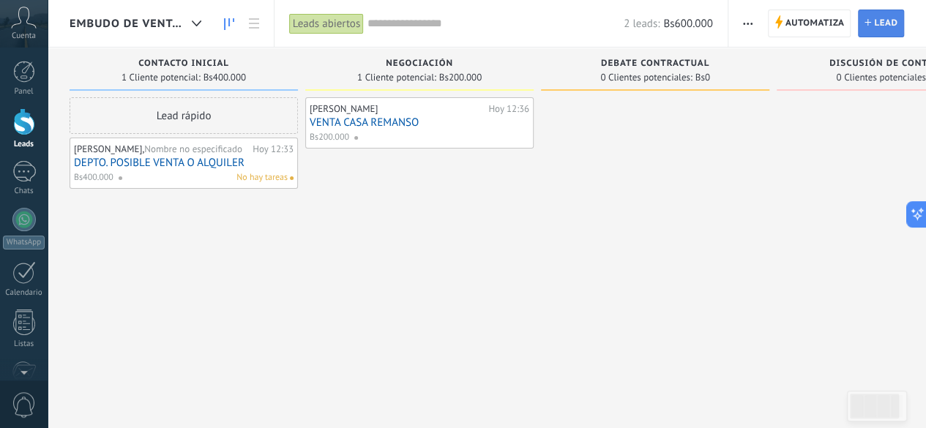
click at [874, 26] on link "Lead Nuevo lead" at bounding box center [881, 24] width 46 height 28
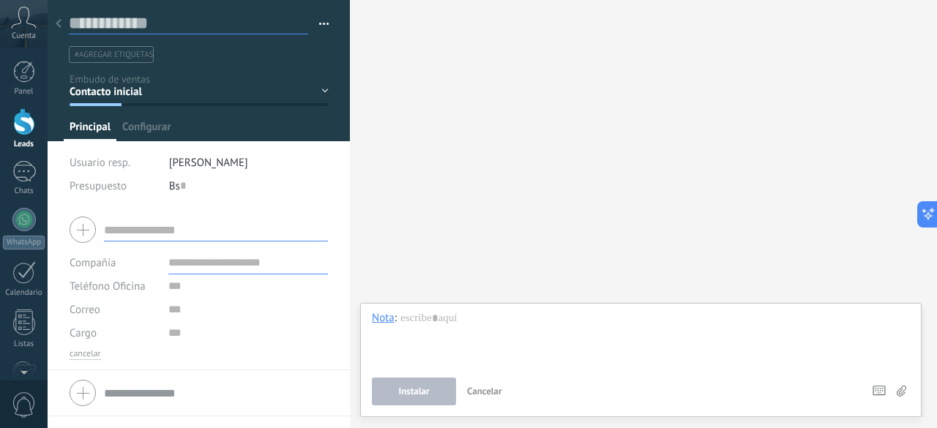
click at [119, 23] on input "text" at bounding box center [188, 23] width 239 height 22
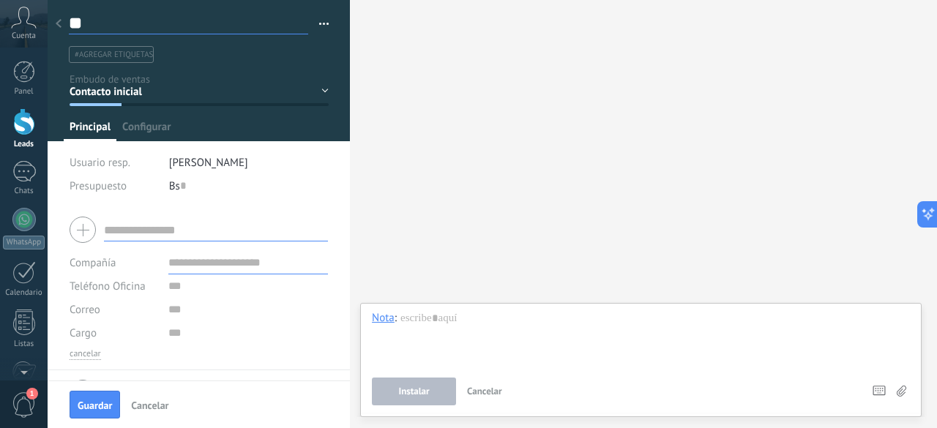
type input "*"
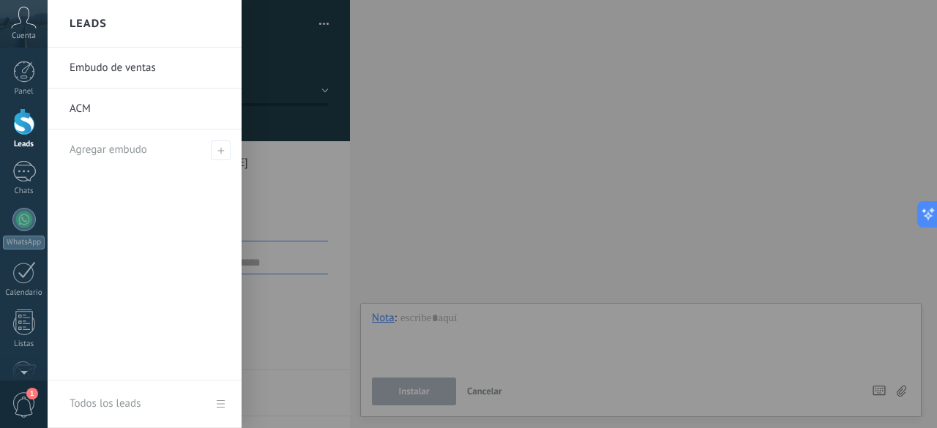
click at [26, 122] on div at bounding box center [24, 121] width 22 height 27
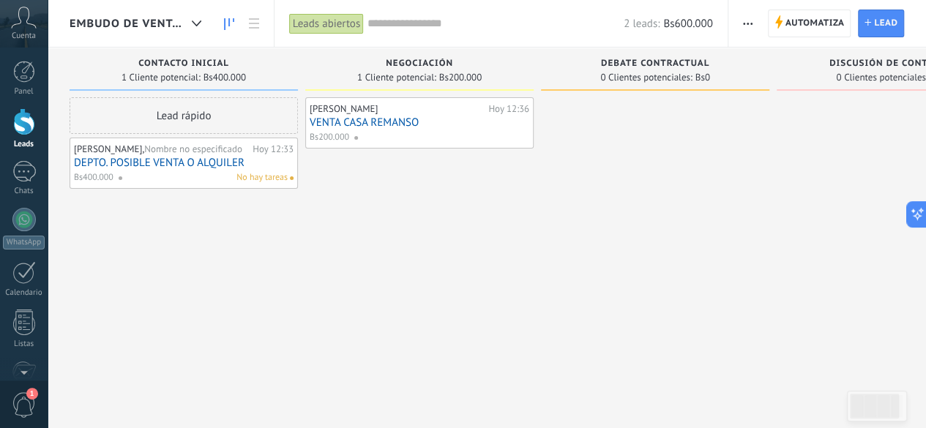
click at [133, 171] on span at bounding box center [126, 177] width 16 height 13
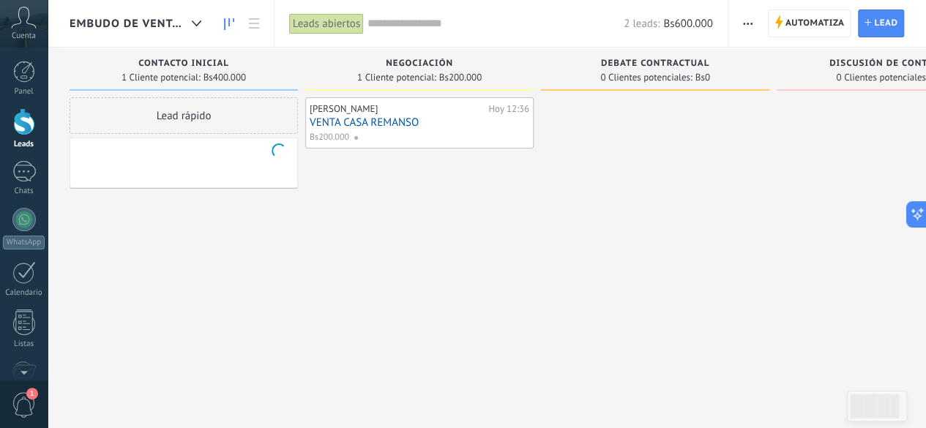
click at [133, 171] on div at bounding box center [184, 163] width 228 height 51
click at [354, 253] on div "IVAN DORADO Hoy 12:36 VENTA CASA REMANSO Bs200.000" at bounding box center [419, 215] width 228 height 237
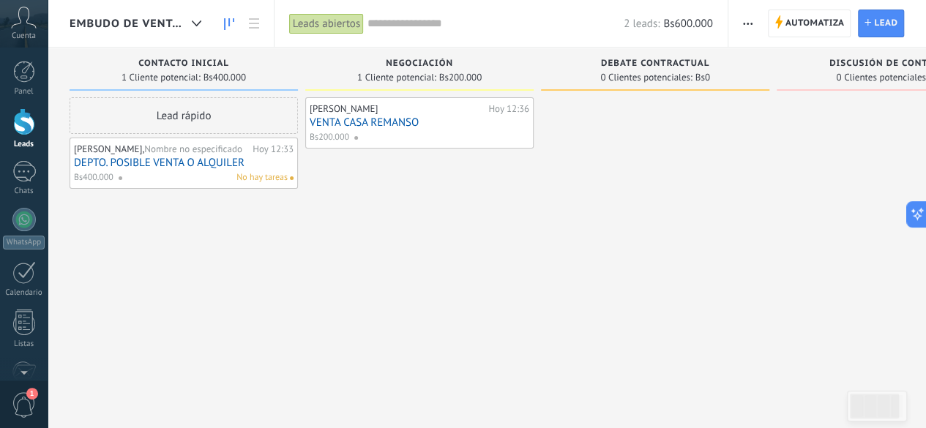
click at [100, 151] on div "ANA MARIA, Nombre no especificado" at bounding box center [161, 150] width 175 height 12
click at [26, 74] on div at bounding box center [24, 72] width 22 height 22
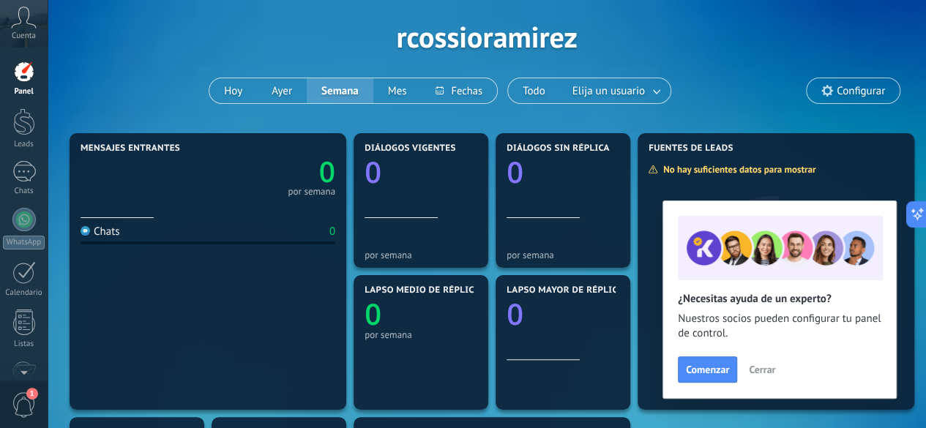
scroll to position [57, 0]
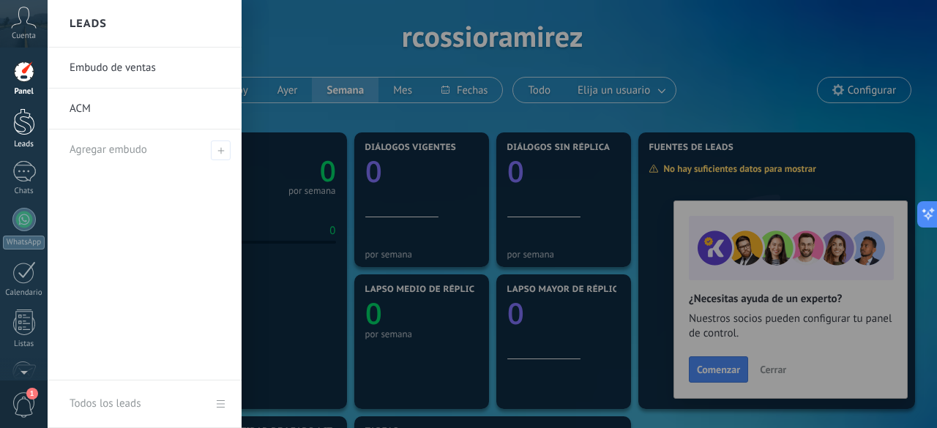
click at [39, 118] on link "Leads" at bounding box center [24, 128] width 48 height 41
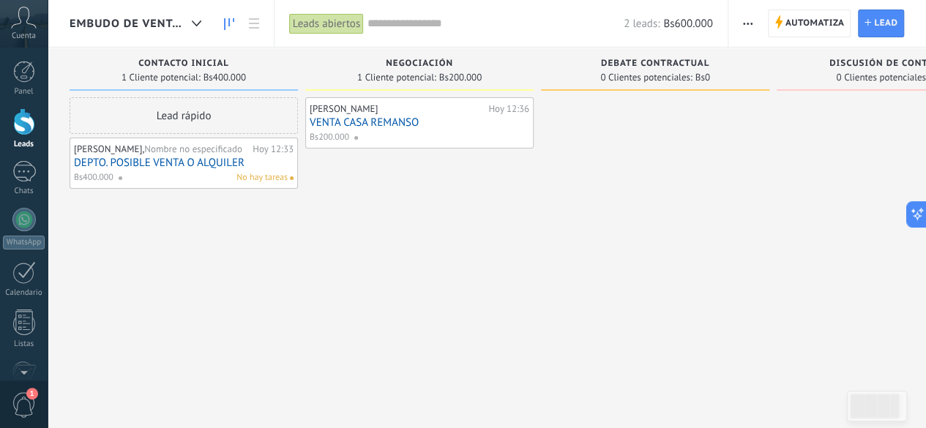
click at [165, 20] on span "Embudo de ventas" at bounding box center [128, 24] width 116 height 14
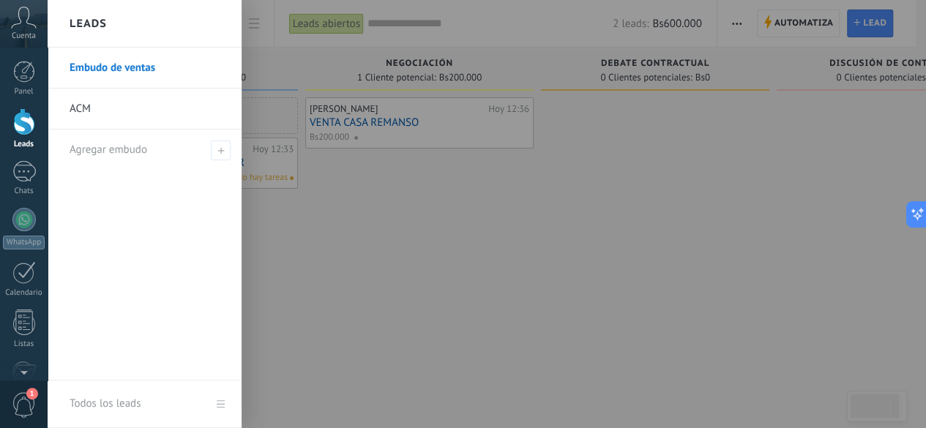
click at [165, 20] on div "Leads" at bounding box center [145, 24] width 194 height 48
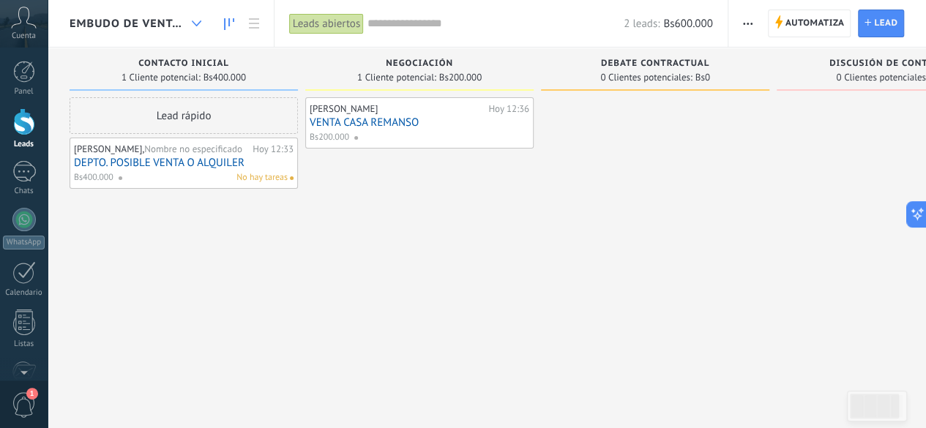
click at [196, 21] on icon at bounding box center [197, 24] width 10 height 6
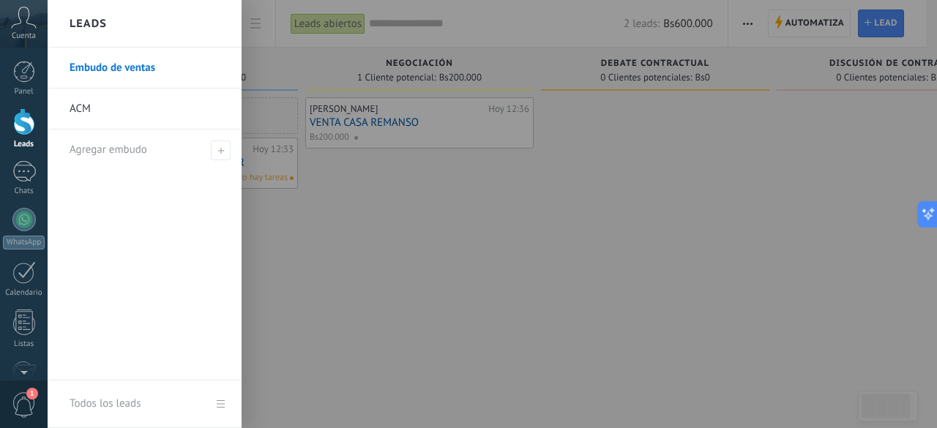
click at [431, 256] on div at bounding box center [516, 214] width 937 height 428
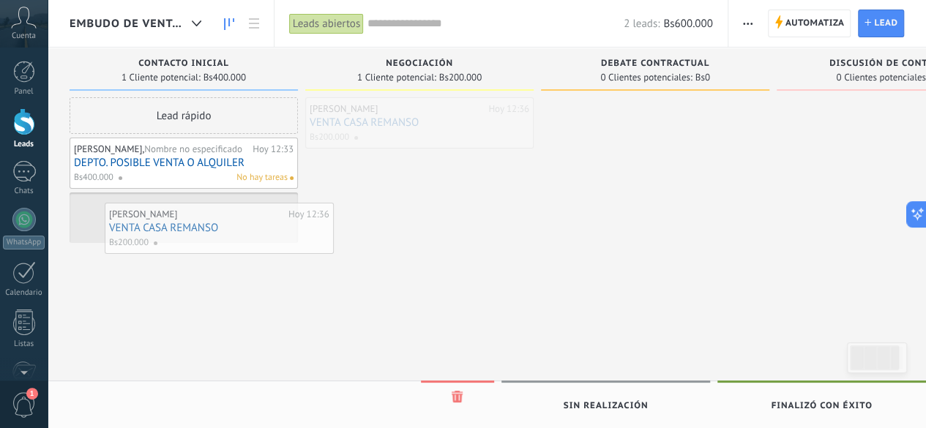
drag, startPoint x: 475, startPoint y: 128, endPoint x: 270, endPoint y: 231, distance: 228.6
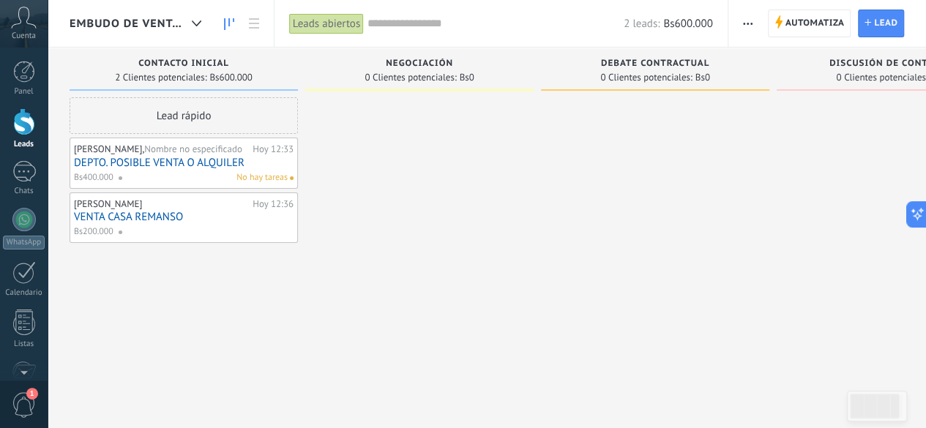
click at [155, 155] on div "ANA MARIA, Nombre no especificado Hoy 12:33 DEPTO. POSIBLE VENTA O ALQUILER Bs4…" at bounding box center [184, 163] width 220 height 42
click at [237, 169] on div "ANA MARIA, Nombre no especificado Hoy 12:33 DEPTO. POSIBLE VENTA O ALQUILER Bs4…" at bounding box center [184, 163] width 220 height 42
click at [91, 148] on div "ANA MARIA, Nombre no especificado" at bounding box center [161, 150] width 175 height 12
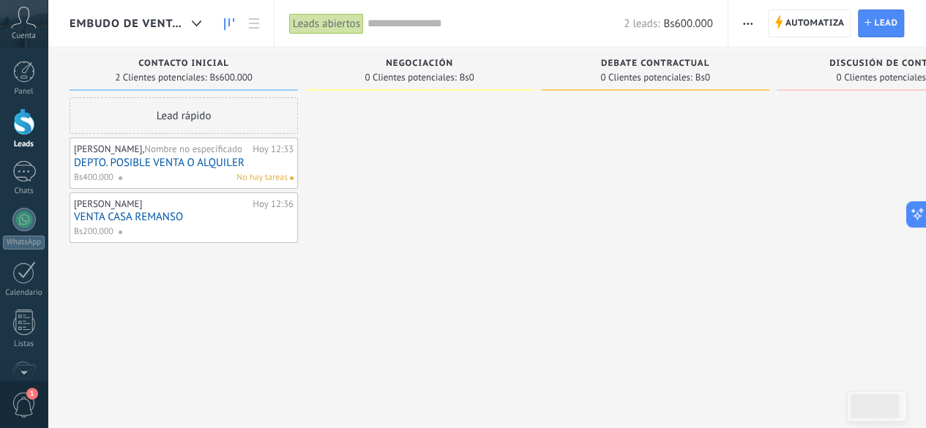
click at [91, 148] on div "ANA MARIA, Nombre no especificado" at bounding box center [161, 150] width 175 height 12
click at [94, 162] on link "DEPTO. POSIBLE VENTA O ALQUILER" at bounding box center [184, 163] width 220 height 12
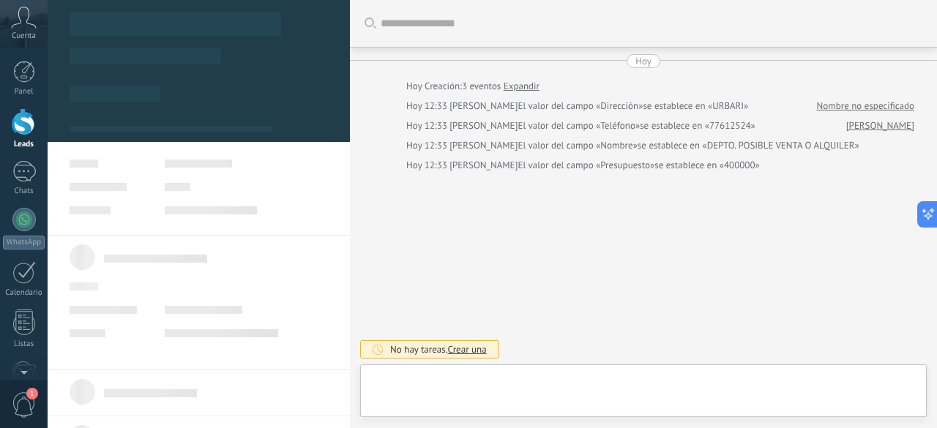
type textarea "******"
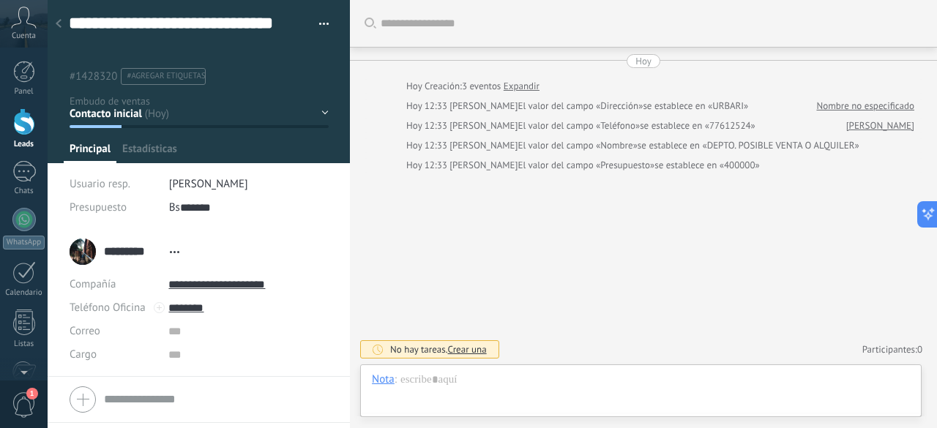
scroll to position [15, 0]
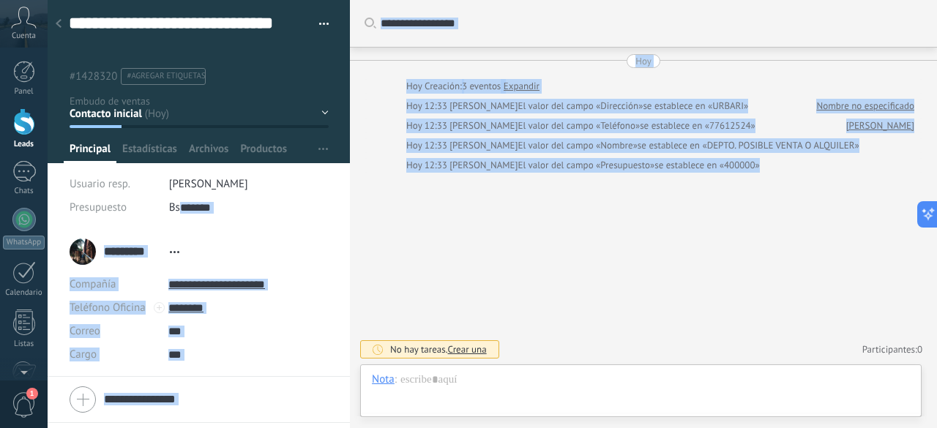
drag, startPoint x: 342, startPoint y: 210, endPoint x: 358, endPoint y: 282, distance: 73.6
click at [358, 282] on div "**********" at bounding box center [493, 214] width 890 height 428
click at [387, 379] on div "Nota" at bounding box center [383, 379] width 23 height 13
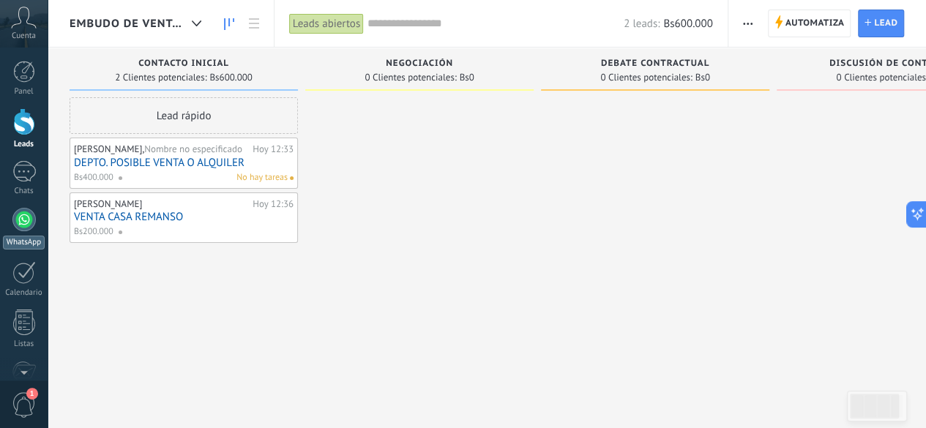
click at [28, 219] on div at bounding box center [23, 219] width 23 height 23
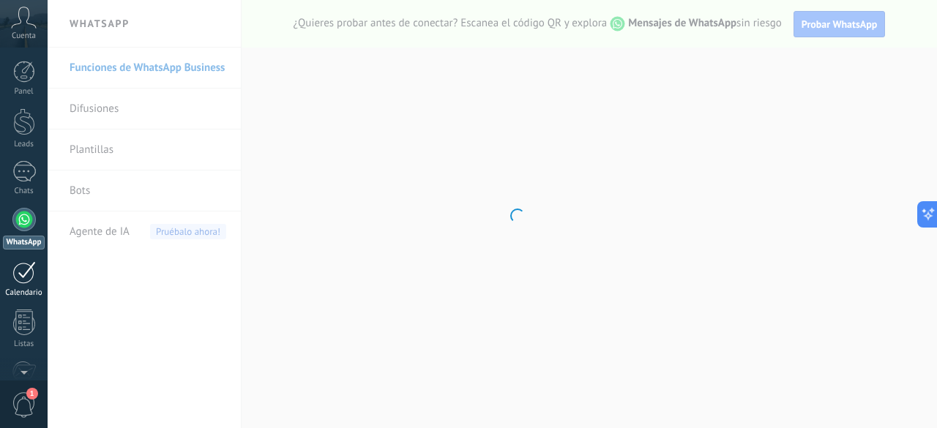
click at [23, 281] on div at bounding box center [23, 272] width 23 height 23
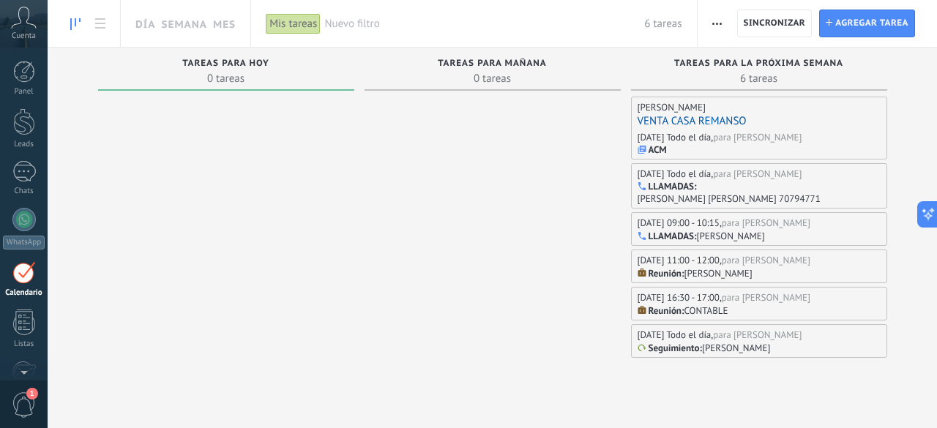
scroll to position [42, 0]
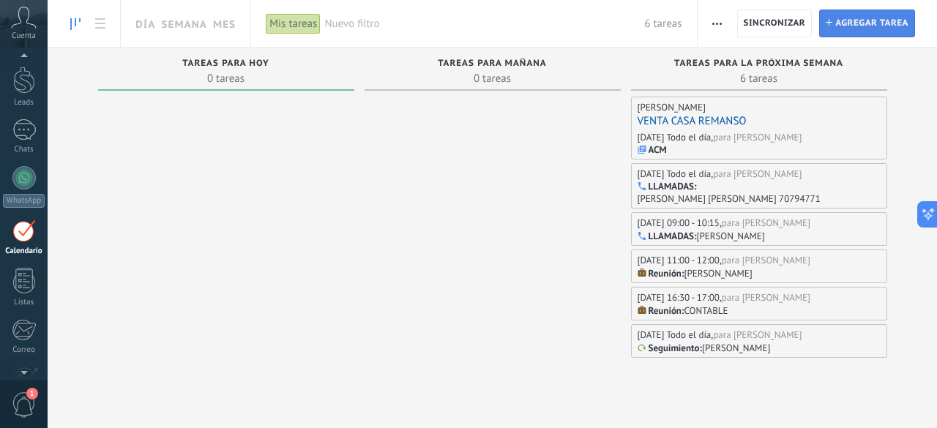
click at [890, 18] on span "Agregar tarea" at bounding box center [872, 23] width 73 height 26
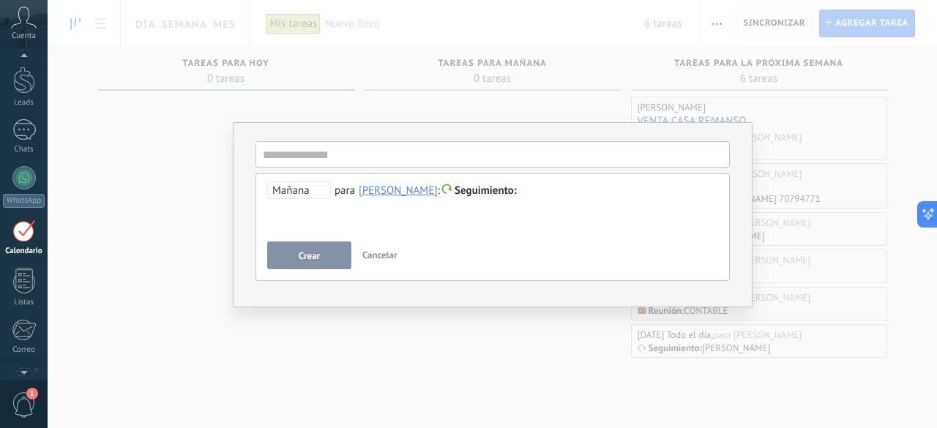
click at [488, 189] on span "Seguimiento" at bounding box center [486, 191] width 62 height 14
click at [174, 198] on div at bounding box center [468, 214] width 937 height 428
click at [458, 190] on span "Seguimiento" at bounding box center [478, 191] width 77 height 14
click at [481, 309] on label "Personalizado" at bounding box center [489, 305] width 132 height 29
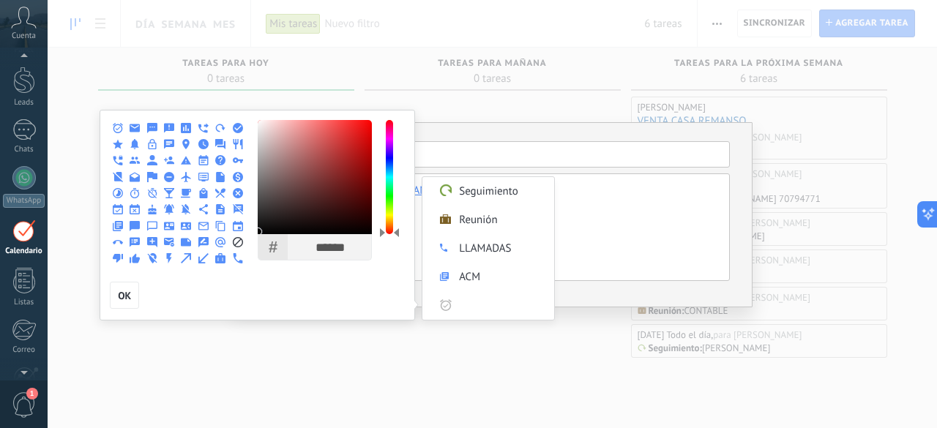
click at [149, 180] on icon at bounding box center [152, 177] width 10 height 10
click at [477, 306] on input "Personalizado" at bounding box center [502, 305] width 89 height 29
type input "*"
type input "**********"
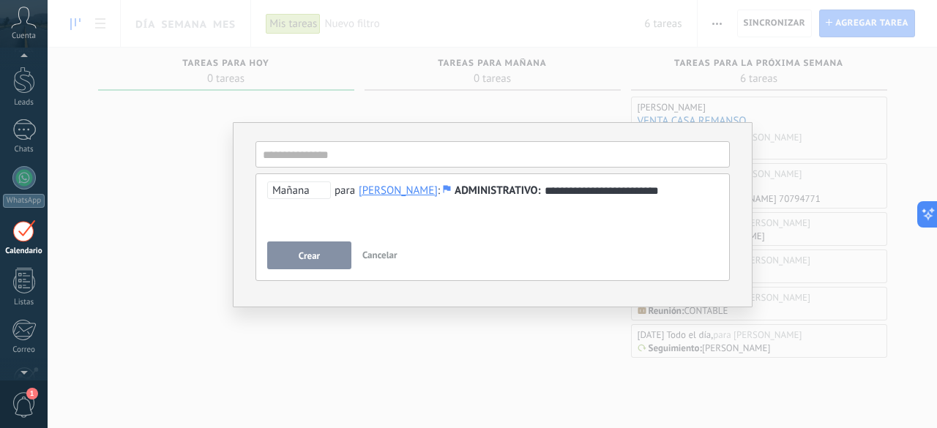
click at [302, 185] on span "Mañana" at bounding box center [299, 191] width 64 height 18
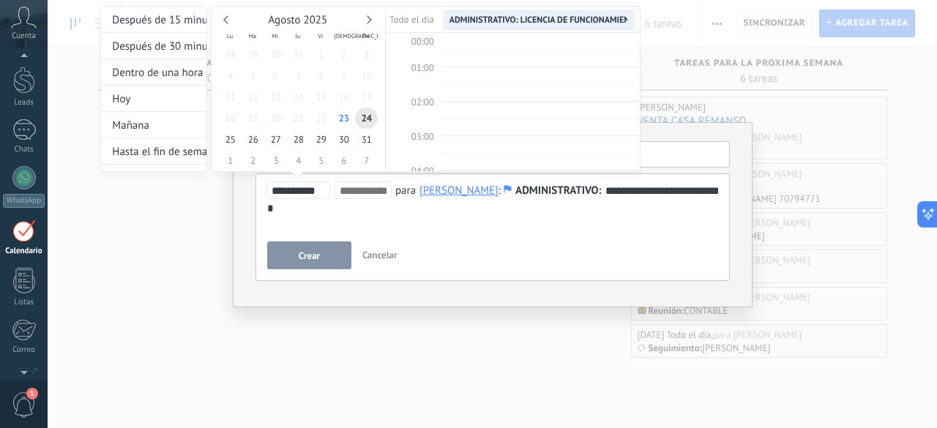
scroll to position [272, 0]
type input "**********"
click at [277, 141] on span "27" at bounding box center [275, 139] width 23 height 21
click at [425, 72] on span "09:00" at bounding box center [423, 70] width 23 height 12
click at [426, 70] on span "09:00" at bounding box center [423, 70] width 23 height 12
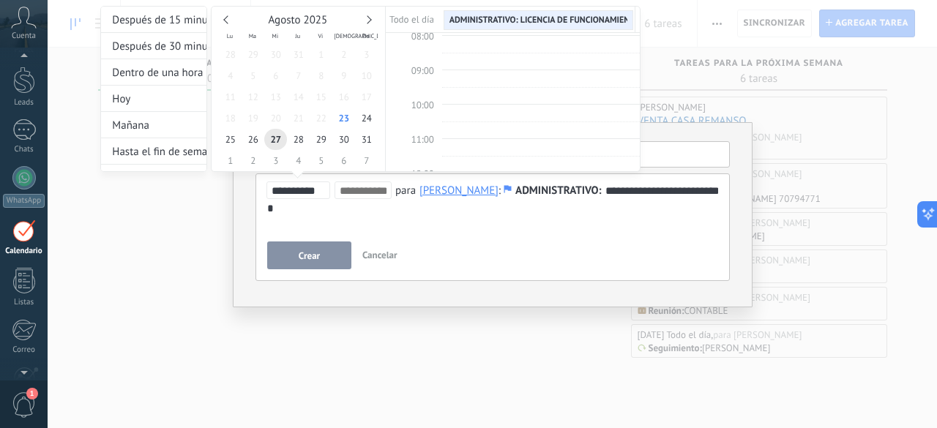
click at [426, 70] on span "09:00" at bounding box center [423, 70] width 23 height 12
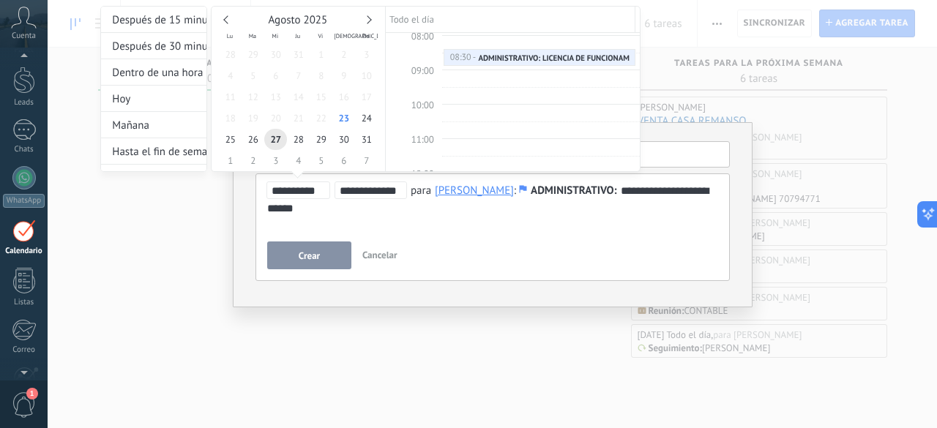
click at [348, 190] on input "**********" at bounding box center [371, 191] width 62 height 12
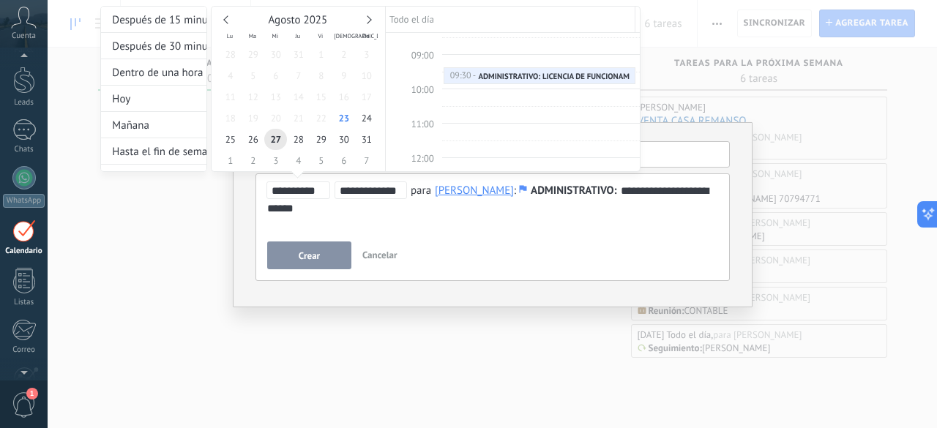
click at [362, 188] on input "**********" at bounding box center [371, 191] width 62 height 12
drag, startPoint x: 374, startPoint y: 192, endPoint x: 388, endPoint y: 190, distance: 14.1
click at [388, 190] on input "**********" at bounding box center [371, 191] width 62 height 12
click at [393, 190] on input "**********" at bounding box center [371, 191] width 62 height 12
drag, startPoint x: 390, startPoint y: 190, endPoint x: 413, endPoint y: 187, distance: 23.6
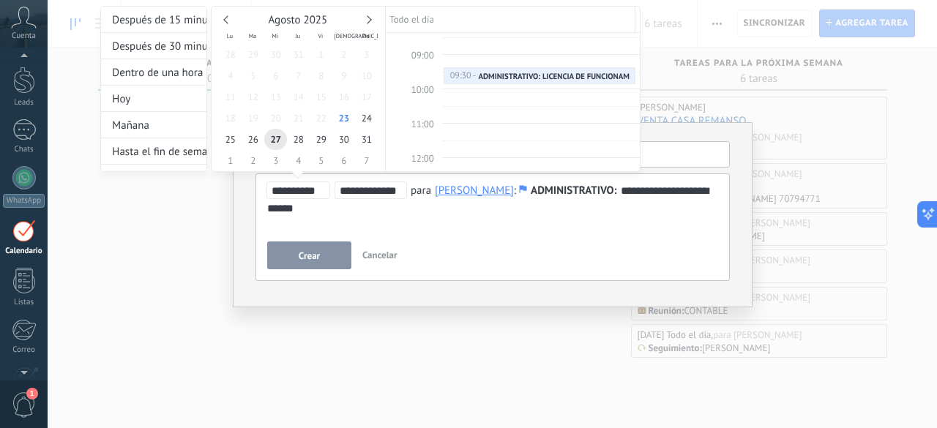
click at [413, 187] on div "**********" at bounding box center [358, 191] width 183 height 18
type input "**********"
click at [313, 253] on div at bounding box center [468, 214] width 937 height 428
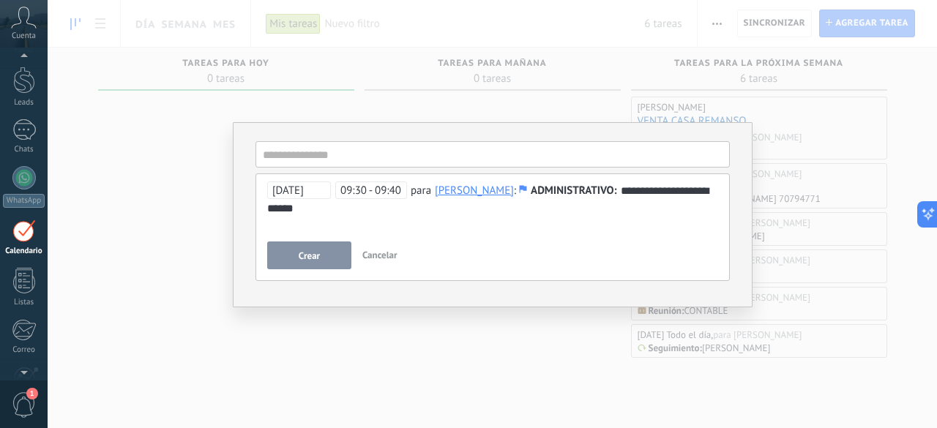
click at [313, 253] on span "Crear" at bounding box center [309, 256] width 21 height 10
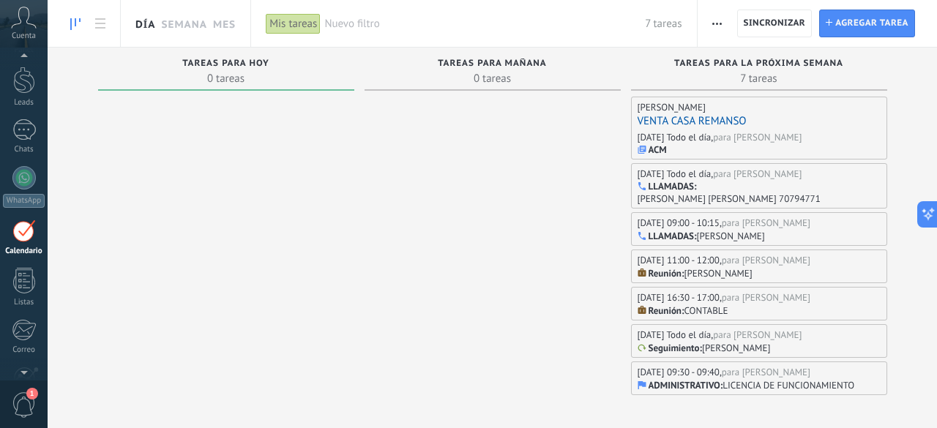
click at [143, 27] on link "Día" at bounding box center [145, 23] width 20 height 47
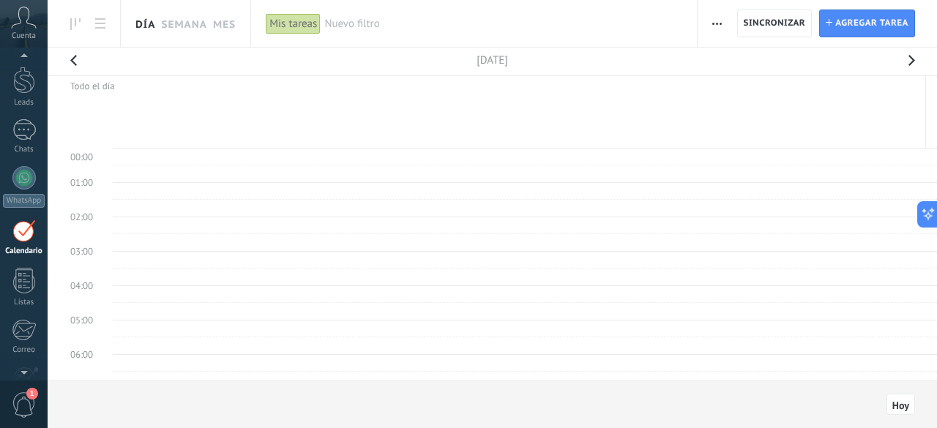
scroll to position [272, 0]
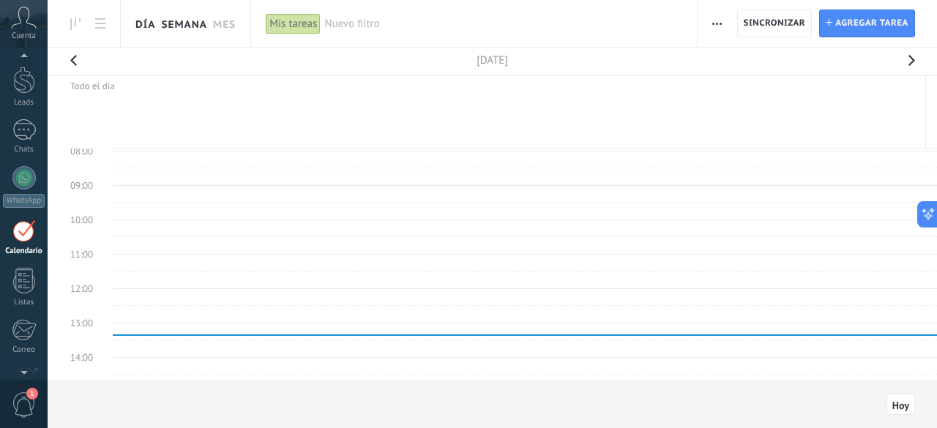
click at [182, 22] on link "Semana" at bounding box center [184, 23] width 46 height 47
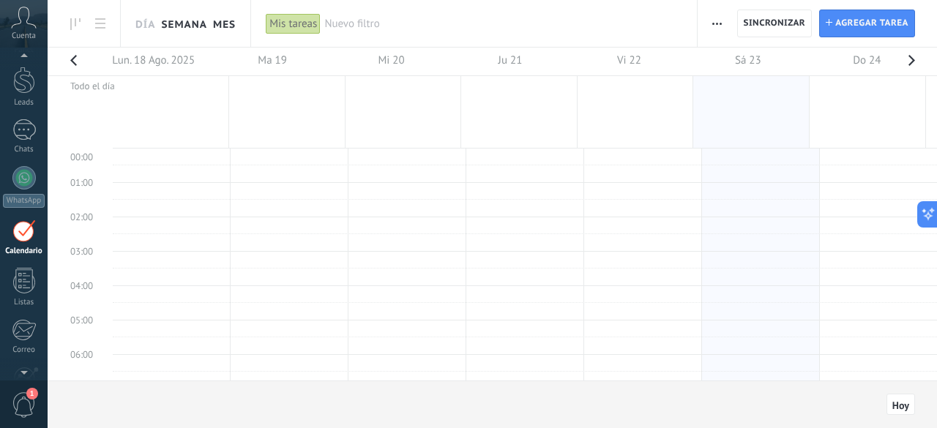
click at [228, 23] on link "Mes" at bounding box center [224, 23] width 23 height 47
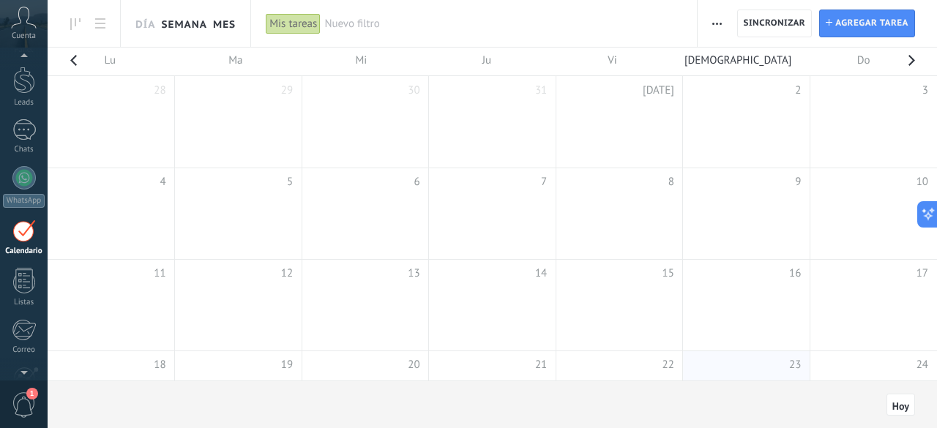
click at [189, 23] on link "Semana" at bounding box center [184, 23] width 46 height 47
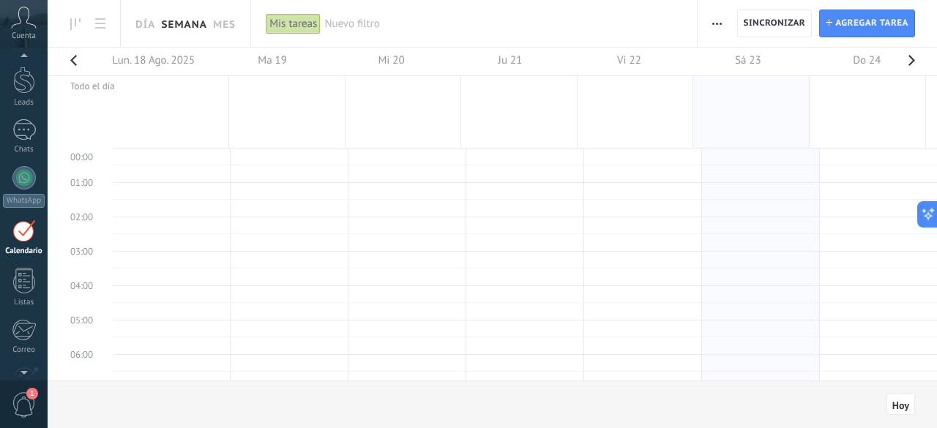
click at [902, 64] on button "button" at bounding box center [911, 65] width 29 height 34
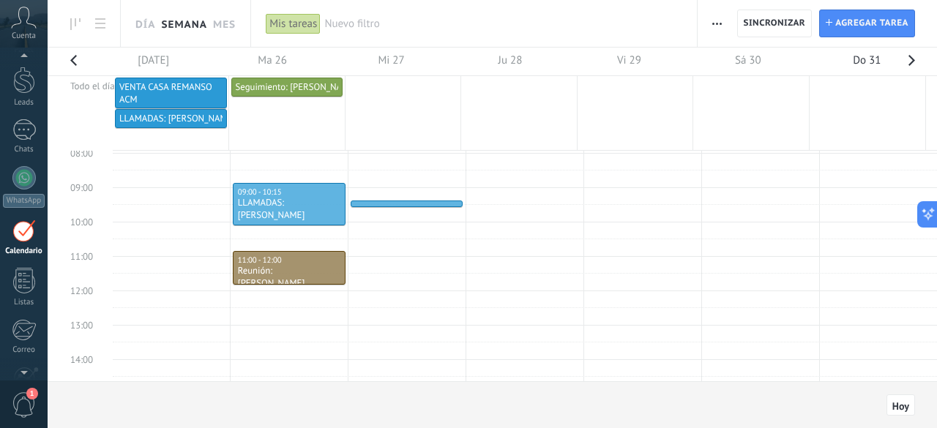
click at [153, 95] on div "VENTA CASA REMANSO ACM" at bounding box center [170, 93] width 103 height 24
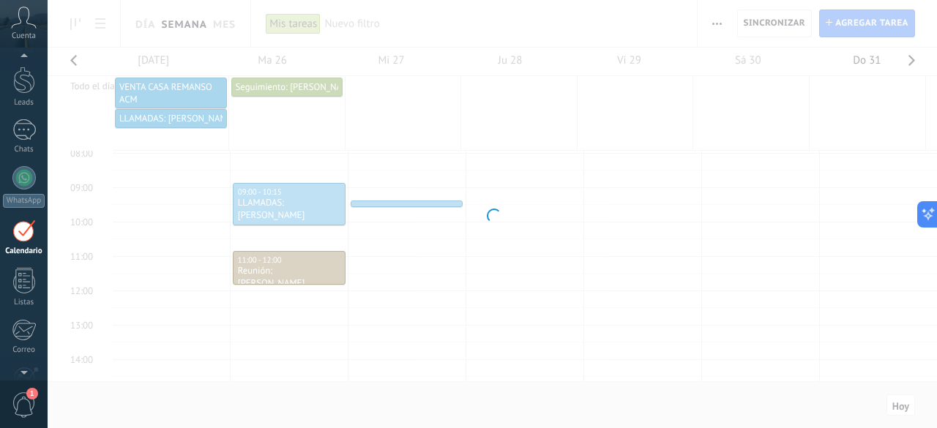
click at [153, 95] on div at bounding box center [493, 214] width 890 height 428
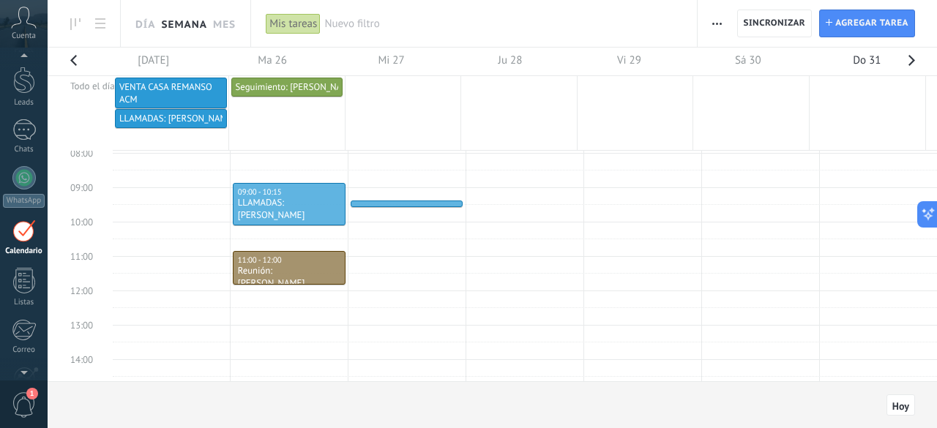
click at [153, 95] on div "VENTA CASA REMANSO ACM" at bounding box center [170, 93] width 103 height 24
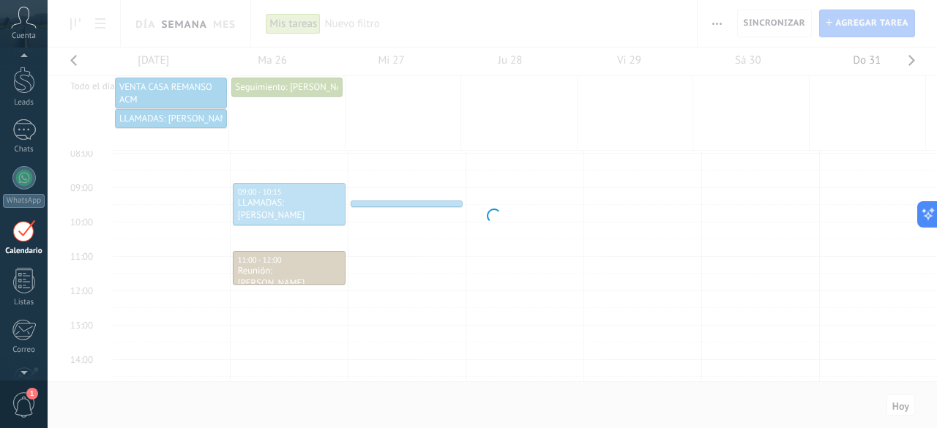
click at [153, 95] on div at bounding box center [493, 214] width 890 height 428
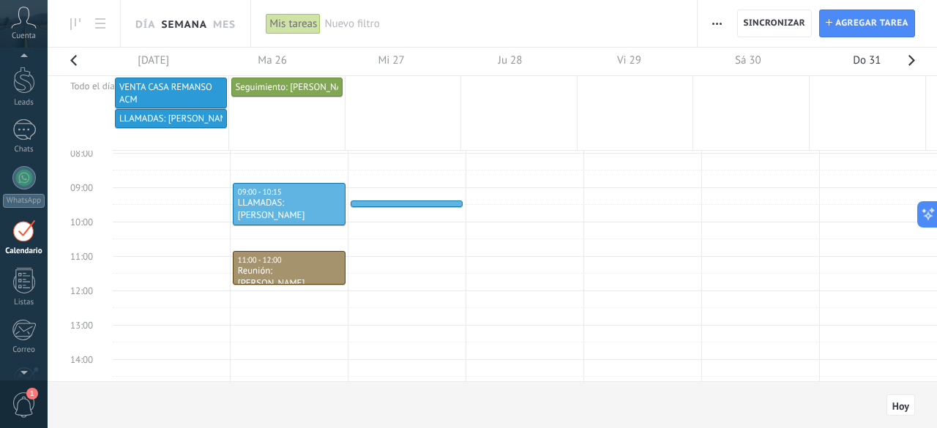
click at [133, 80] on div "Lun. 25 Ago. 2025 Ma 26 Mi 27 Ju 28 Vi 29 Sá 30 Do 31 Todo el día VENTA CASA RE…" at bounding box center [492, 215] width 891 height 335
click at [130, 89] on div "VENTA CASA REMANSO" at bounding box center [170, 87] width 103 height 12
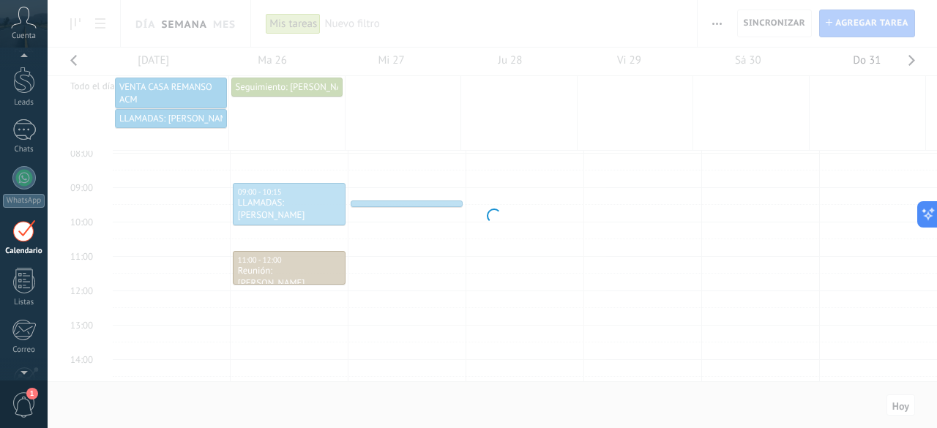
click at [130, 89] on div at bounding box center [493, 214] width 890 height 428
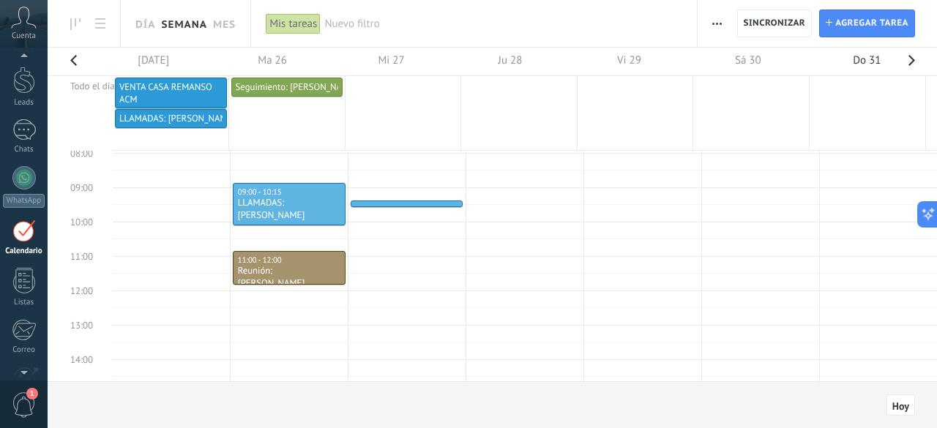
click at [130, 89] on div "VENTA CASA REMANSO" at bounding box center [170, 87] width 103 height 12
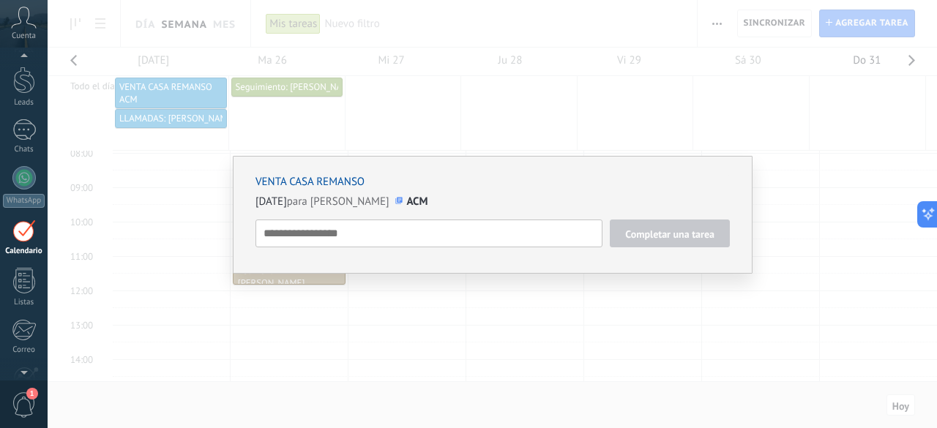
click at [552, 122] on div "VENTA CASA REMANSO 25/08/2025 para Rosangela Cossio ACM Completar una tarea ACM…" at bounding box center [493, 214] width 890 height 428
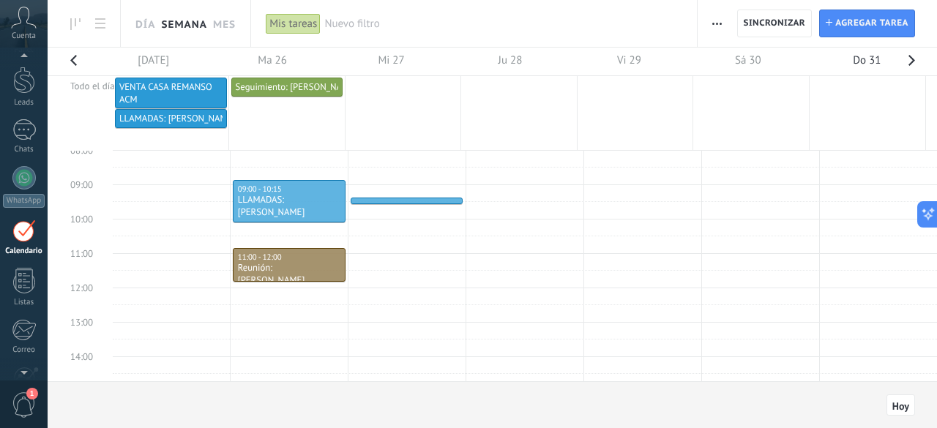
scroll to position [270, 0]
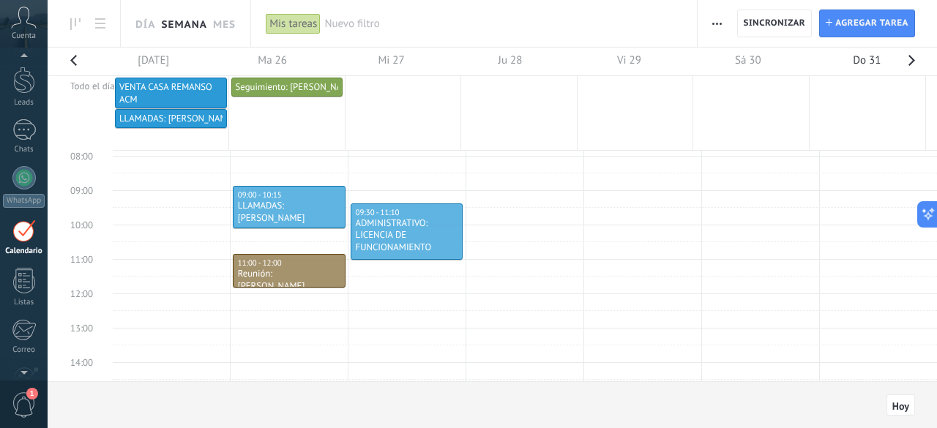
drag, startPoint x: 373, startPoint y: 204, endPoint x: 384, endPoint y: 264, distance: 61.0
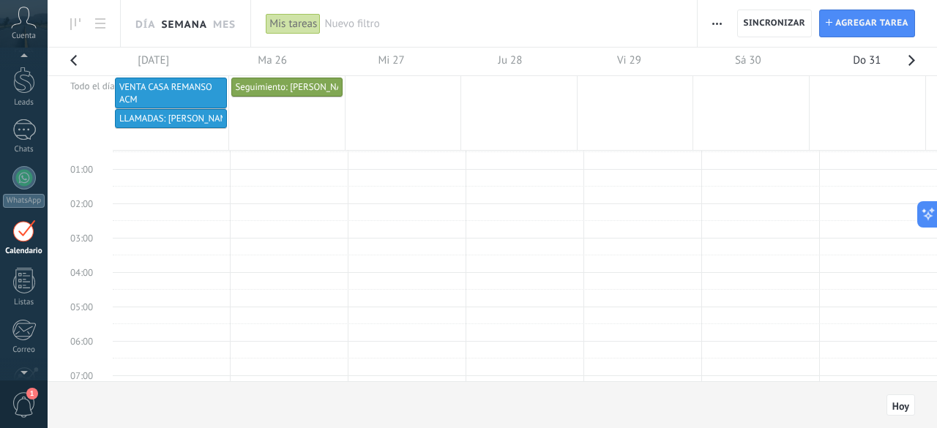
scroll to position [13, 0]
click at [227, 18] on link "Mes" at bounding box center [224, 23] width 23 height 47
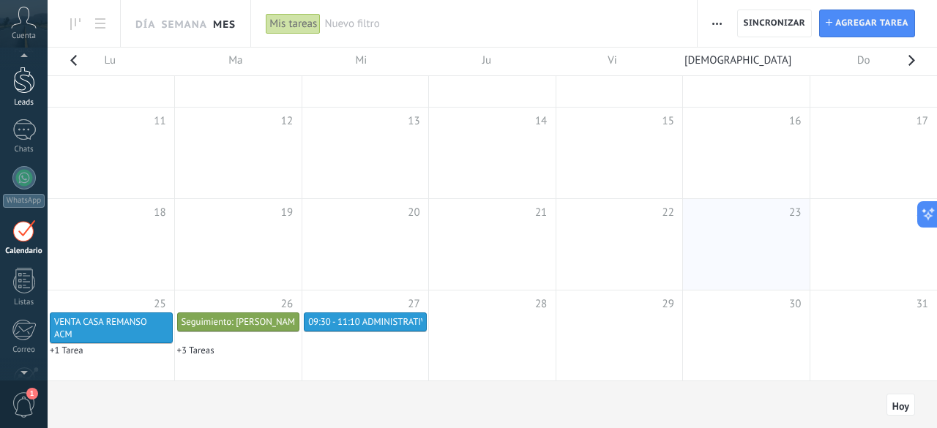
scroll to position [40, 0]
click at [31, 236] on div at bounding box center [23, 233] width 23 height 23
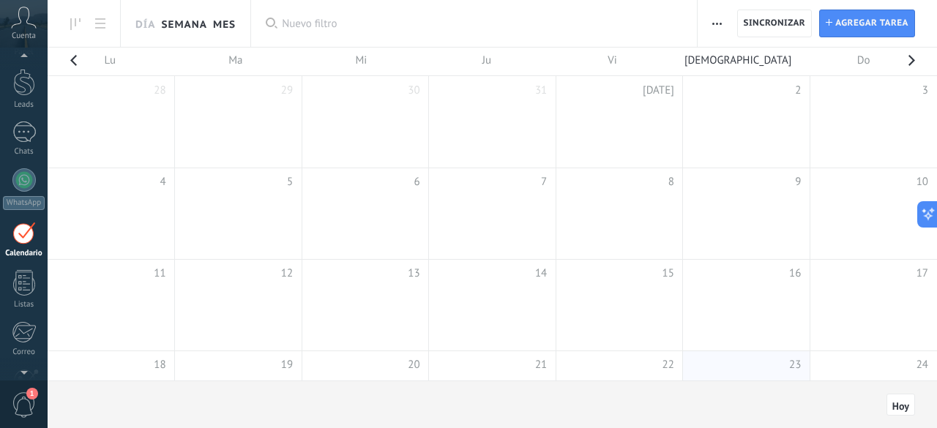
scroll to position [42, 0]
click at [182, 23] on link "Semana" at bounding box center [184, 23] width 46 height 47
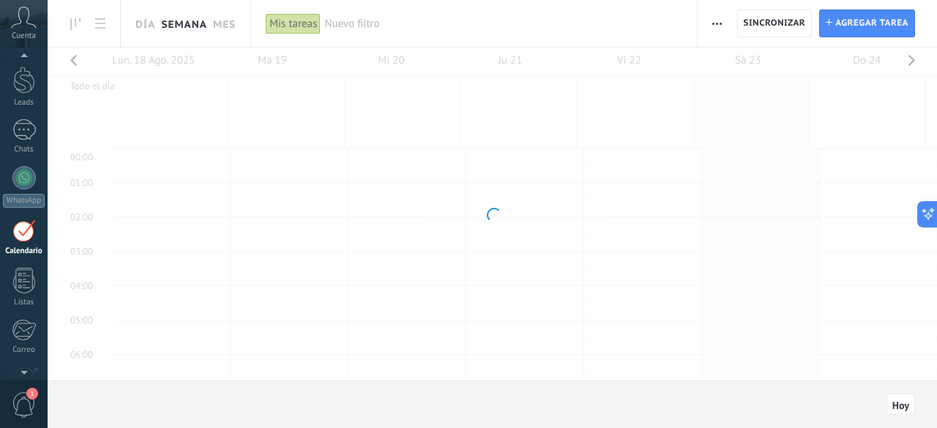
scroll to position [272, 0]
click at [138, 26] on link "Día" at bounding box center [145, 23] width 20 height 47
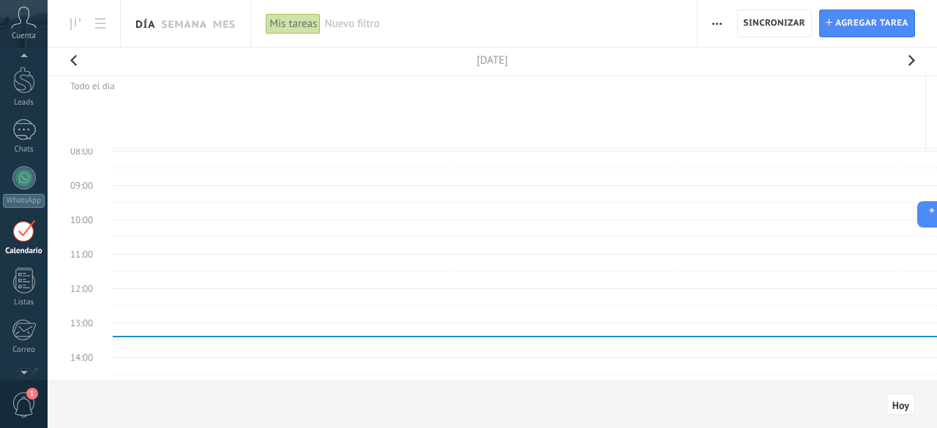
click at [77, 58] on button "button" at bounding box center [73, 65] width 29 height 34
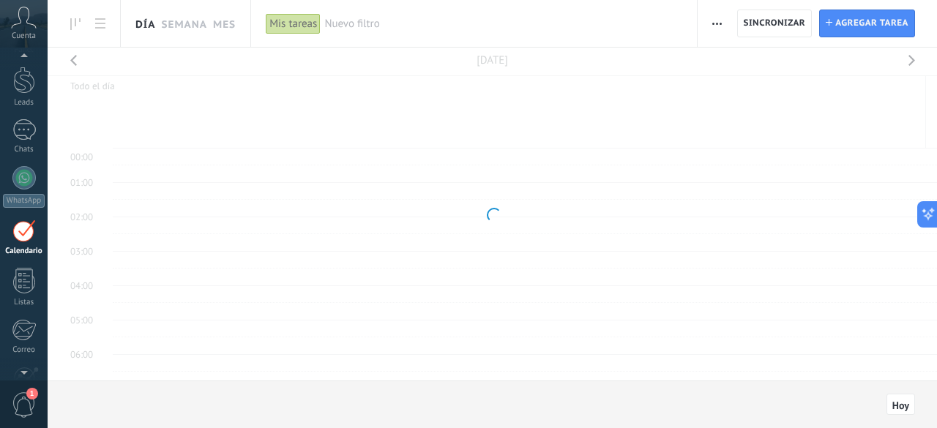
scroll to position [272, 0]
click at [77, 58] on button "button" at bounding box center [73, 65] width 29 height 34
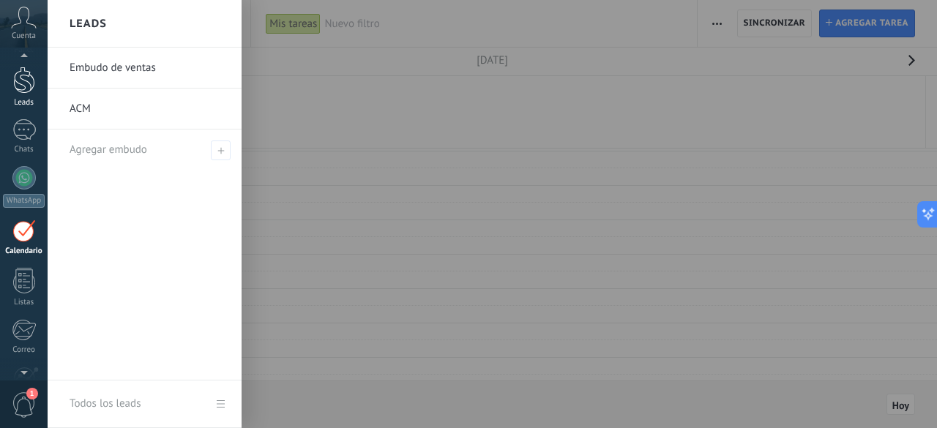
click at [27, 86] on div at bounding box center [24, 80] width 22 height 27
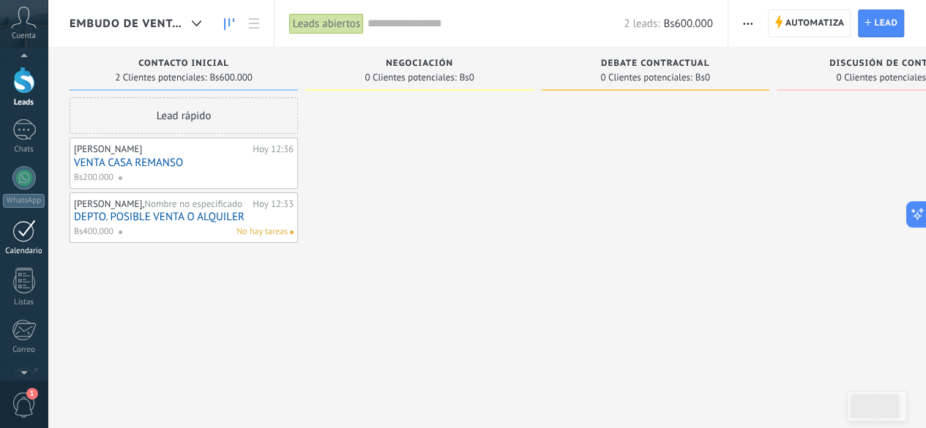
click at [25, 236] on div at bounding box center [23, 231] width 23 height 23
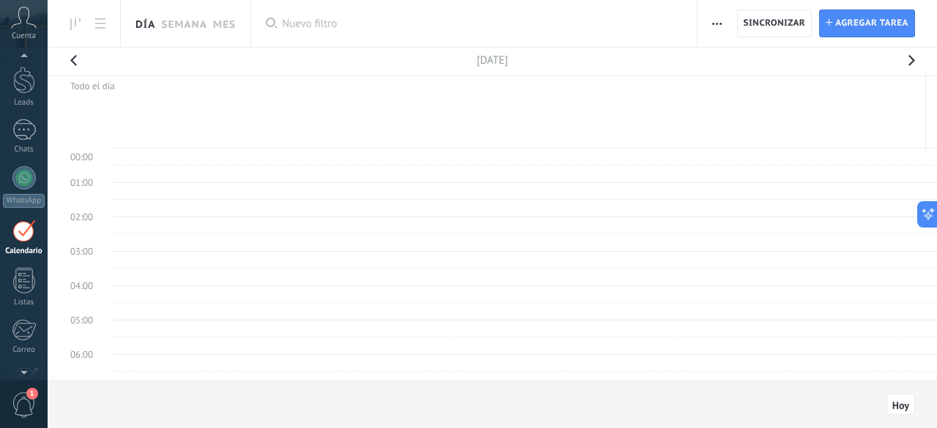
scroll to position [272, 0]
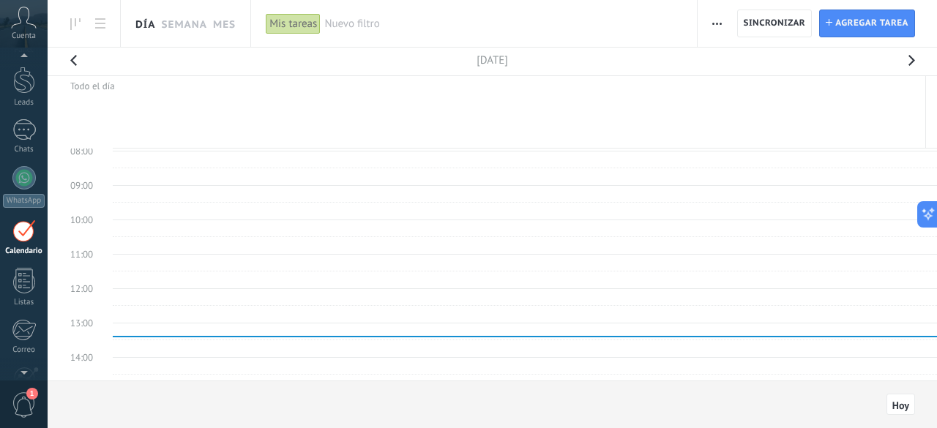
click at [74, 60] on button "button" at bounding box center [73, 65] width 29 height 34
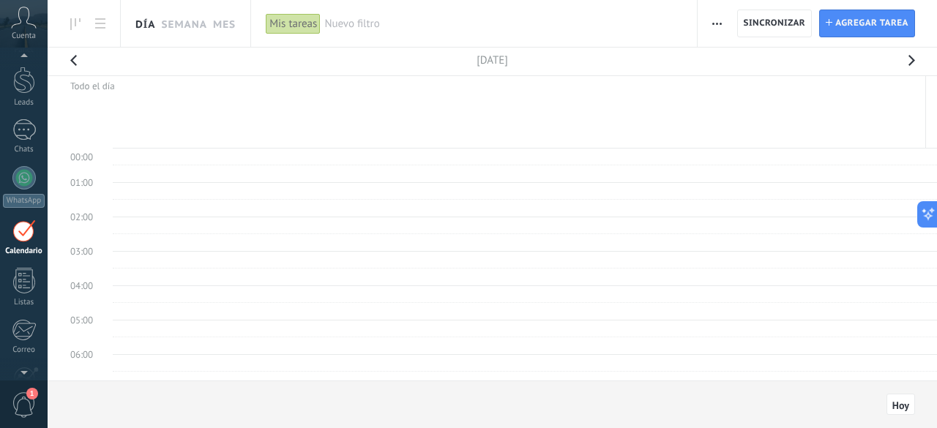
scroll to position [272, 0]
click at [178, 25] on link "Semana" at bounding box center [184, 23] width 46 height 47
click at [129, 26] on div "Día Semana Mes" at bounding box center [181, 23] width 123 height 47
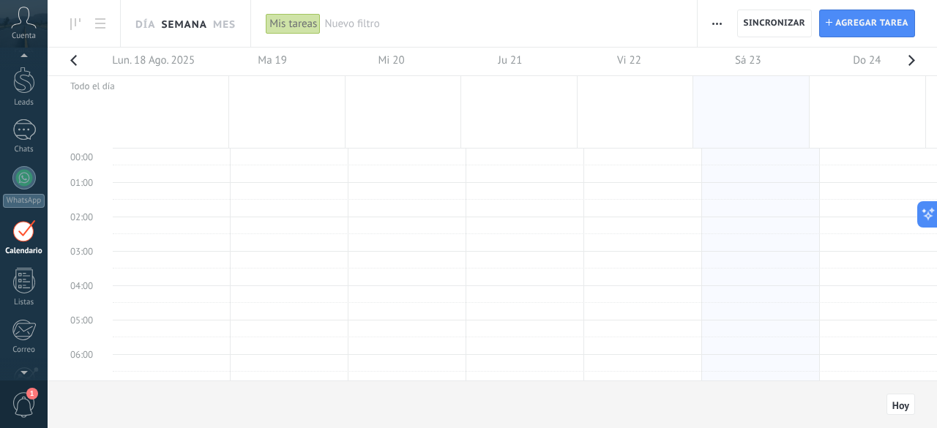
click at [76, 54] on button "button" at bounding box center [73, 65] width 29 height 34
click at [149, 23] on link "Día" at bounding box center [145, 23] width 20 height 47
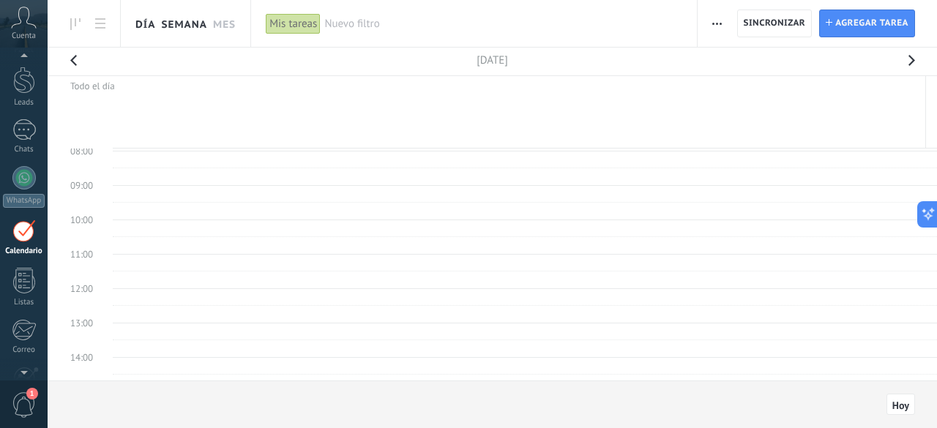
click at [179, 26] on link "Semana" at bounding box center [184, 23] width 46 height 47
click at [101, 24] on use at bounding box center [100, 23] width 10 height 10
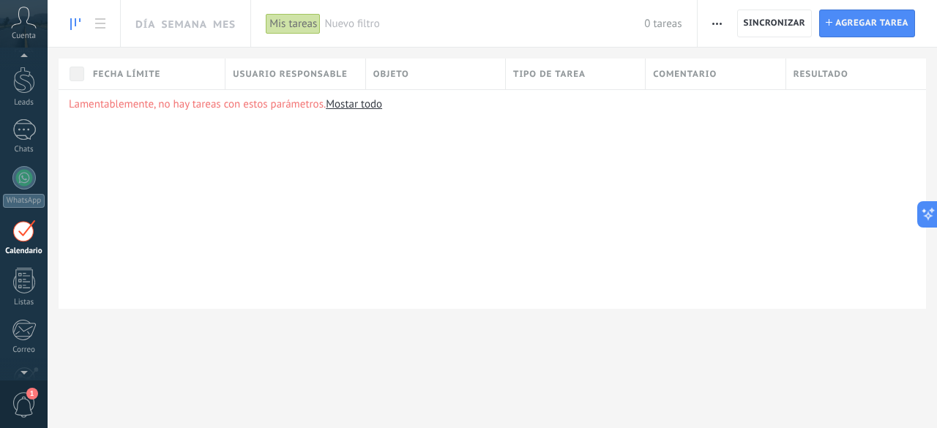
click at [73, 20] on icon at bounding box center [75, 24] width 10 height 12
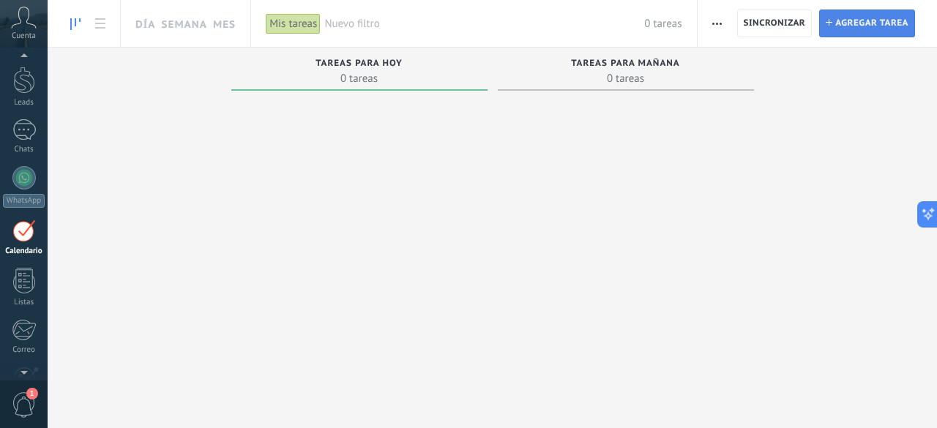
click at [864, 21] on span "Agregar tarea" at bounding box center [872, 23] width 73 height 26
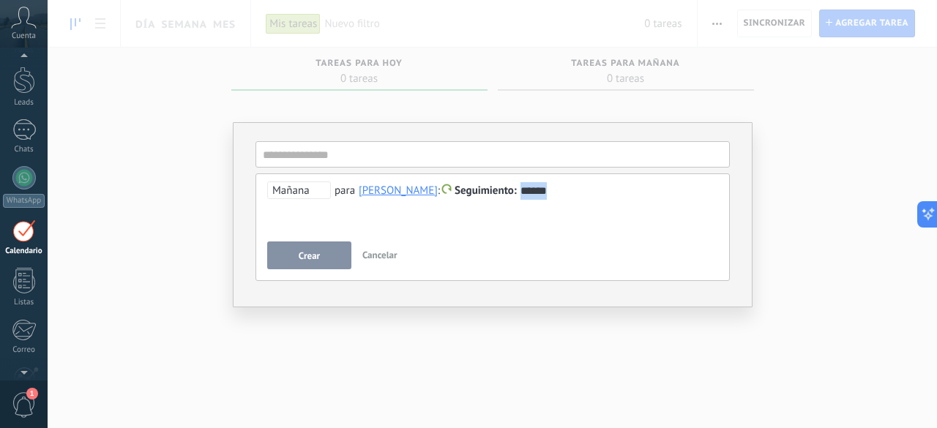
drag, startPoint x: 567, startPoint y: 190, endPoint x: 521, endPoint y: 190, distance: 45.4
click at [521, 190] on div "******" at bounding box center [493, 191] width 452 height 18
click at [313, 190] on span "Mañana" at bounding box center [299, 191] width 64 height 18
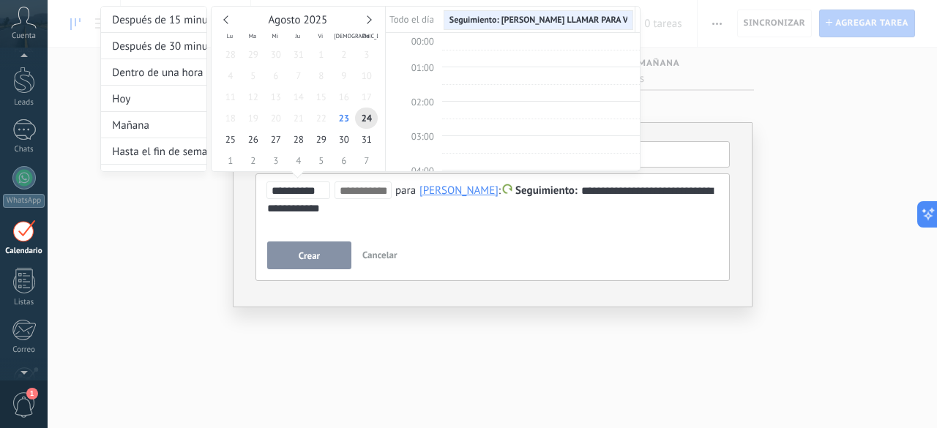
scroll to position [272, 0]
type input "**********"
click at [348, 120] on span "23" at bounding box center [343, 118] width 23 height 21
click at [318, 259] on div at bounding box center [468, 214] width 937 height 428
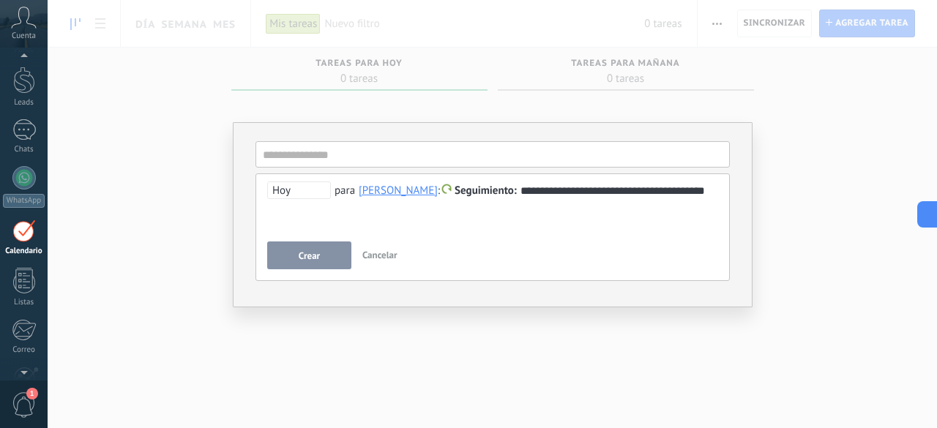
click at [320, 256] on button "Crear" at bounding box center [309, 256] width 84 height 28
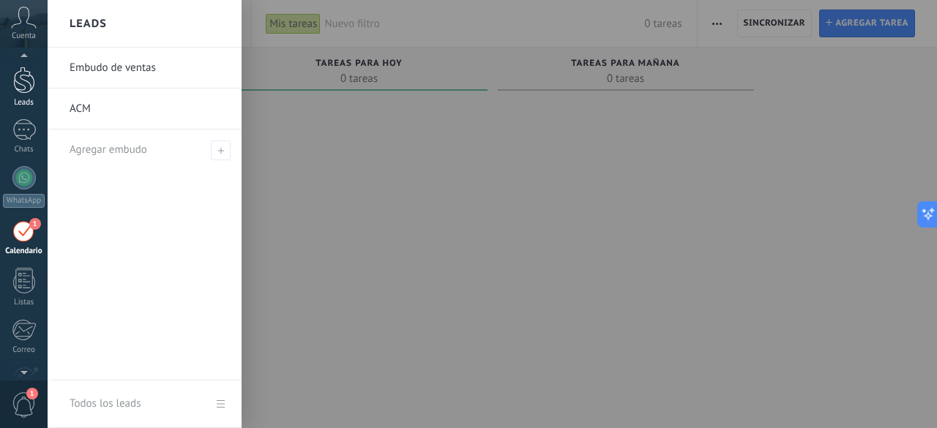
click at [24, 81] on div at bounding box center [24, 80] width 22 height 27
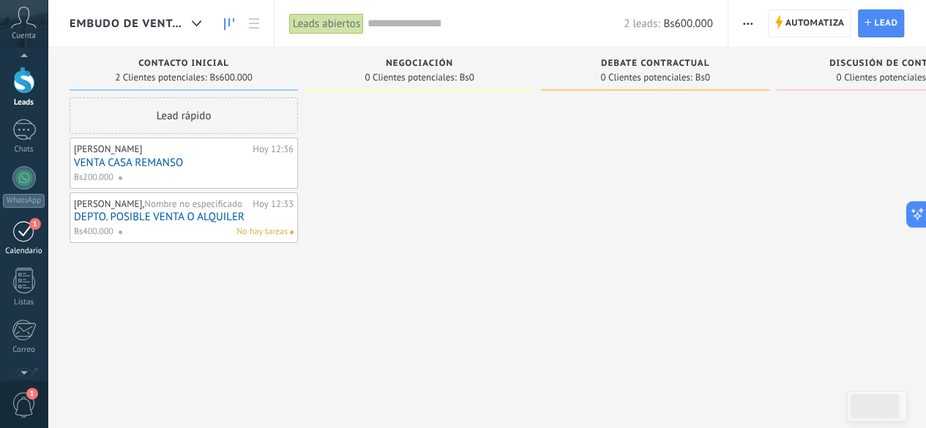
click at [31, 229] on div "1" at bounding box center [23, 231] width 23 height 23
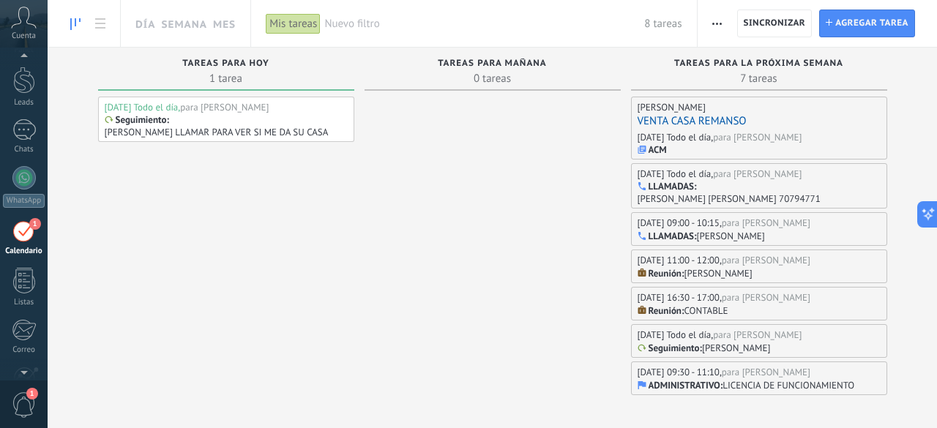
click at [202, 125] on div "Seguimiento : ROSANGELA LLAMAR PARA VER SI ME DA SU CASA" at bounding box center [225, 126] width 241 height 24
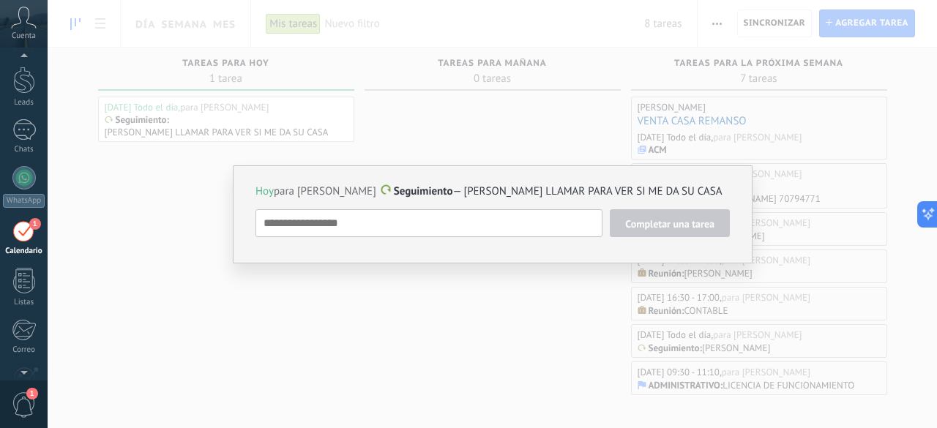
click at [264, 193] on span "Hoy" at bounding box center [265, 192] width 18 height 14
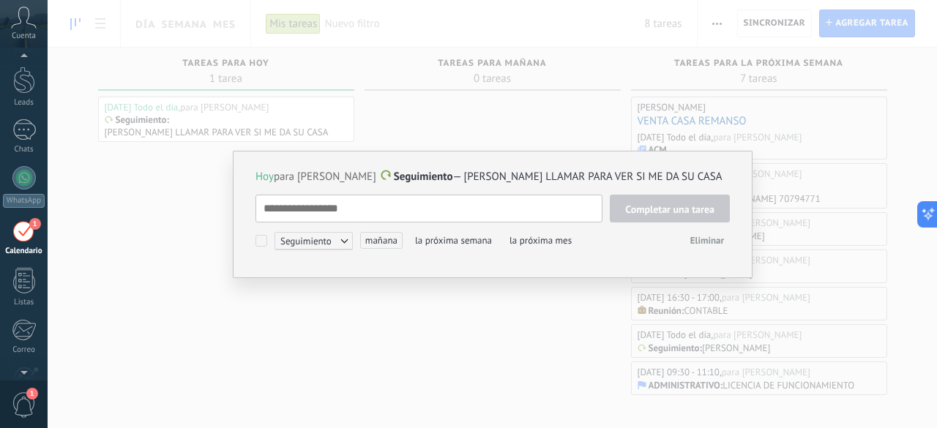
click at [297, 216] on textarea at bounding box center [429, 209] width 347 height 28
type textarea "*"
type textarea "**"
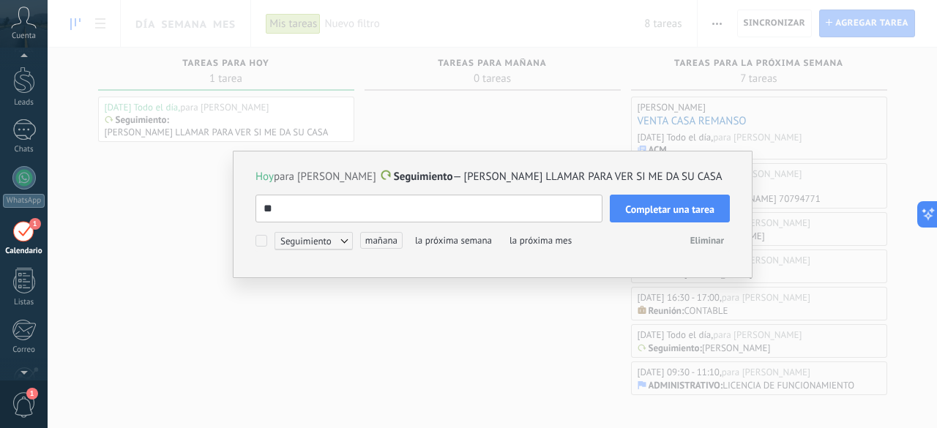
type textarea "**"
type textarea "****"
type textarea "*****"
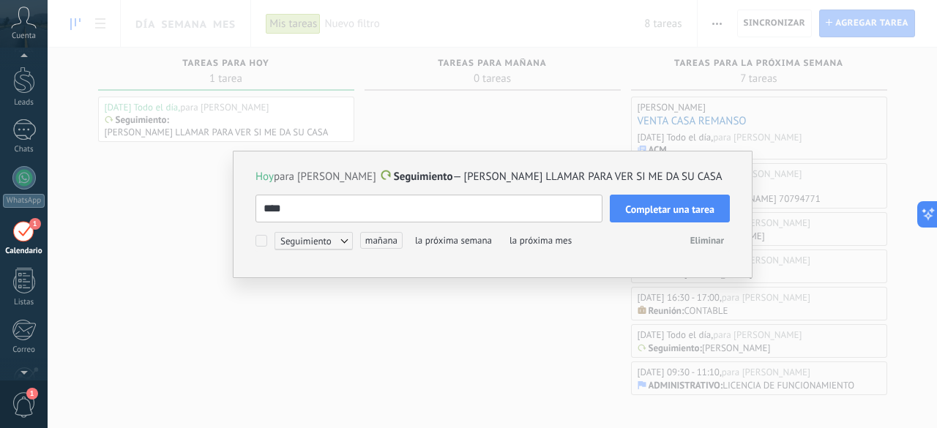
type textarea "*****"
type textarea "*******"
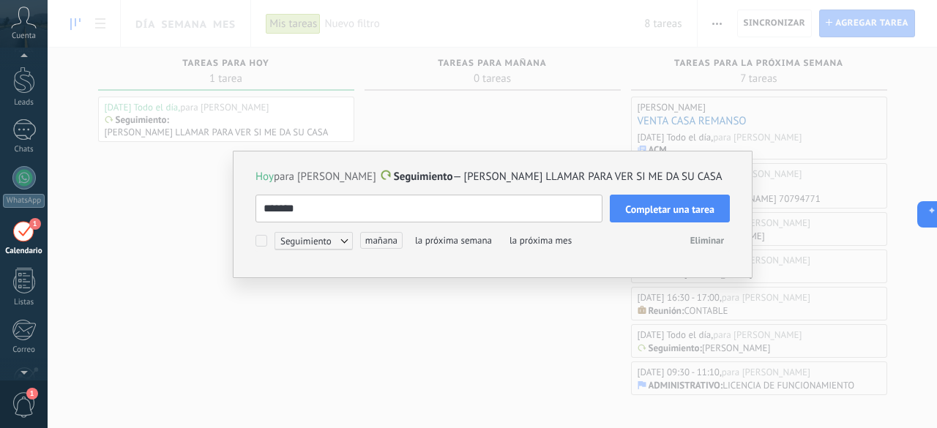
type textarea "********"
type textarea "*********"
type textarea "**********"
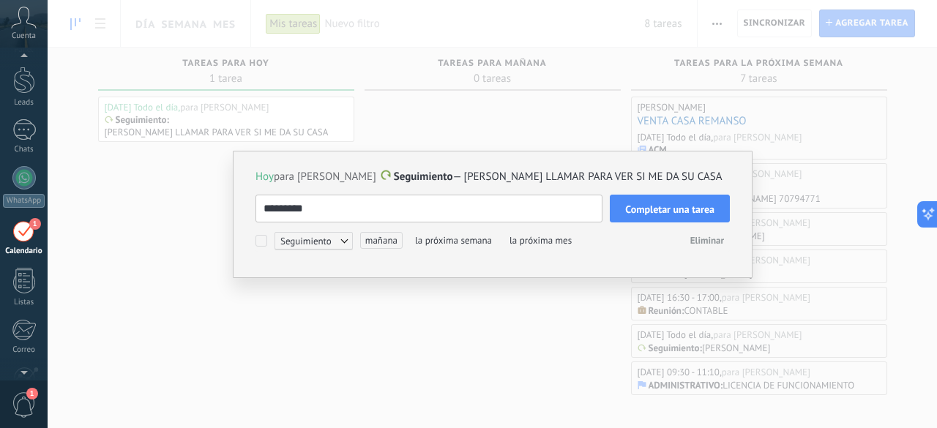
type textarea "**********"
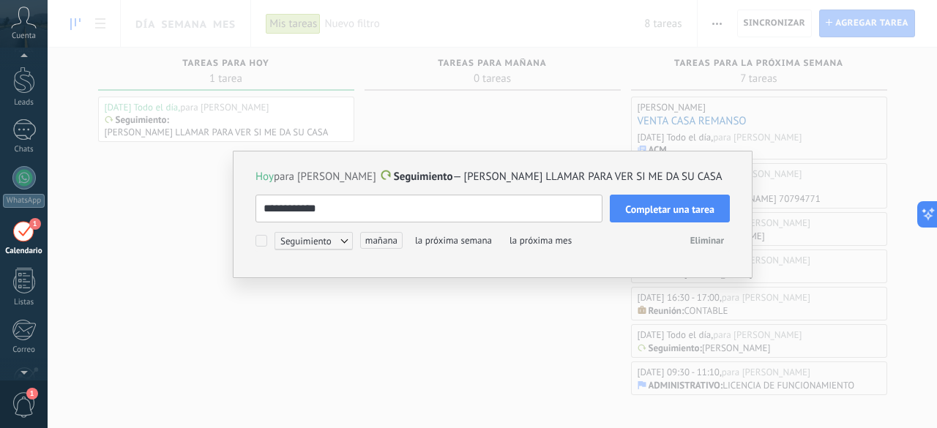
type textarea "**********"
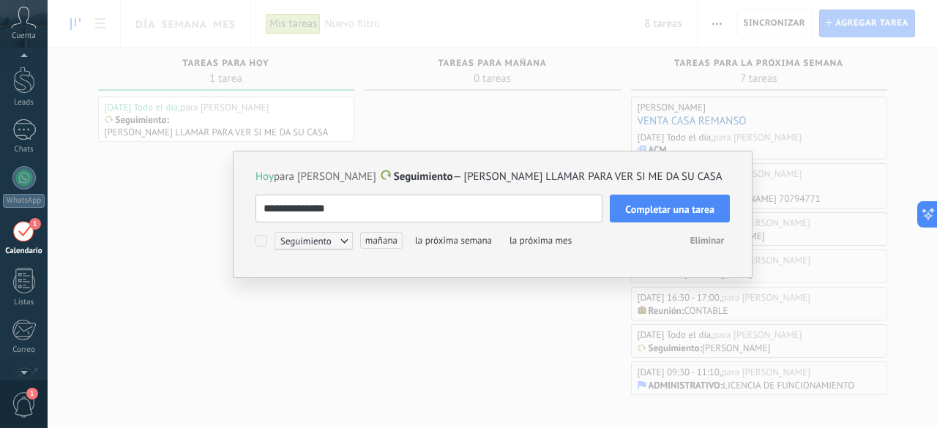
type textarea "**********"
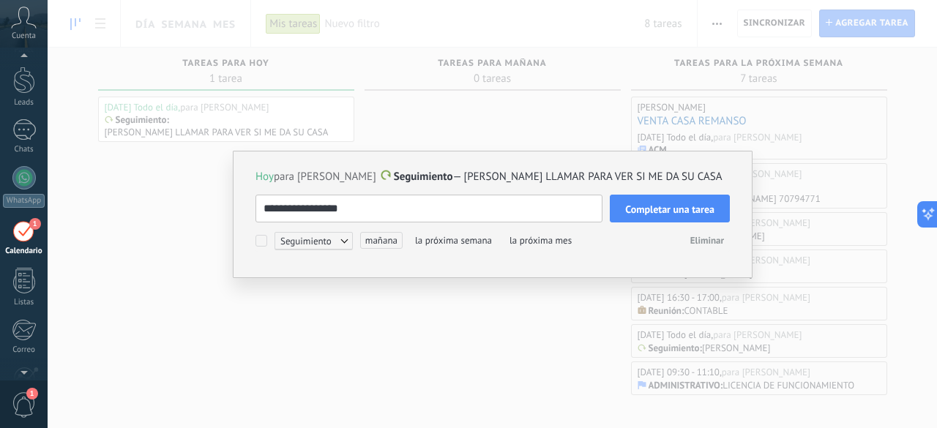
type textarea "**********"
click at [268, 178] on span "Hoy" at bounding box center [265, 177] width 18 height 14
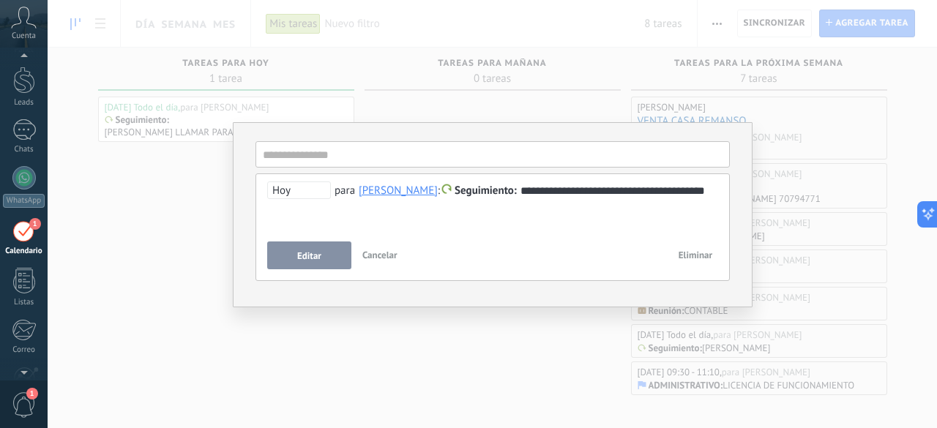
click at [281, 188] on span "Hoy" at bounding box center [299, 191] width 64 height 18
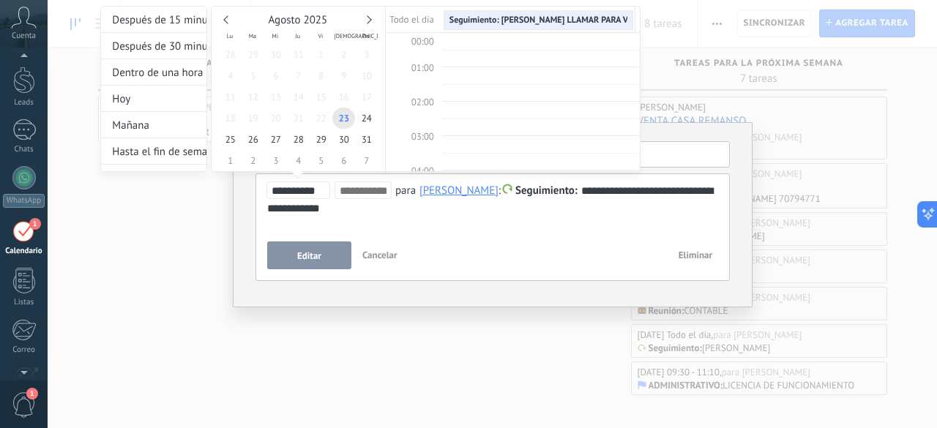
scroll to position [272, 0]
type input "**********"
click at [370, 122] on span "24" at bounding box center [366, 118] width 23 height 21
click at [328, 263] on div at bounding box center [468, 214] width 937 height 428
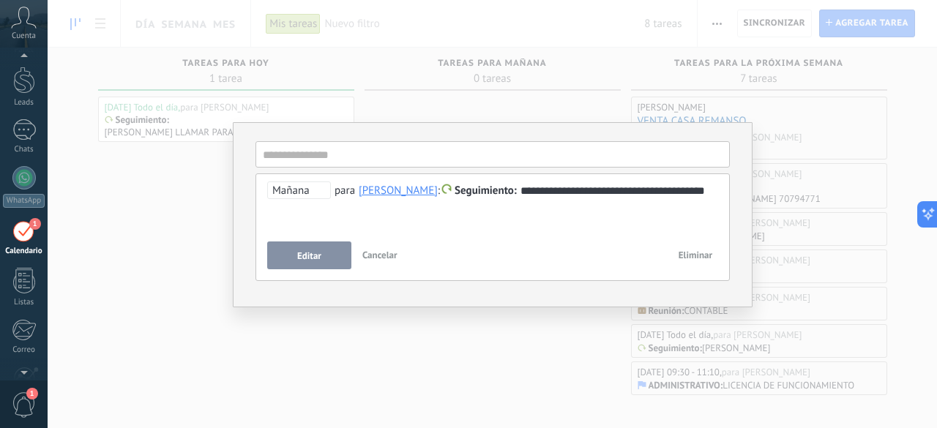
click at [330, 262] on button "Editar" at bounding box center [309, 256] width 84 height 28
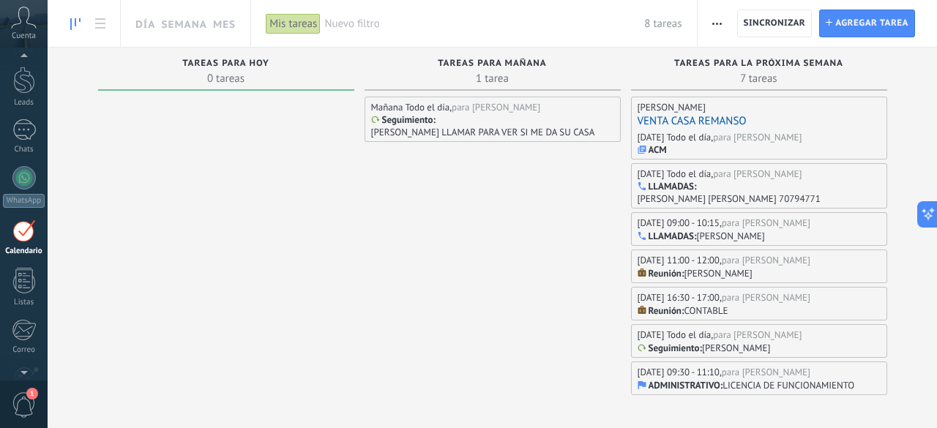
click at [478, 131] on p "ROSANGELA LLAMAR PARA VER SI ME DA SU CASA" at bounding box center [483, 132] width 224 height 12
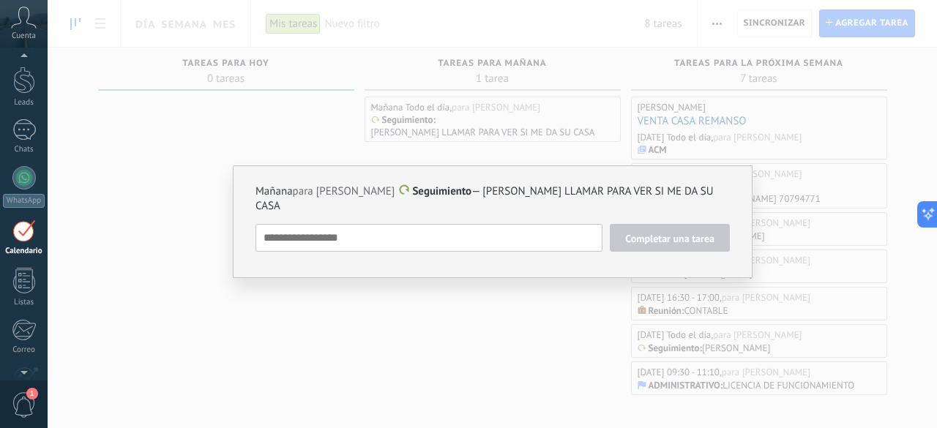
click at [502, 224] on textarea at bounding box center [429, 238] width 347 height 28
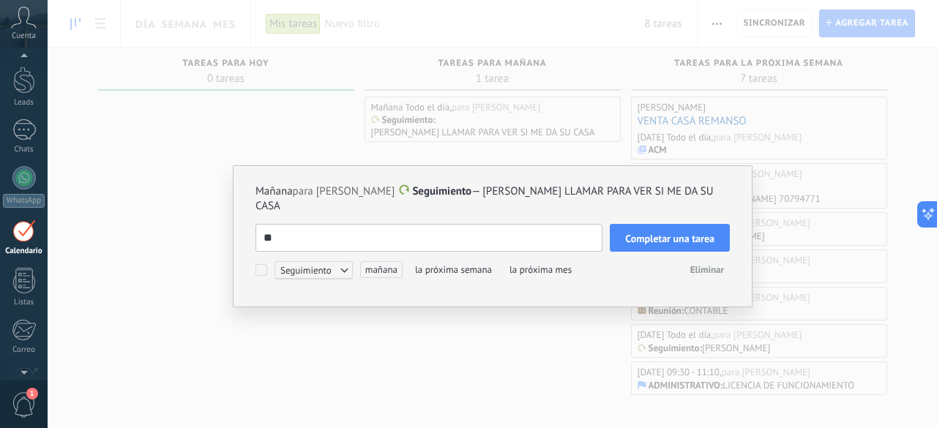
type textarea "*"
type textarea "**********"
click at [637, 234] on span "Completar una tarea" at bounding box center [669, 239] width 89 height 10
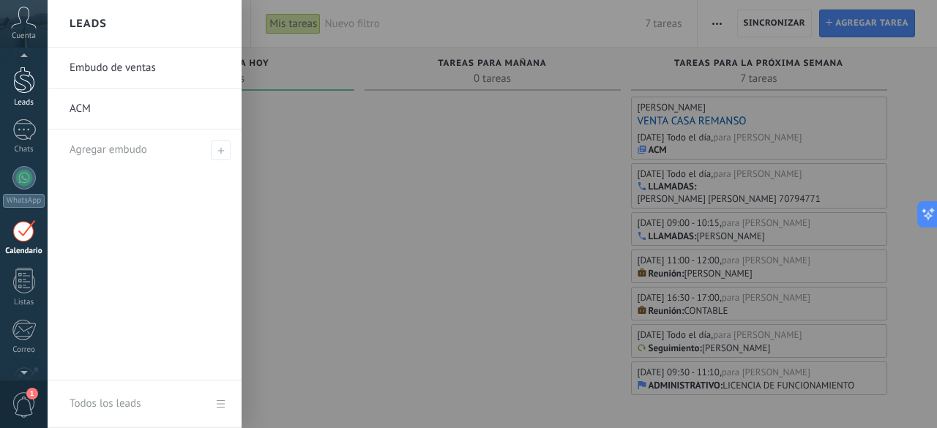
click at [18, 81] on div at bounding box center [24, 80] width 22 height 27
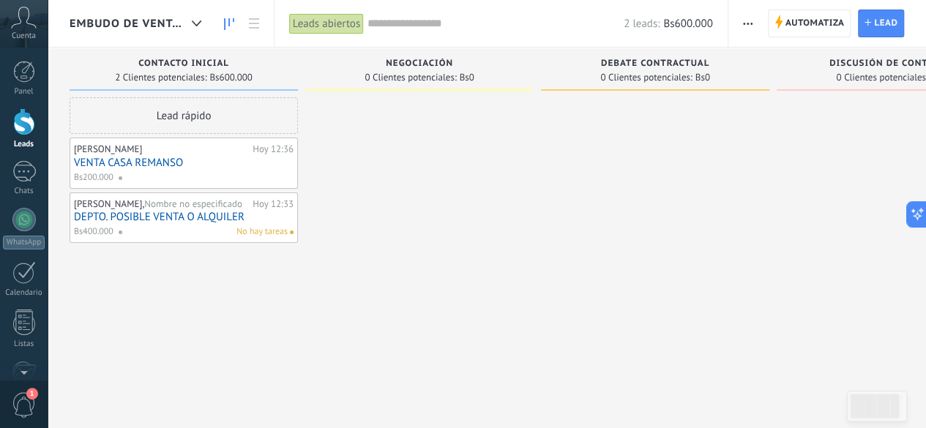
click at [108, 157] on link "VENTA CASA REMANSO" at bounding box center [184, 163] width 220 height 12
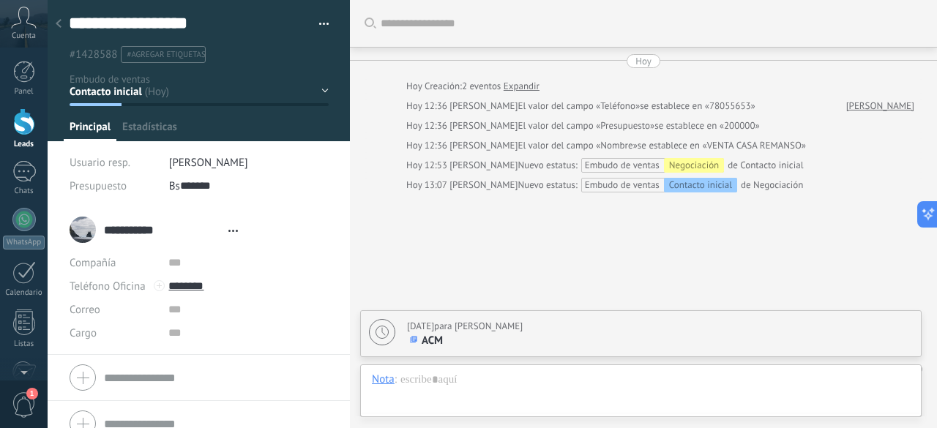
scroll to position [70, 0]
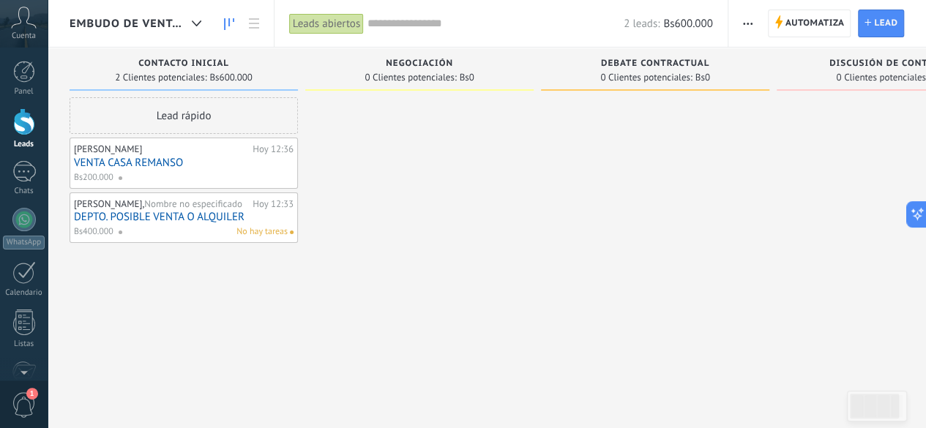
click at [256, 232] on span "No hay tareas" at bounding box center [262, 232] width 51 height 13
click at [272, 237] on span "No hay tareas" at bounding box center [262, 232] width 51 height 13
click at [196, 221] on link "DEPTO. POSIBLE VENTA O ALQUILER" at bounding box center [184, 217] width 220 height 12
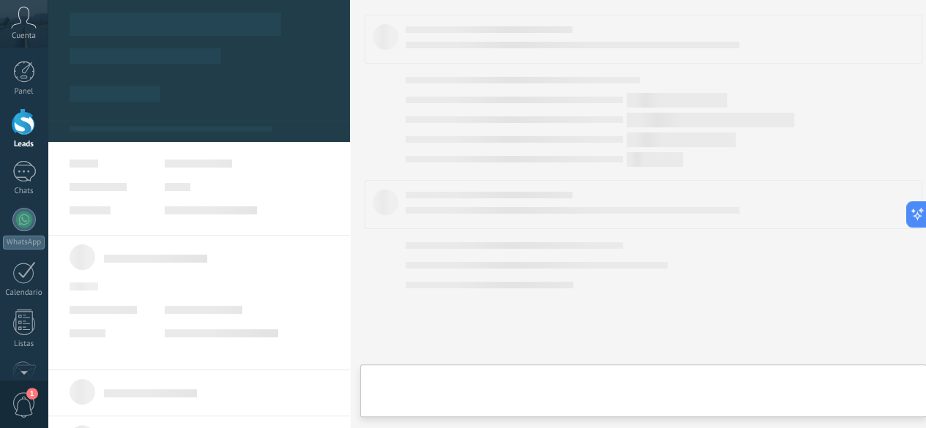
click at [196, 221] on body ".abccls-1,.abccls-2{fill-rule:evenodd}.abccls-2{fill:#fff} .abfcls-1{fill:none}…" at bounding box center [463, 214] width 926 height 428
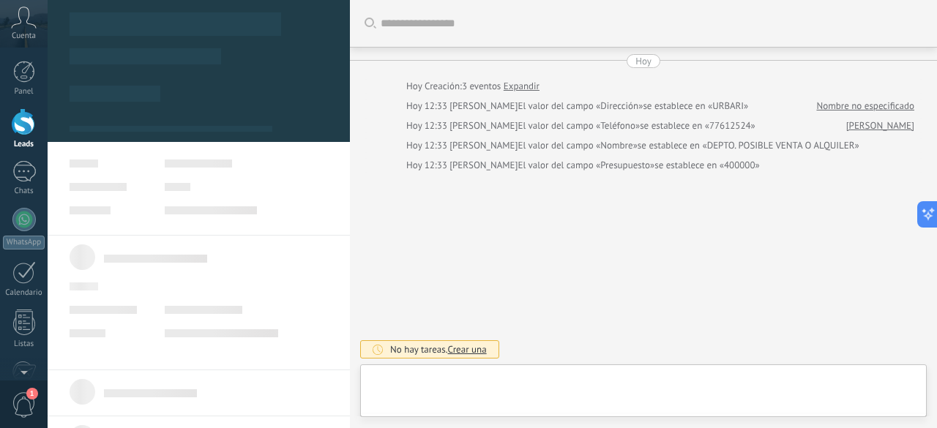
type textarea "******"
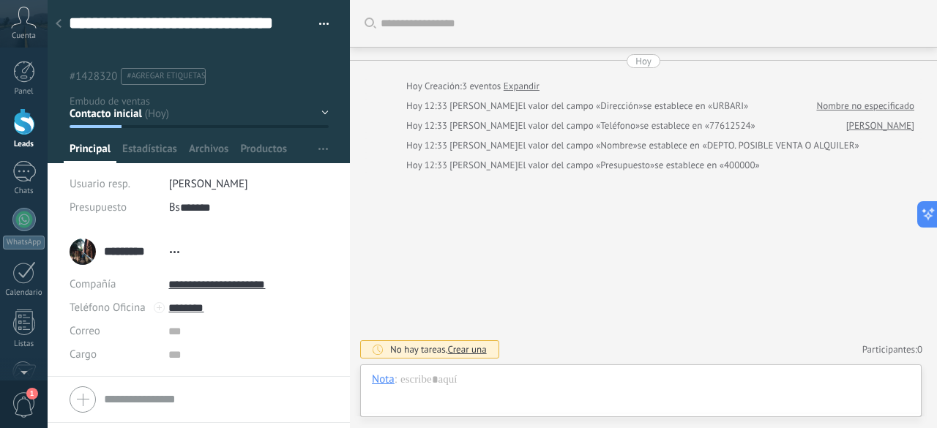
click at [468, 349] on span "Crear una" at bounding box center [466, 349] width 39 height 12
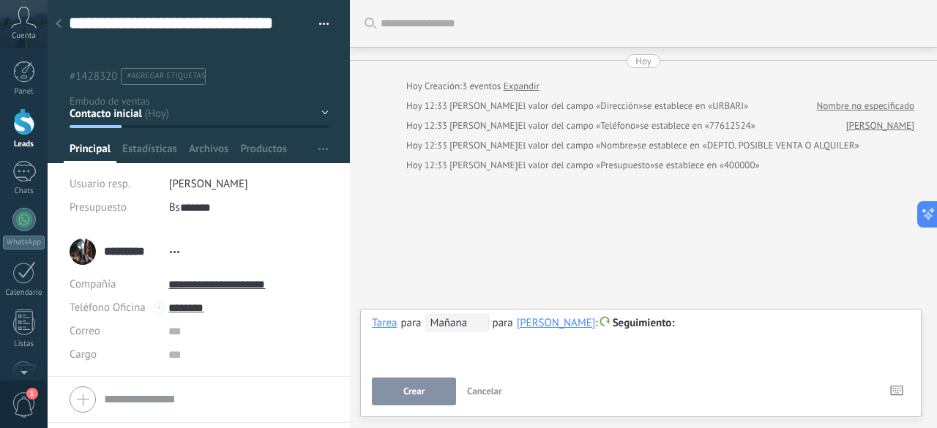
click at [442, 324] on span "Mañana" at bounding box center [458, 323] width 64 height 18
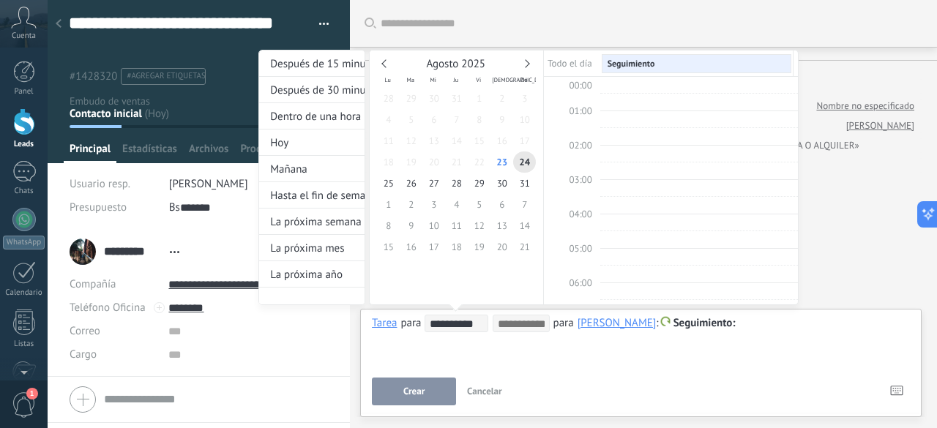
scroll to position [272, 0]
type input "**********"
click at [410, 186] on span "26" at bounding box center [411, 183] width 23 height 21
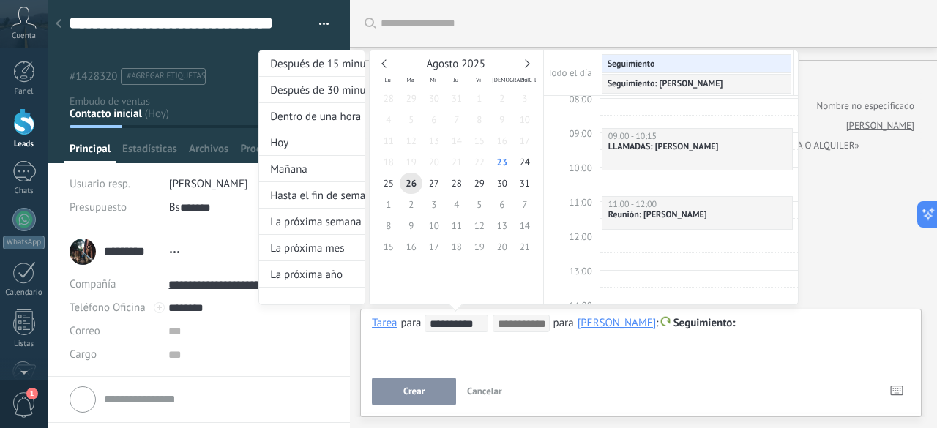
click at [695, 327] on div "**********" at bounding box center [529, 191] width 540 height 283
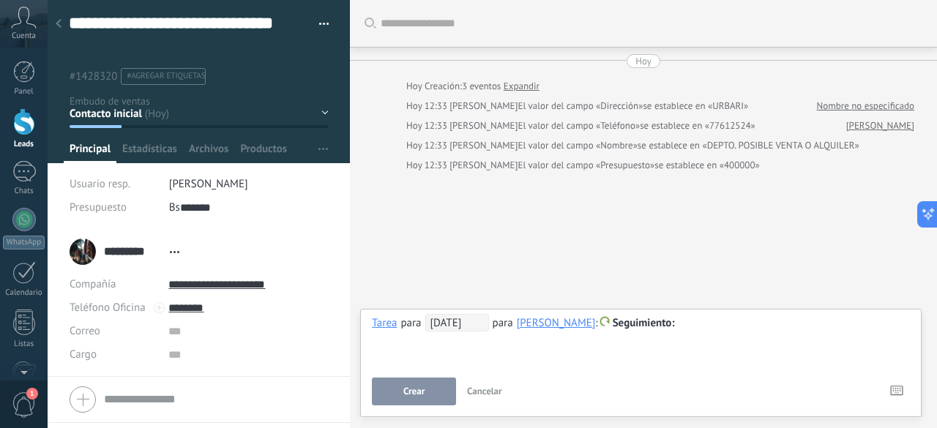
click at [655, 324] on span "Seguimiento" at bounding box center [644, 323] width 62 height 14
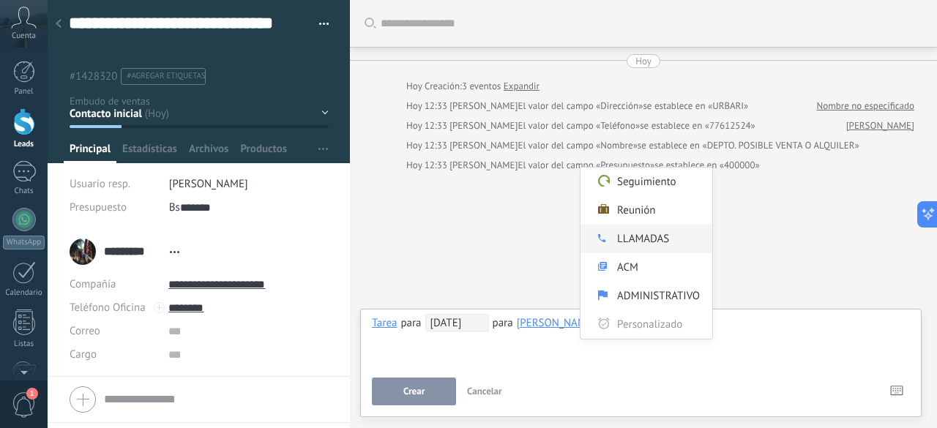
click at [633, 232] on label "LLAMADAS" at bounding box center [647, 239] width 132 height 29
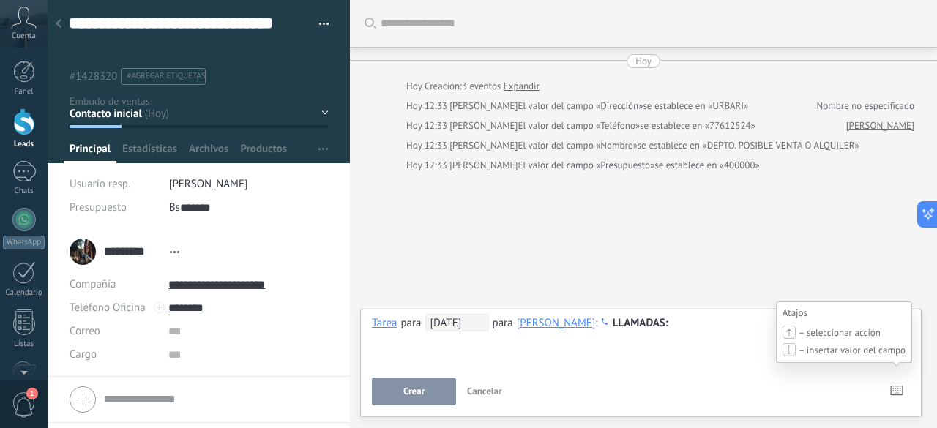
click at [895, 395] on icon at bounding box center [897, 391] width 13 height 10
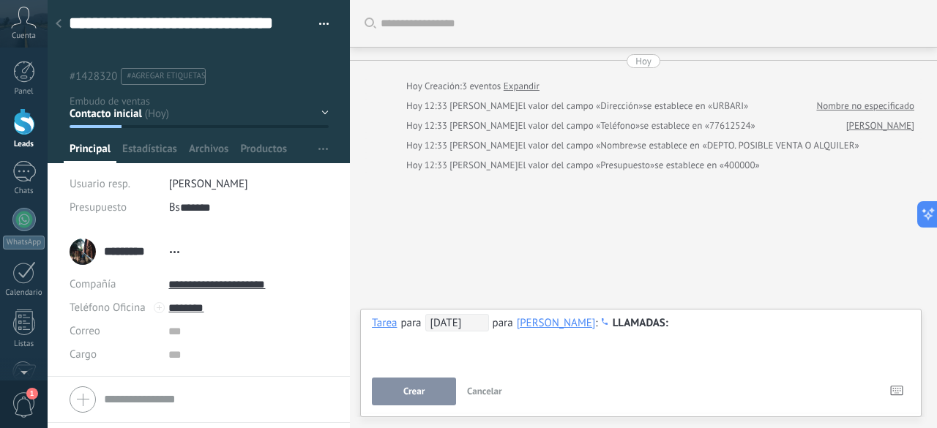
click at [907, 390] on div "Atajos – seleccionar acción – insertar valor del campo" at bounding box center [898, 392] width 23 height 28
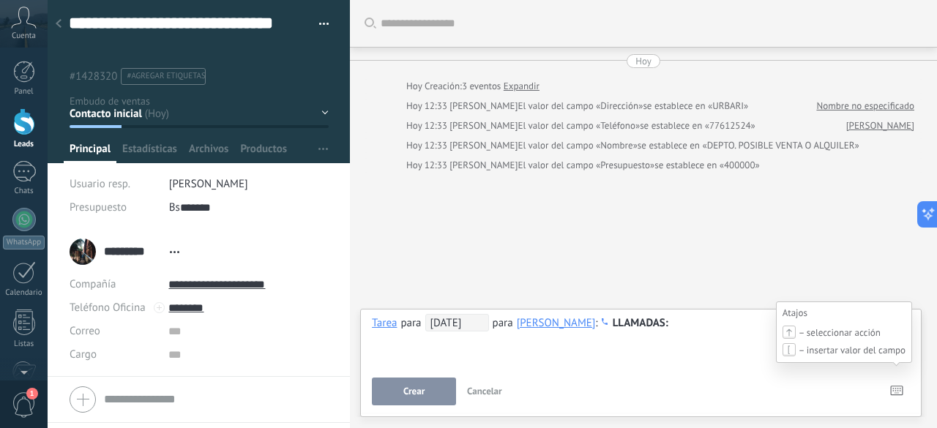
click at [899, 395] on icon at bounding box center [897, 391] width 13 height 10
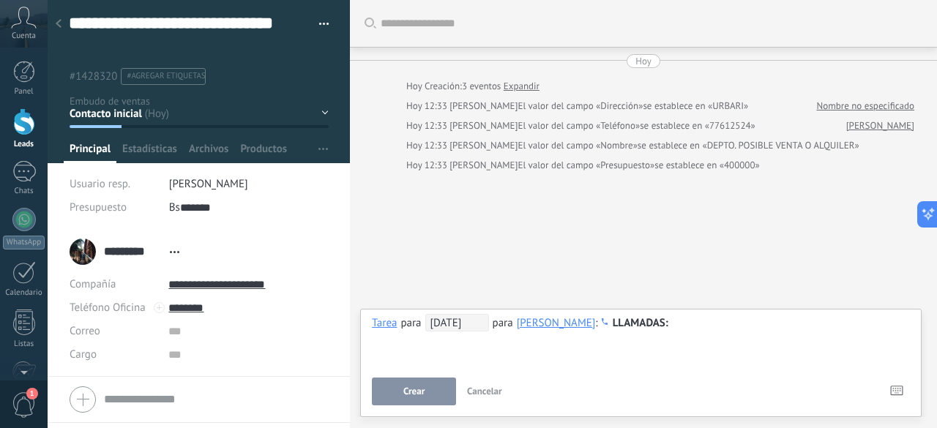
click at [434, 392] on button "Crear" at bounding box center [414, 392] width 84 height 28
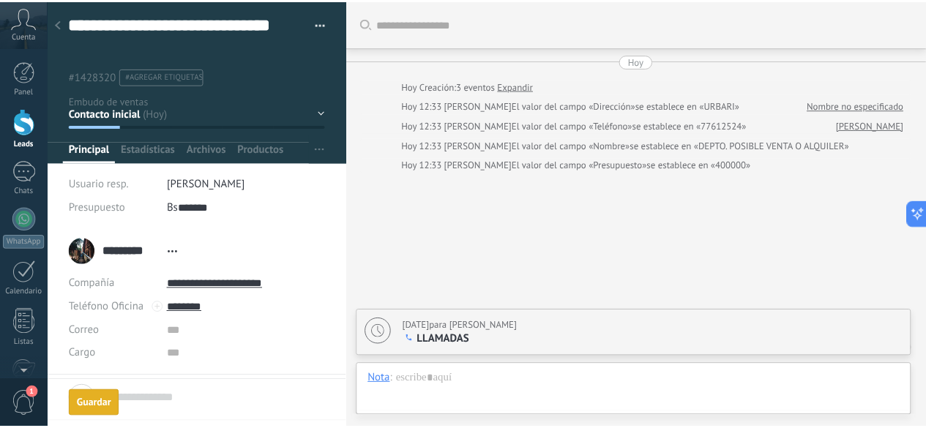
scroll to position [50, 0]
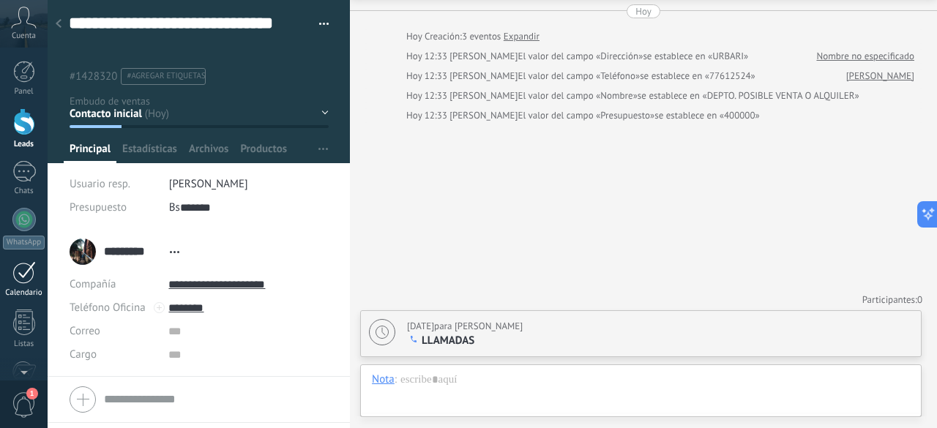
click at [21, 278] on div "1" at bounding box center [23, 272] width 23 height 23
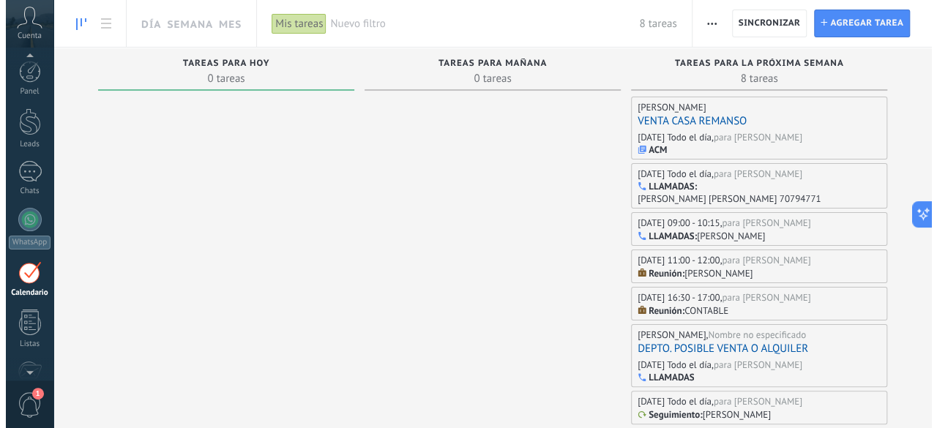
scroll to position [42, 0]
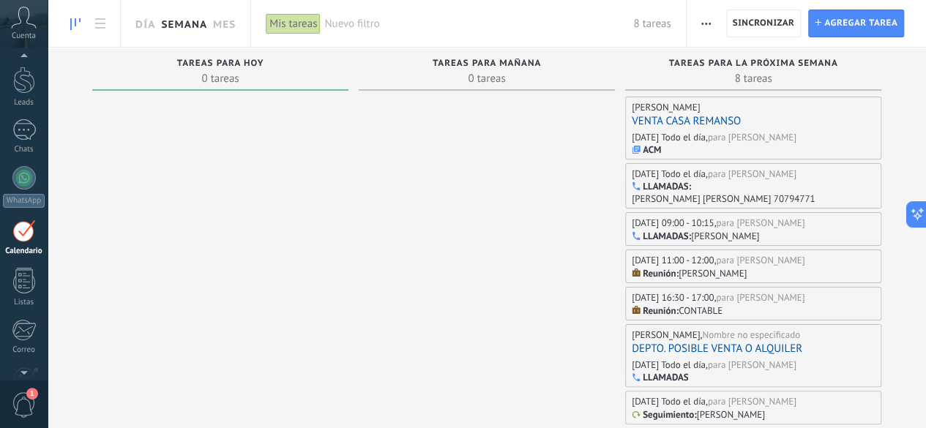
click at [183, 24] on link "Semana" at bounding box center [184, 23] width 46 height 47
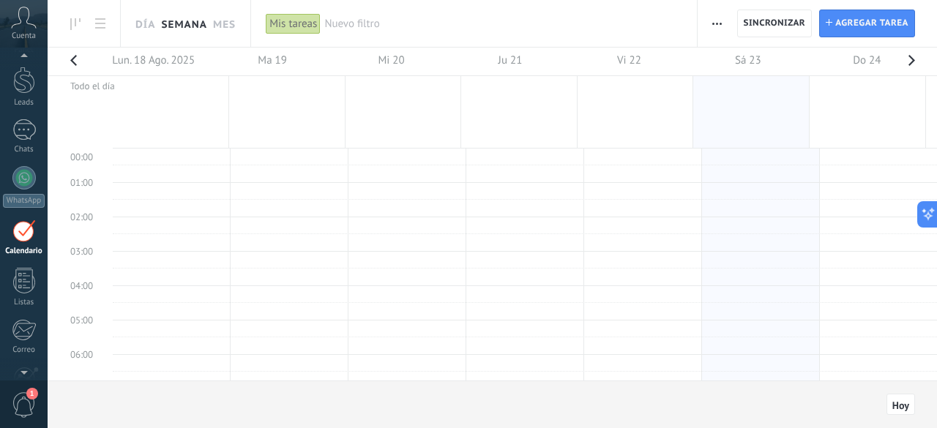
scroll to position [272, 0]
click at [138, 18] on link "Día" at bounding box center [145, 23] width 20 height 47
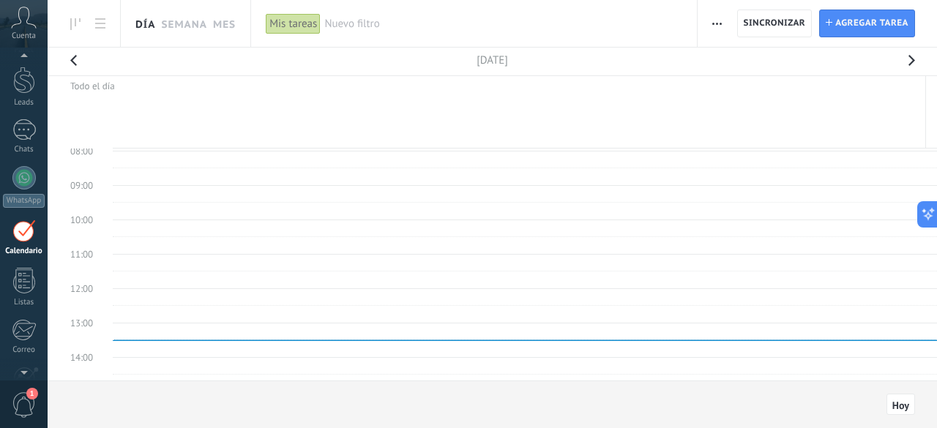
click at [477, 66] on h2 "Sábado, 23 Ago. 2025" at bounding box center [492, 55] width 31 height 26
click at [912, 62] on button "button" at bounding box center [911, 65] width 29 height 34
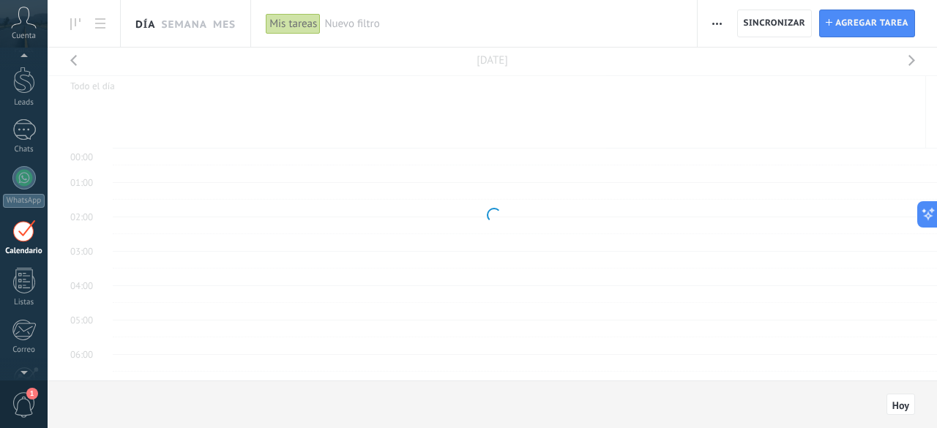
scroll to position [272, 0]
click at [912, 62] on button "button" at bounding box center [911, 65] width 29 height 34
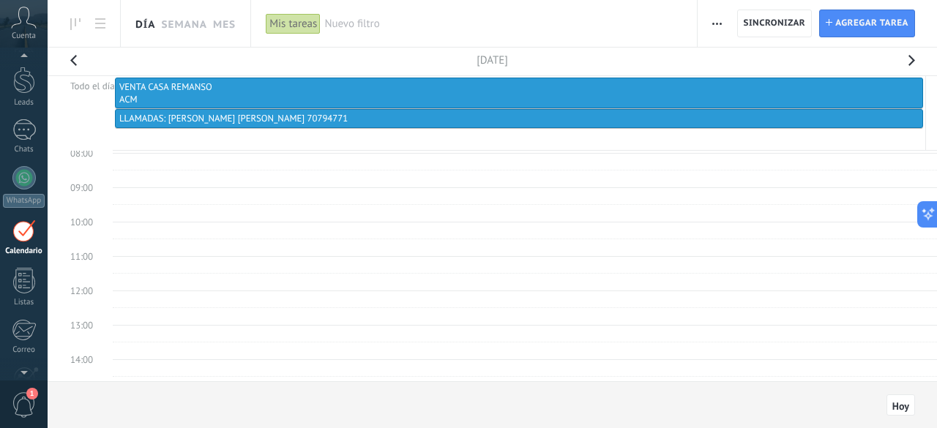
click at [912, 62] on button "button" at bounding box center [911, 65] width 29 height 34
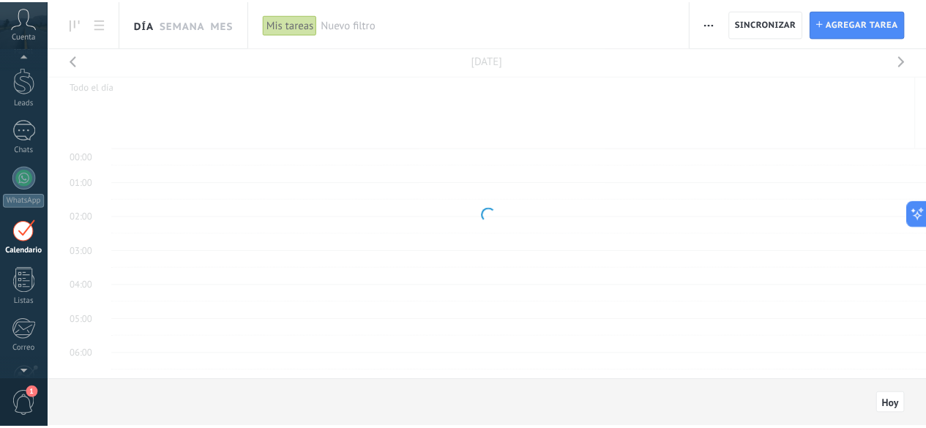
scroll to position [272, 0]
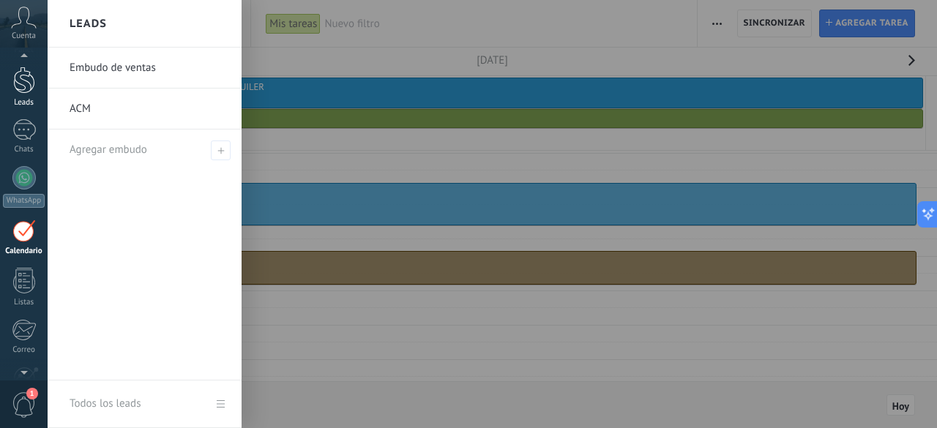
click at [39, 81] on link "Leads" at bounding box center [24, 87] width 48 height 41
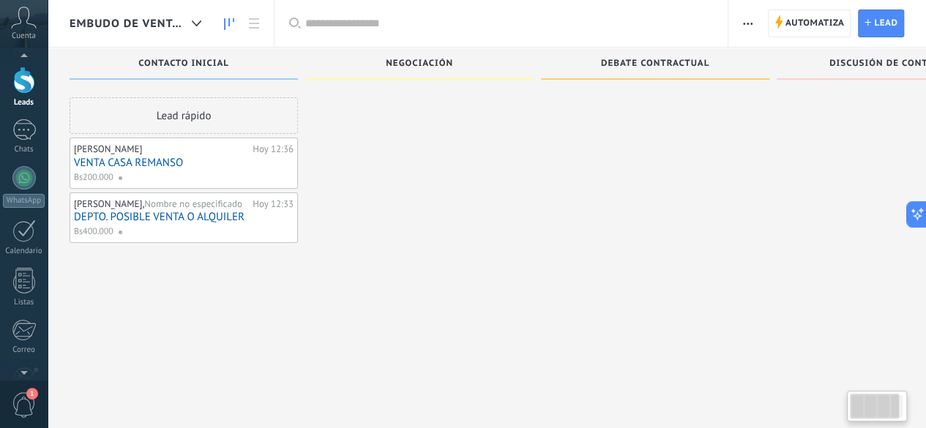
click at [28, 84] on div at bounding box center [24, 80] width 22 height 27
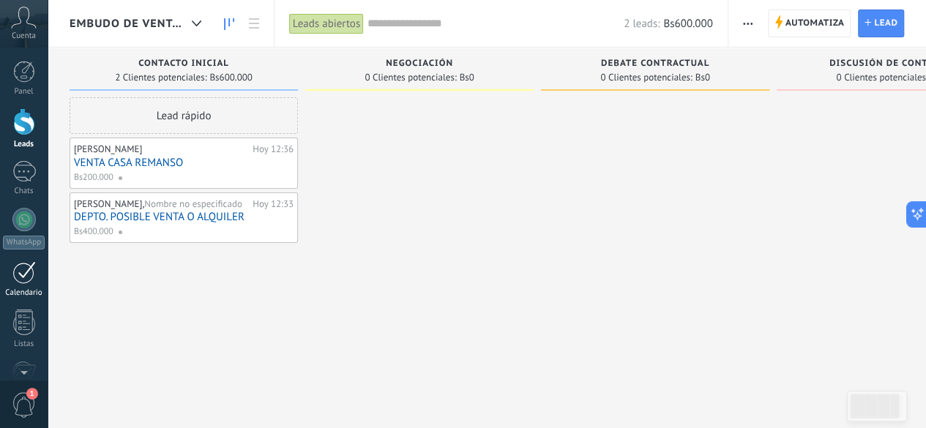
click at [29, 261] on div "1" at bounding box center [23, 272] width 23 height 23
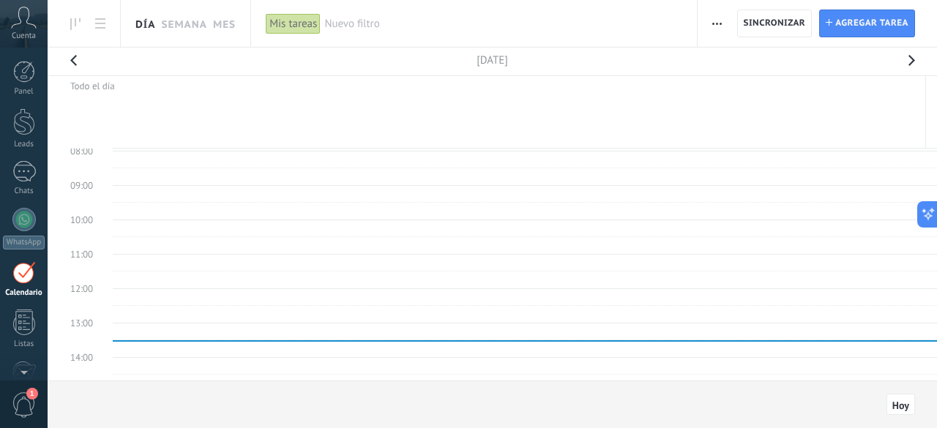
scroll to position [42, 0]
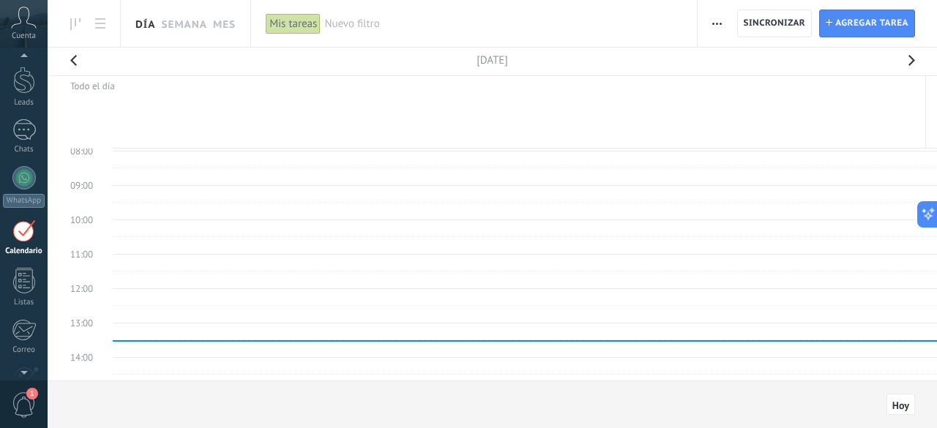
click at [29, 234] on div "1" at bounding box center [23, 231] width 23 height 23
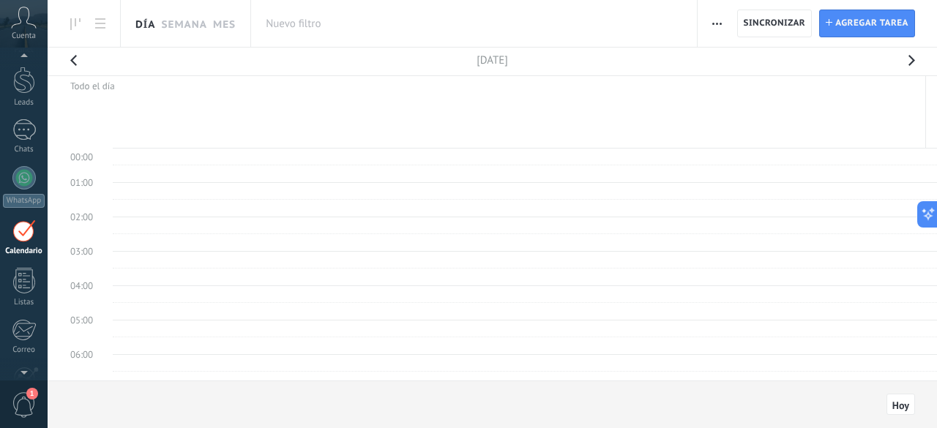
scroll to position [272, 0]
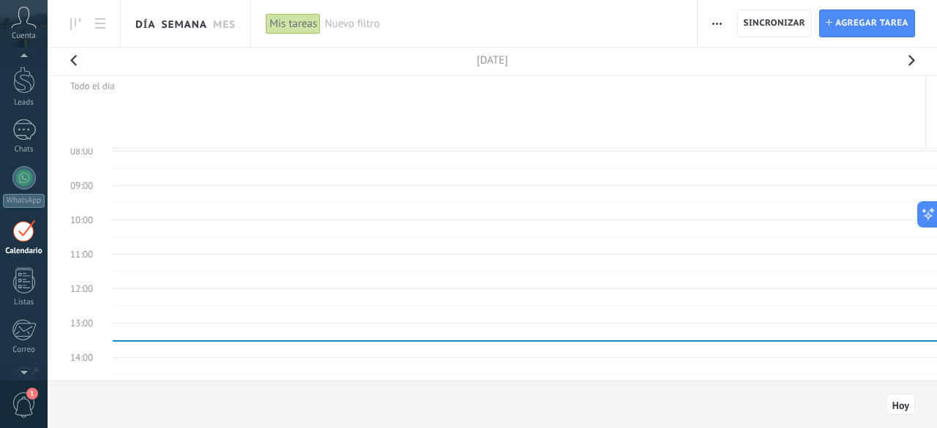
click at [187, 21] on link "Semana" at bounding box center [184, 23] width 46 height 47
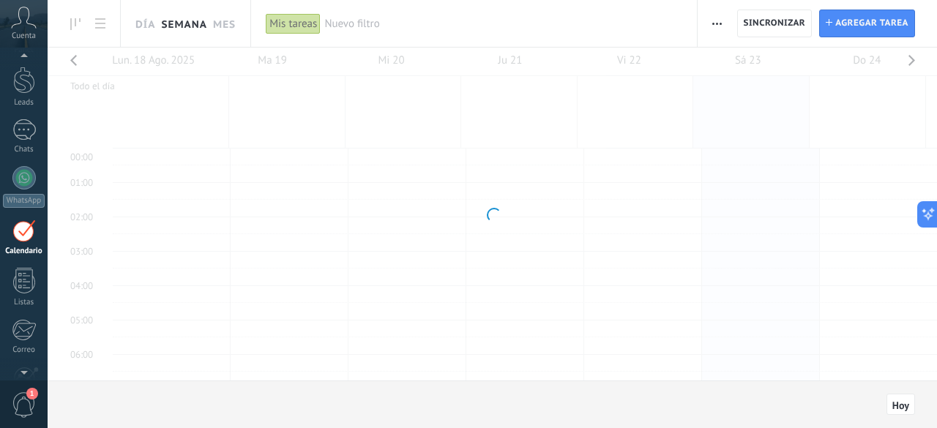
scroll to position [272, 0]
click at [70, 64] on button "button" at bounding box center [73, 65] width 29 height 34
click at [75, 62] on button "button" at bounding box center [73, 65] width 29 height 34
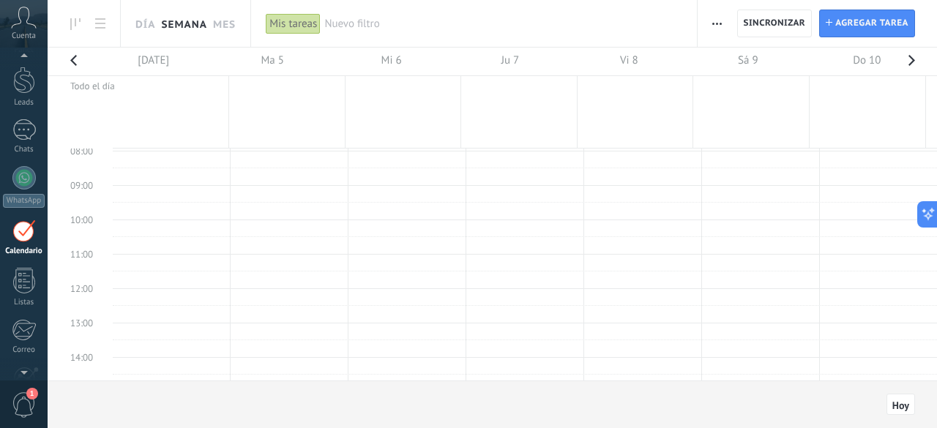
click at [79, 59] on button "button" at bounding box center [73, 65] width 29 height 34
click at [79, 59] on div at bounding box center [493, 214] width 890 height 333
click at [184, 17] on link "Semana" at bounding box center [184, 23] width 46 height 47
click at [182, 26] on link "Semana" at bounding box center [184, 23] width 46 height 47
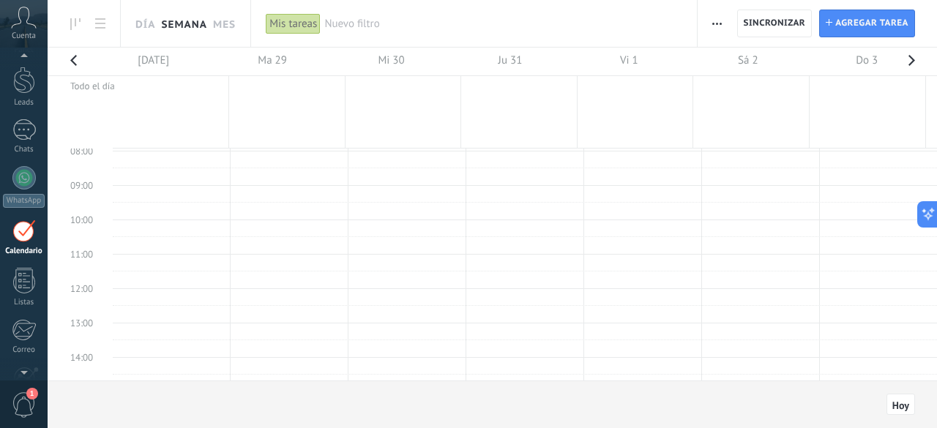
click at [188, 21] on link "Semana" at bounding box center [184, 23] width 46 height 47
click at [74, 21] on icon at bounding box center [75, 24] width 10 height 12
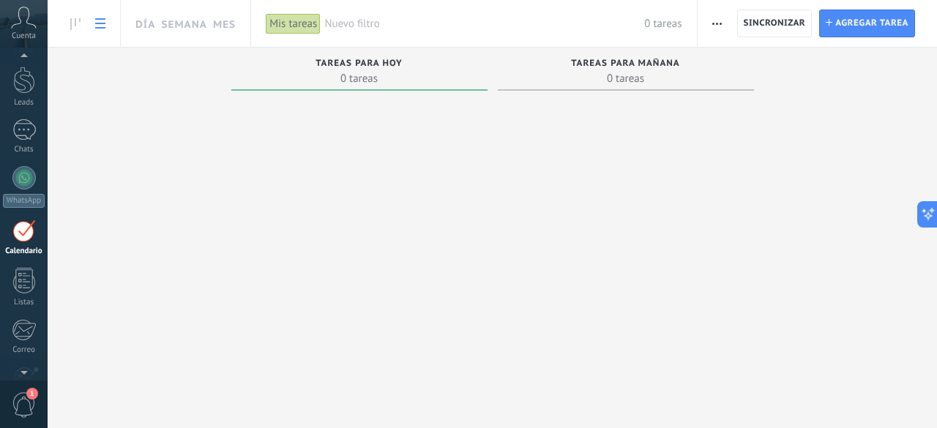
click at [103, 24] on use at bounding box center [100, 23] width 10 height 10
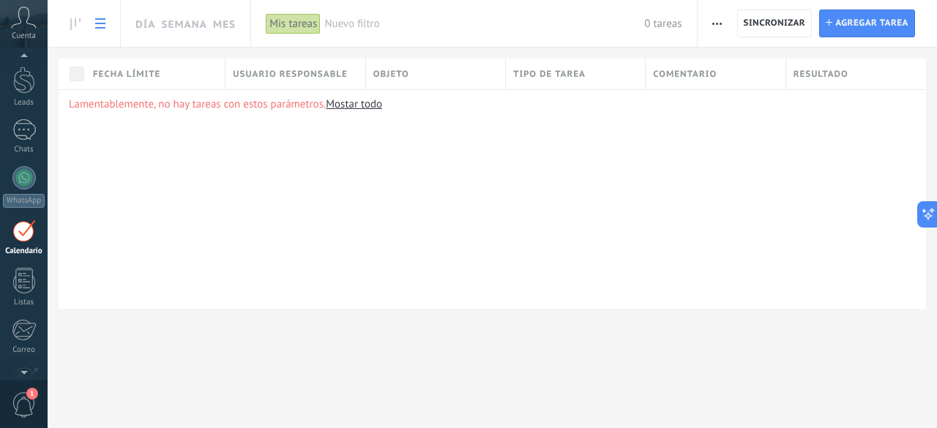
click at [348, 105] on link "Mostar todo" at bounding box center [354, 104] width 56 height 14
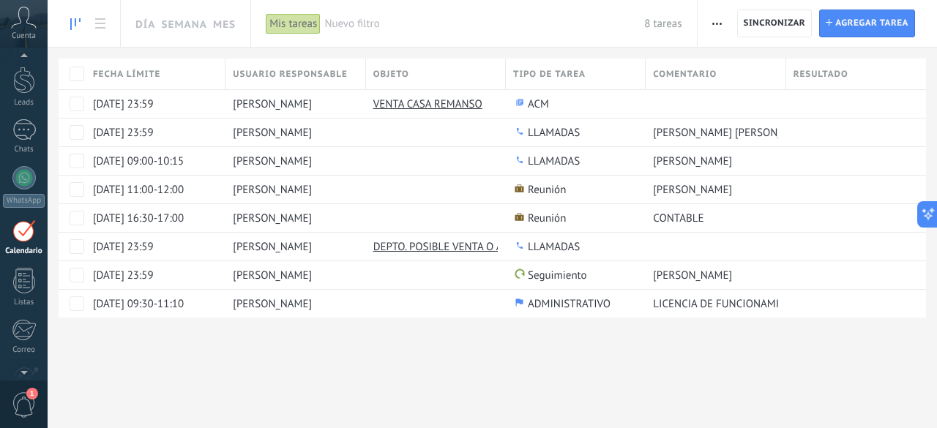
click at [80, 18] on link at bounding box center [75, 24] width 25 height 29
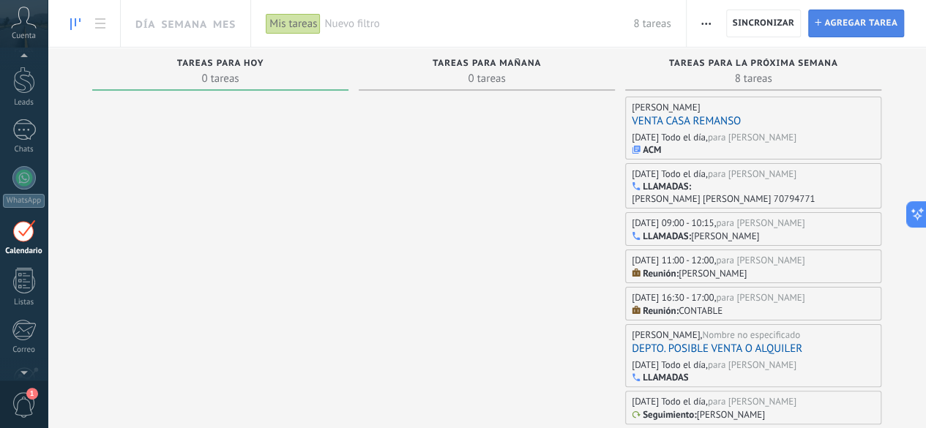
click at [861, 21] on span "Agregar tarea" at bounding box center [861, 23] width 73 height 26
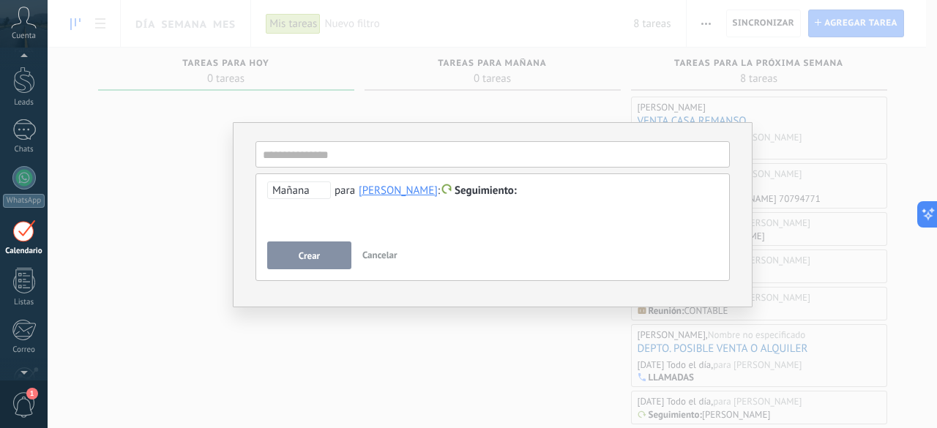
click at [299, 193] on span "Mañana" at bounding box center [299, 191] width 64 height 18
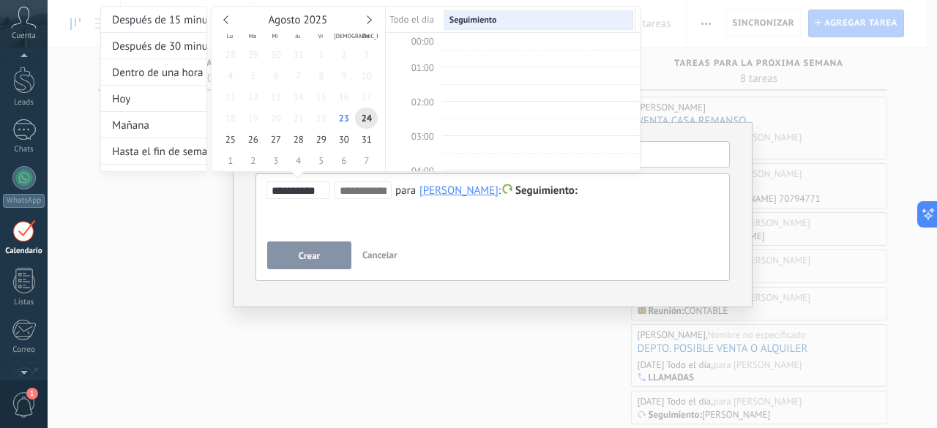
scroll to position [272, 0]
type input "**********"
click at [280, 143] on span "27" at bounding box center [275, 139] width 23 height 21
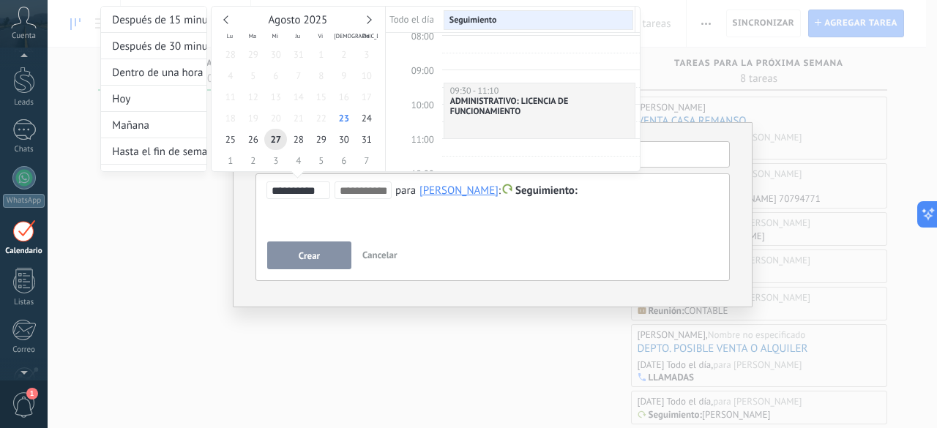
click at [595, 196] on div "**********" at bounding box center [370, 102] width 540 height 193
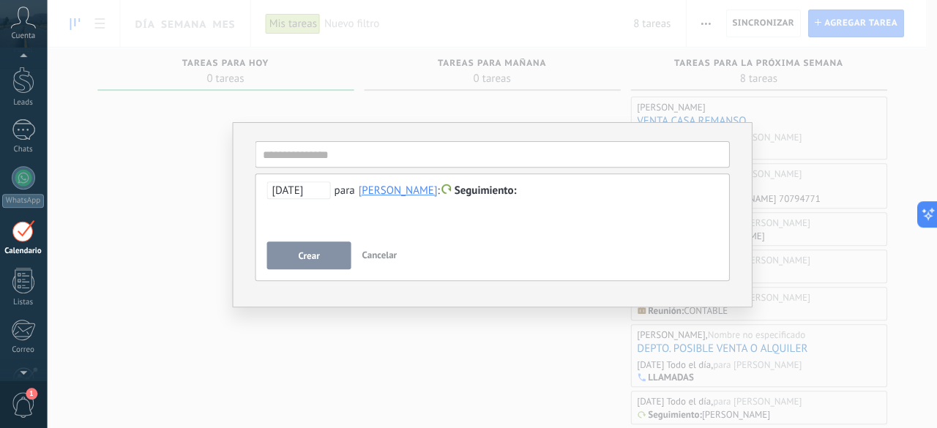
scroll to position [0, 0]
click at [500, 189] on span "Seguimiento" at bounding box center [486, 191] width 62 height 14
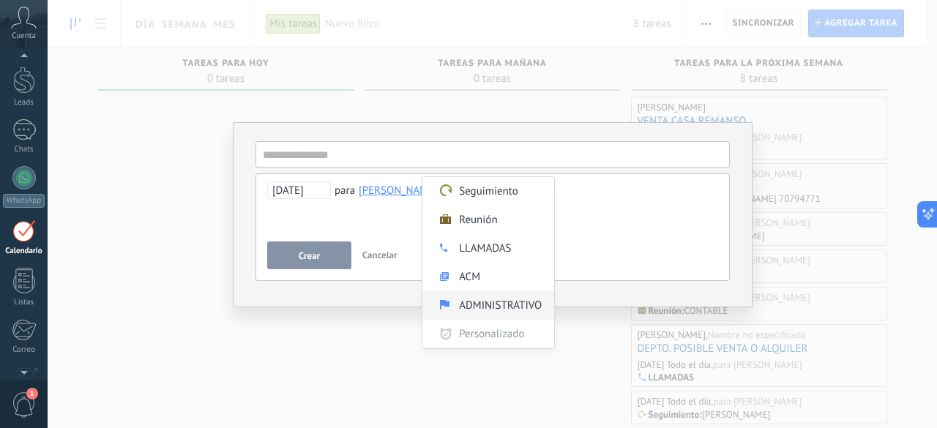
click at [484, 311] on label "ADMINISTRATIVO" at bounding box center [489, 305] width 132 height 29
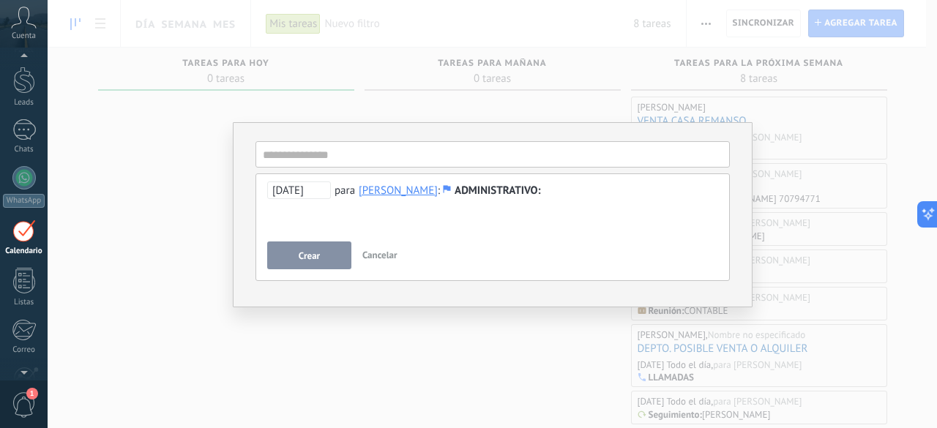
click at [579, 195] on div at bounding box center [493, 191] width 452 height 18
click at [297, 189] on span "27/08/2025" at bounding box center [299, 191] width 64 height 18
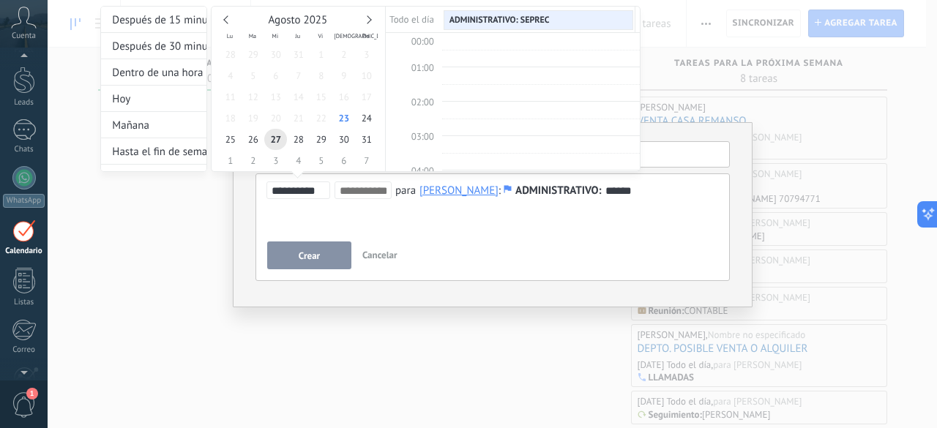
scroll to position [272, 0]
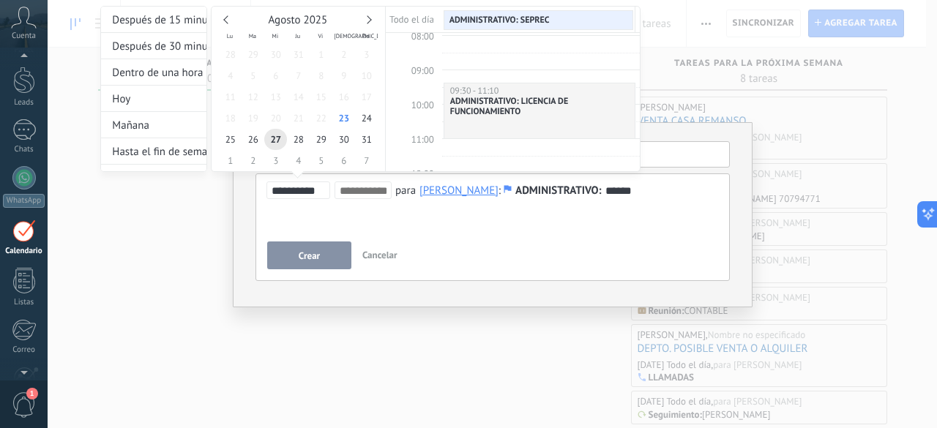
click at [327, 253] on div at bounding box center [468, 214] width 937 height 428
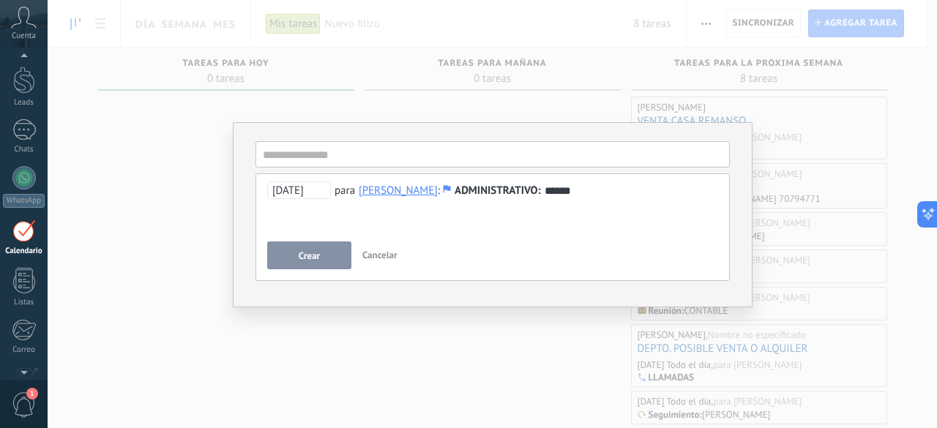
click at [327, 253] on button "Crear" at bounding box center [309, 256] width 84 height 28
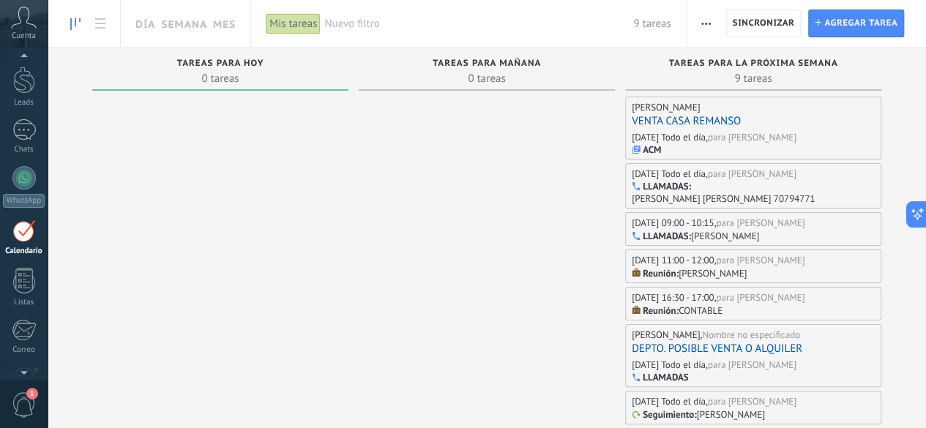
click at [296, 21] on div "Mis tareas" at bounding box center [293, 23] width 55 height 21
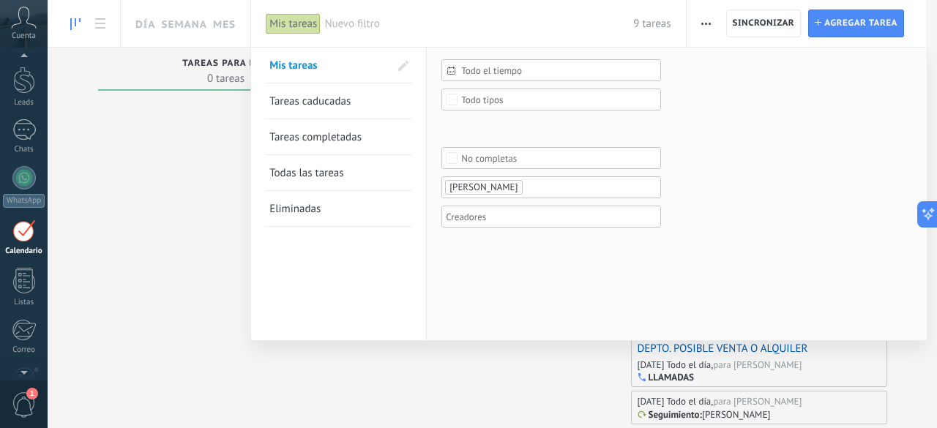
click at [472, 94] on div "Todo tipos" at bounding box center [482, 99] width 42 height 11
click at [466, 170] on div "ACM" at bounding box center [470, 171] width 18 height 10
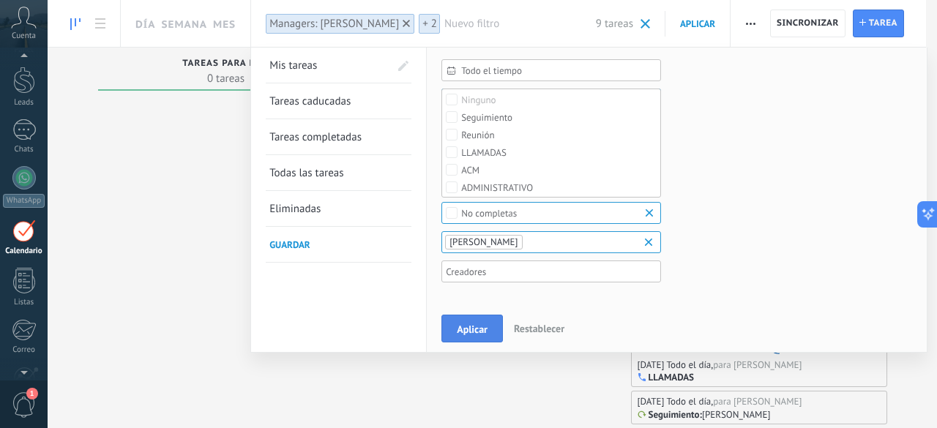
click at [467, 333] on span "Aplicar" at bounding box center [472, 329] width 31 height 10
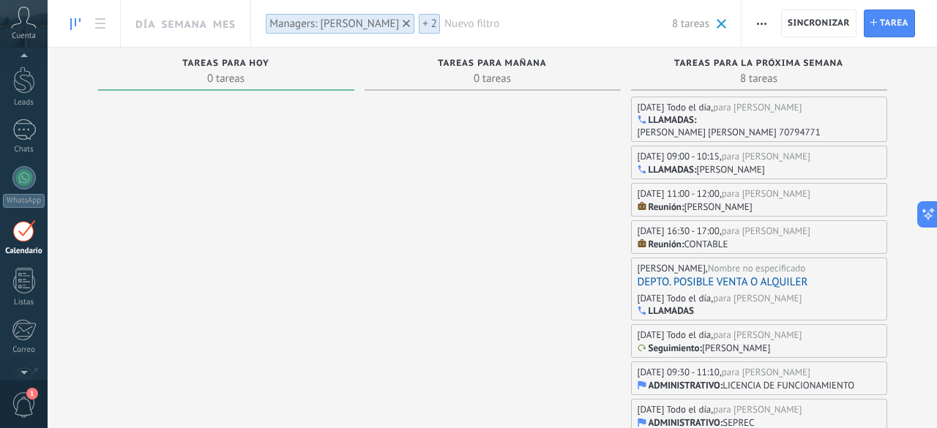
click at [431, 23] on span "+ 2" at bounding box center [430, 24] width 15 height 14
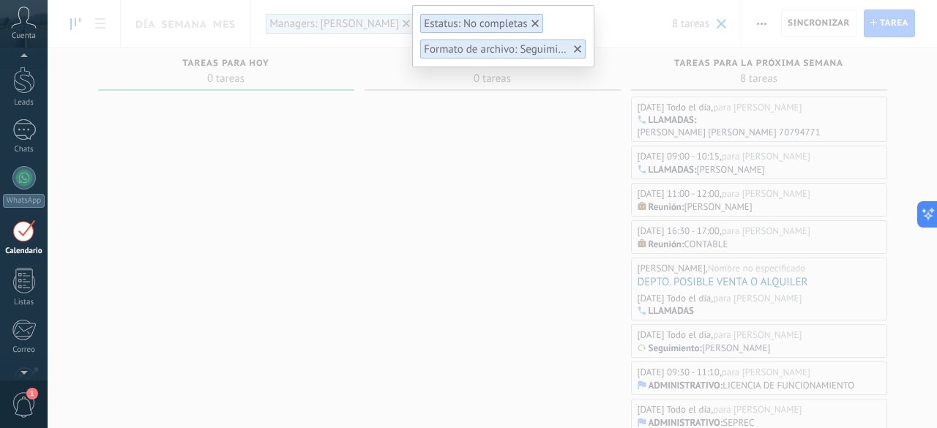
click at [535, 20] on icon at bounding box center [535, 23] width 7 height 7
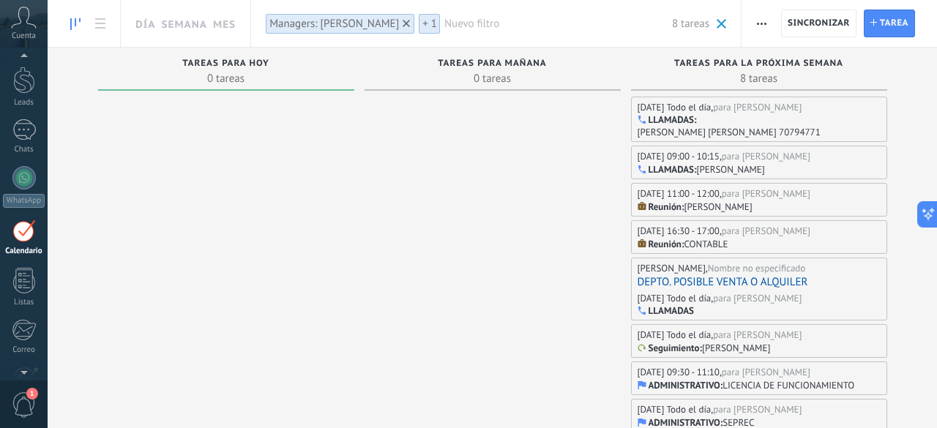
click at [431, 27] on span "+ 1" at bounding box center [430, 24] width 15 height 14
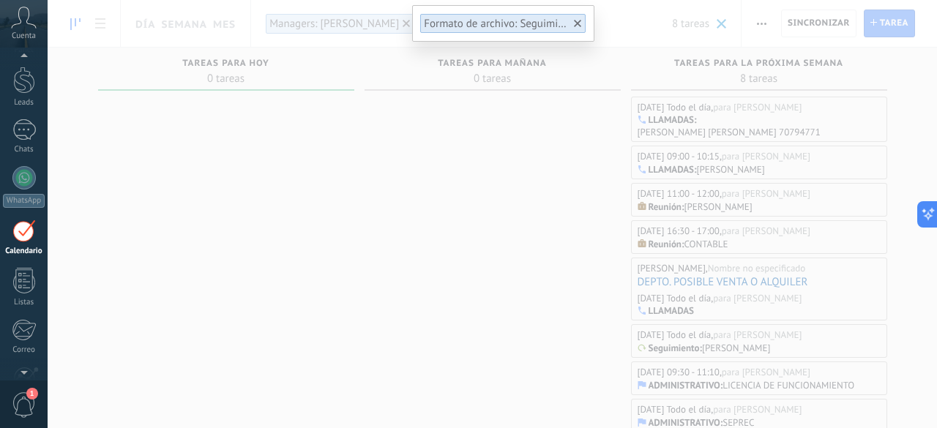
click at [578, 21] on icon at bounding box center [577, 23] width 7 height 7
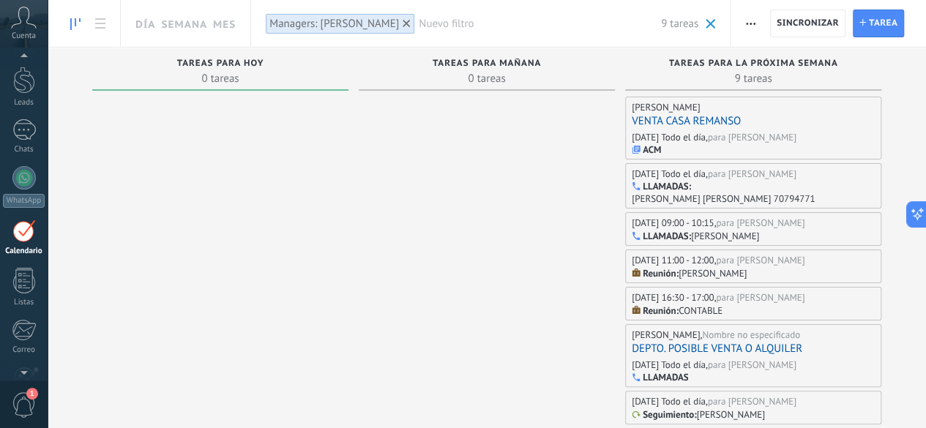
click at [426, 22] on span "Nuevo filtro" at bounding box center [540, 24] width 242 height 14
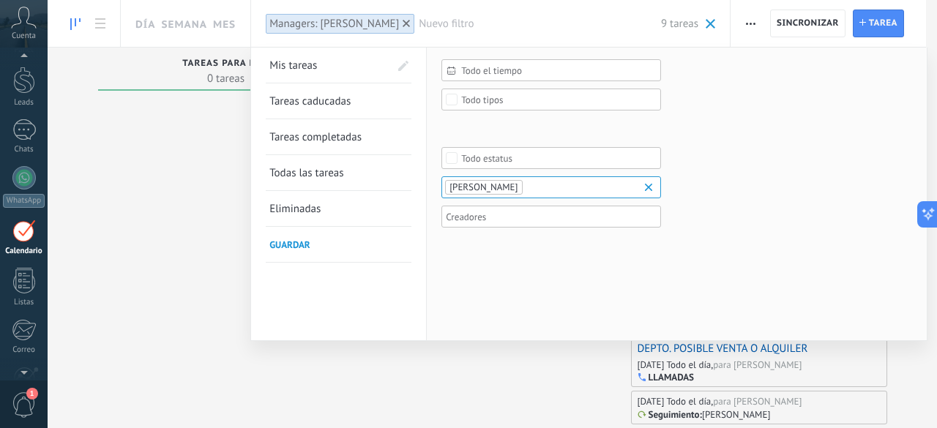
click at [508, 188] on span "[PERSON_NAME]" at bounding box center [484, 187] width 68 height 12
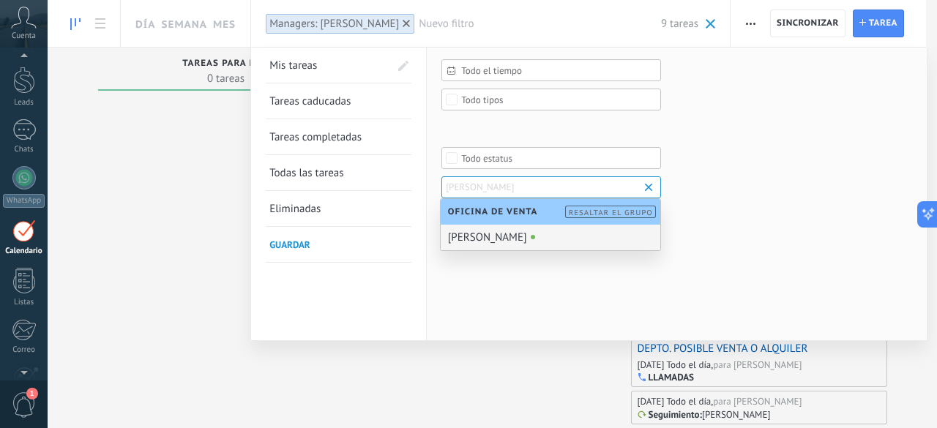
click at [0, 0] on div "Leads Entrantes Contacto inicial Negociación Debate contractual Discusión de co…" at bounding box center [0, 0] width 0 height 0
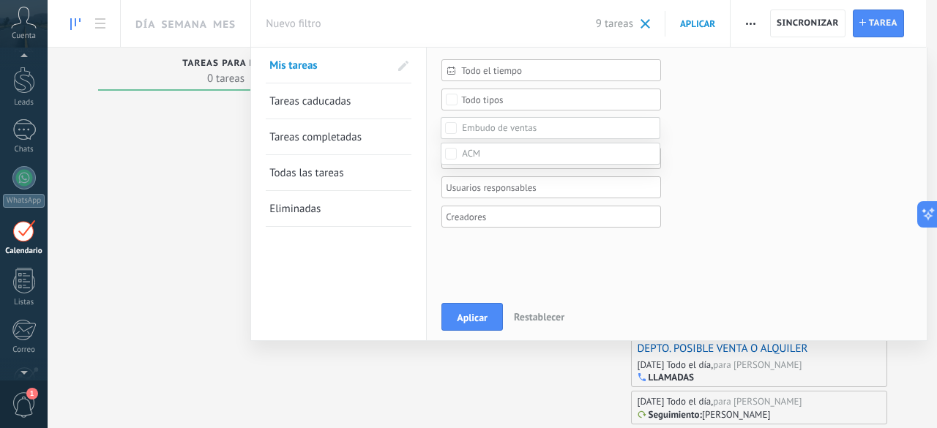
click at [494, 98] on div at bounding box center [493, 214] width 890 height 428
click at [469, 196] on div at bounding box center [546, 188] width 205 height 18
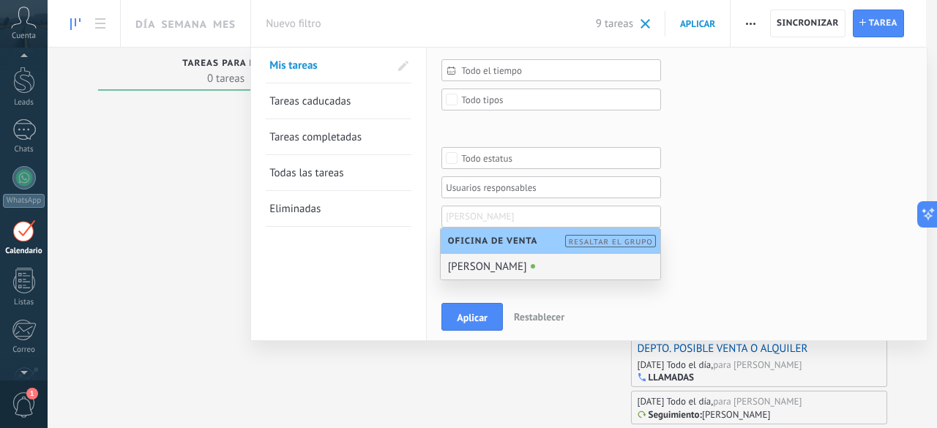
click at [0, 0] on div "Leads Entrantes Contacto inicial Negociación Debate contractual Discusión de co…" at bounding box center [0, 0] width 0 height 0
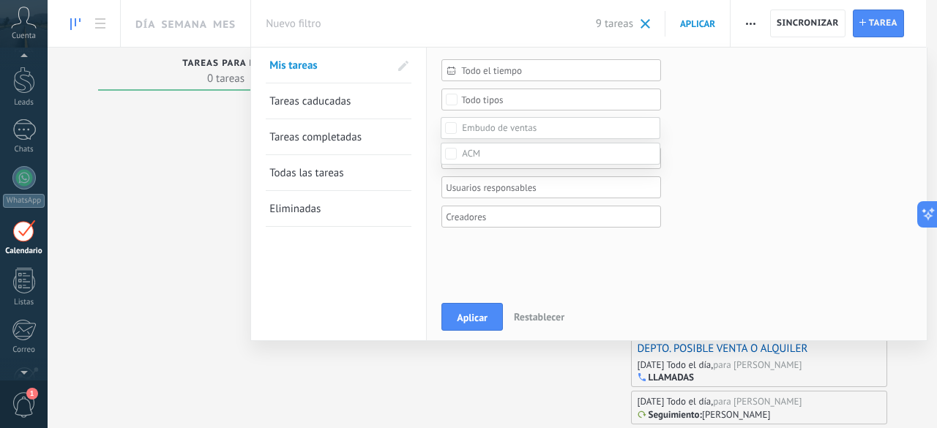
click at [472, 100] on div at bounding box center [493, 214] width 890 height 428
click at [472, 100] on div "Todo tipos" at bounding box center [482, 99] width 42 height 11
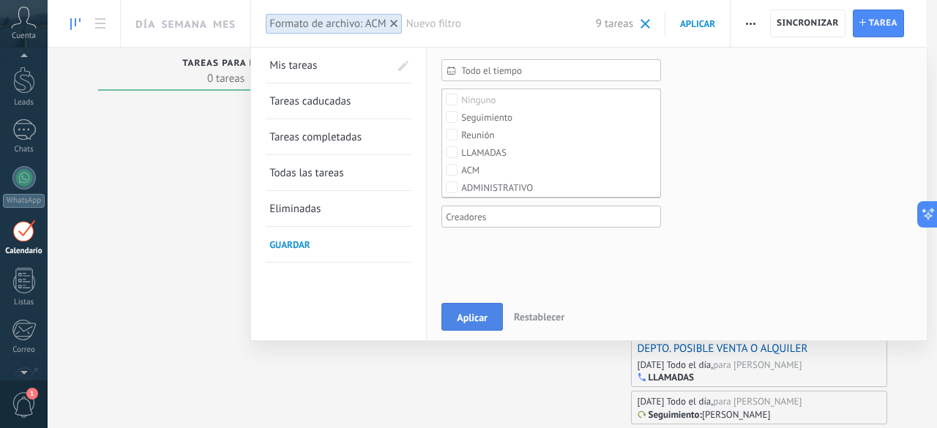
click at [486, 308] on button "Aplicar" at bounding box center [473, 317] width 62 height 28
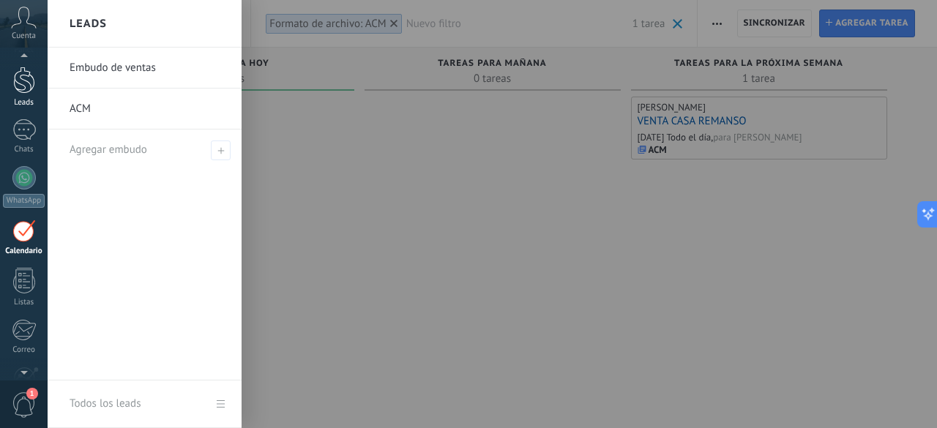
click at [22, 83] on div at bounding box center [24, 80] width 22 height 27
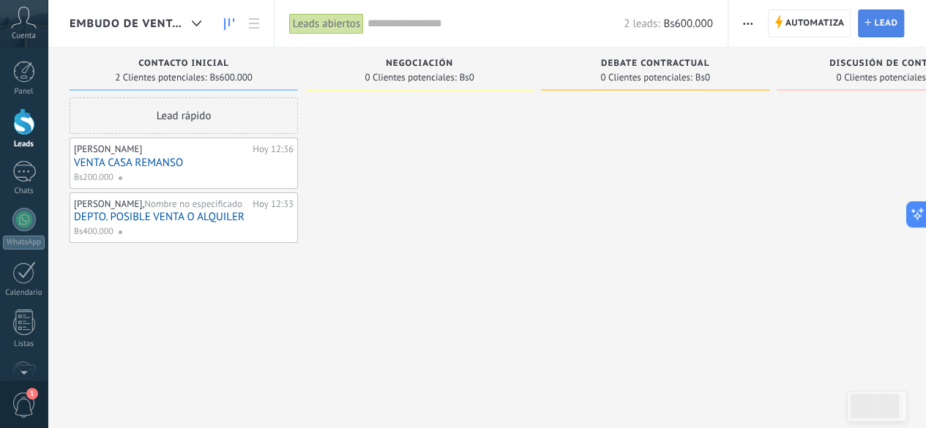
click at [869, 19] on icon at bounding box center [868, 22] width 7 height 7
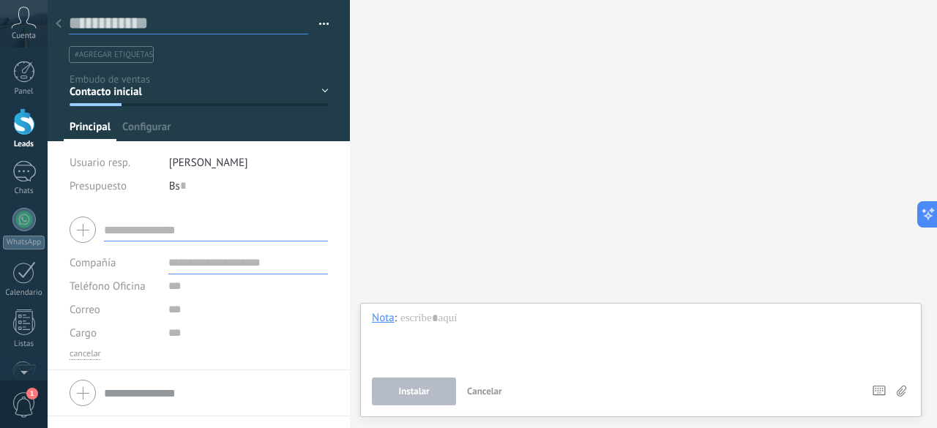
click at [185, 23] on input "text" at bounding box center [188, 23] width 239 height 22
click at [62, 17] on div at bounding box center [58, 24] width 21 height 29
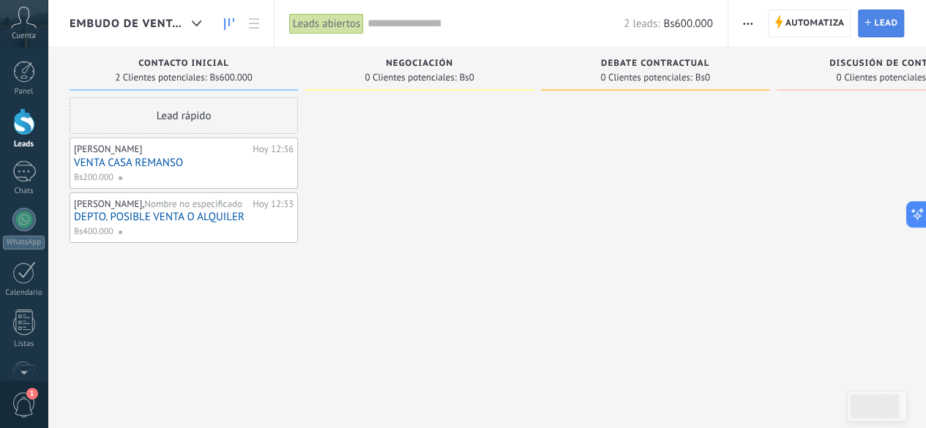
click at [867, 20] on icon at bounding box center [868, 22] width 7 height 7
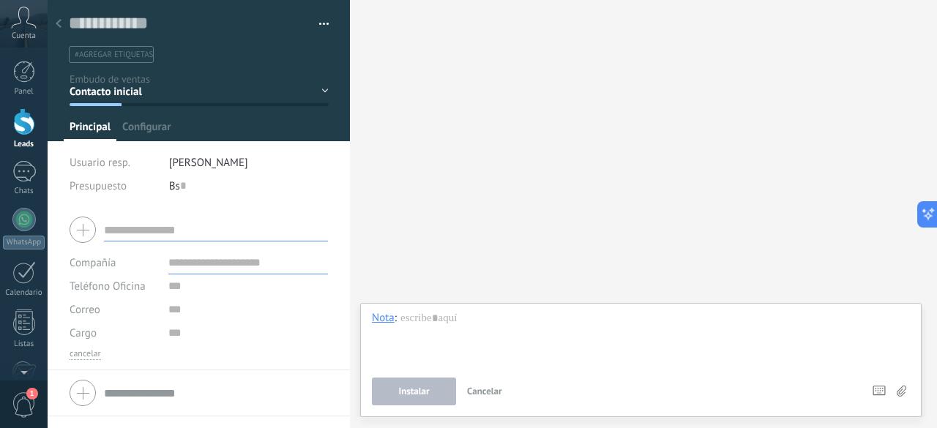
click at [171, 232] on input "text" at bounding box center [216, 229] width 224 height 23
click at [111, 23] on input "text" at bounding box center [188, 23] width 239 height 22
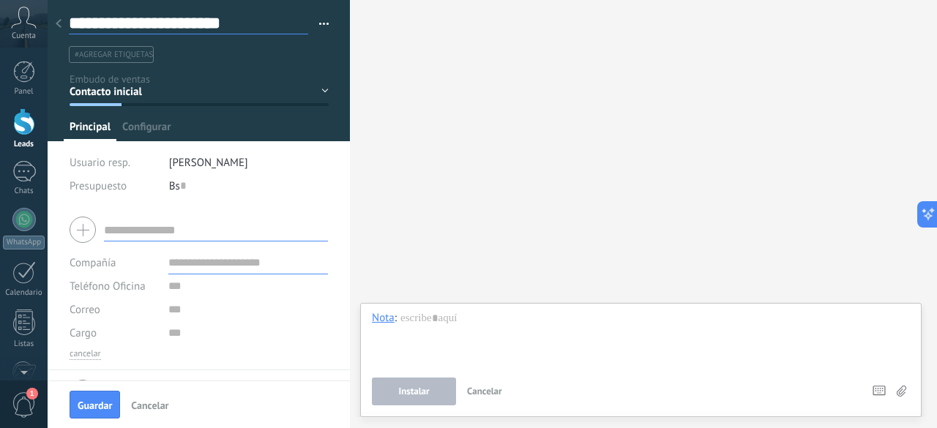
type input "**********"
click at [177, 180] on div "Bs 0" at bounding box center [249, 185] width 160 height 23
click at [192, 184] on div "Bs 0" at bounding box center [249, 185] width 160 height 23
type input "*******"
click at [157, 226] on input "text" at bounding box center [216, 229] width 224 height 23
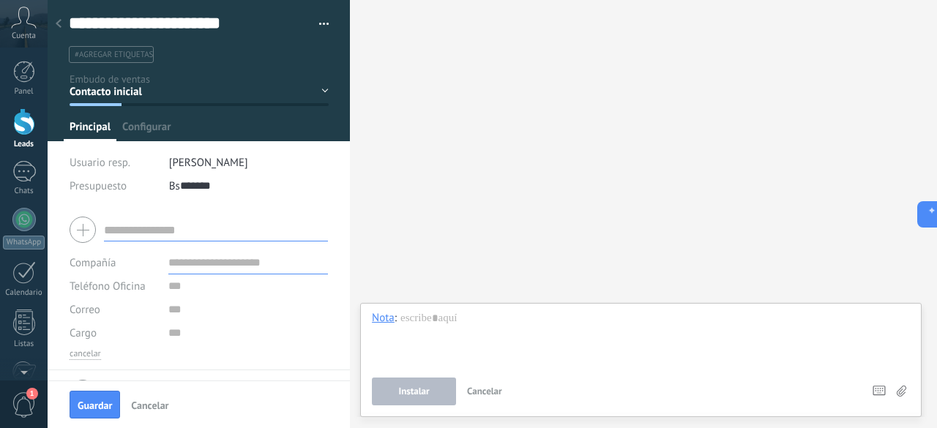
click at [171, 184] on div "Bs ******* 150.000" at bounding box center [249, 185] width 160 height 23
click at [164, 228] on input "text" at bounding box center [216, 229] width 224 height 23
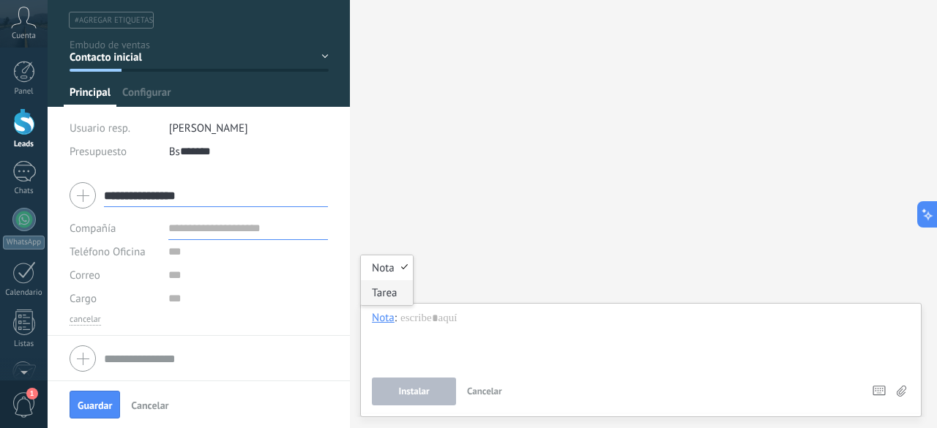
type input "**********"
click at [387, 297] on div "Tarea" at bounding box center [387, 292] width 52 height 25
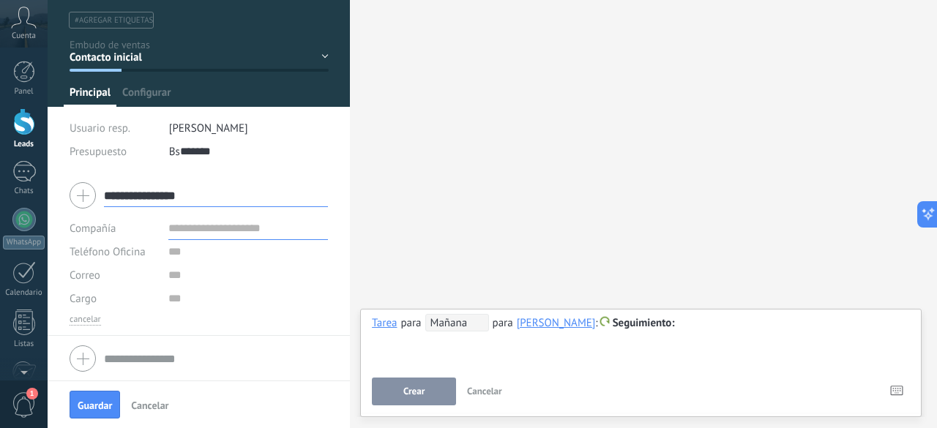
click at [645, 322] on span "Seguimiento" at bounding box center [644, 323] width 62 height 14
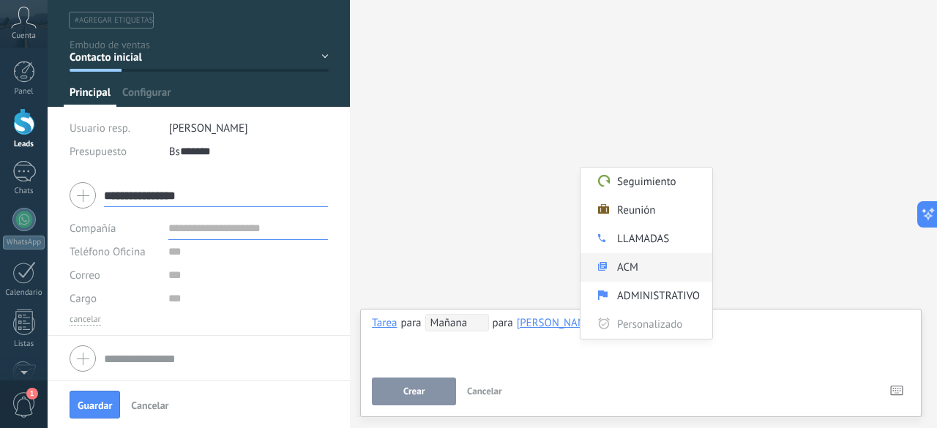
click at [631, 258] on label "ACM" at bounding box center [647, 267] width 132 height 29
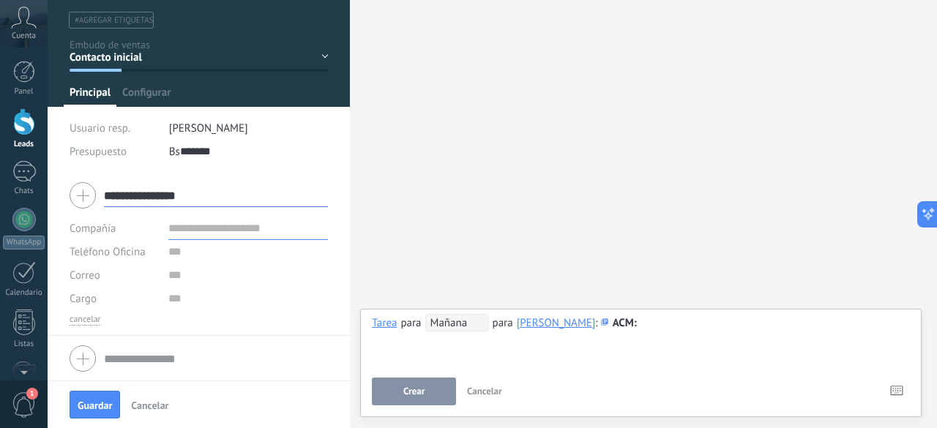
click at [458, 330] on span "Mañana" at bounding box center [458, 323] width 64 height 18
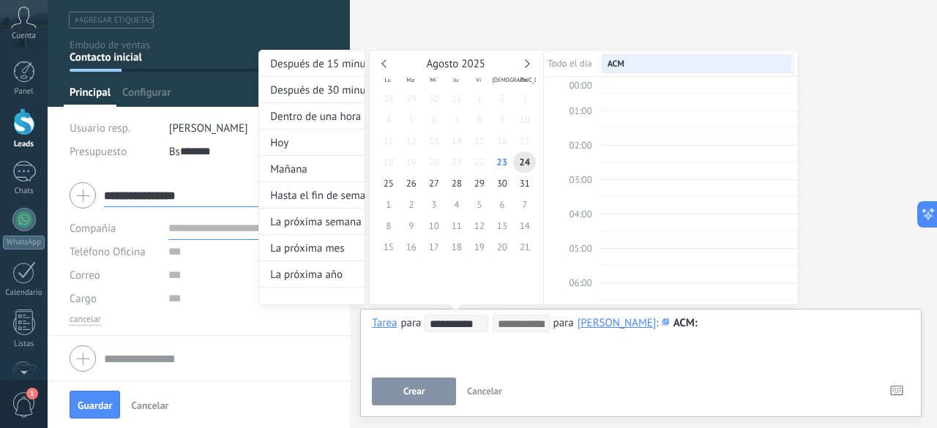
scroll to position [272, 0]
type input "**********"
click at [383, 185] on span "25" at bounding box center [388, 183] width 23 height 21
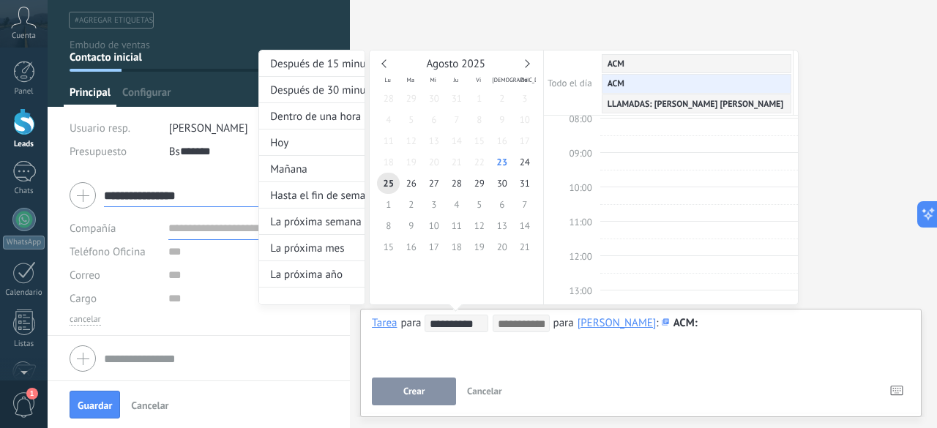
click at [400, 390] on div at bounding box center [468, 214] width 937 height 428
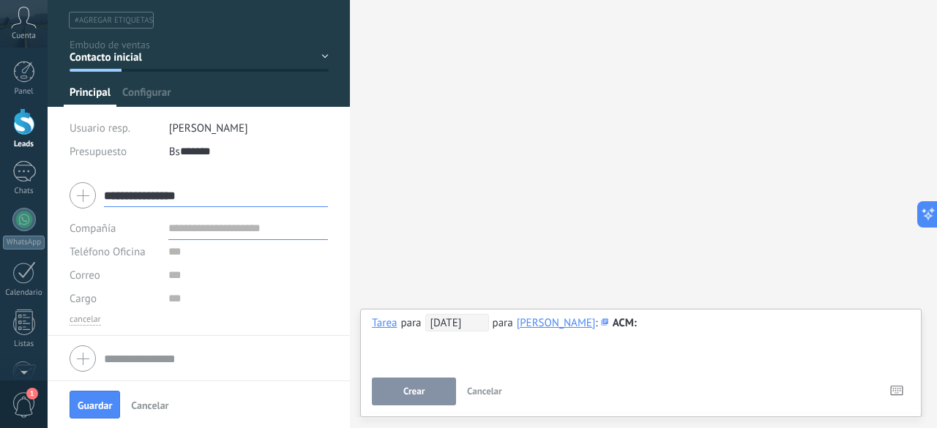
click at [400, 390] on button "Crear" at bounding box center [414, 392] width 84 height 28
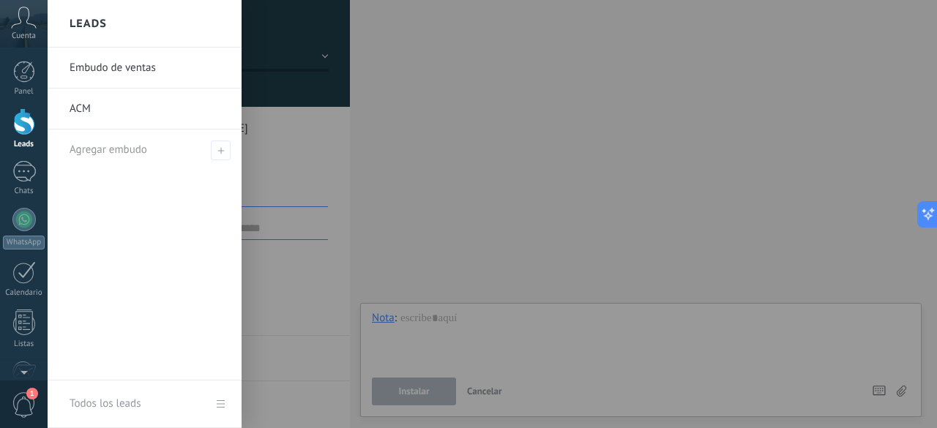
click at [18, 125] on div at bounding box center [24, 121] width 22 height 27
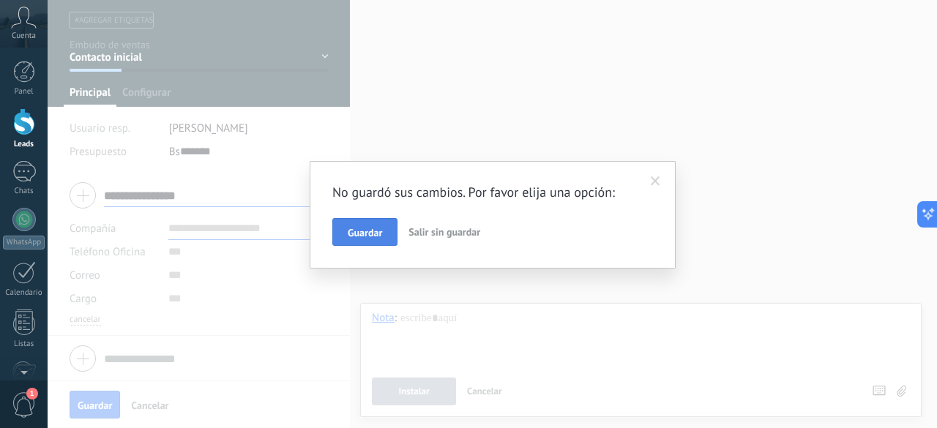
click at [368, 234] on span "Guardar" at bounding box center [365, 233] width 34 height 10
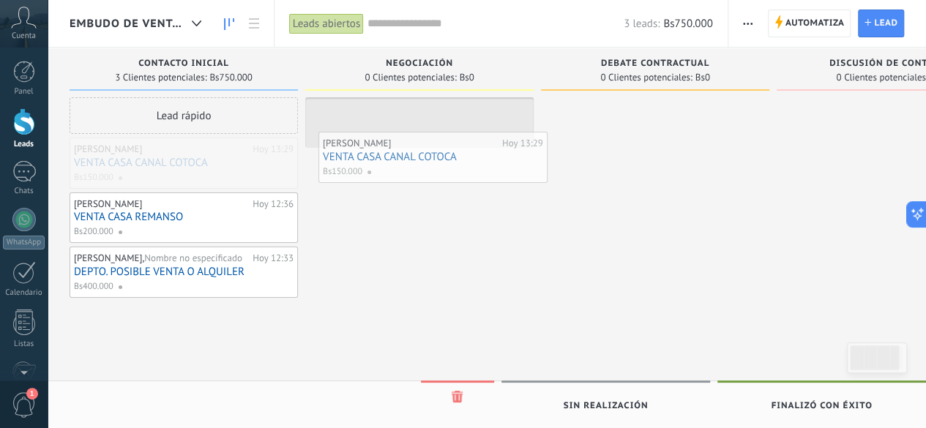
drag, startPoint x: 178, startPoint y: 171, endPoint x: 427, endPoint y: 166, distance: 249.1
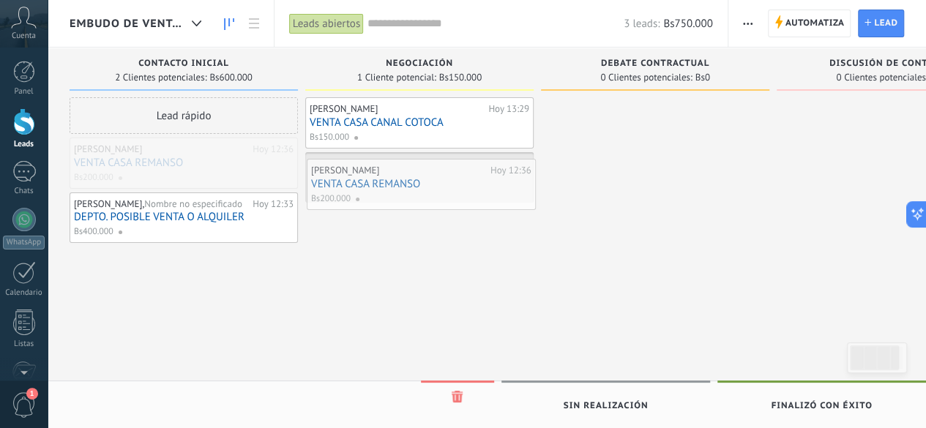
drag, startPoint x: 234, startPoint y: 174, endPoint x: 472, endPoint y: 196, distance: 238.2
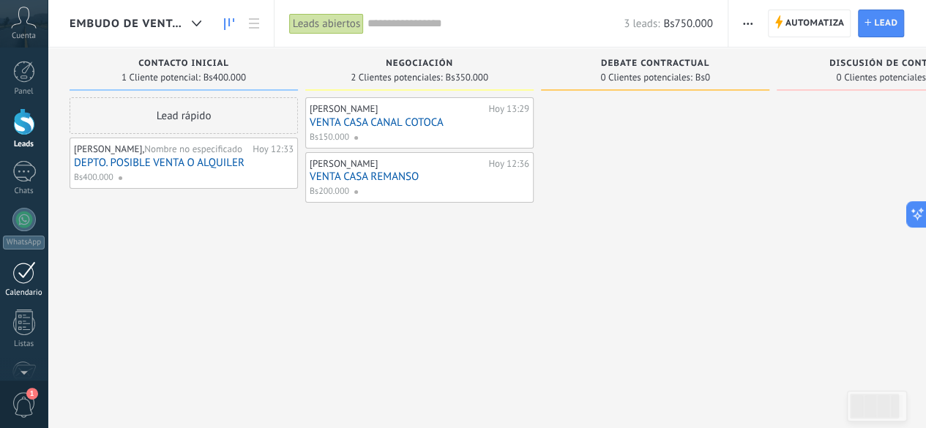
click at [27, 278] on div "1" at bounding box center [23, 272] width 23 height 23
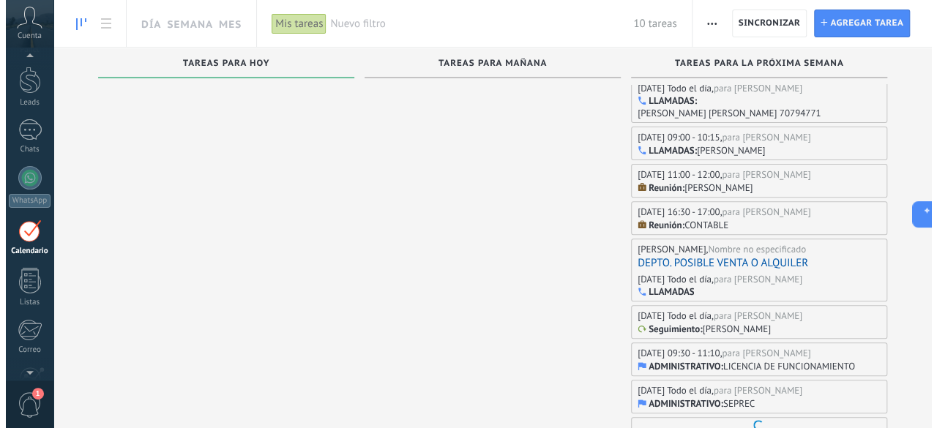
scroll to position [135, 0]
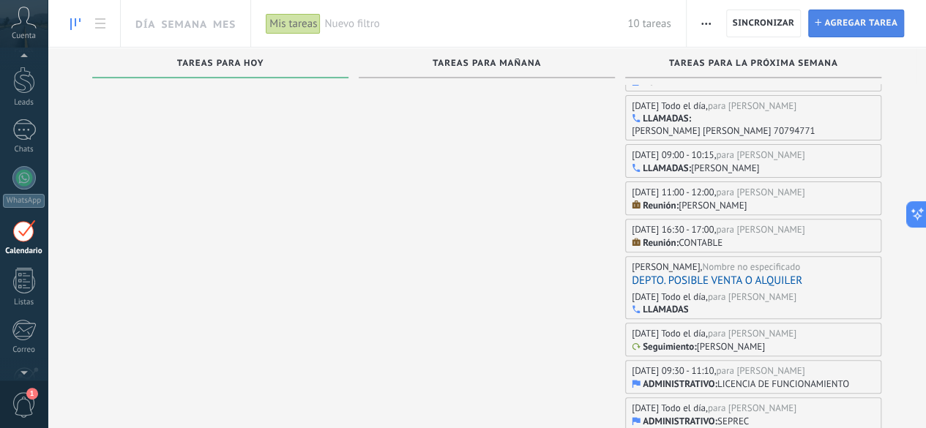
click at [870, 18] on span "Agregar tarea" at bounding box center [861, 23] width 73 height 26
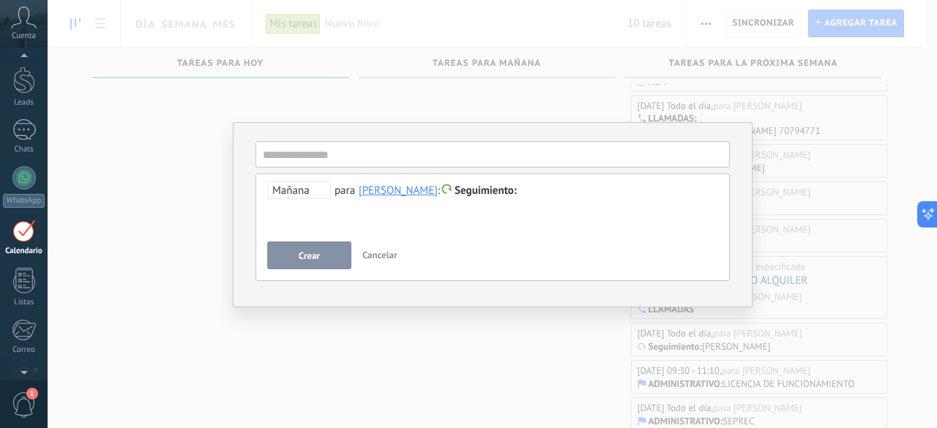
click at [491, 187] on span "Seguimiento" at bounding box center [486, 191] width 62 height 14
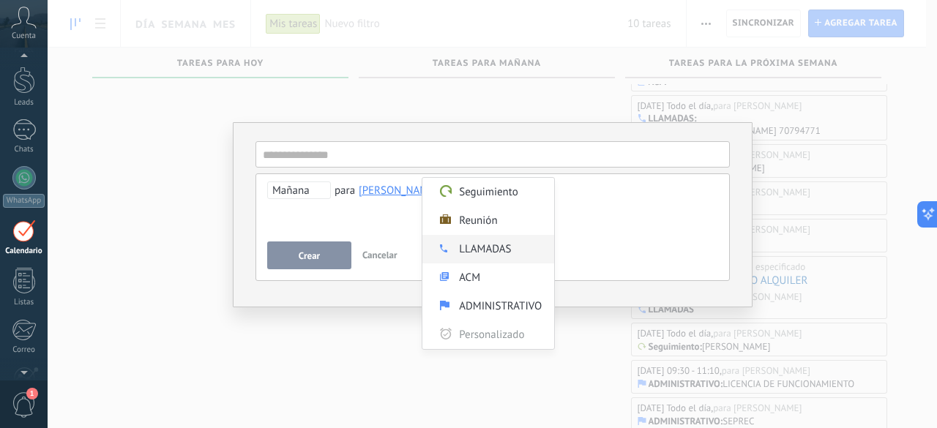
click at [480, 248] on label "LLAMADAS" at bounding box center [489, 249] width 132 height 29
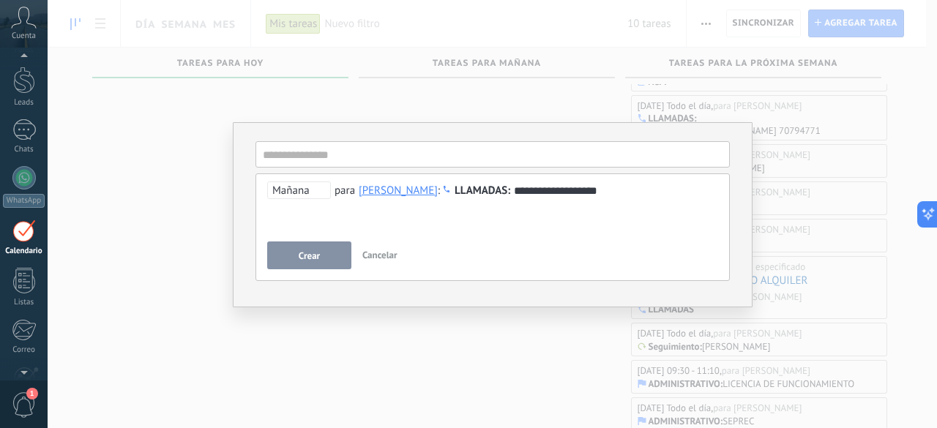
click at [303, 194] on span "Mañana" at bounding box center [299, 191] width 64 height 18
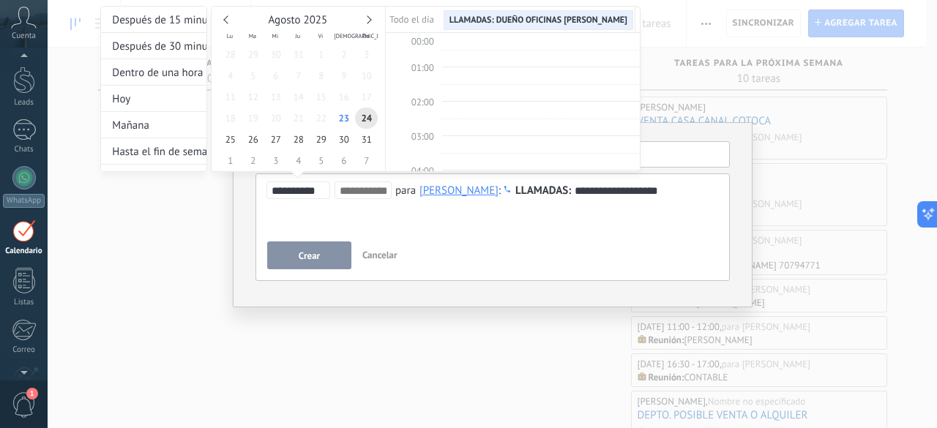
scroll to position [272, 0]
type input "**********"
click at [234, 136] on span "25" at bounding box center [230, 139] width 23 height 21
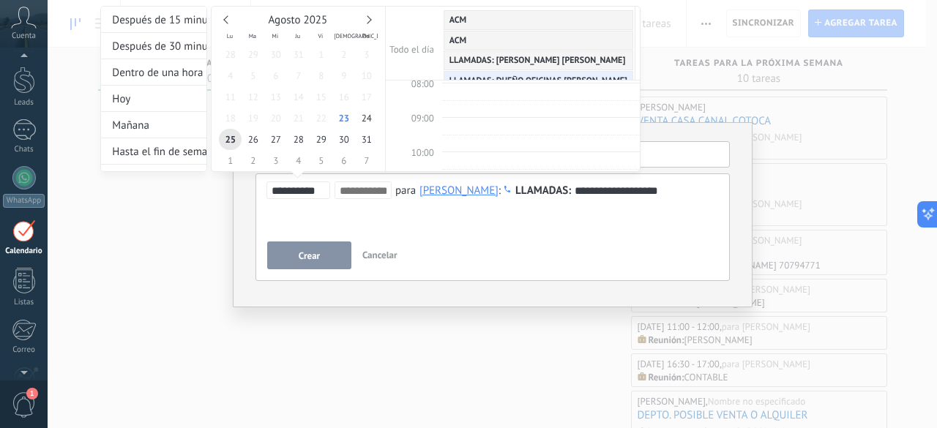
click at [321, 259] on div at bounding box center [468, 214] width 937 height 428
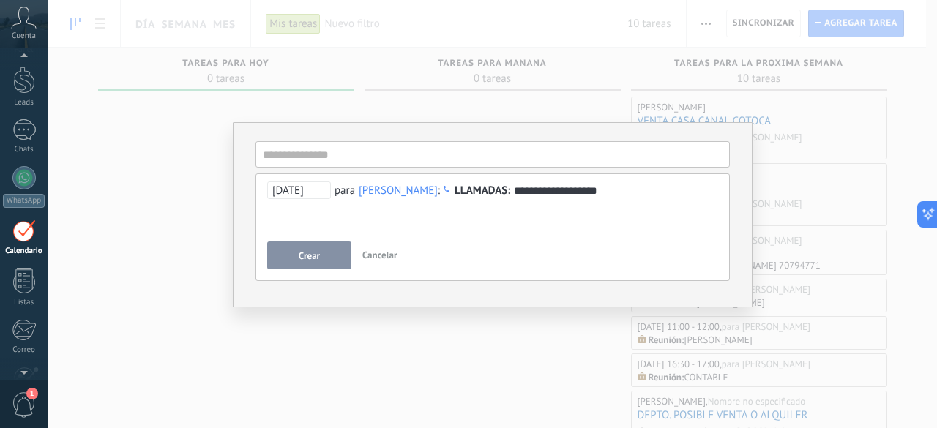
click at [321, 259] on button "Crear" at bounding box center [309, 256] width 84 height 28
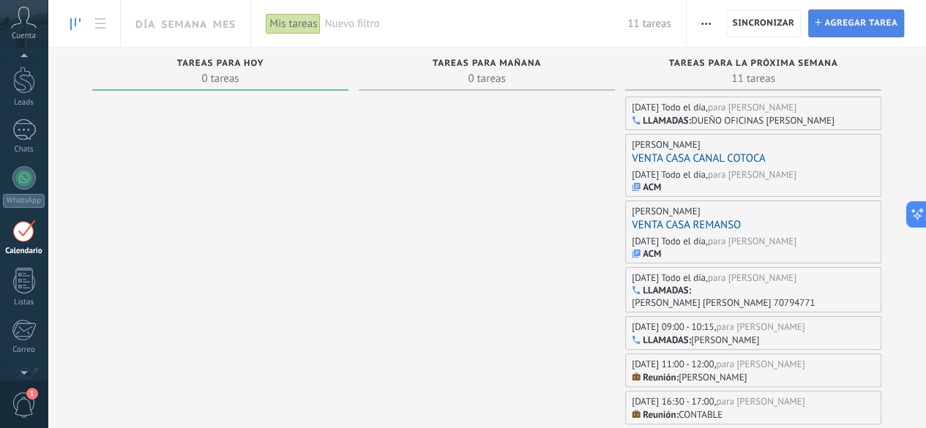
click at [868, 30] on span "Agregar tarea" at bounding box center [861, 23] width 73 height 26
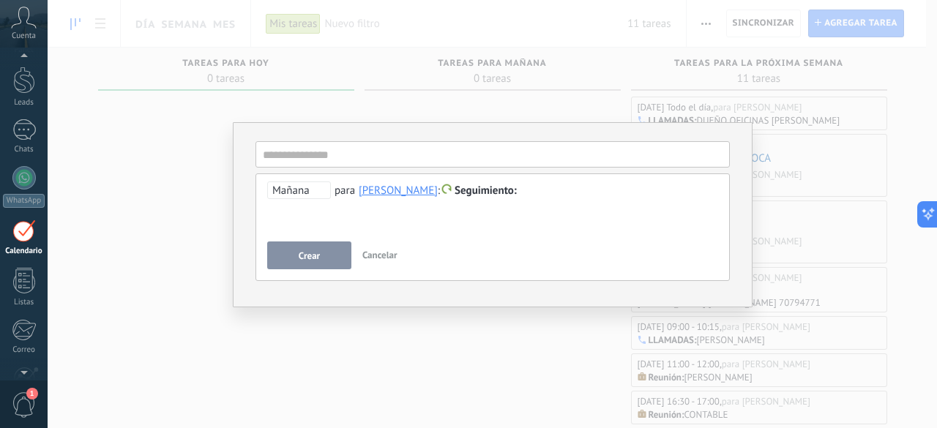
click at [489, 187] on span "Seguimiento" at bounding box center [486, 191] width 62 height 14
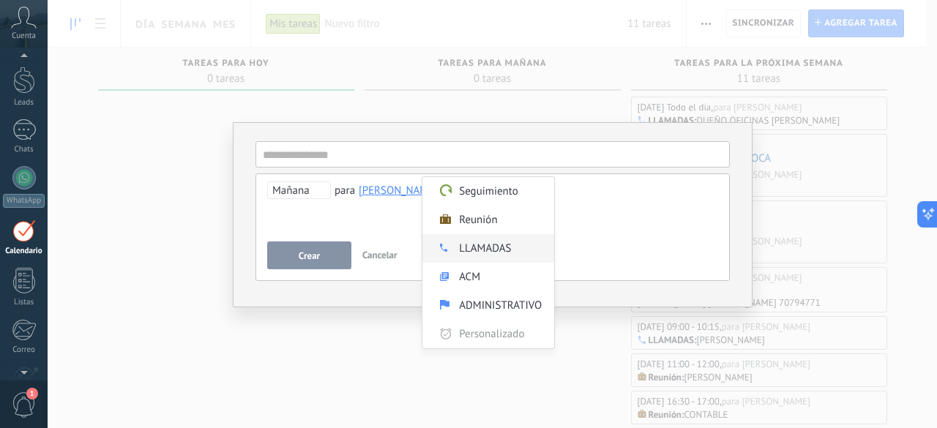
click at [476, 239] on label "LLAMADAS" at bounding box center [489, 248] width 132 height 29
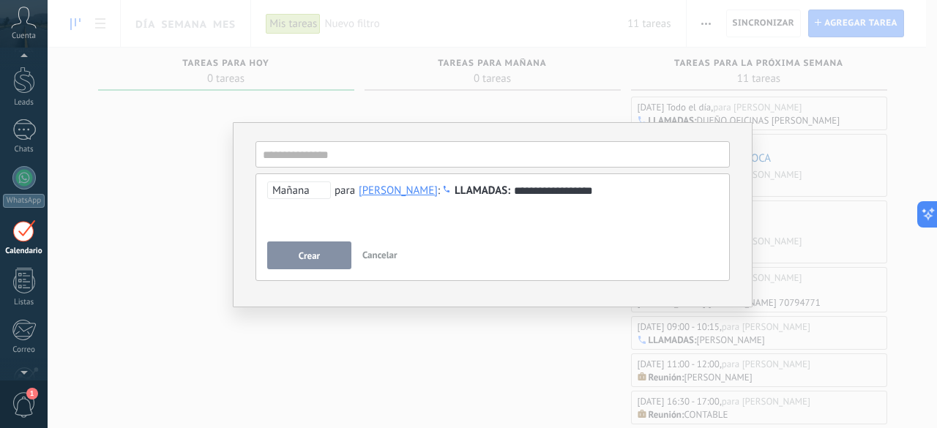
click at [291, 187] on span "Mañana" at bounding box center [299, 191] width 64 height 18
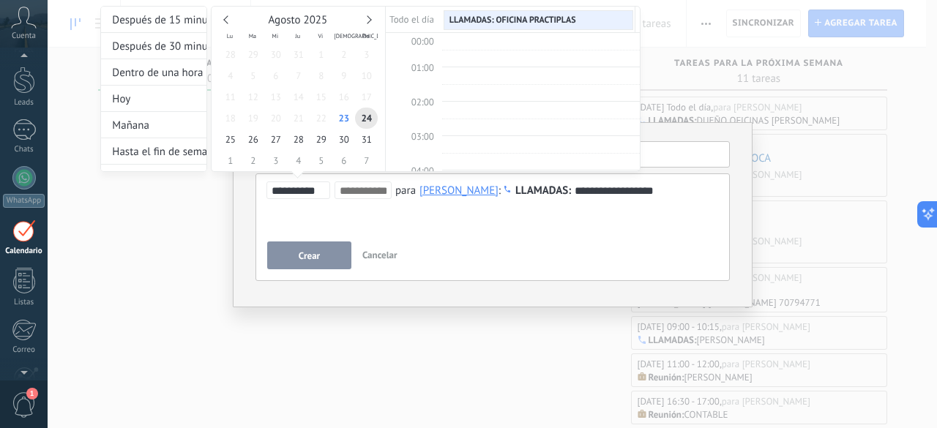
scroll to position [272, 0]
type input "**********"
click at [231, 141] on span "25" at bounding box center [230, 139] width 23 height 21
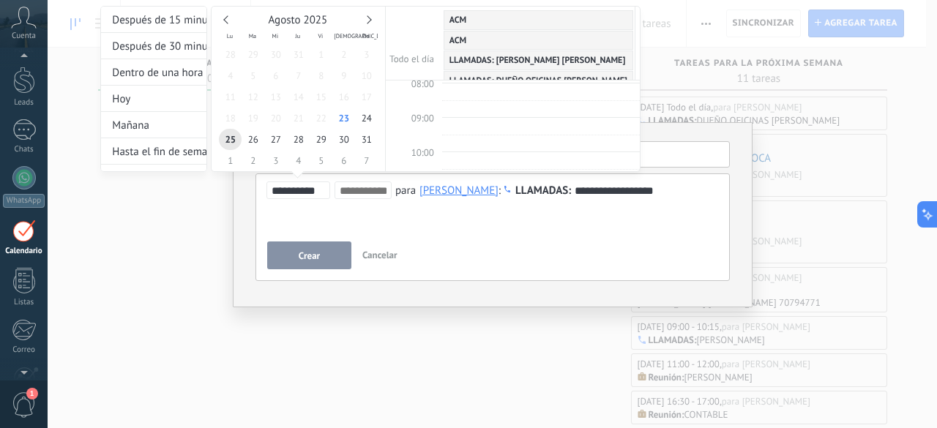
click at [324, 253] on div at bounding box center [468, 214] width 937 height 428
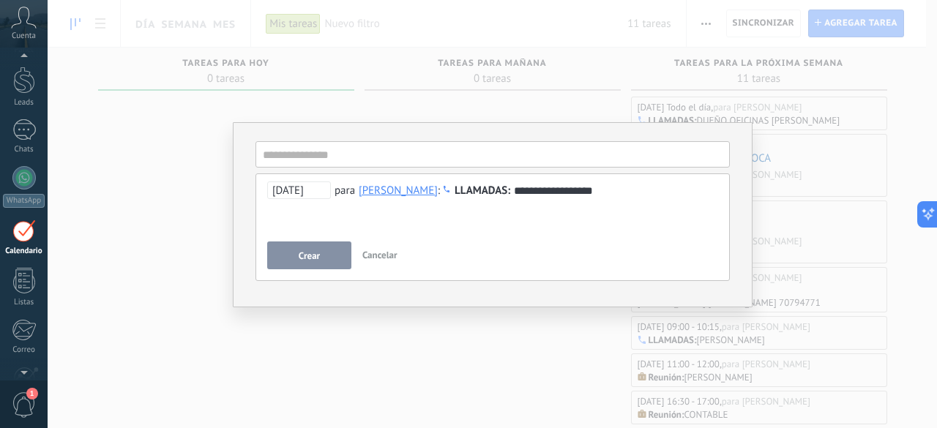
click at [324, 253] on button "Crear" at bounding box center [309, 256] width 84 height 28
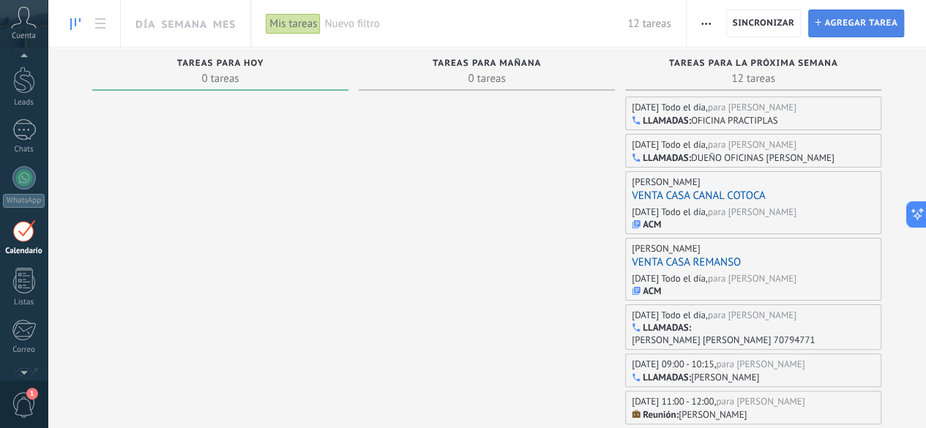
click at [833, 23] on span "Agregar tarea" at bounding box center [861, 23] width 73 height 26
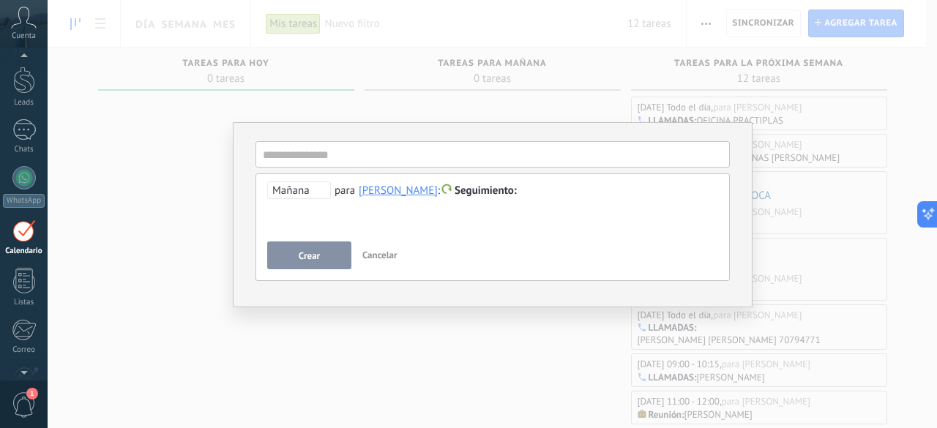
click at [401, 191] on div "[PERSON_NAME]" at bounding box center [398, 190] width 79 height 13
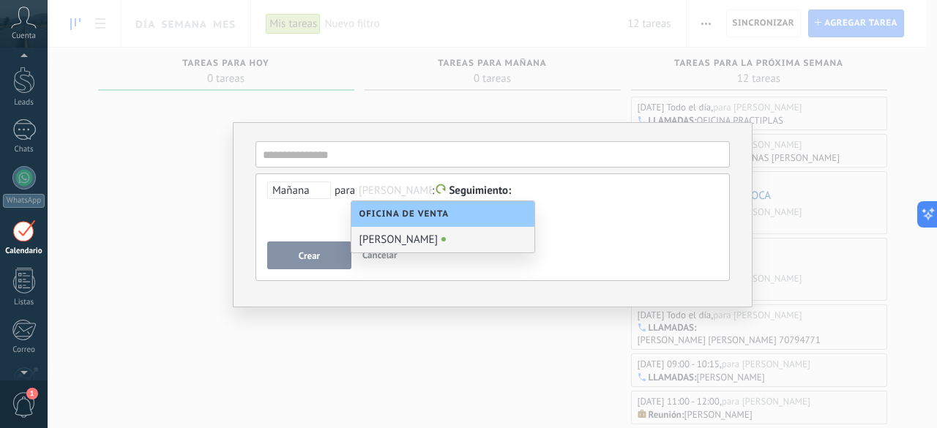
click at [401, 191] on input "text" at bounding box center [395, 191] width 73 height 15
click at [548, 190] on div at bounding box center [493, 191] width 452 height 18
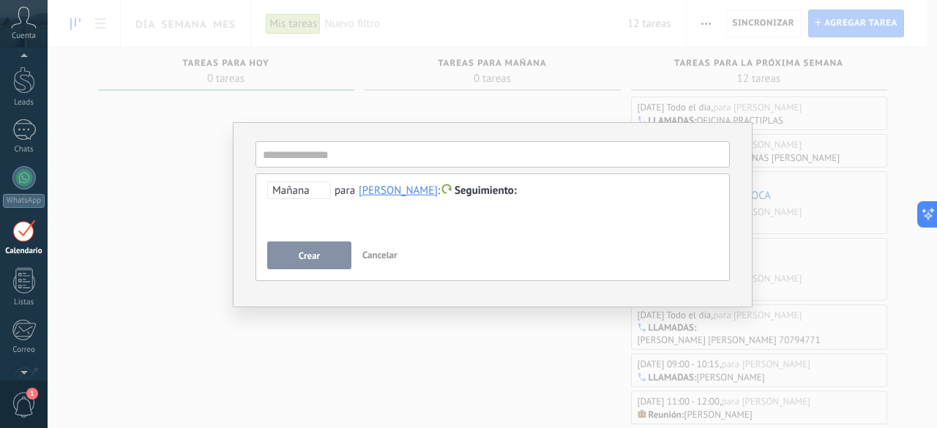
click at [486, 191] on span "Seguimiento" at bounding box center [486, 191] width 62 height 14
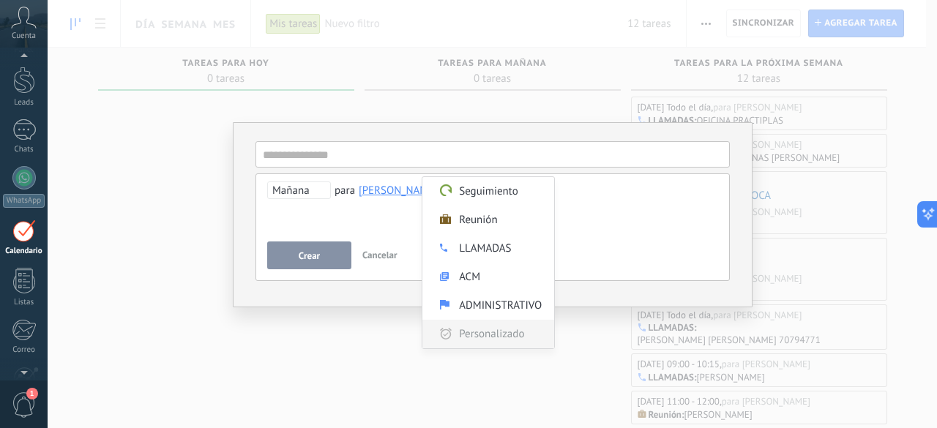
click at [475, 335] on label "Personalizado" at bounding box center [489, 334] width 132 height 29
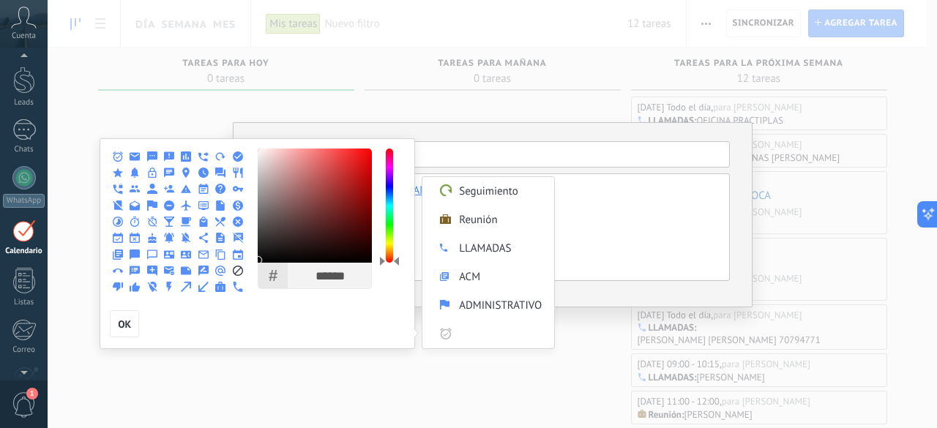
click at [186, 289] on use at bounding box center [186, 287] width 10 height 10
click at [483, 332] on input "Personalizado" at bounding box center [502, 334] width 89 height 29
type input "******"
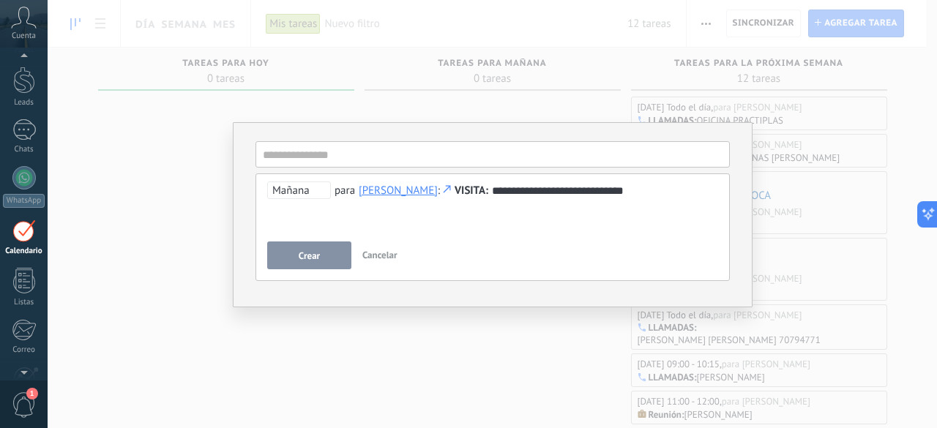
click at [308, 196] on span "Mañana" at bounding box center [299, 191] width 64 height 18
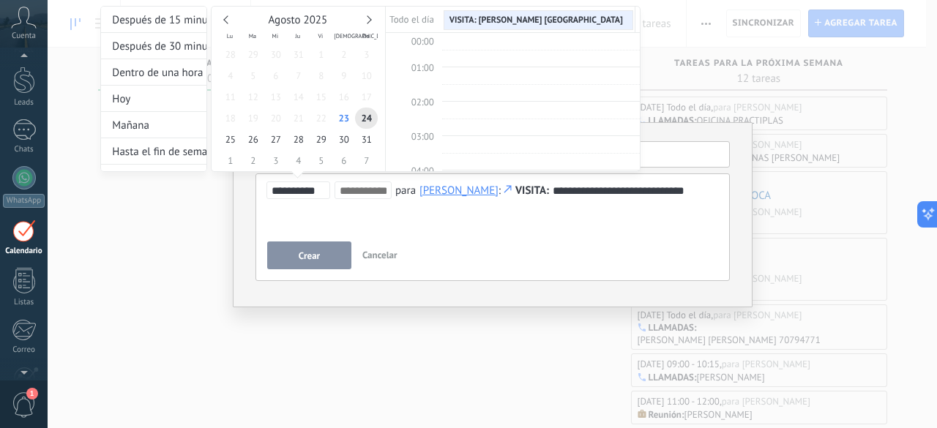
scroll to position [272, 0]
type input "**********"
click at [278, 141] on span "27" at bounding box center [275, 139] width 23 height 21
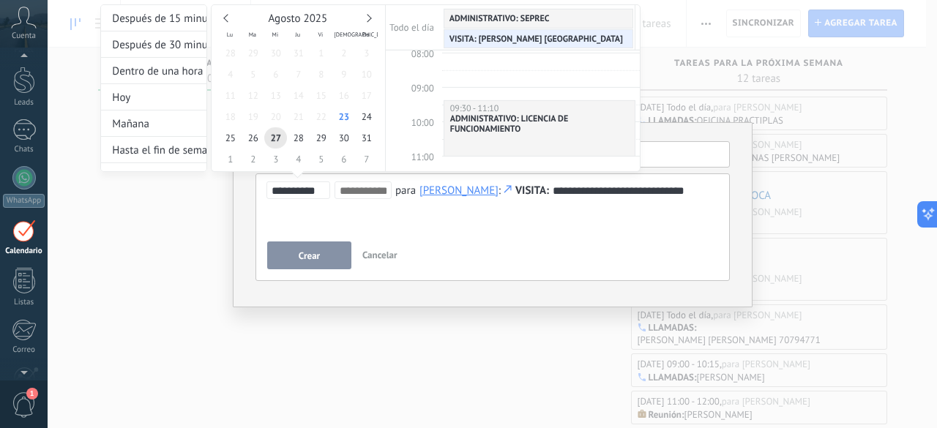
click at [322, 259] on div at bounding box center [468, 214] width 937 height 428
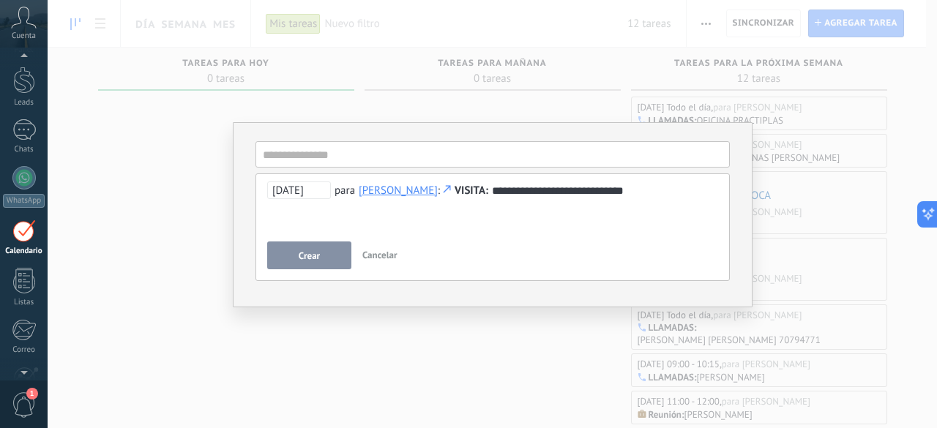
click at [322, 259] on button "Crear" at bounding box center [309, 256] width 84 height 28
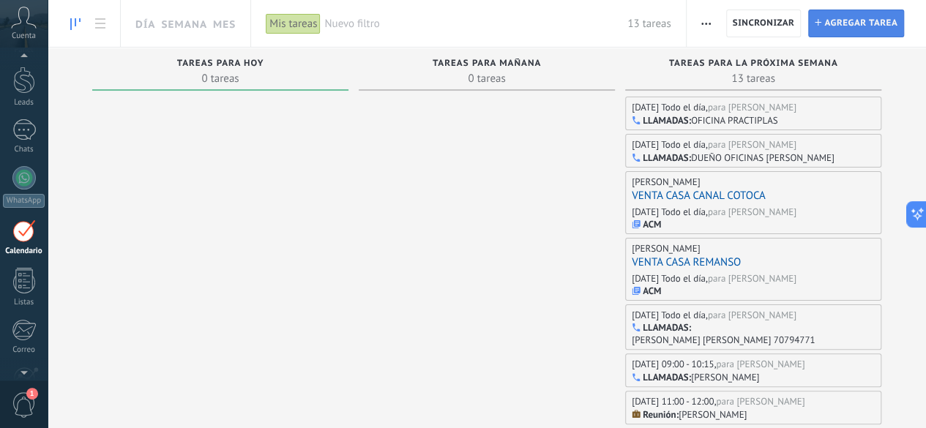
click at [839, 23] on span "Agregar tarea" at bounding box center [861, 23] width 73 height 26
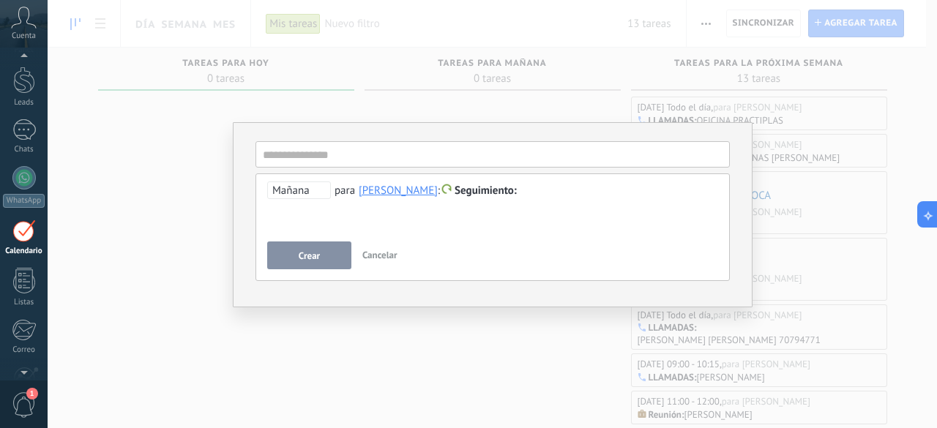
click at [231, 326] on div "**********" at bounding box center [493, 214] width 890 height 428
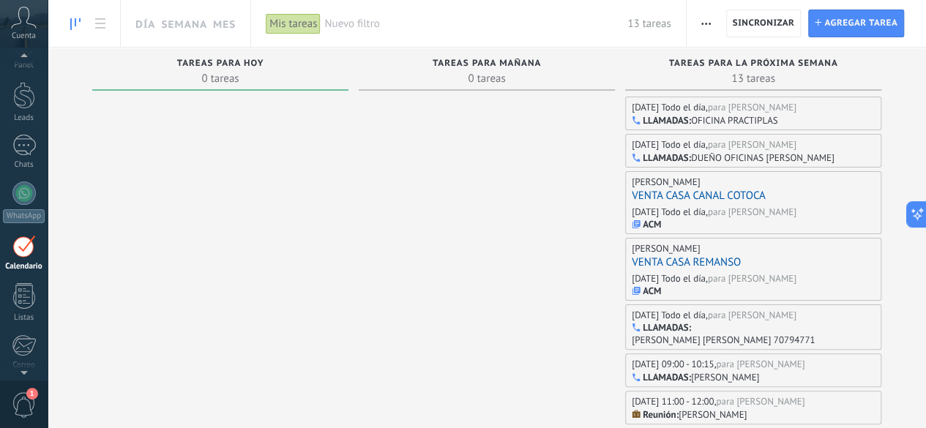
scroll to position [24, 0]
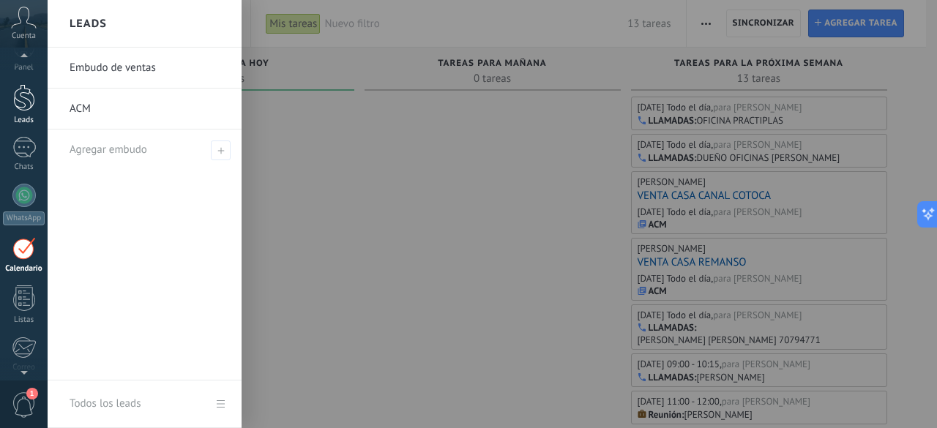
click at [21, 107] on div at bounding box center [24, 97] width 22 height 27
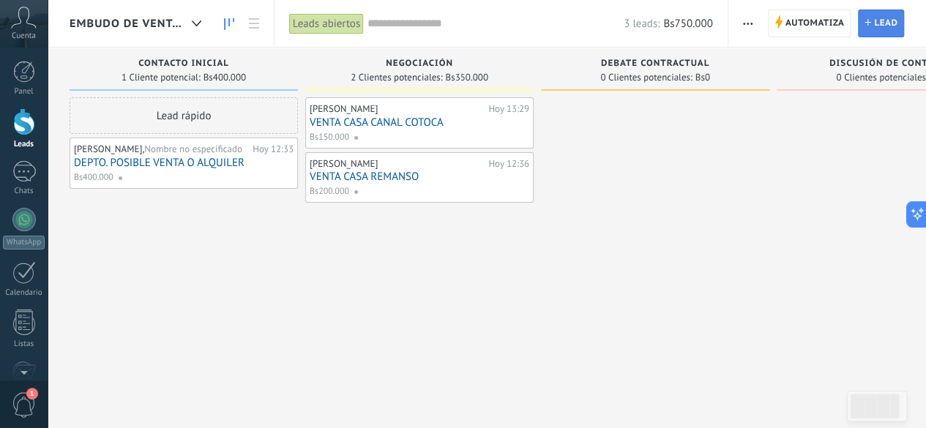
click at [887, 23] on span "Lead" at bounding box center [885, 23] width 23 height 26
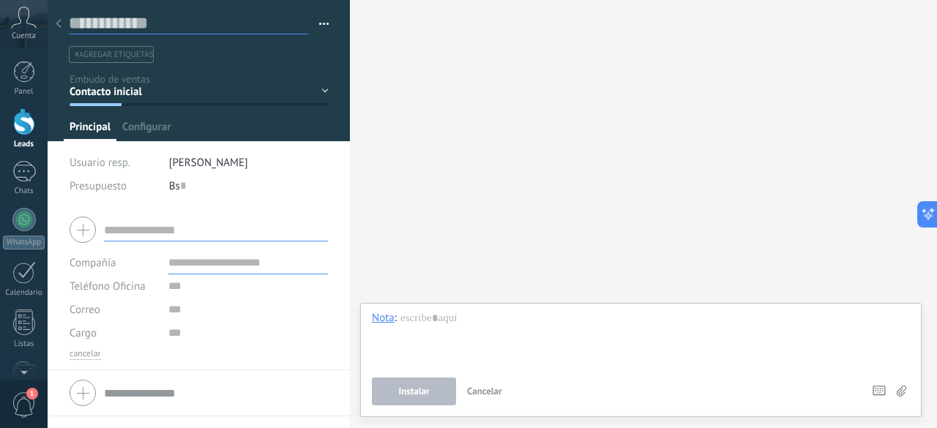
click at [170, 23] on input "text" at bounding box center [188, 23] width 239 height 22
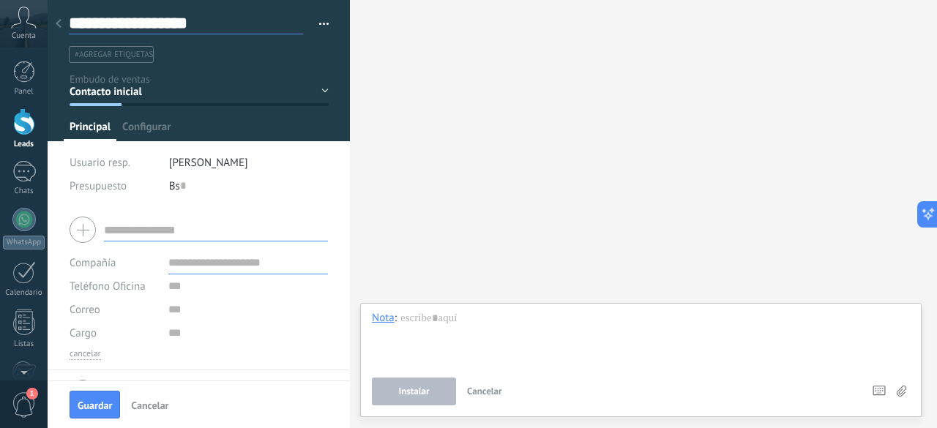
type input "**********"
click at [131, 230] on input "text" at bounding box center [216, 229] width 224 height 23
click at [130, 226] on input "**********" at bounding box center [216, 229] width 224 height 23
type input "**********"
click at [194, 179] on div "Bs 0" at bounding box center [249, 185] width 160 height 23
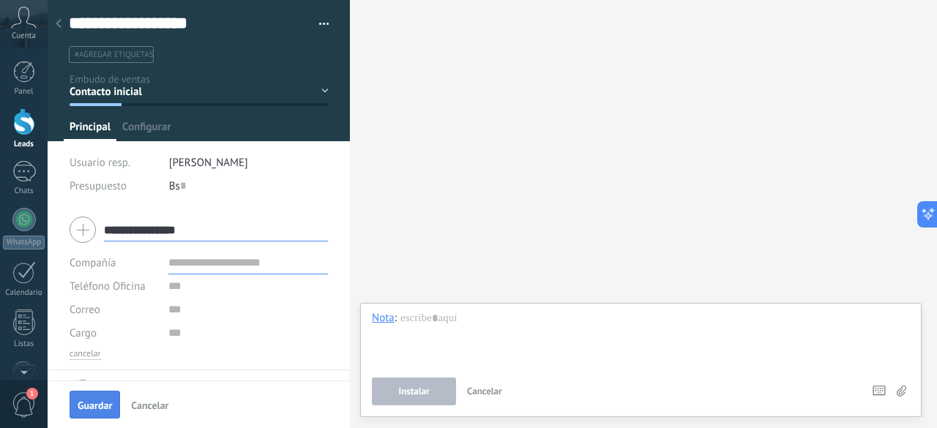
click at [93, 410] on span "Guardar" at bounding box center [95, 406] width 34 height 10
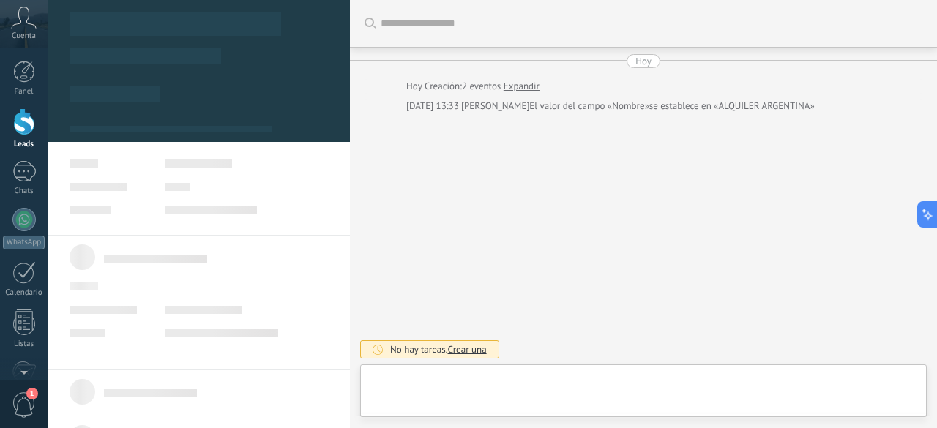
type textarea "**********"
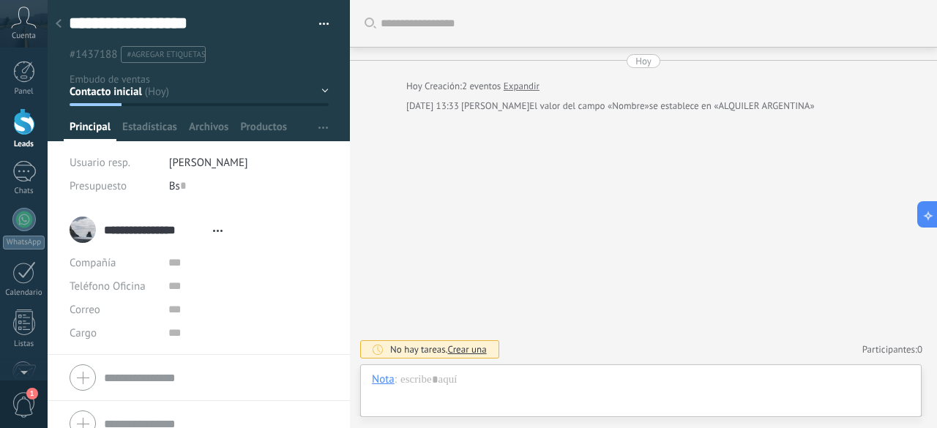
scroll to position [22, 0]
click at [383, 382] on div "Nota" at bounding box center [383, 379] width 23 height 13
click at [387, 364] on div "Tarea" at bounding box center [387, 354] width 52 height 25
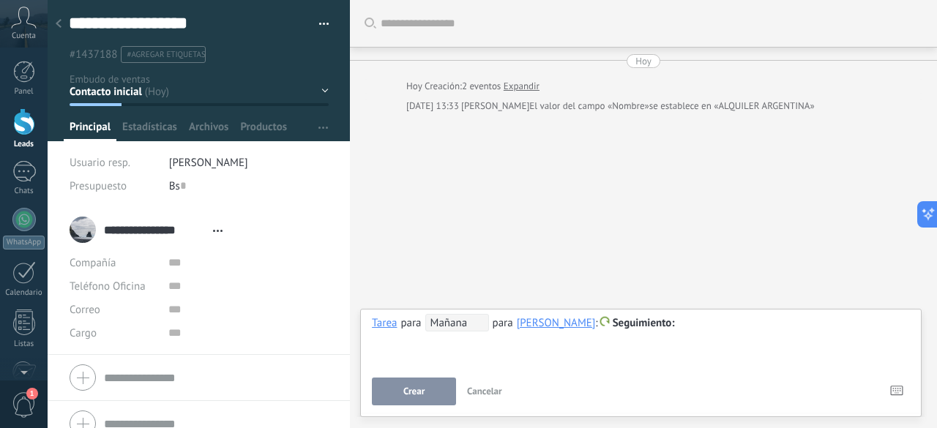
click at [718, 322] on div at bounding box center [641, 324] width 539 height 18
click at [414, 400] on button "Crear" at bounding box center [414, 392] width 84 height 28
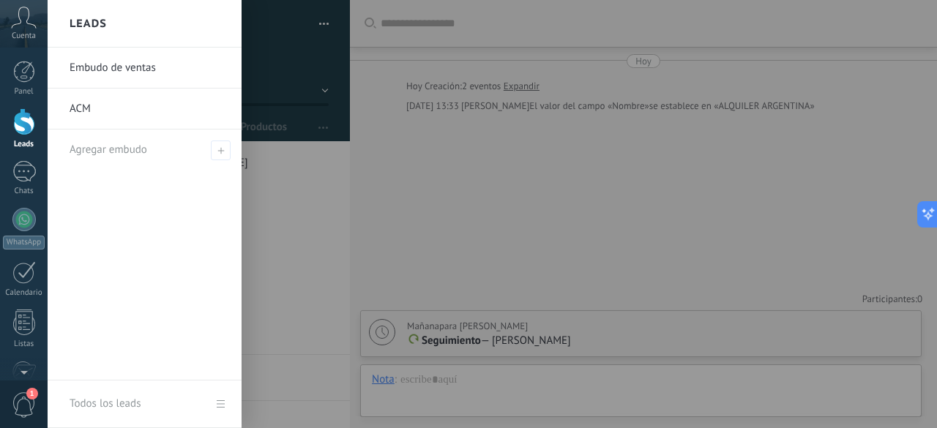
click at [28, 128] on div at bounding box center [24, 121] width 22 height 27
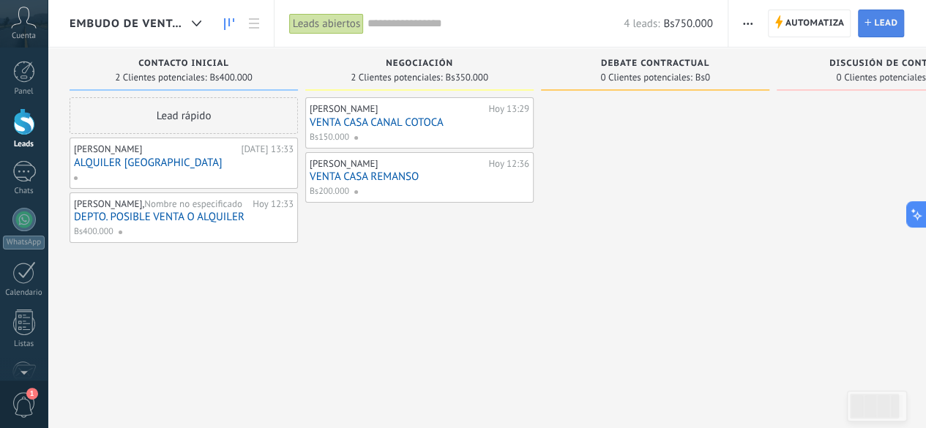
click at [886, 26] on span "Lead" at bounding box center [885, 23] width 23 height 26
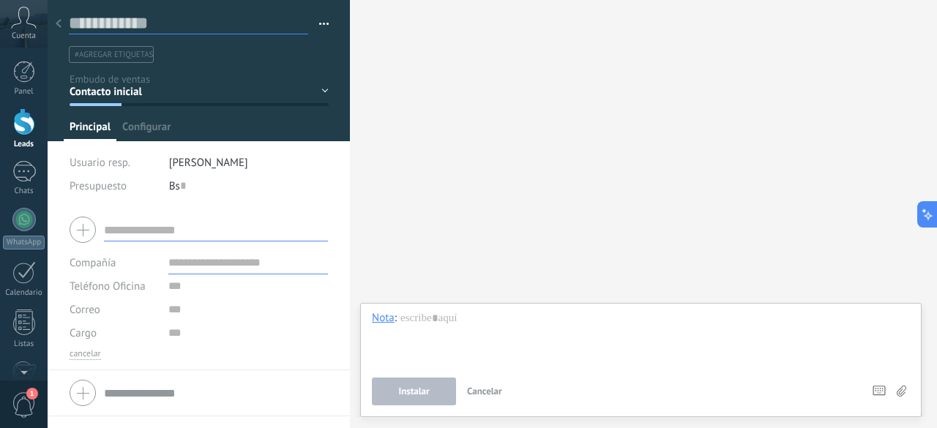
click at [104, 25] on input "text" at bounding box center [188, 23] width 239 height 22
type input "*"
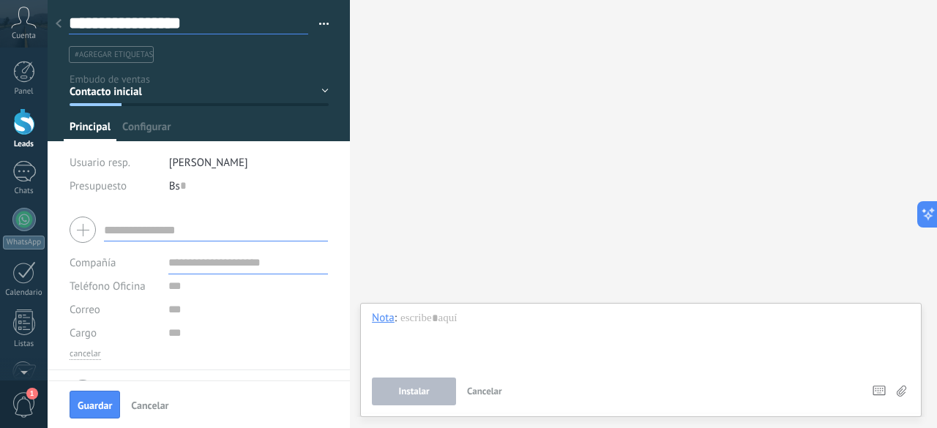
type input "**********"
click at [158, 231] on input "text" at bounding box center [216, 229] width 224 height 23
type input "**********"
click at [189, 259] on input "text" at bounding box center [248, 262] width 160 height 23
click at [104, 401] on span "Guardar" at bounding box center [95, 406] width 34 height 10
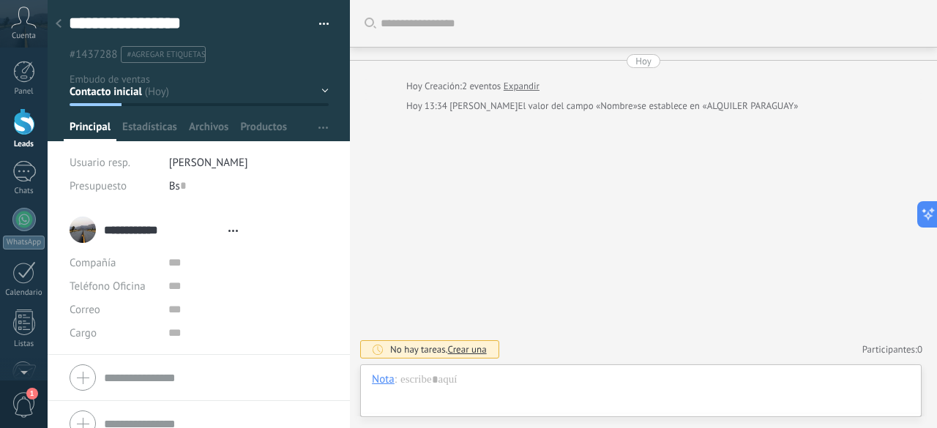
type textarea "**********"
click at [384, 383] on div "Nota" at bounding box center [383, 379] width 23 height 13
click at [385, 357] on div "Tarea" at bounding box center [387, 354] width 52 height 25
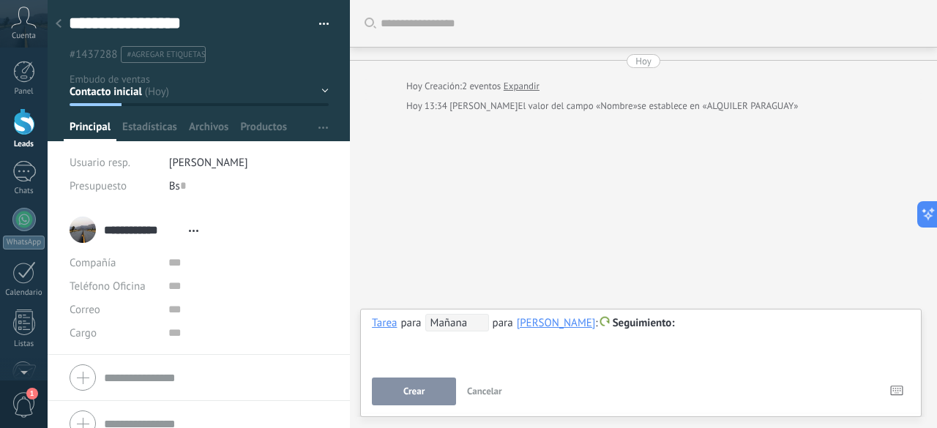
click at [385, 357] on div "**********" at bounding box center [641, 340] width 538 height 53
click at [715, 324] on div at bounding box center [641, 324] width 539 height 18
click at [466, 327] on span "Mañana" at bounding box center [458, 323] width 64 height 18
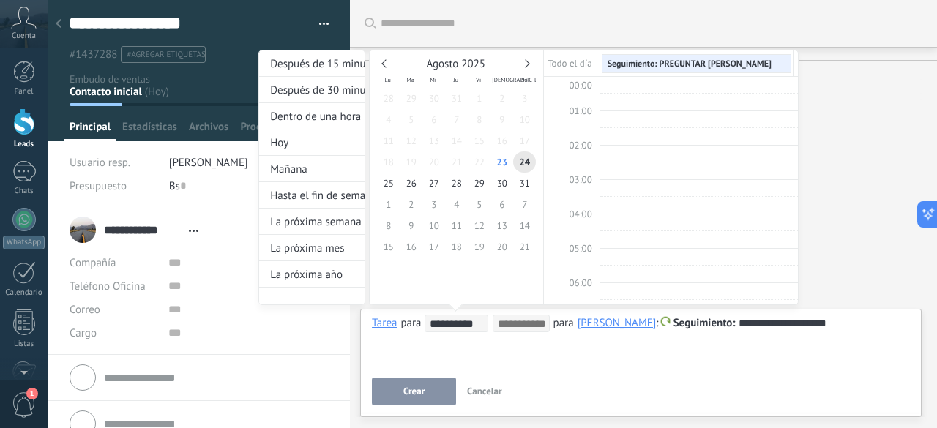
scroll to position [272, 0]
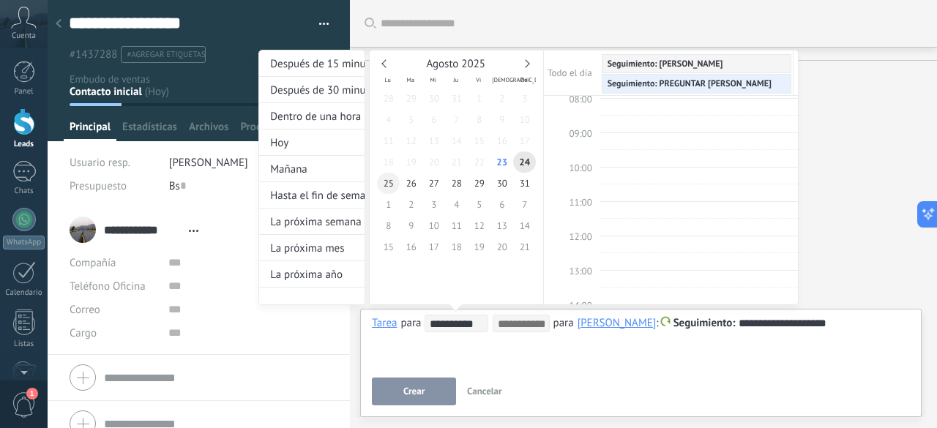
type input "**********"
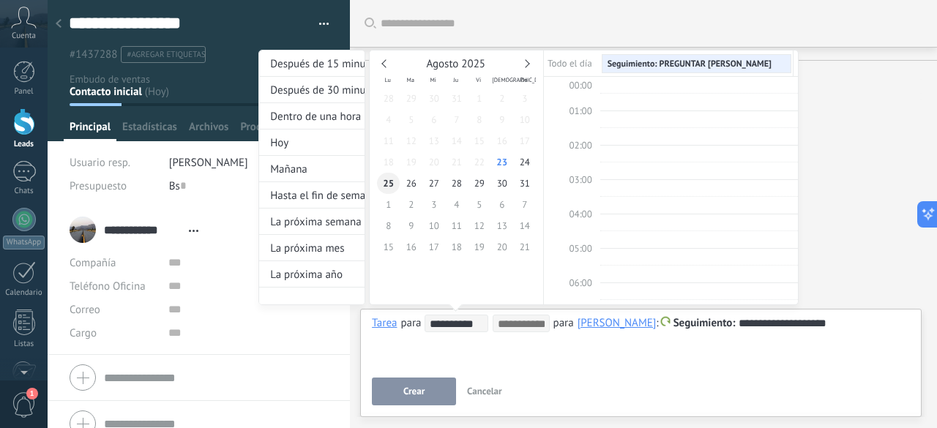
click at [384, 188] on span "25" at bounding box center [388, 183] width 23 height 21
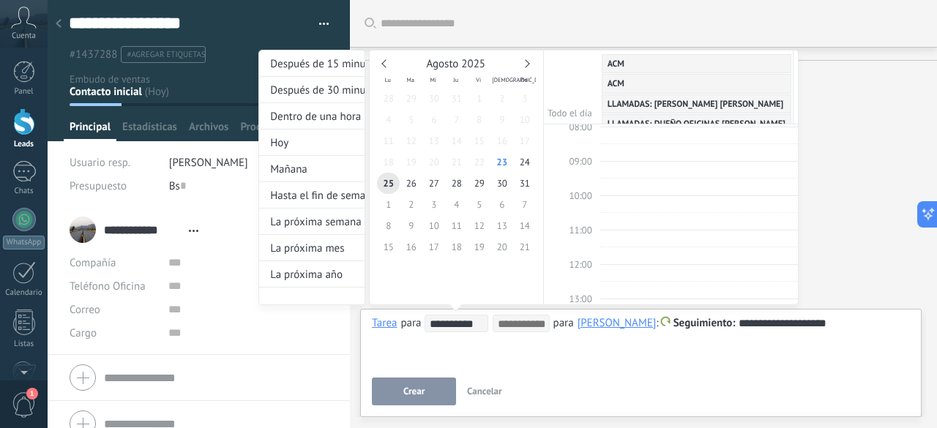
click at [413, 393] on div at bounding box center [468, 214] width 937 height 428
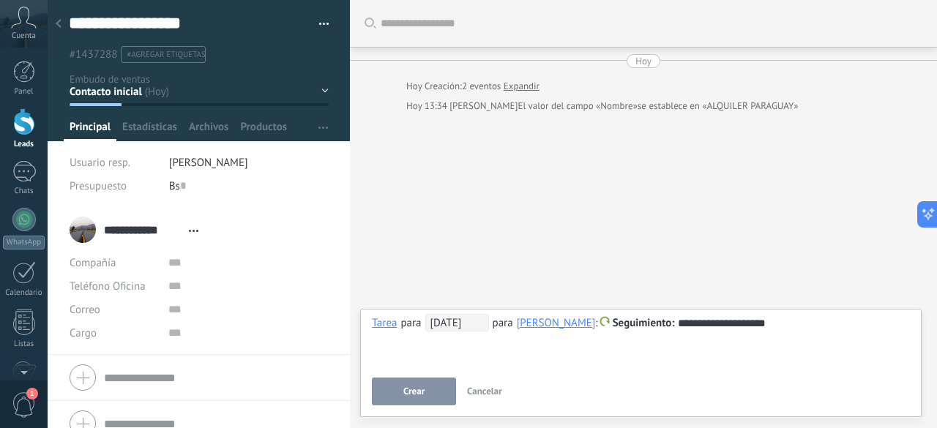
click at [413, 393] on span "Crear" at bounding box center [414, 392] width 21 height 10
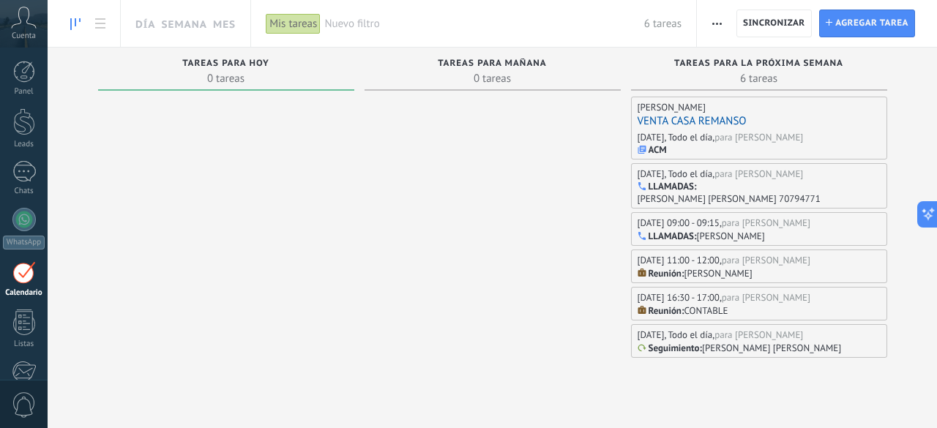
scroll to position [782, 0]
click at [748, 80] on span "6 tareas" at bounding box center [760, 78] width 242 height 15
click at [691, 121] on link "VENTA CASA REMANSO" at bounding box center [692, 121] width 109 height 14
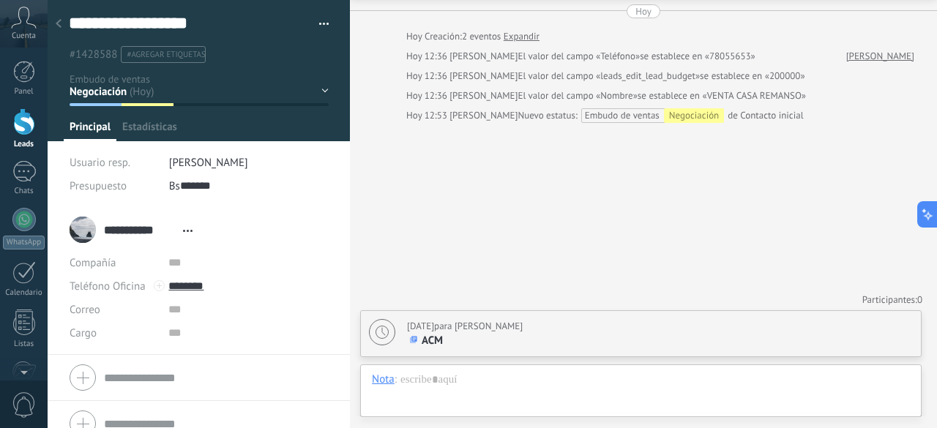
scroll to position [22, 0]
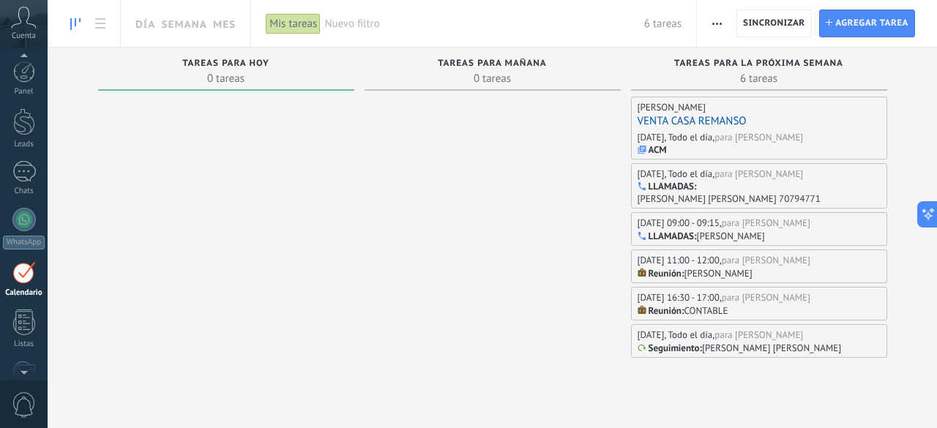
scroll to position [42, 0]
click at [720, 74] on span "6 tareas" at bounding box center [760, 78] width 242 height 15
click at [732, 67] on span "Tareas para la próxima semana" at bounding box center [759, 64] width 169 height 10
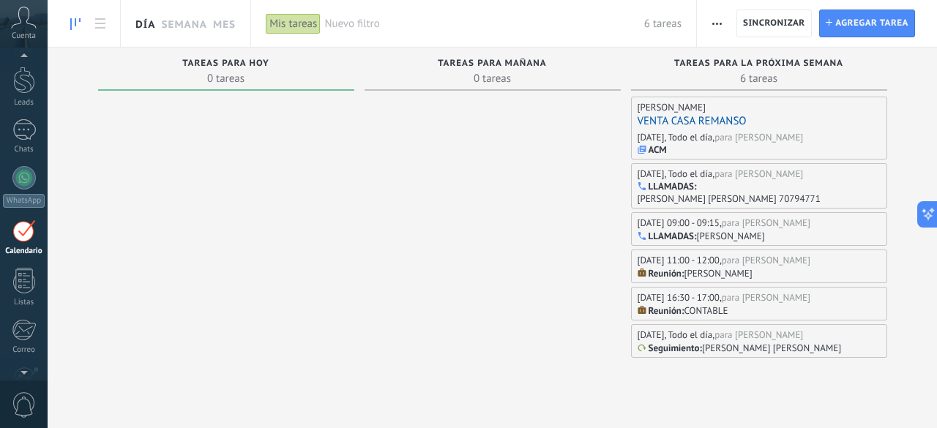
click at [142, 24] on link "Día" at bounding box center [145, 23] width 20 height 47
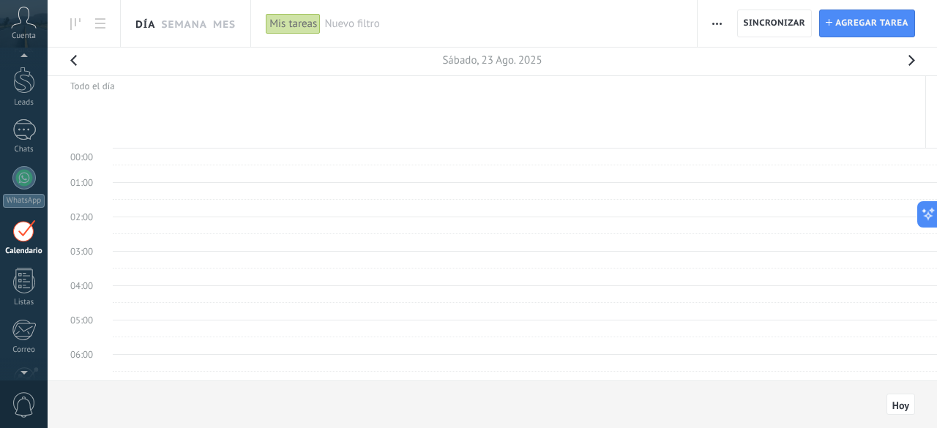
scroll to position [272, 0]
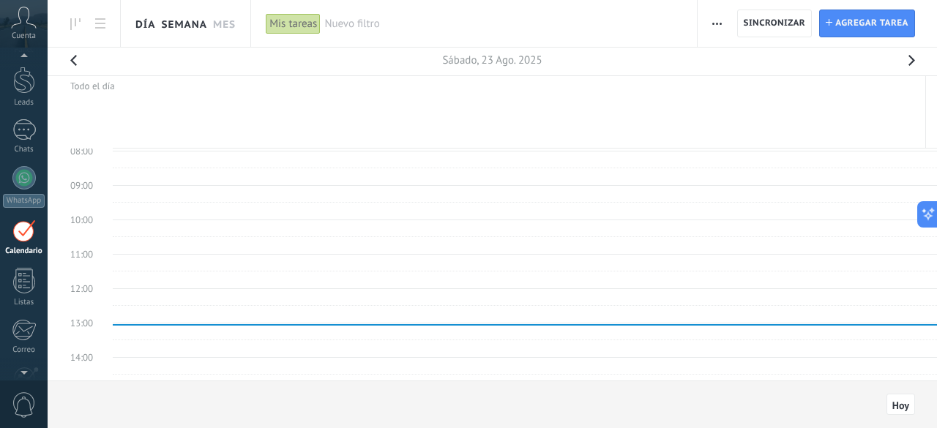
click at [183, 23] on link "Semana" at bounding box center [184, 23] width 46 height 47
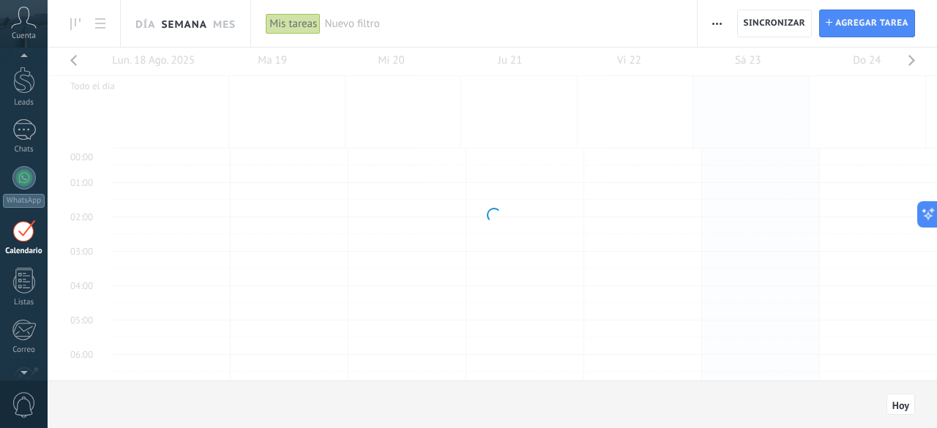
scroll to position [272, 0]
click at [222, 24] on link "Mes" at bounding box center [224, 23] width 23 height 47
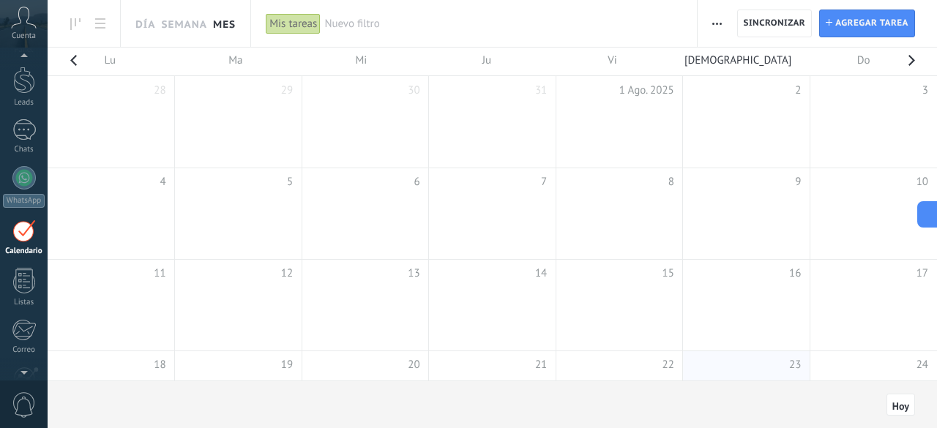
scroll to position [152, 0]
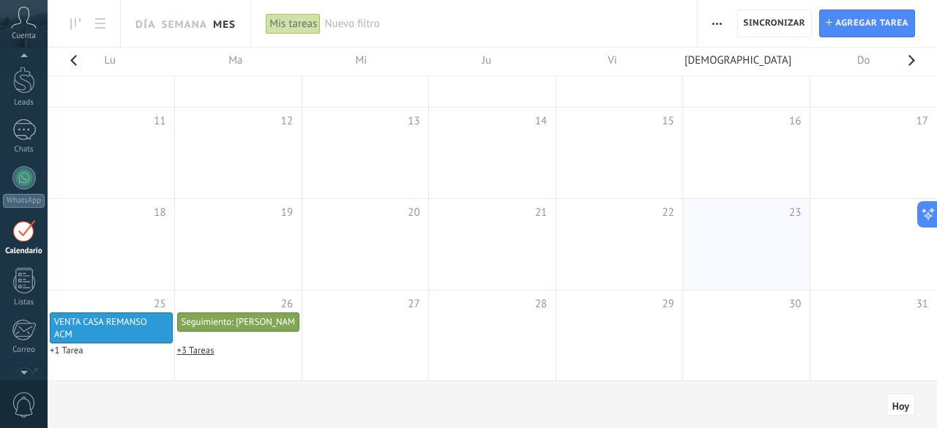
click at [193, 350] on link "+3 Tareas" at bounding box center [195, 350] width 37 height 12
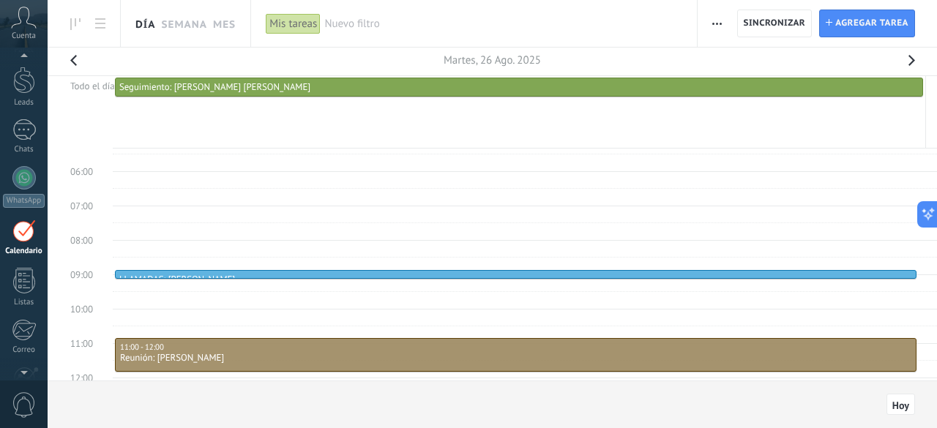
scroll to position [214, 0]
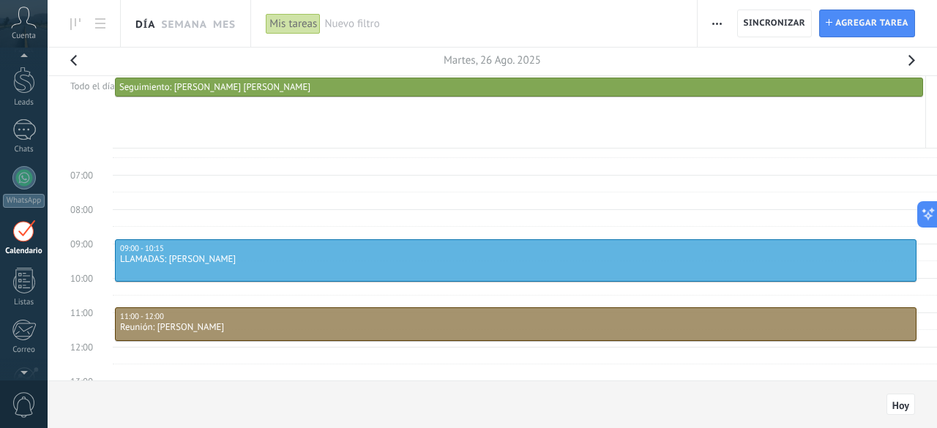
drag, startPoint x: 485, startPoint y: 242, endPoint x: 488, endPoint y: 283, distance: 41.2
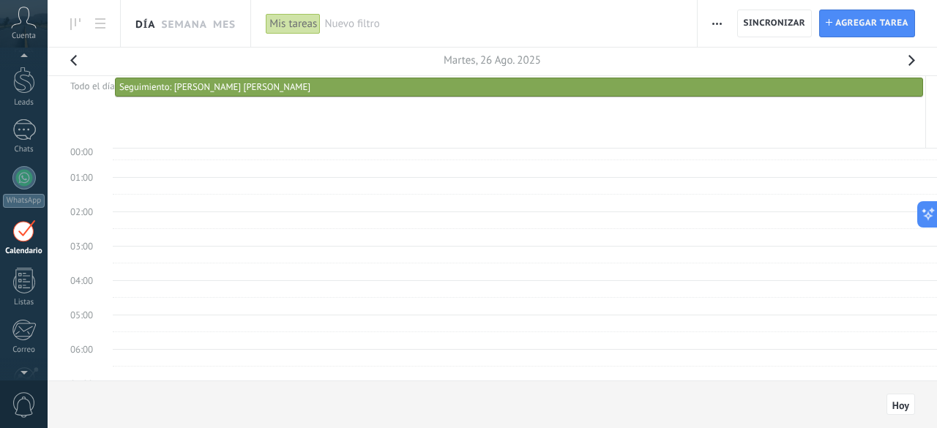
scroll to position [0, 0]
click at [144, 27] on link "Día" at bounding box center [145, 23] width 20 height 47
click at [144, 21] on link "Día" at bounding box center [145, 23] width 20 height 47
click at [176, 25] on link "Semana" at bounding box center [184, 23] width 46 height 47
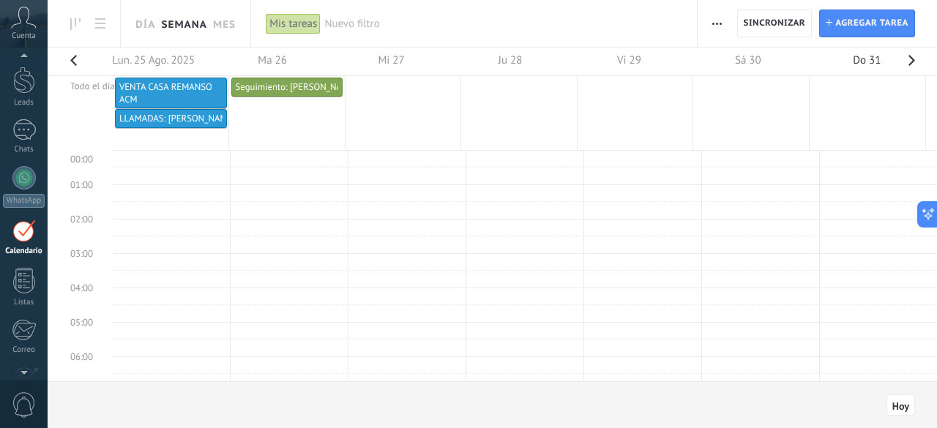
click at [69, 53] on button "button" at bounding box center [73, 65] width 29 height 34
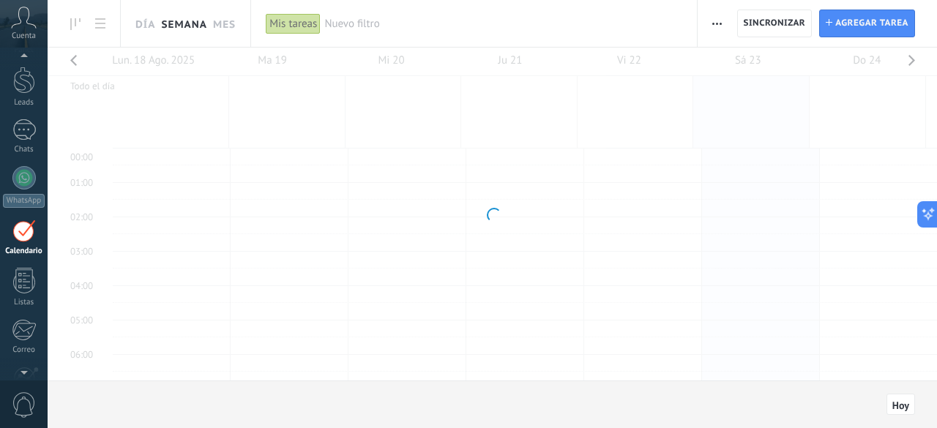
scroll to position [272, 0]
click at [75, 60] on button "button" at bounding box center [73, 65] width 29 height 34
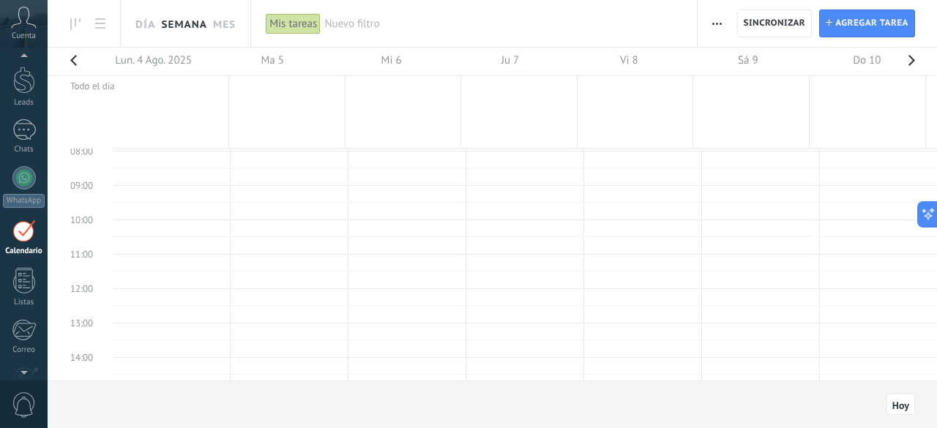
click at [76, 60] on button "button" at bounding box center [73, 65] width 29 height 34
click at [147, 20] on link "Día" at bounding box center [145, 23] width 20 height 47
click at [75, 59] on button "button" at bounding box center [73, 65] width 29 height 34
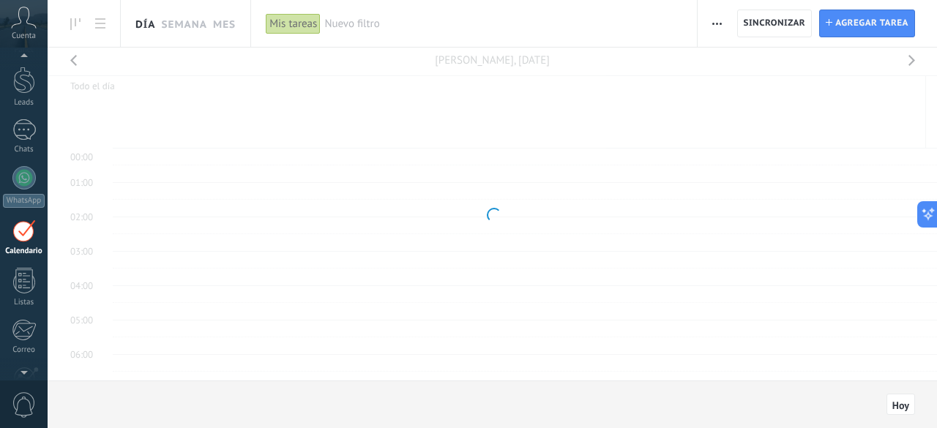
scroll to position [272, 0]
click at [26, 232] on div at bounding box center [23, 231] width 23 height 23
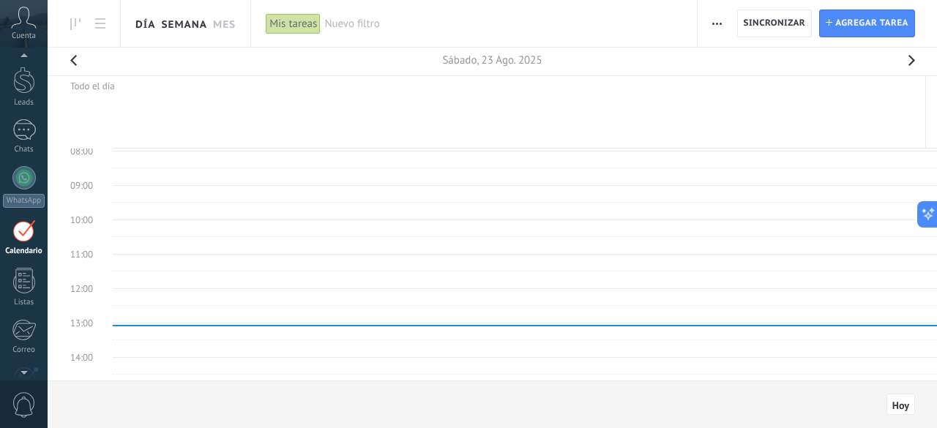
click at [174, 26] on link "Semana" at bounding box center [184, 23] width 46 height 47
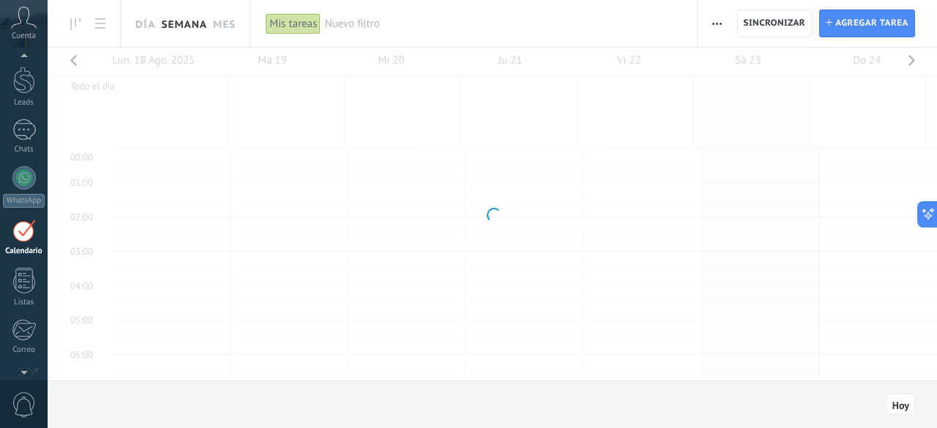
scroll to position [272, 0]
click at [101, 21] on icon at bounding box center [100, 23] width 10 height 10
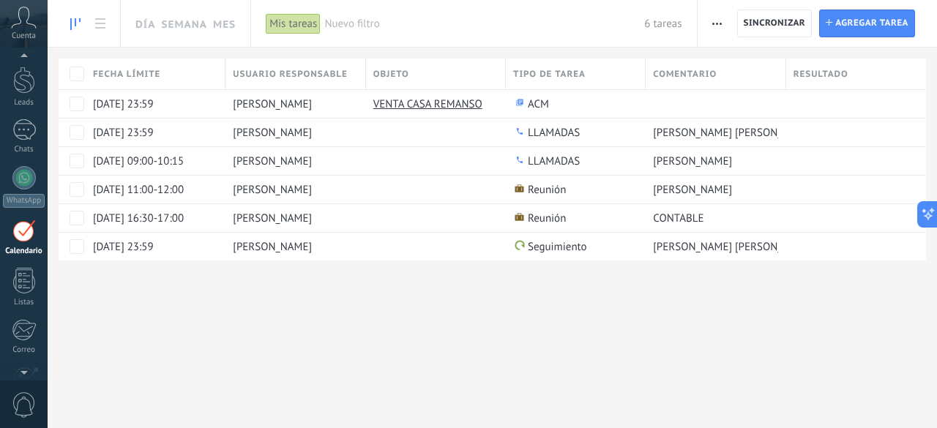
click at [72, 24] on use at bounding box center [75, 24] width 10 height 12
